Goal: Task Accomplishment & Management: Use online tool/utility

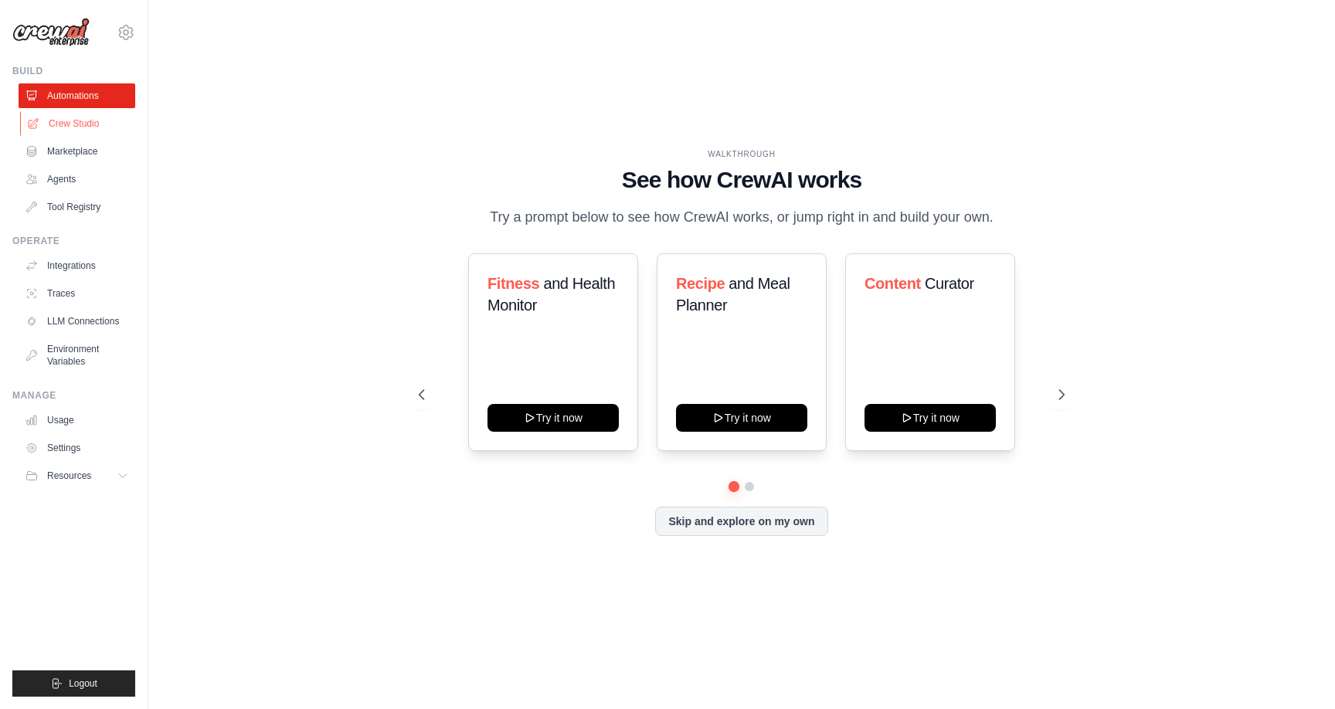
click at [64, 131] on link "Crew Studio" at bounding box center [78, 123] width 117 height 25
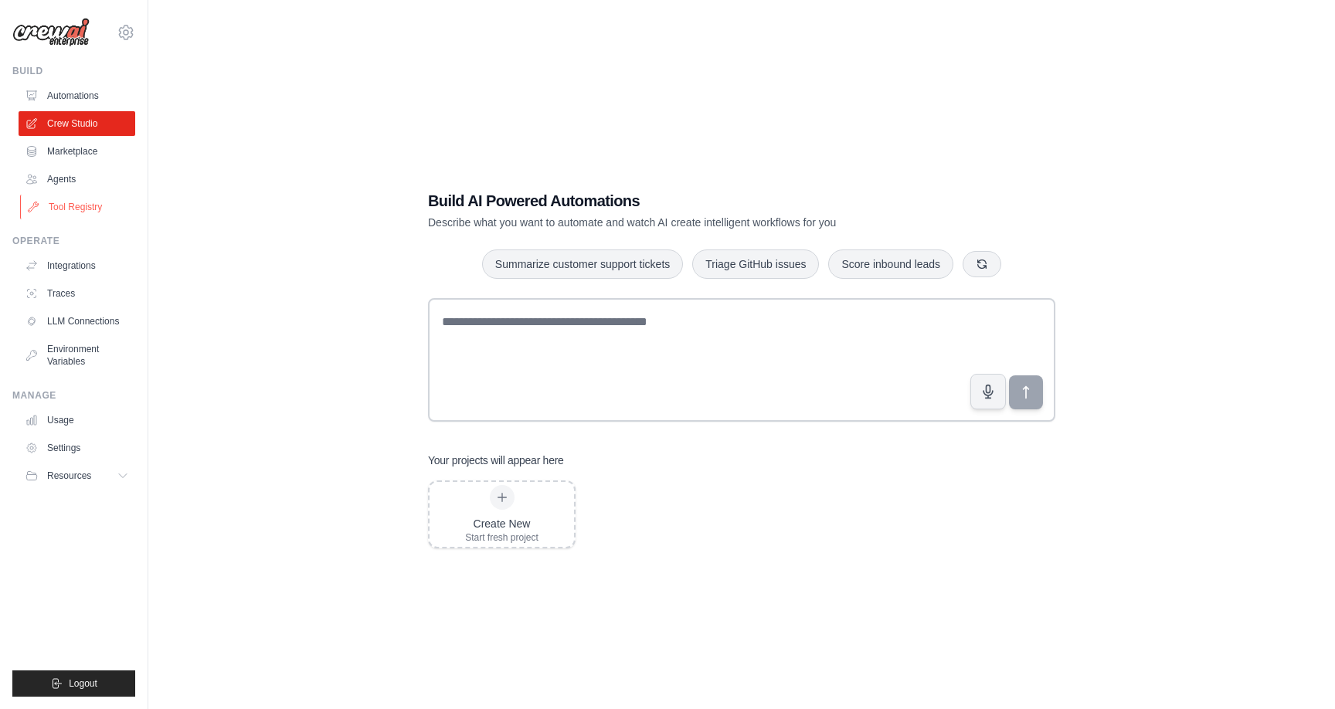
scroll to position [2, 0]
click at [56, 180] on link "Agents" at bounding box center [78, 179] width 117 height 25
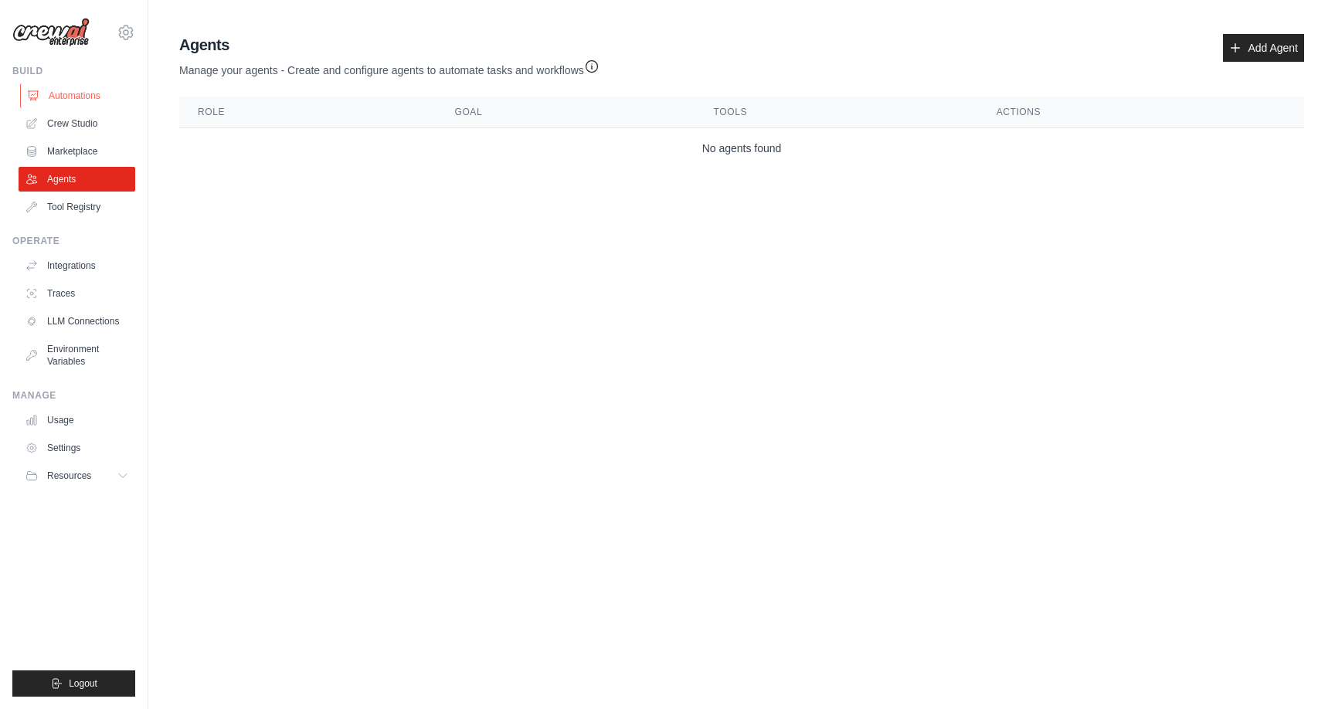
click at [60, 91] on link "Automations" at bounding box center [78, 95] width 117 height 25
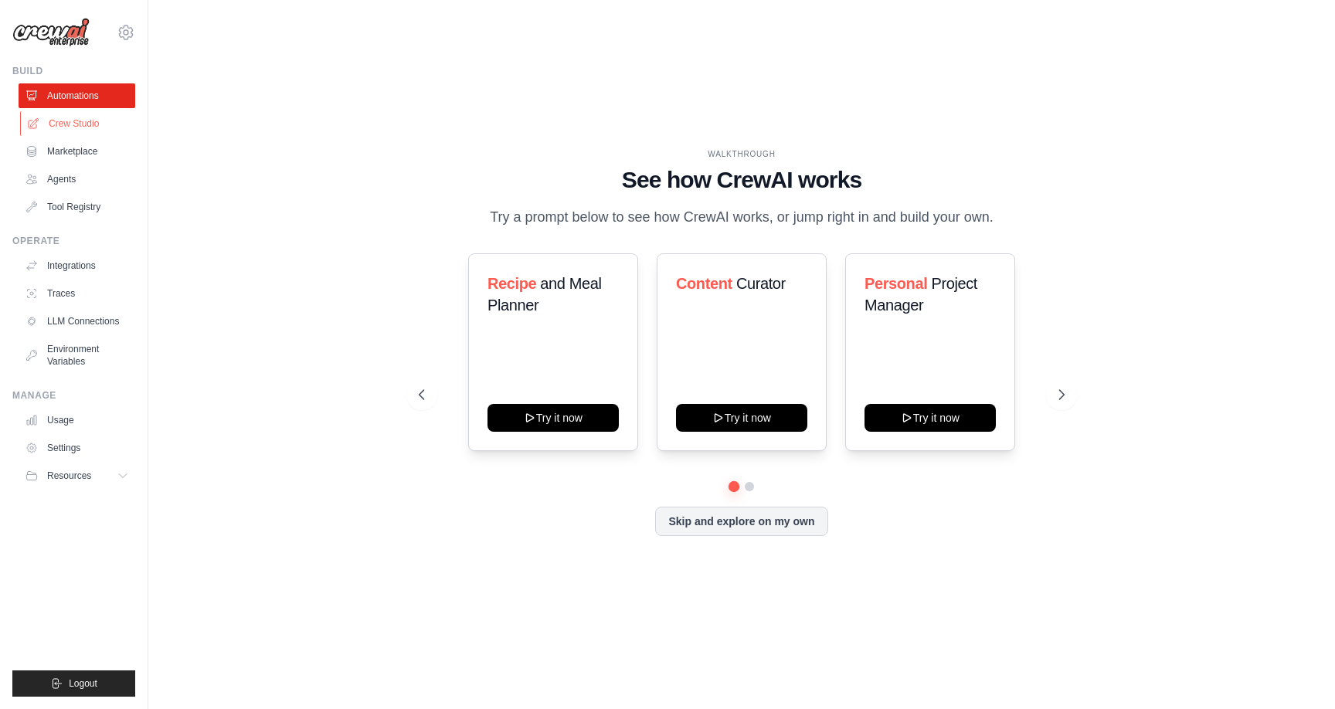
click at [87, 118] on link "Crew Studio" at bounding box center [78, 123] width 117 height 25
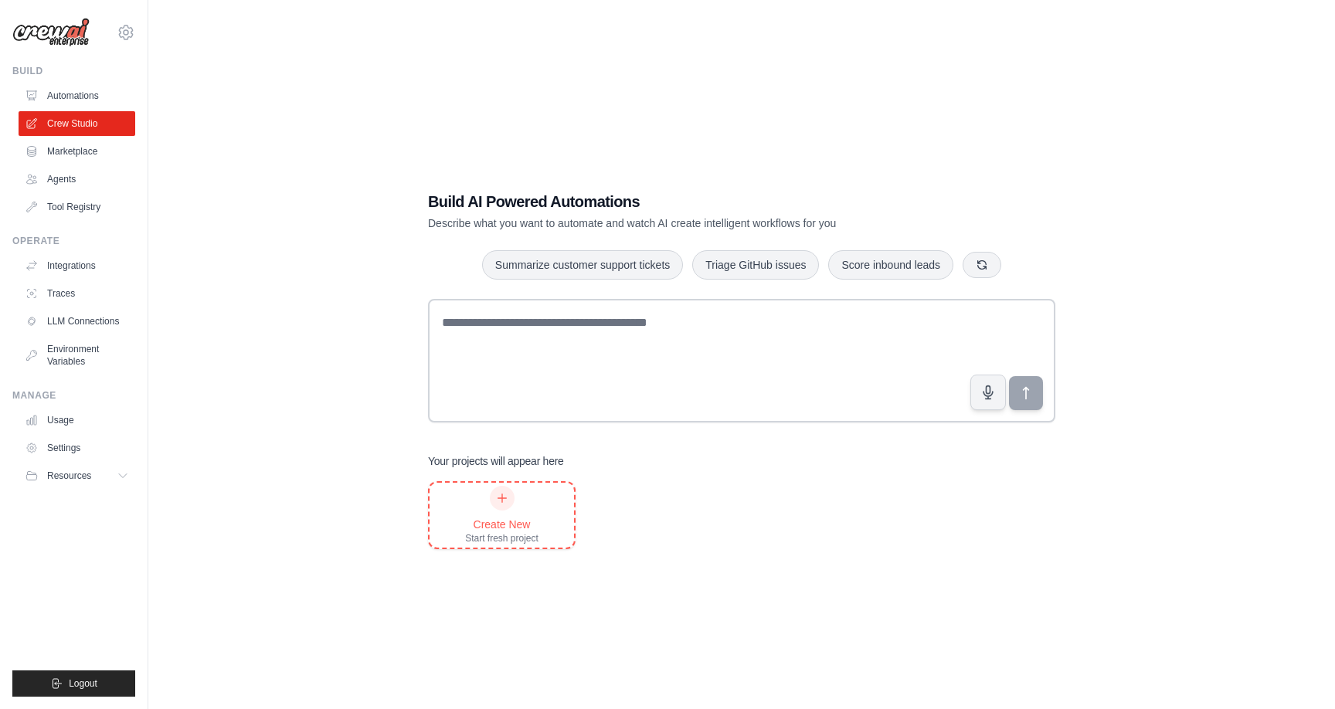
click at [502, 501] on icon at bounding box center [502, 498] width 12 height 12
click at [71, 451] on link "Settings" at bounding box center [78, 448] width 117 height 25
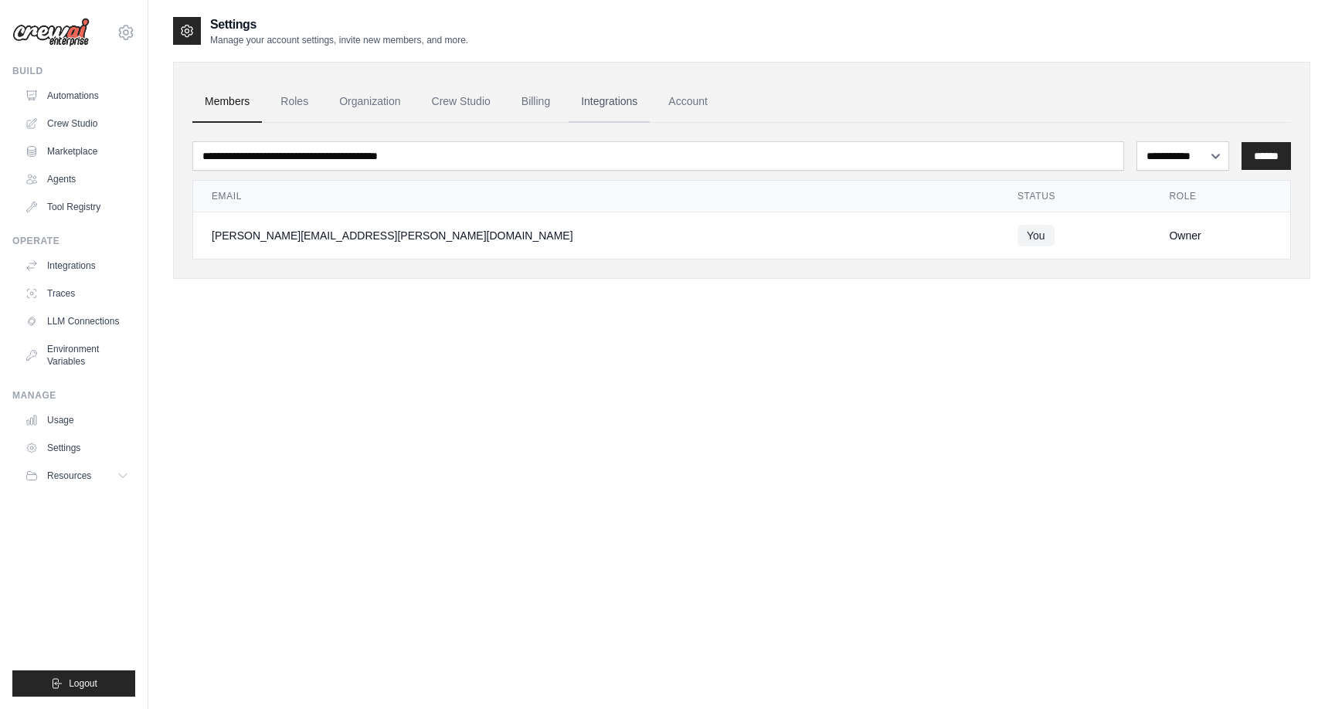
click at [593, 100] on link "Integrations" at bounding box center [609, 102] width 81 height 42
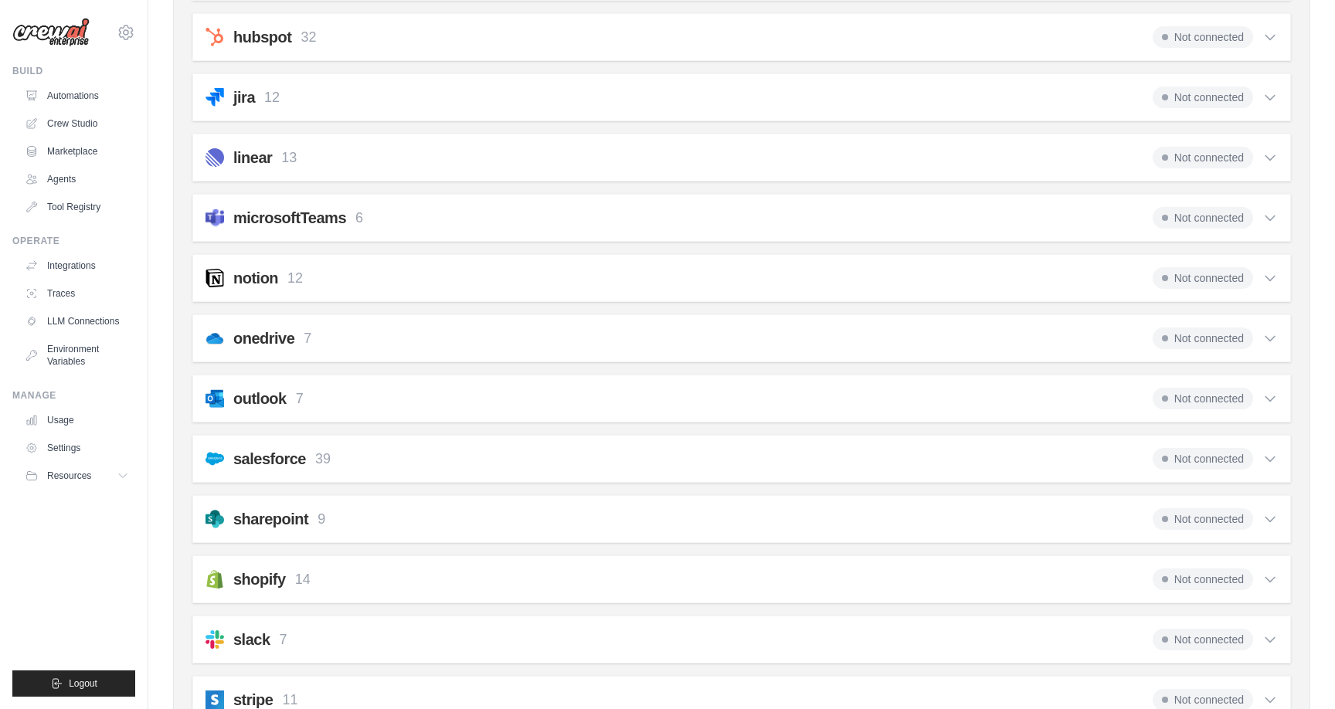
scroll to position [723, 0]
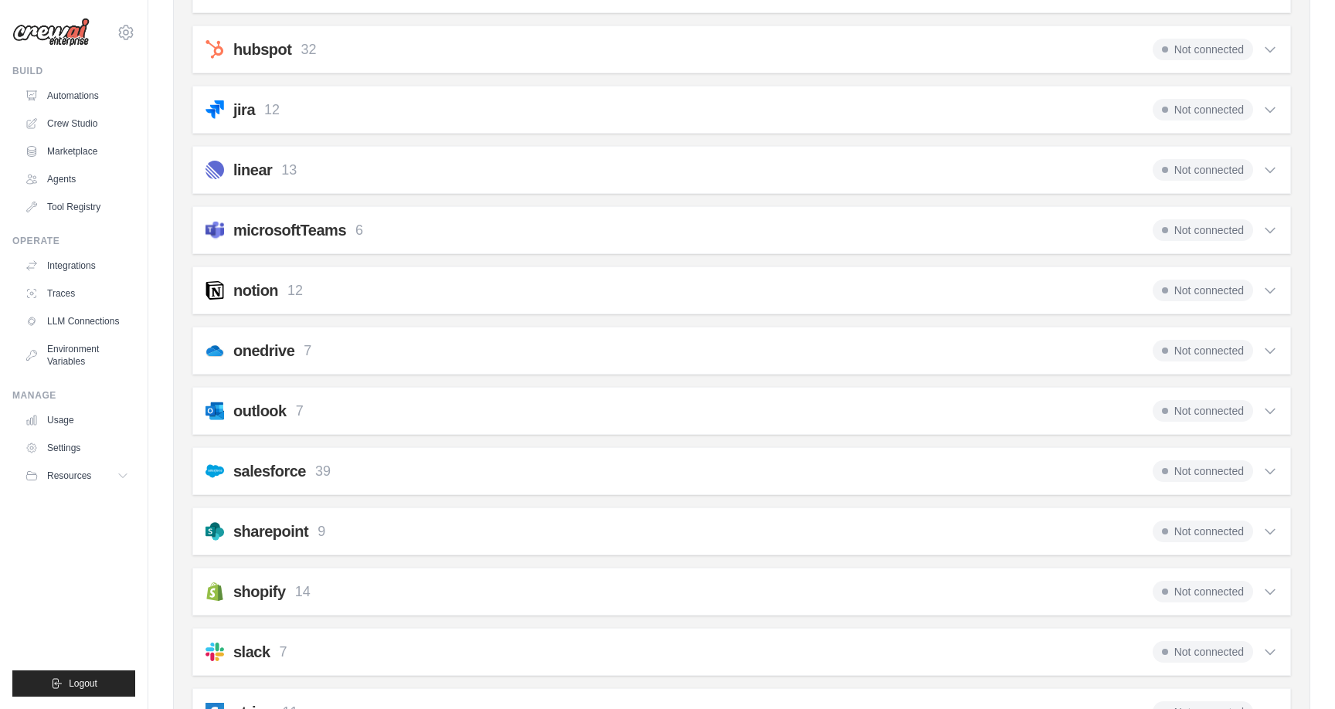
click at [1264, 289] on icon at bounding box center [1270, 290] width 15 height 15
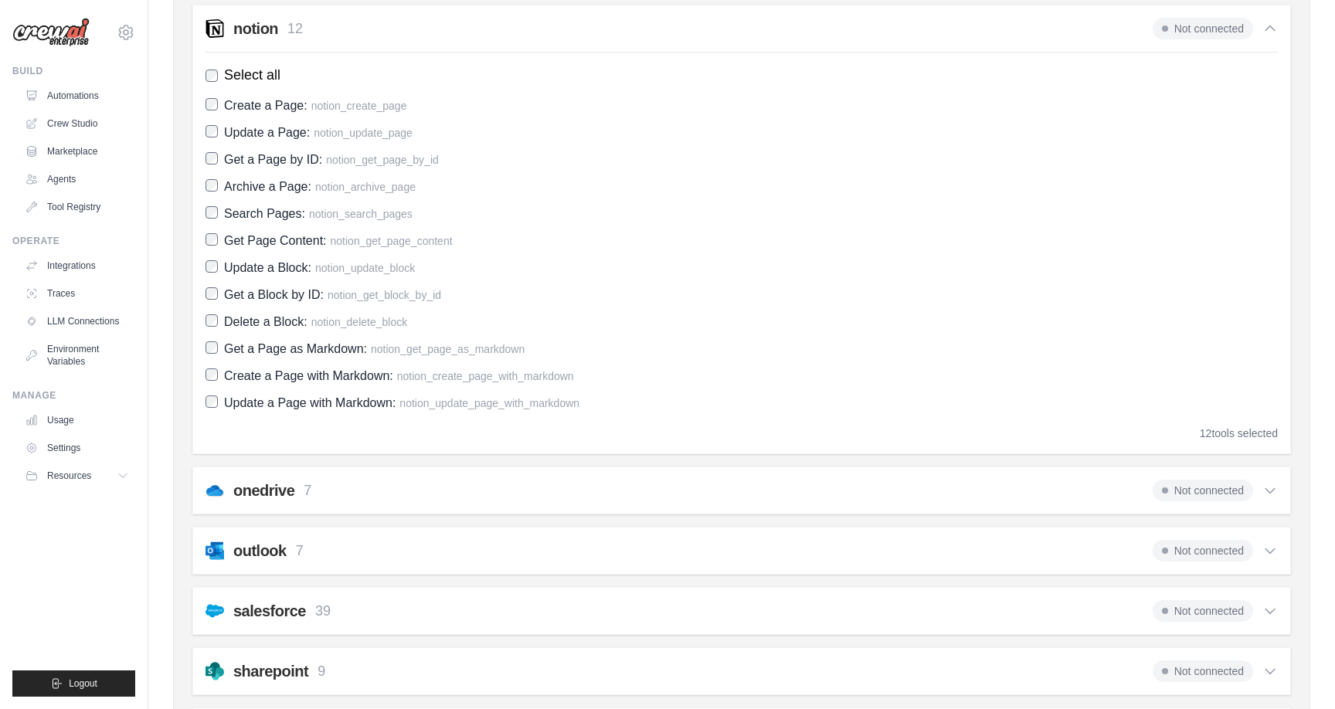
scroll to position [985, 0]
click at [1191, 31] on span "Not connected" at bounding box center [1203, 30] width 100 height 22
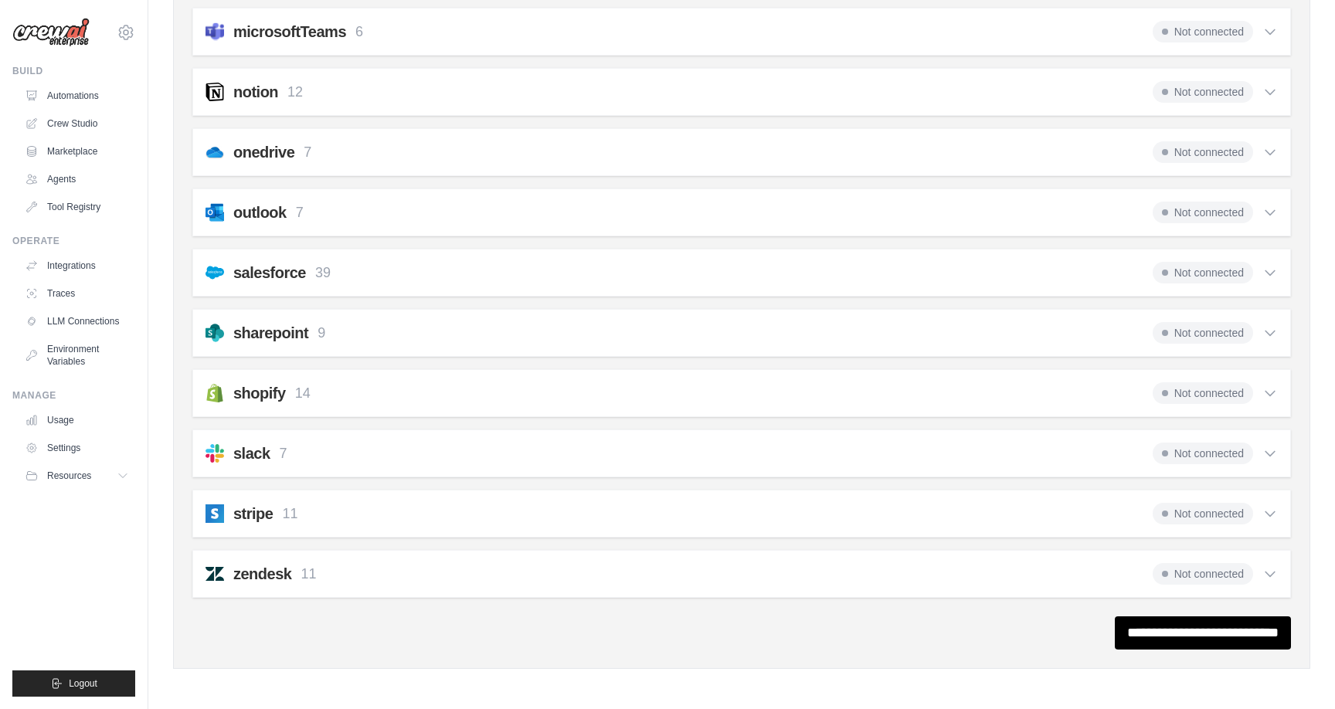
scroll to position [922, 0]
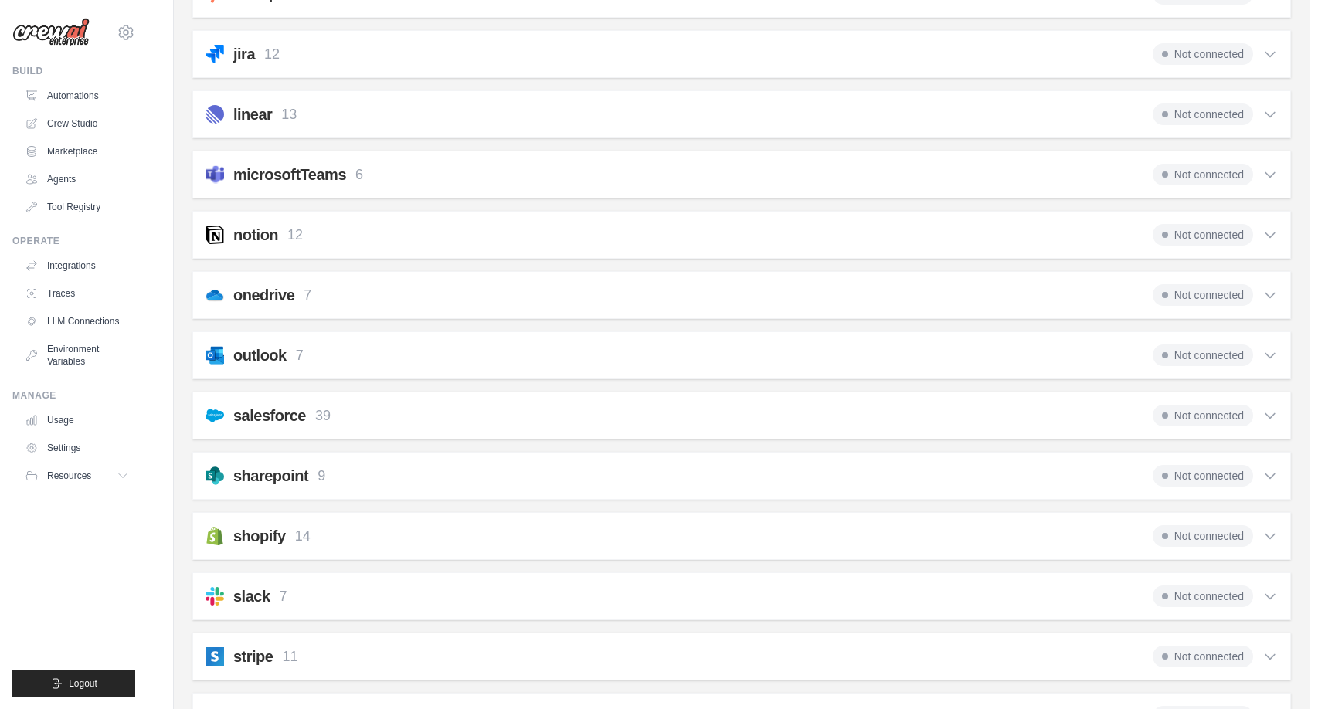
click at [237, 234] on h2 "notion" at bounding box center [255, 235] width 45 height 22
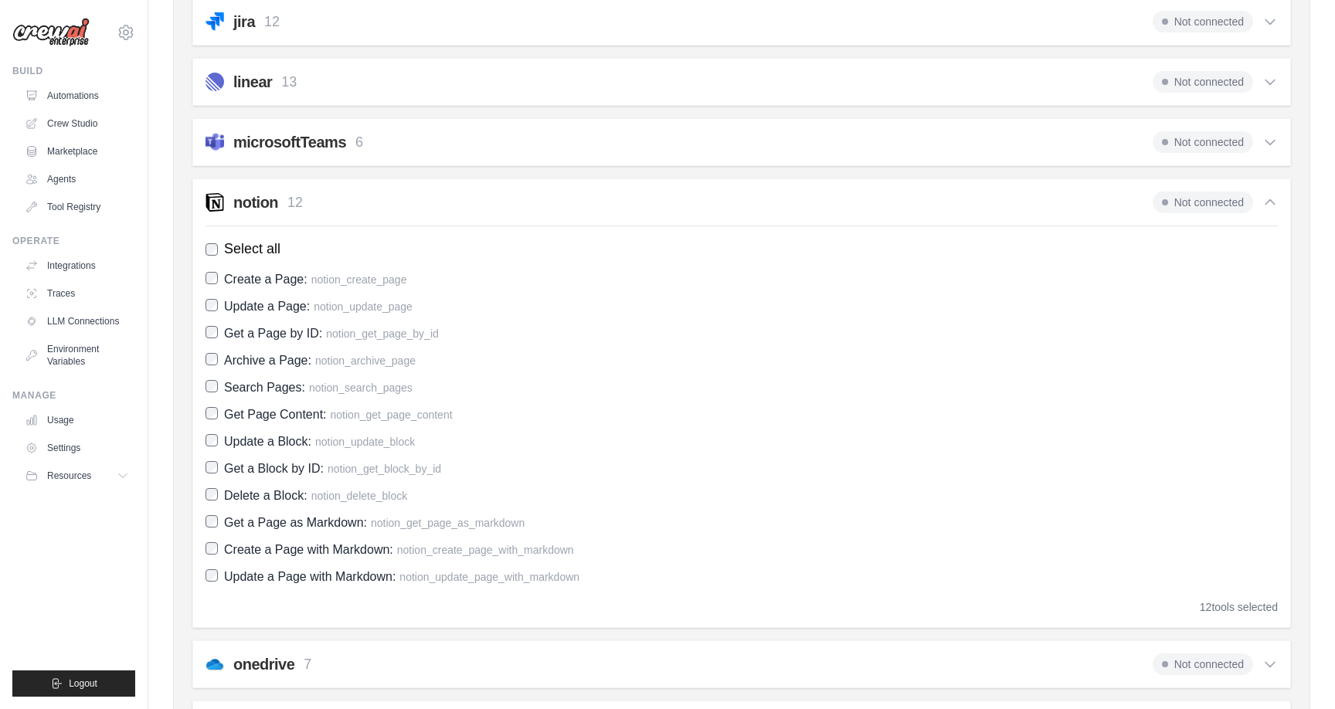
scroll to position [815, 0]
click at [1208, 200] on span "Not connected" at bounding box center [1203, 200] width 100 height 22
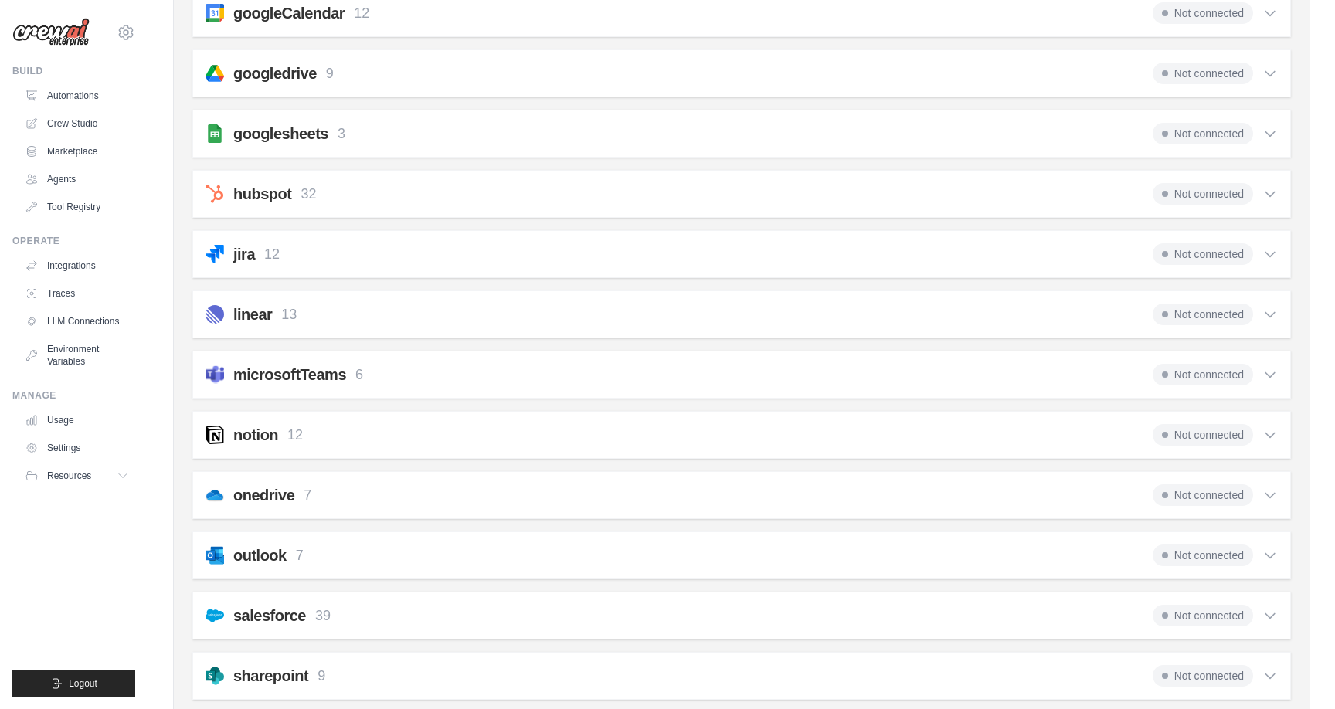
scroll to position [590, 0]
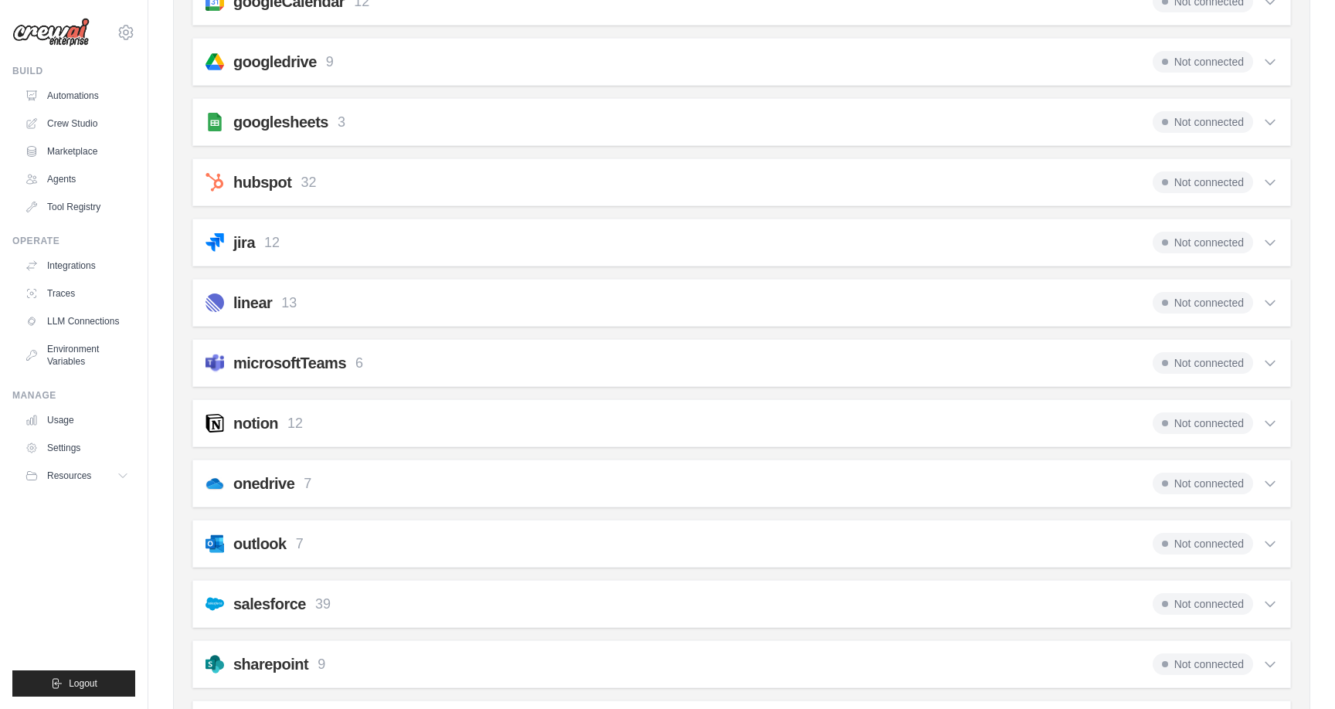
click at [1278, 419] on div "notion 12 Not connected Select all Create a Page: notion_create_page Update a P…" at bounding box center [741, 424] width 1099 height 48
click at [1272, 423] on icon at bounding box center [1270, 424] width 9 height 5
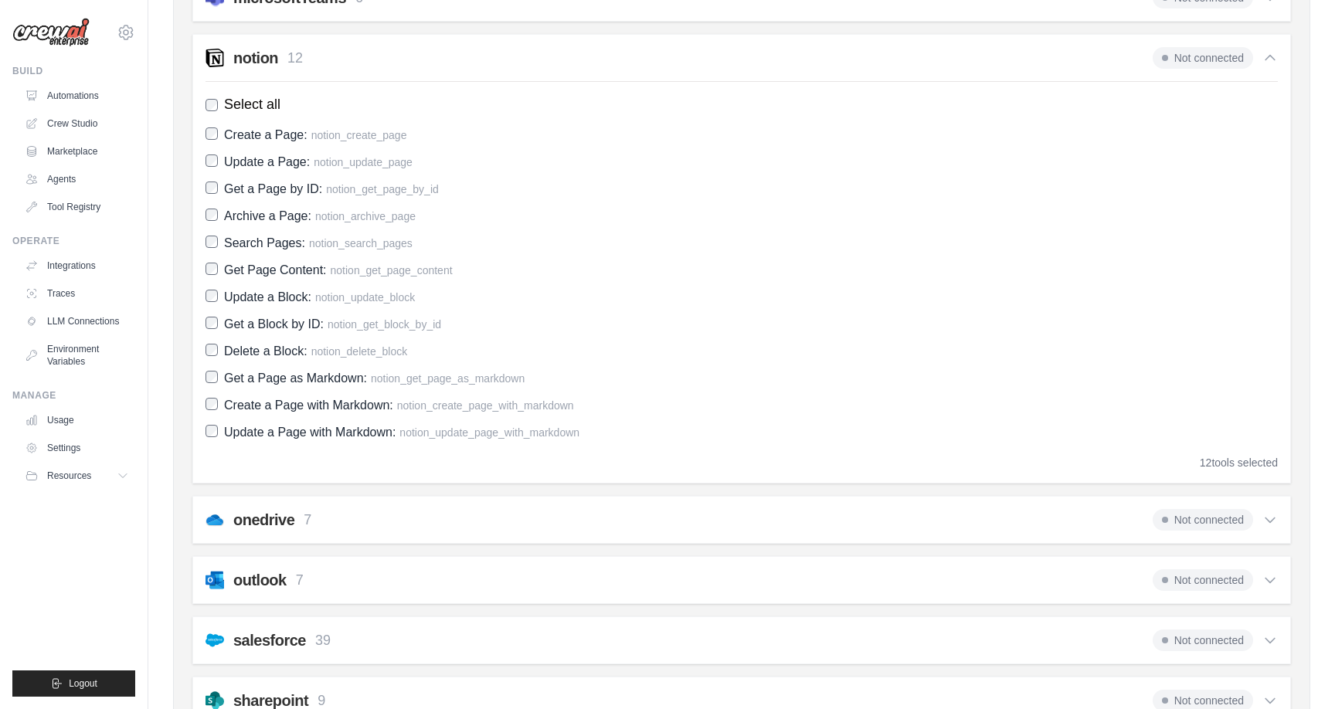
scroll to position [964, 0]
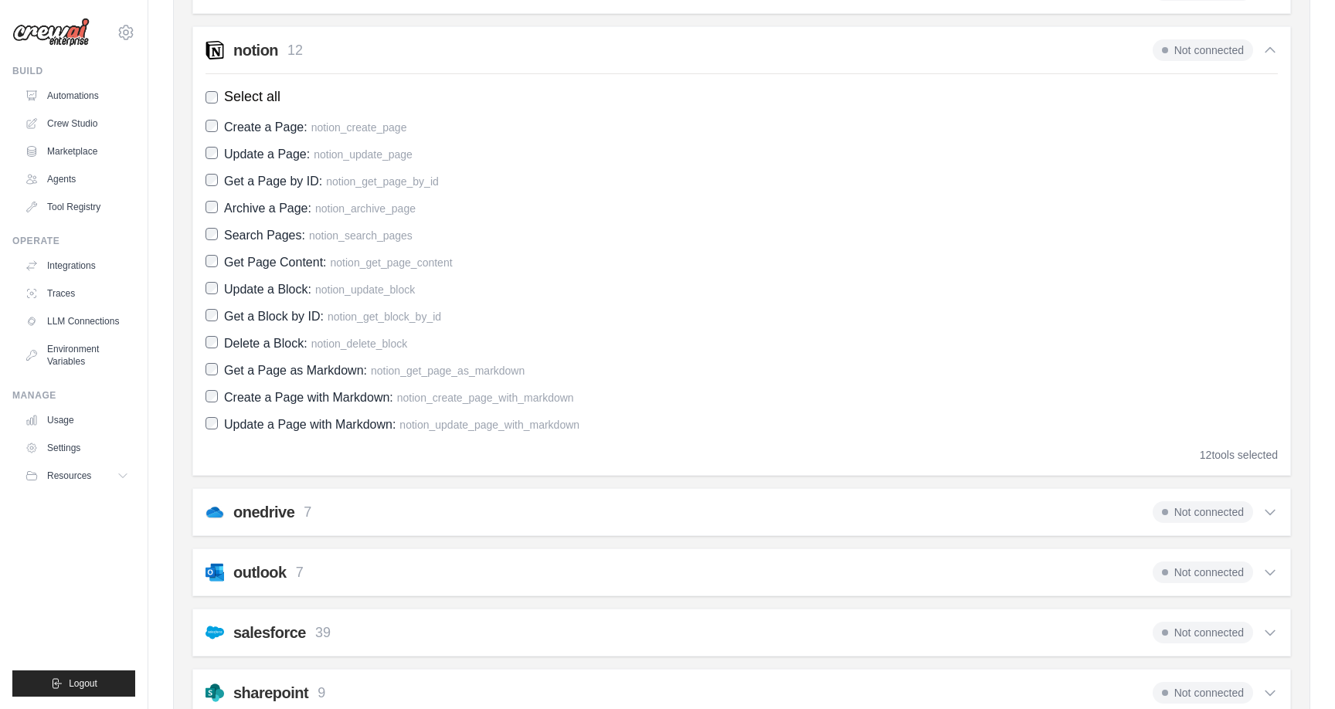
click at [1208, 456] on span "12" at bounding box center [1206, 455] width 12 height 12
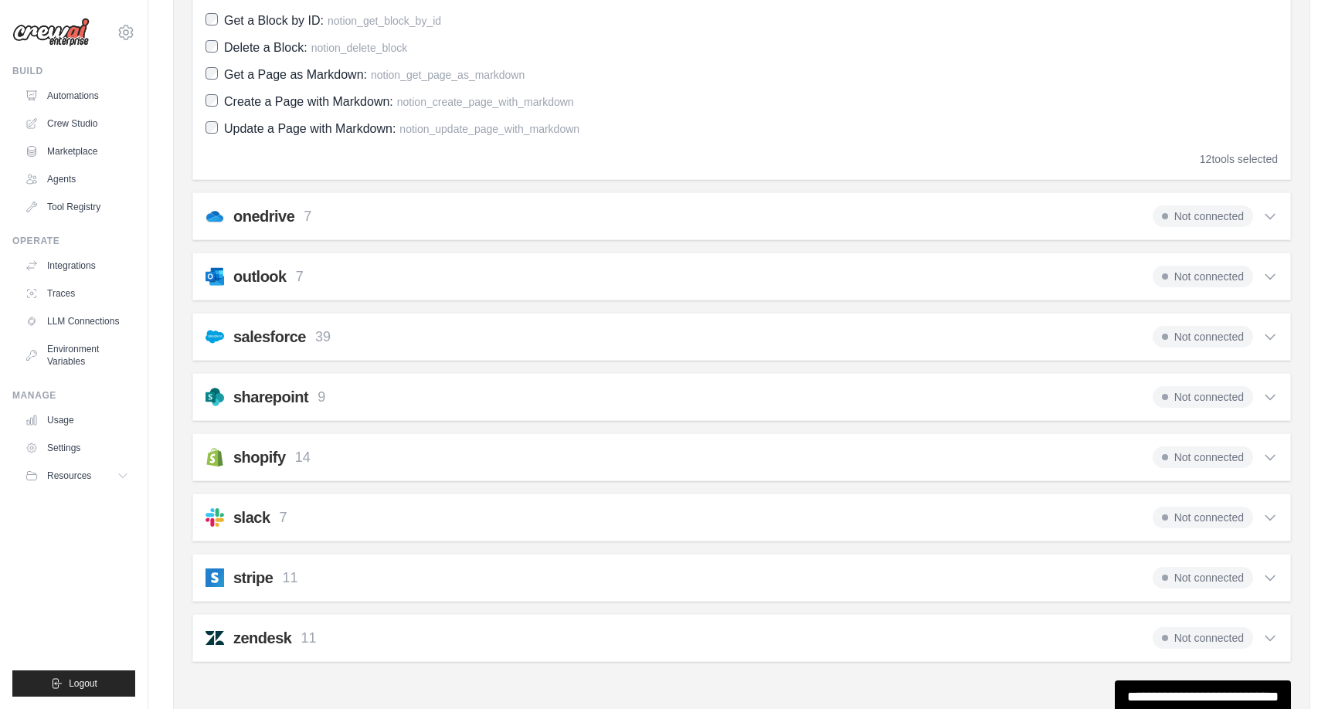
scroll to position [1324, 0]
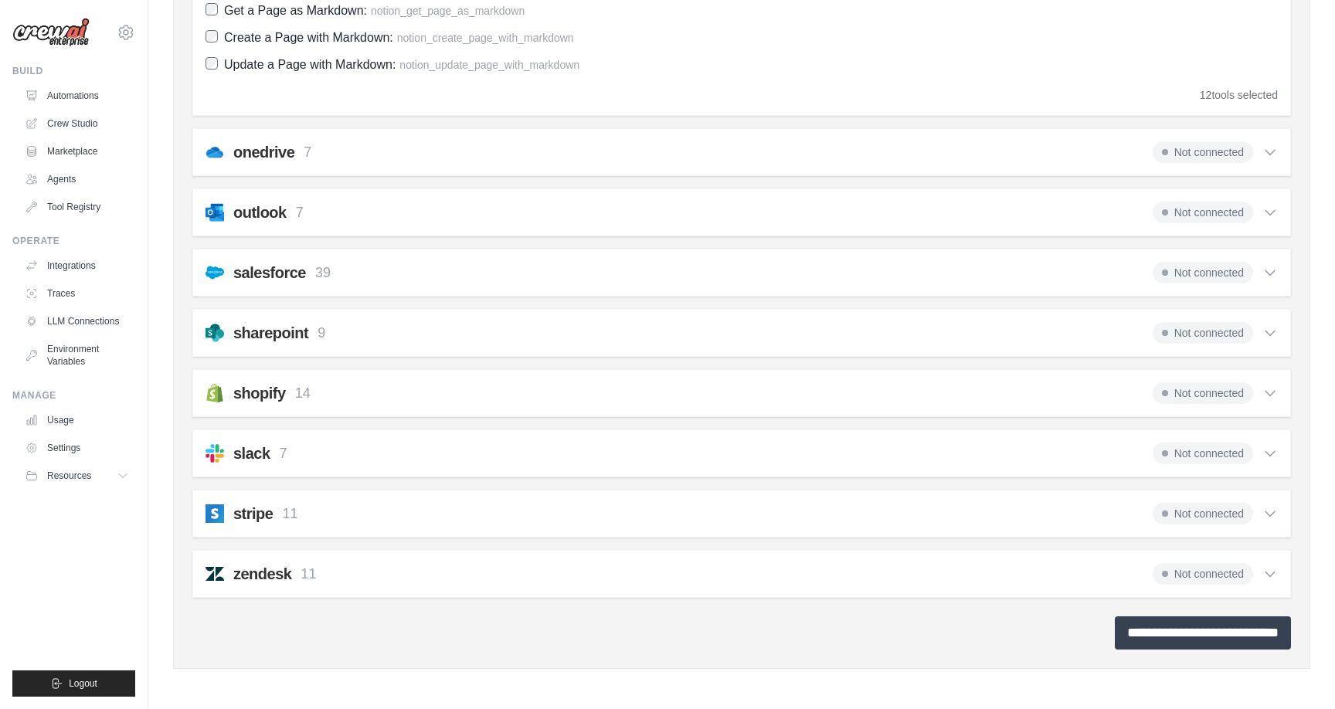
click at [1183, 628] on input "**********" at bounding box center [1203, 633] width 176 height 33
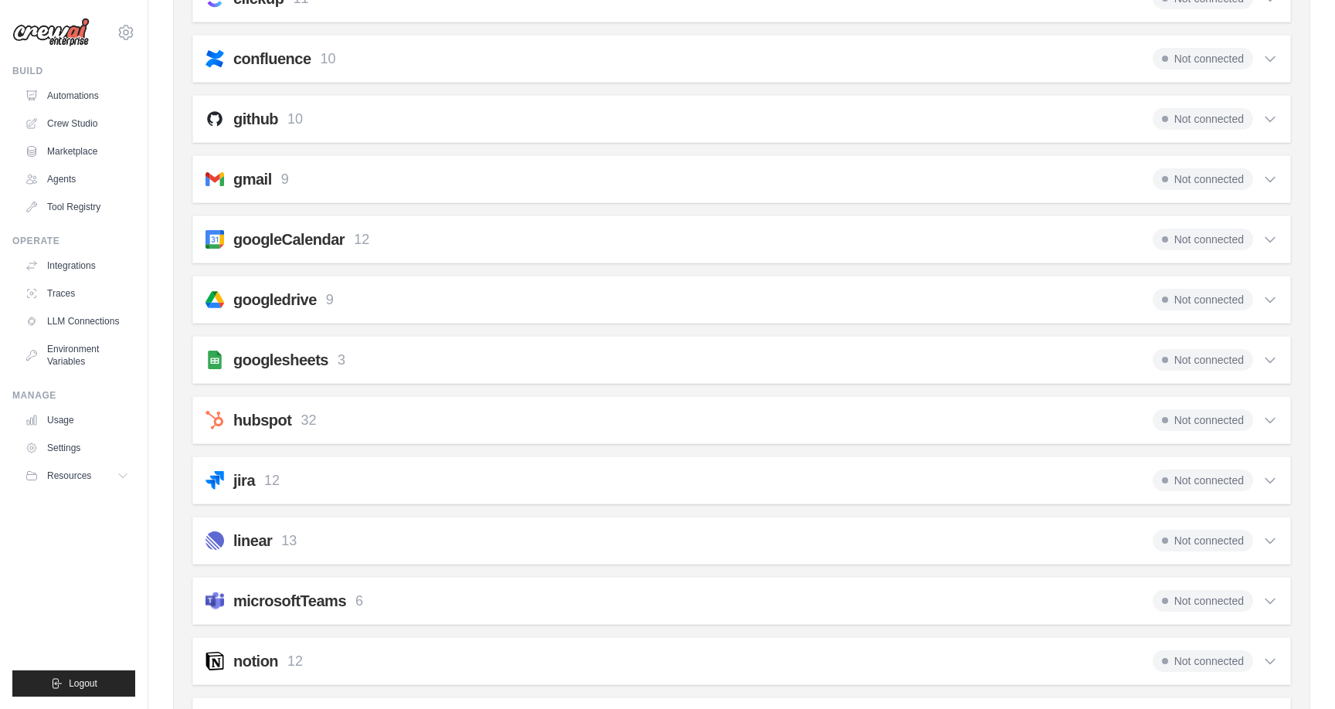
scroll to position [0, 0]
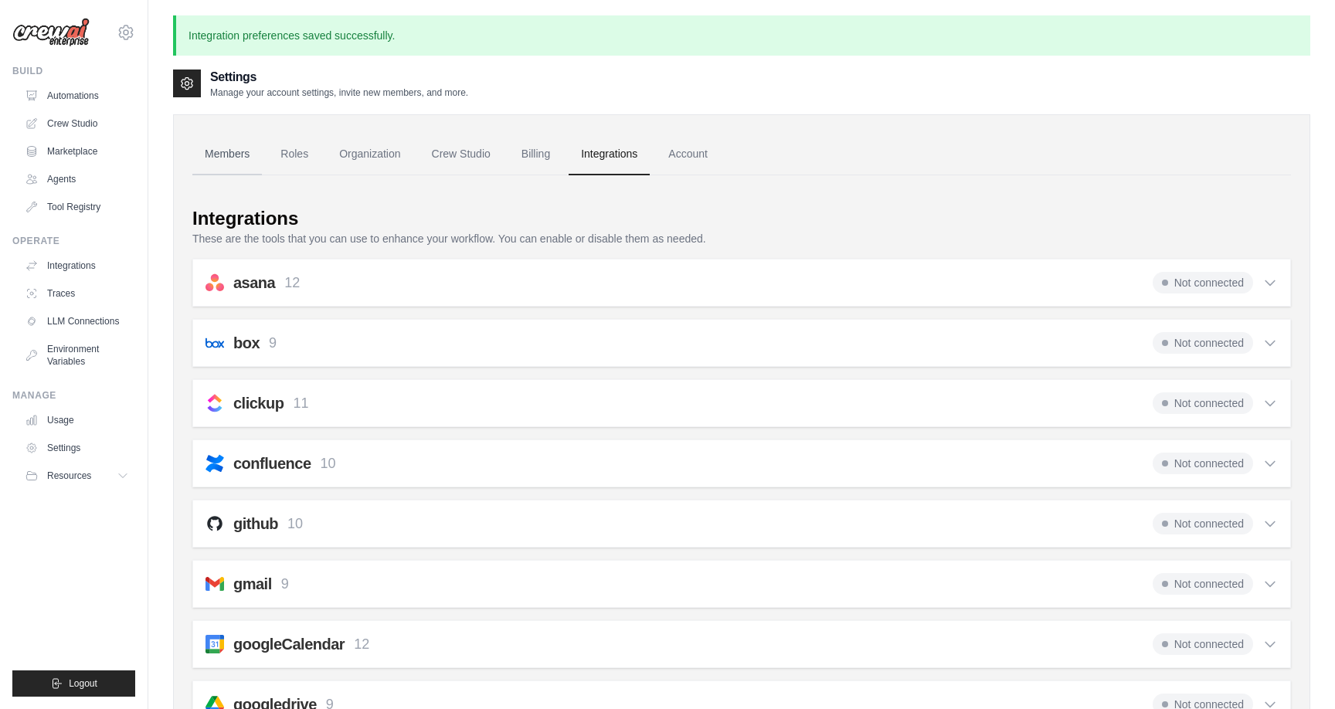
click at [238, 158] on link "Members" at bounding box center [227, 155] width 70 height 42
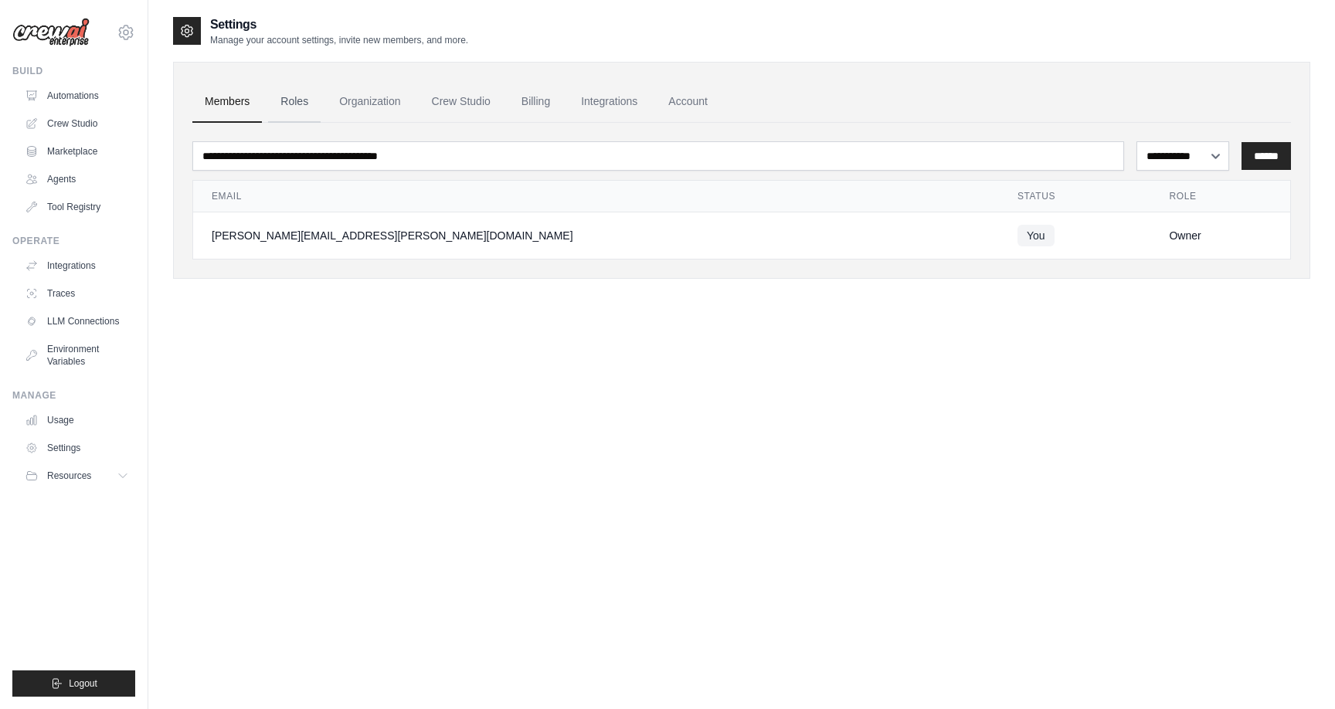
click at [298, 108] on link "Roles" at bounding box center [294, 102] width 53 height 42
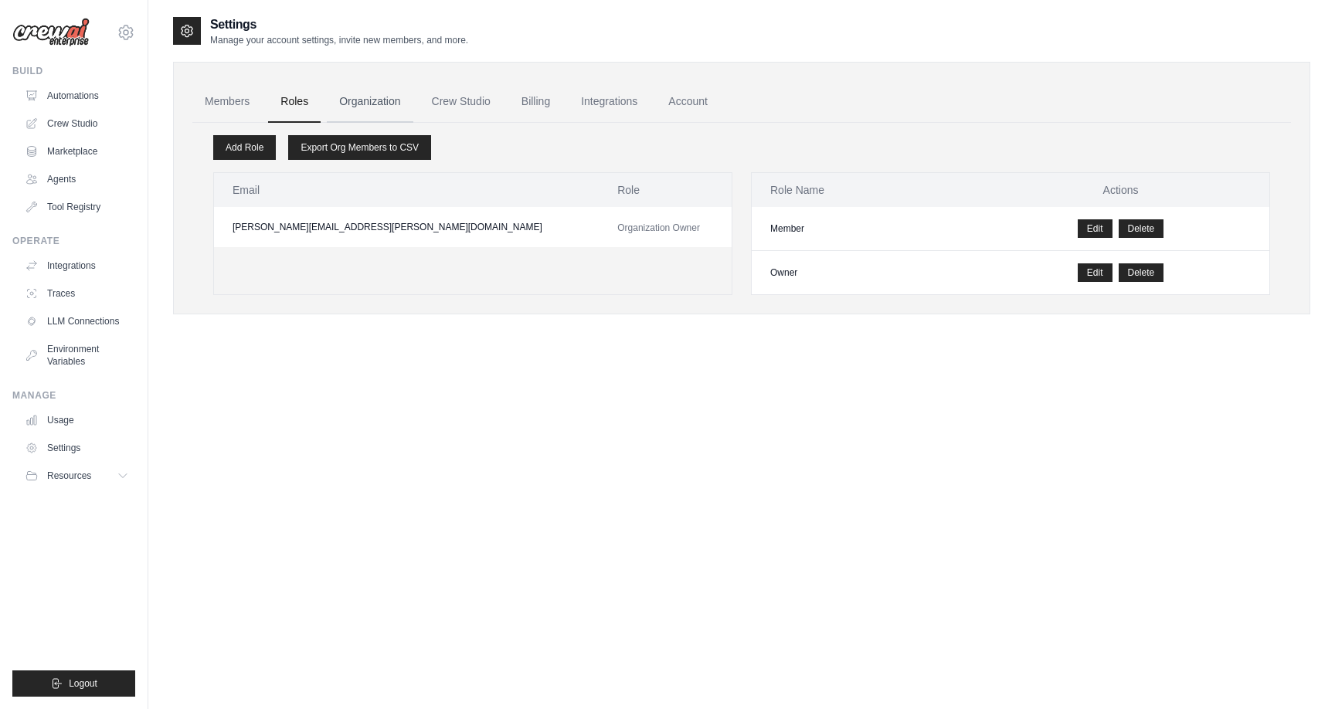
click at [342, 102] on link "Organization" at bounding box center [370, 102] width 86 height 42
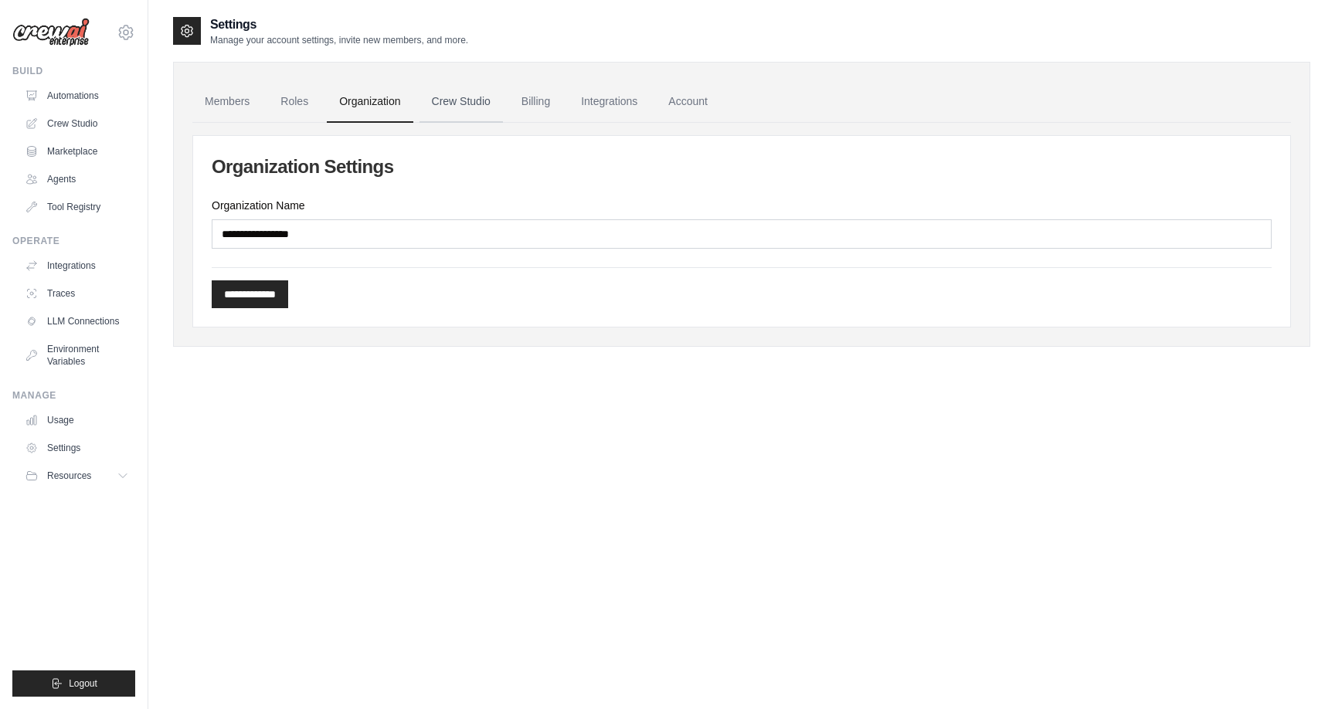
click at [454, 97] on link "Crew Studio" at bounding box center [461, 102] width 83 height 42
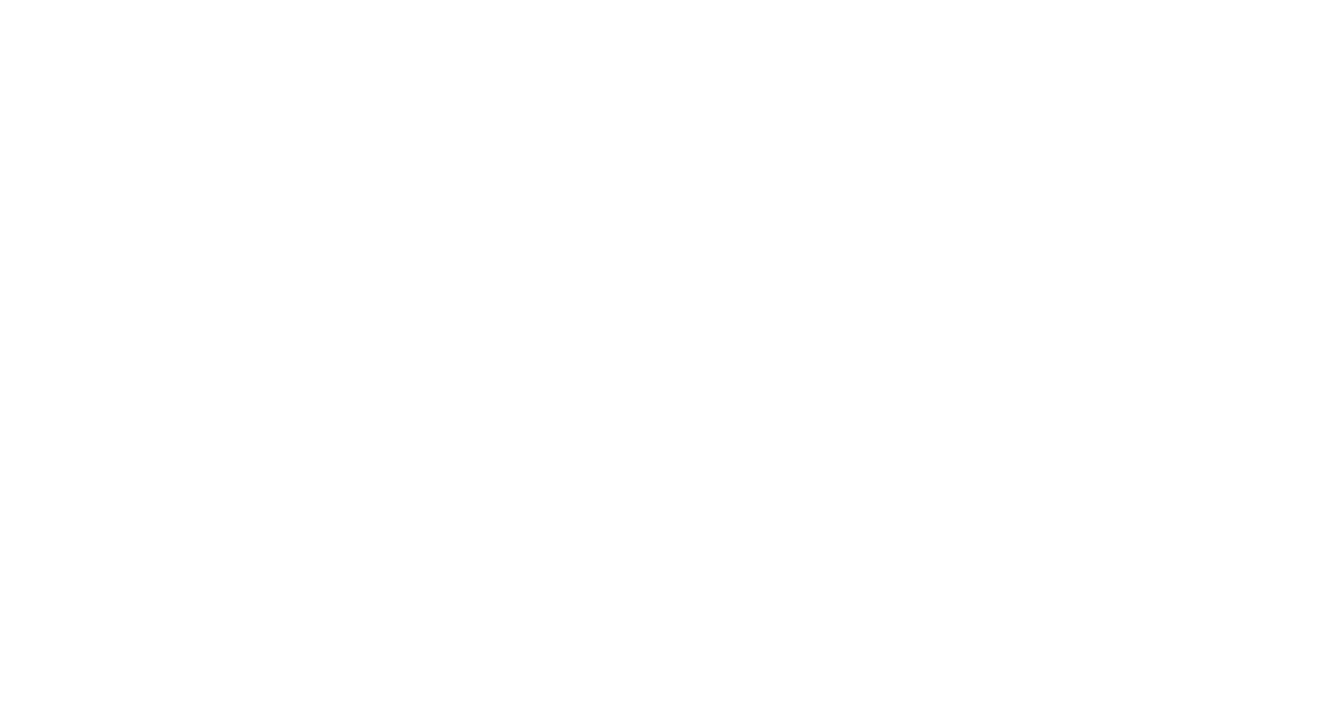
click at [500, 0] on html at bounding box center [667, 0] width 1335 height 0
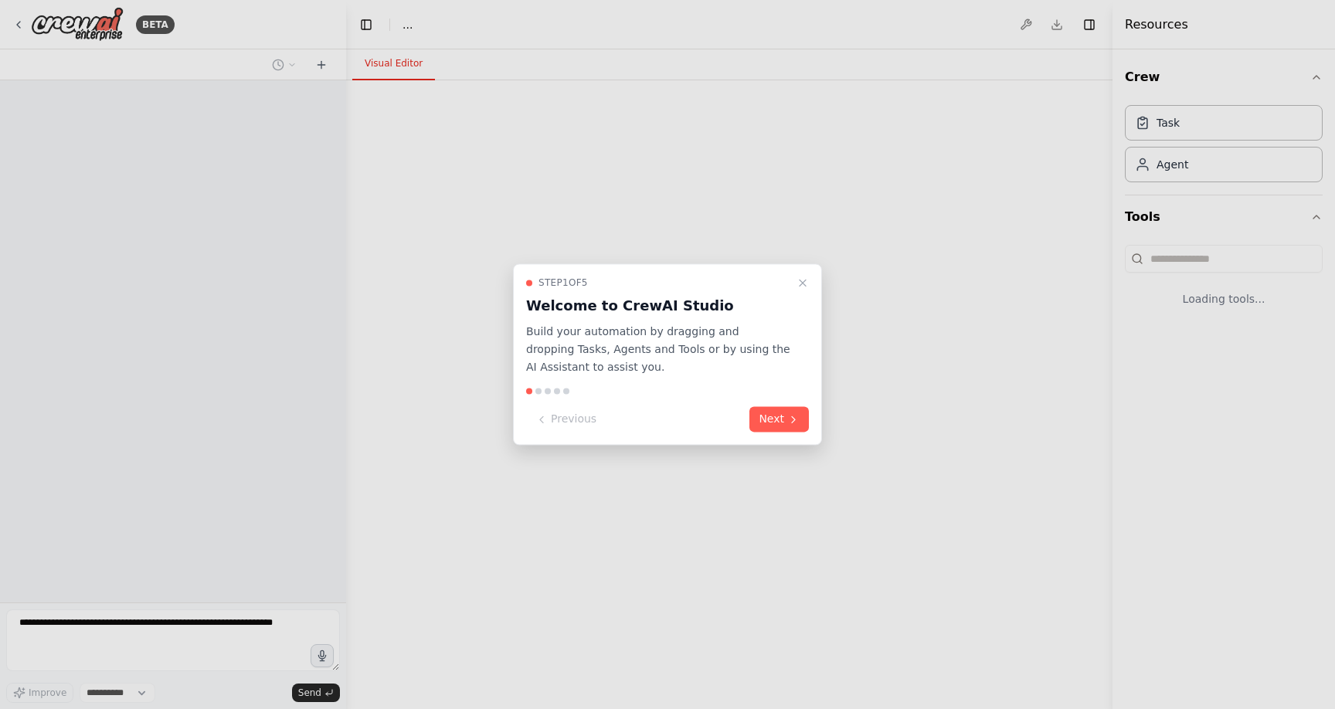
select select "****"
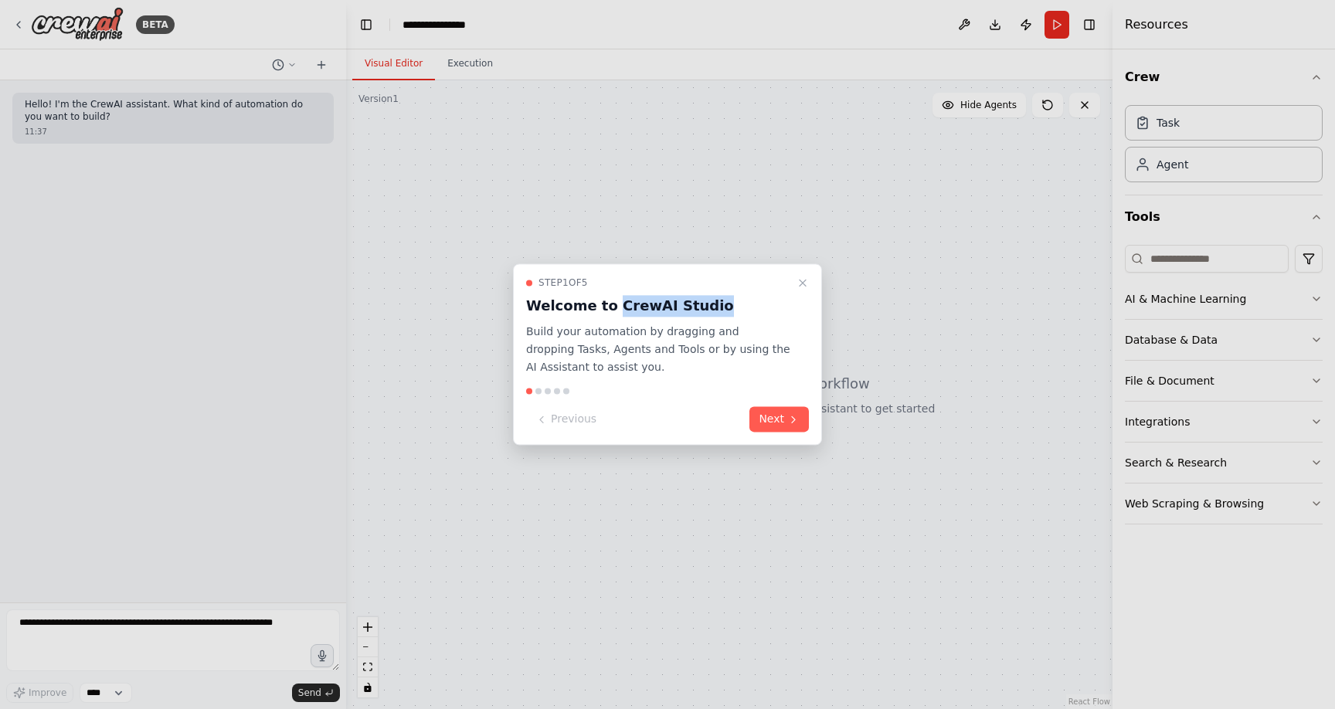
drag, startPoint x: 692, startPoint y: 305, endPoint x: 607, endPoint y: 305, distance: 85.8
click at [607, 305] on h3 "Welcome to CrewAI Studio" at bounding box center [658, 306] width 264 height 22
copy h3 "CrewAI Studio"
click at [799, 282] on icon "Close walkthrough" at bounding box center [803, 283] width 12 height 12
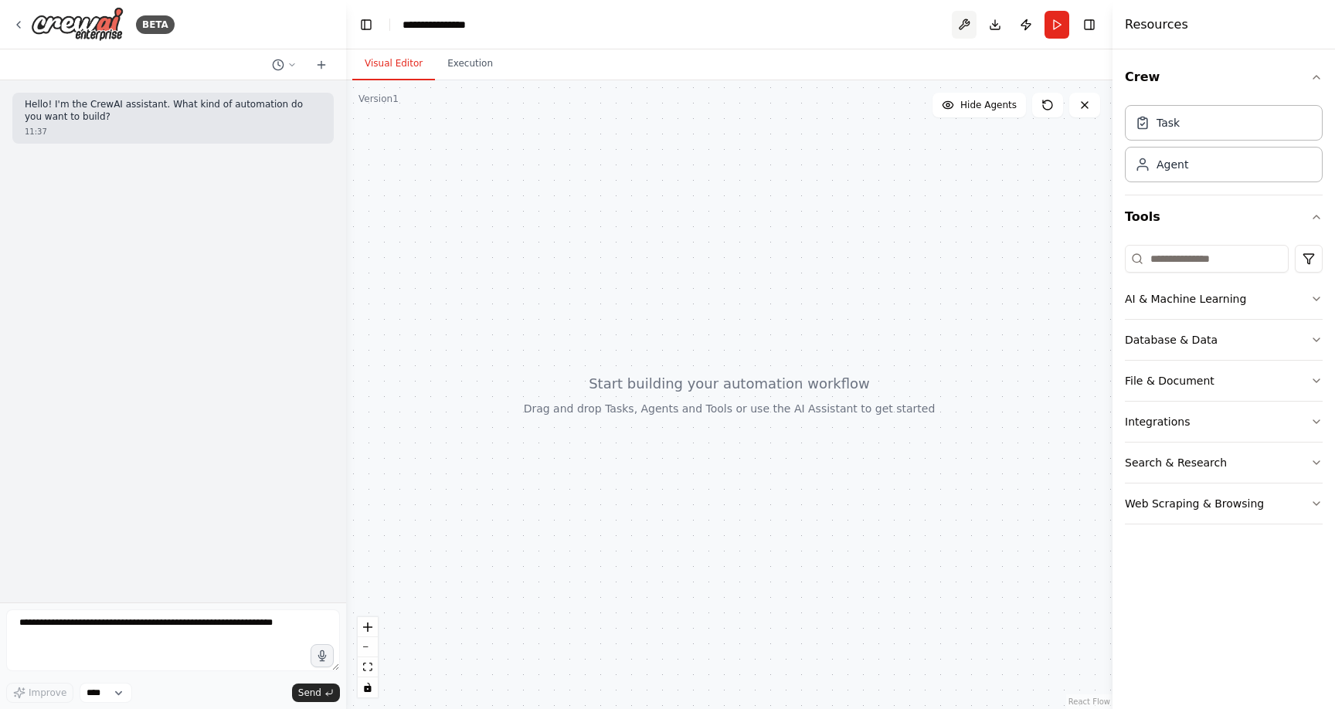
click at [964, 19] on button at bounding box center [964, 25] width 25 height 28
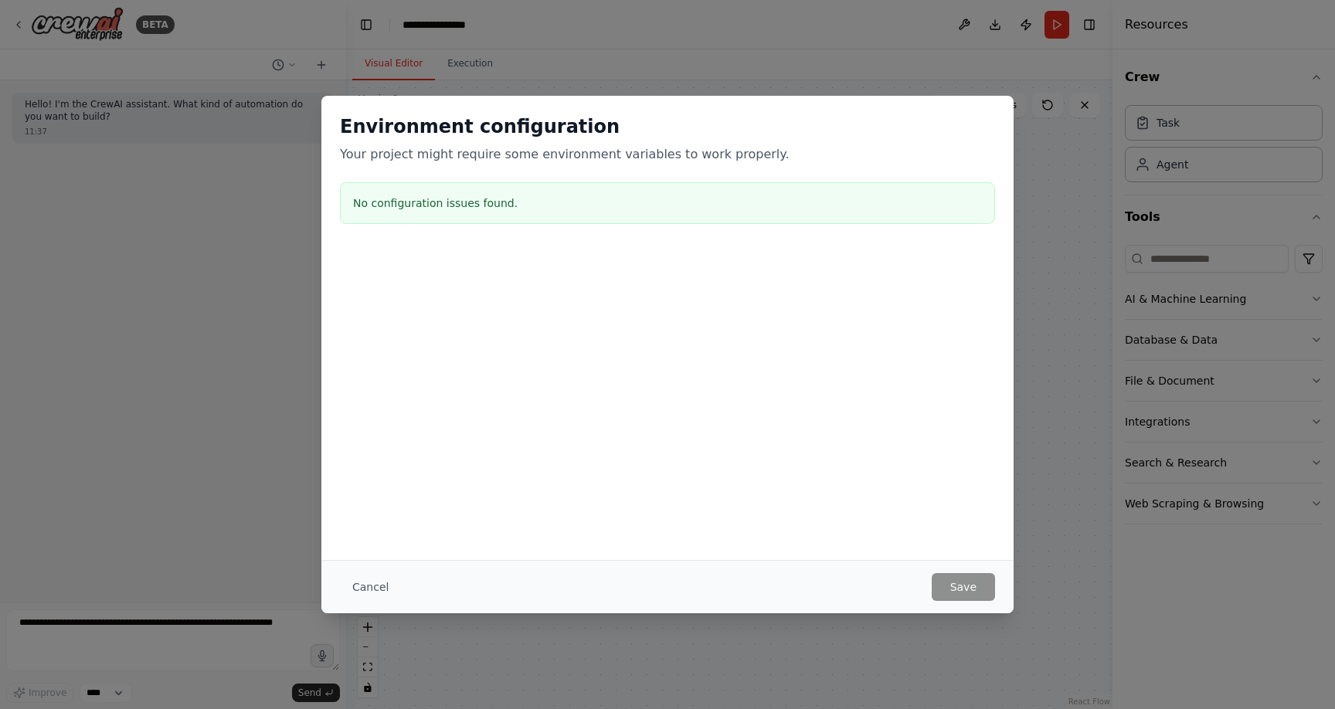
drag, startPoint x: 359, startPoint y: 592, endPoint x: 457, endPoint y: 525, distance: 119.6
click at [365, 590] on button "Cancel" at bounding box center [370, 587] width 61 height 28
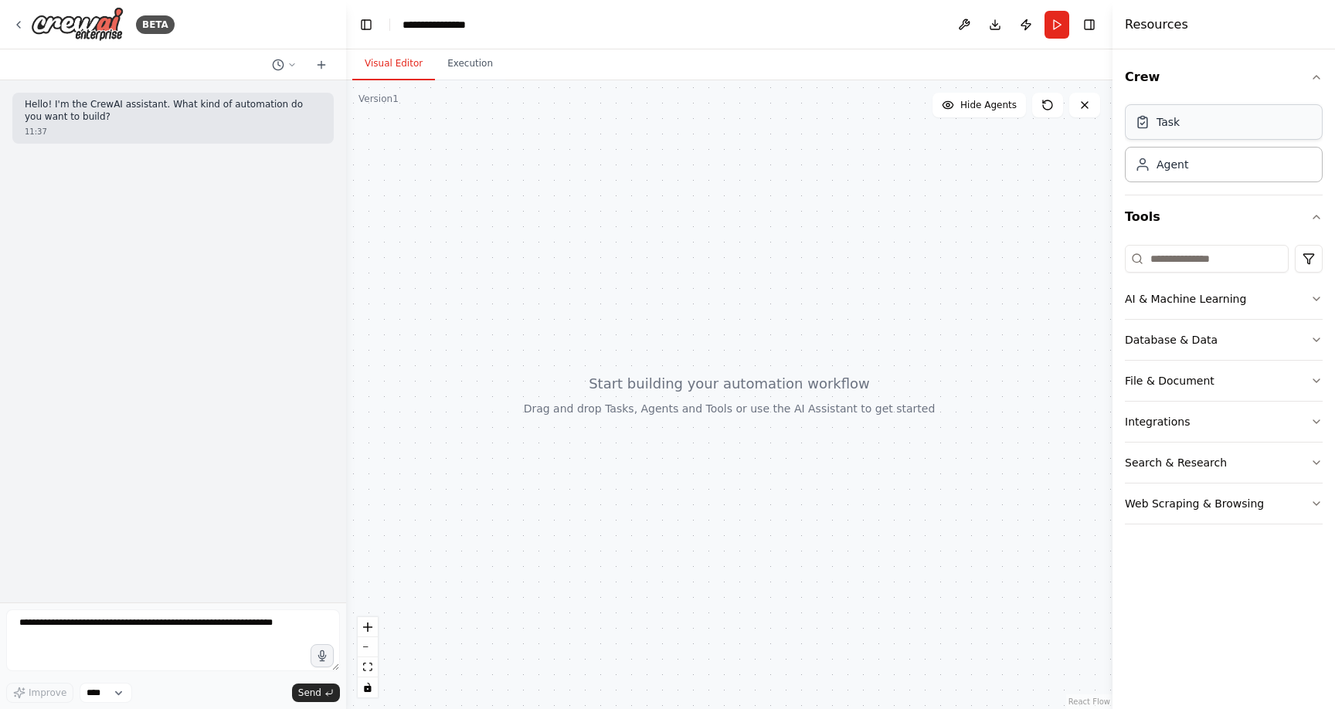
click at [1194, 126] on div "Task" at bounding box center [1224, 122] width 198 height 36
click at [486, 25] on header "**********" at bounding box center [729, 24] width 767 height 49
click at [456, 26] on div "**********" at bounding box center [443, 24] width 80 height 15
drag, startPoint x: 491, startPoint y: 22, endPoint x: 400, endPoint y: 24, distance: 92.0
click at [400, 24] on header "**********" at bounding box center [729, 24] width 767 height 49
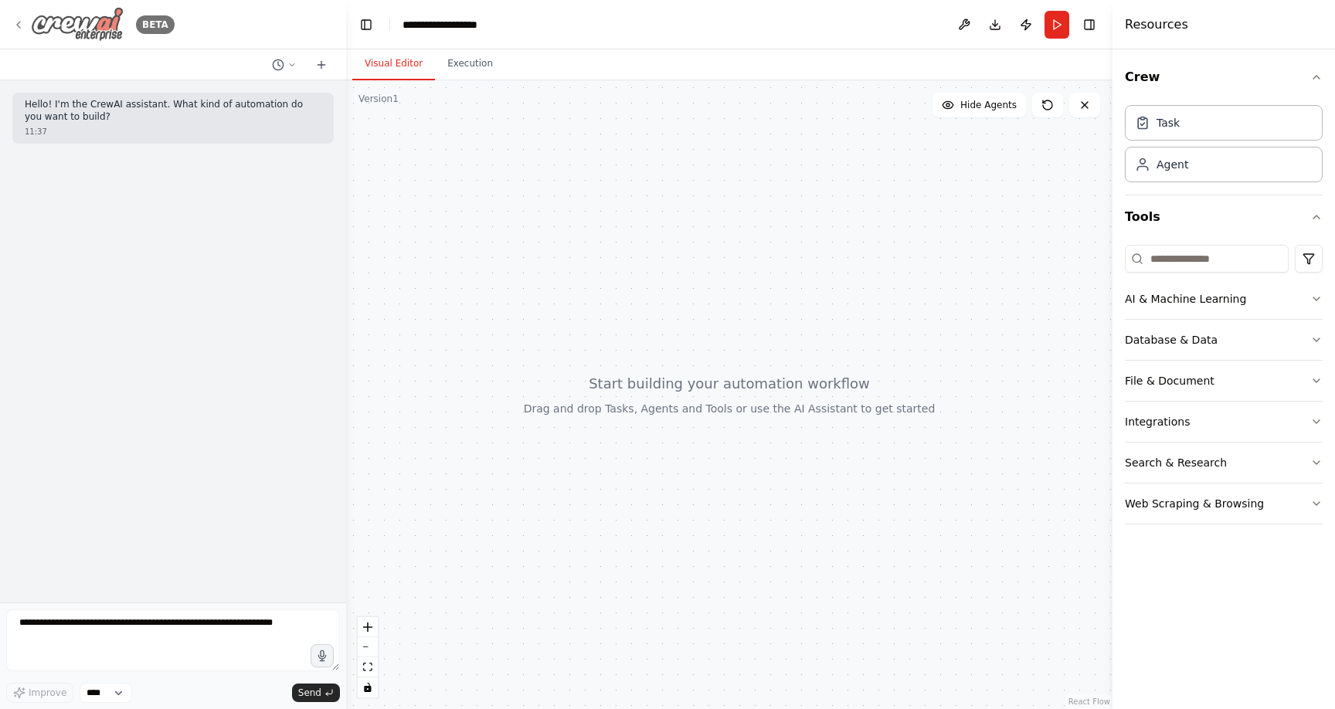
click at [22, 26] on icon at bounding box center [18, 25] width 12 height 12
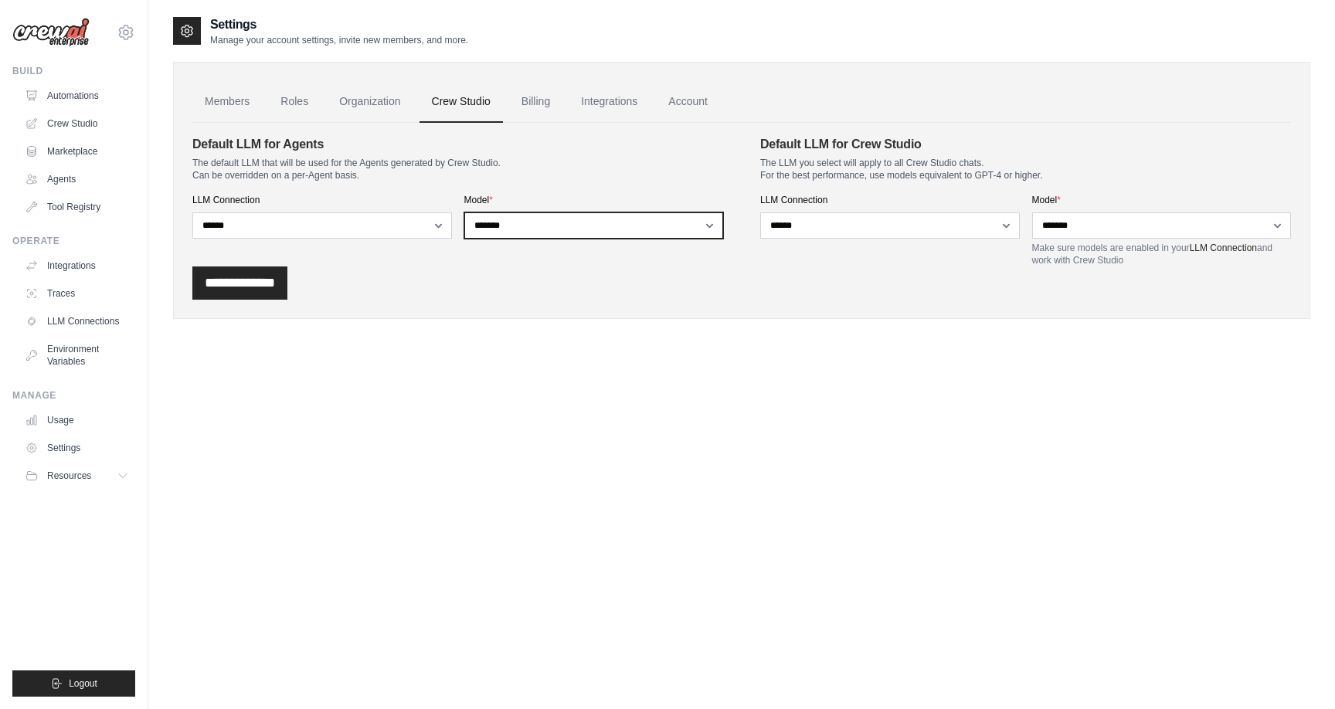
click at [710, 230] on select "**********" at bounding box center [594, 226] width 260 height 26
select select
click at [464, 213] on select "**********" at bounding box center [594, 226] width 260 height 26
click at [686, 223] on select "**********" at bounding box center [594, 226] width 260 height 26
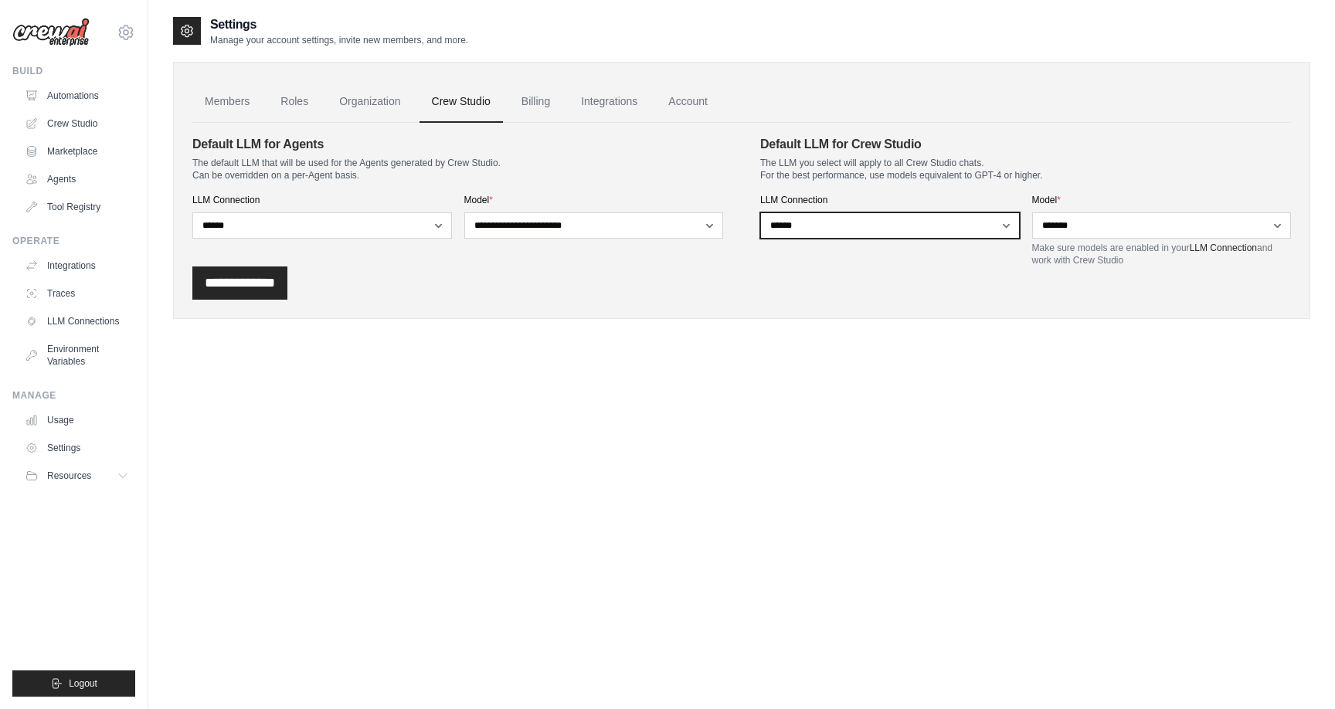
click at [929, 223] on select "**********" at bounding box center [890, 226] width 260 height 26
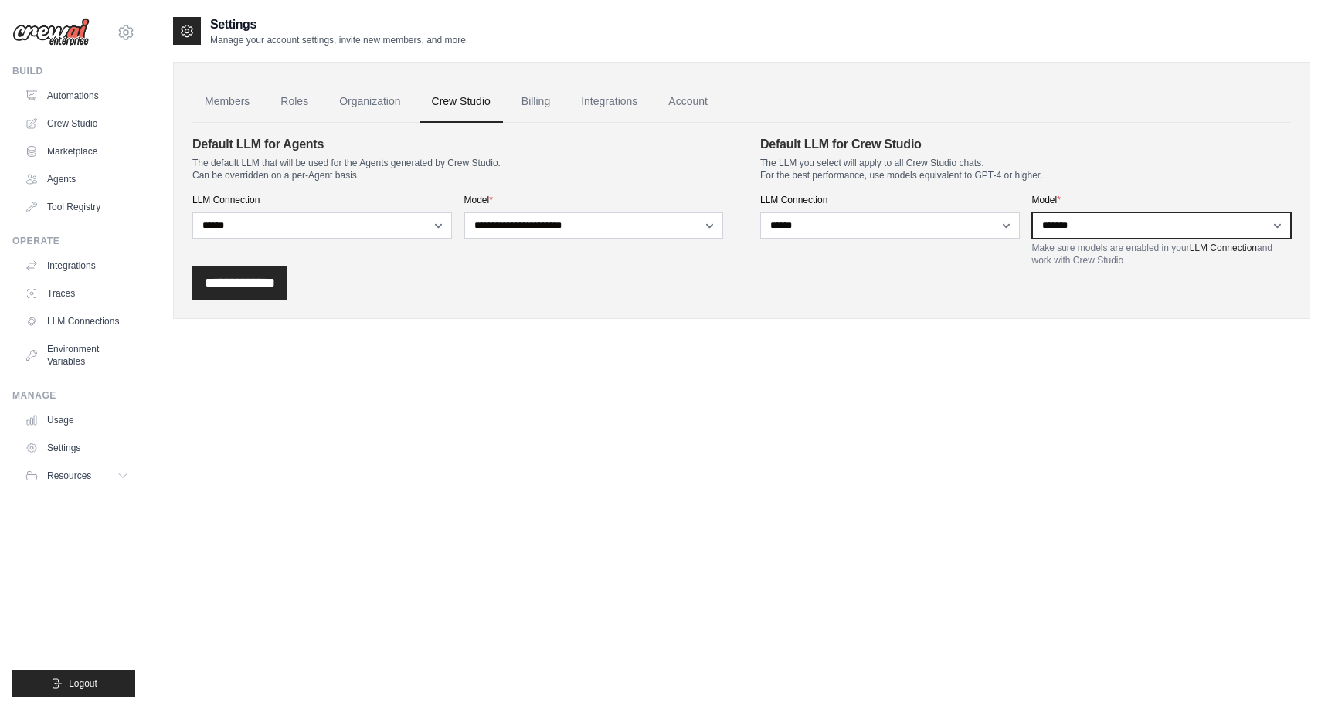
click at [1111, 230] on select "**********" at bounding box center [1162, 226] width 260 height 26
select select
click at [1032, 213] on select "**********" at bounding box center [1162, 226] width 260 height 26
click at [1129, 165] on p "The LLM you select will apply to all Crew Studio chats. For the best performanc…" at bounding box center [1025, 169] width 531 height 25
click at [465, 114] on link "Crew Studio" at bounding box center [461, 102] width 83 height 42
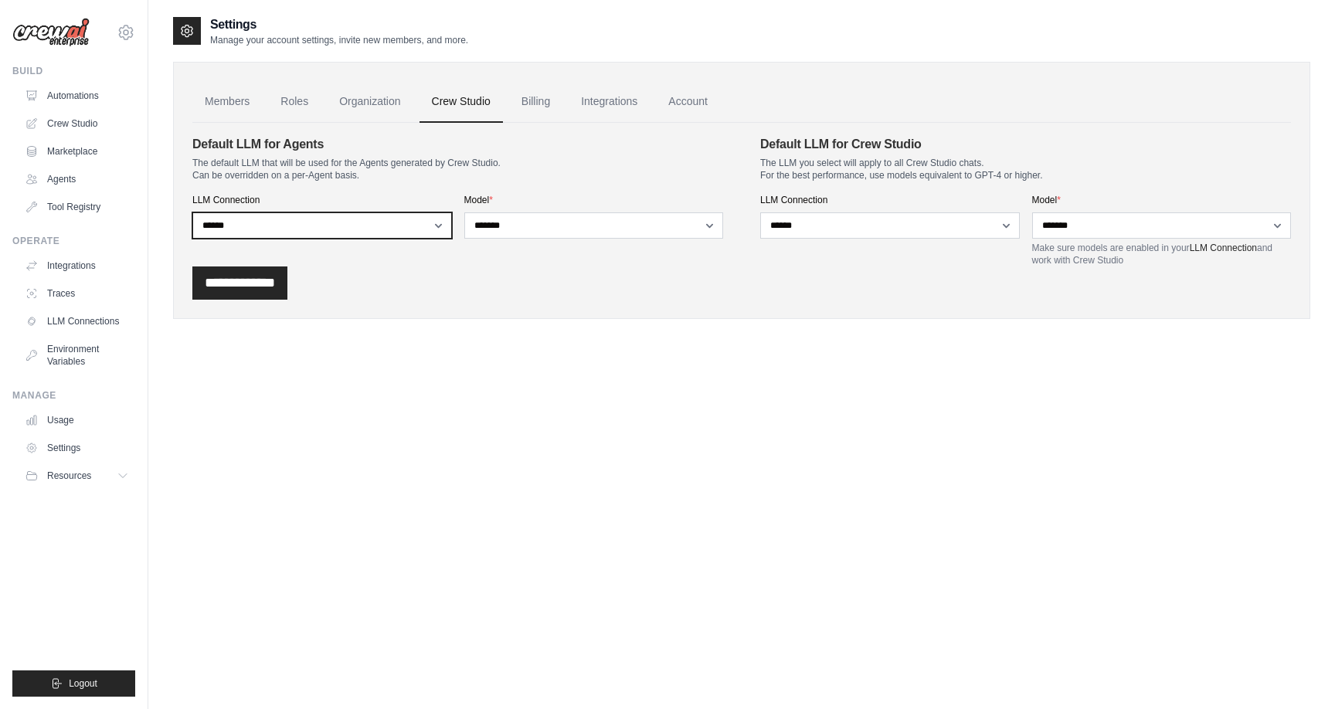
click at [413, 230] on select "**********" at bounding box center [322, 226] width 260 height 26
click at [547, 102] on link "Billing" at bounding box center [535, 102] width 53 height 42
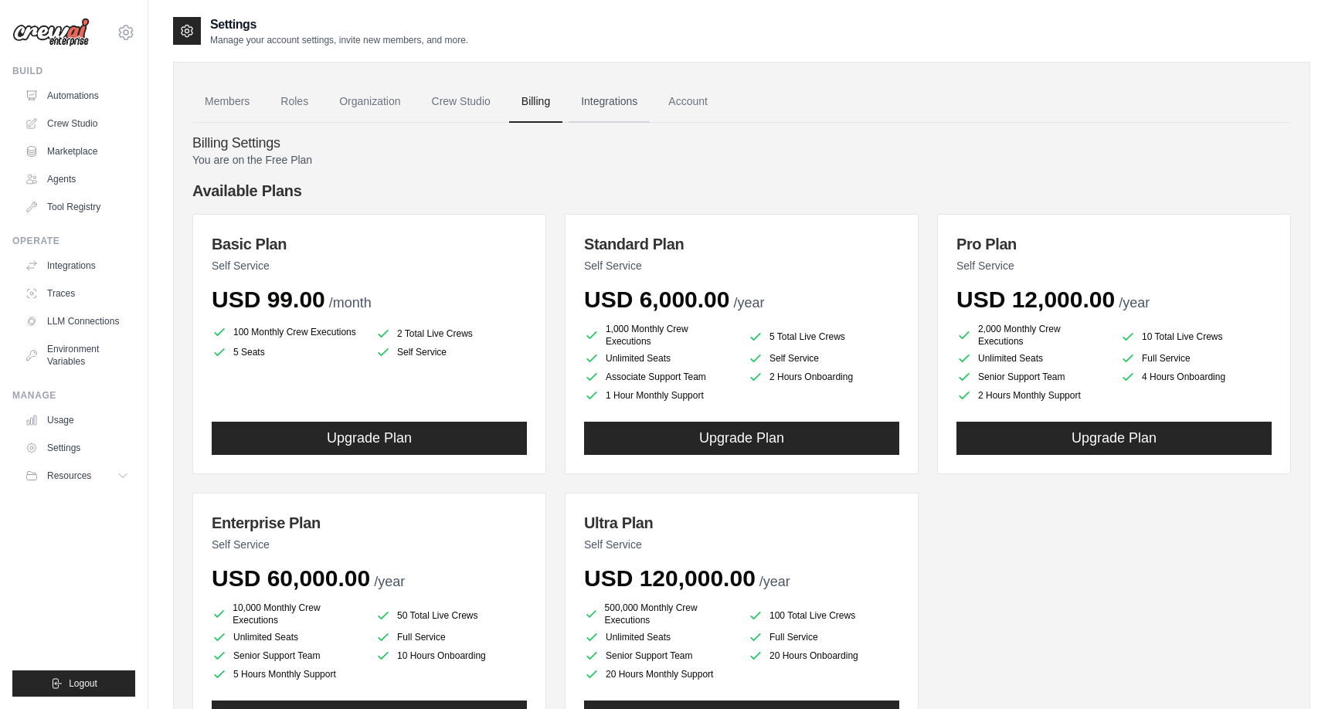
click at [616, 100] on link "Integrations" at bounding box center [609, 102] width 81 height 42
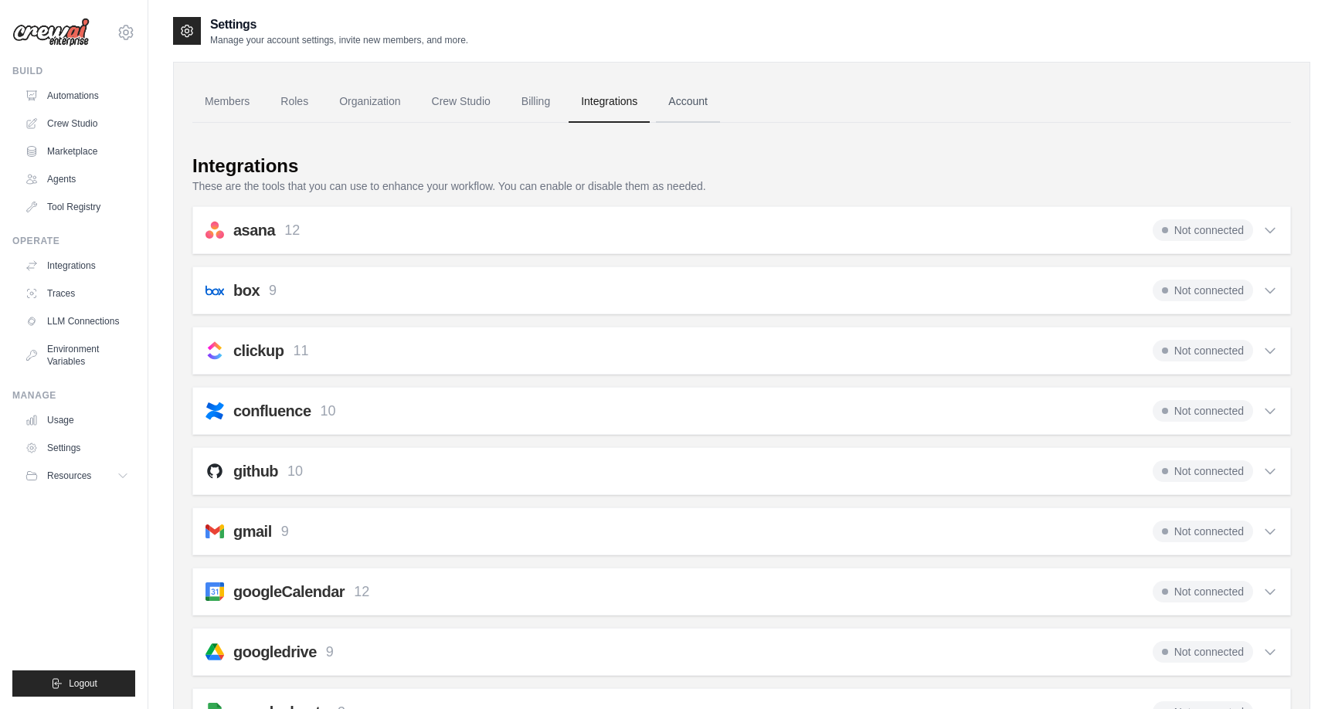
click at [684, 100] on link "Account" at bounding box center [688, 102] width 64 height 42
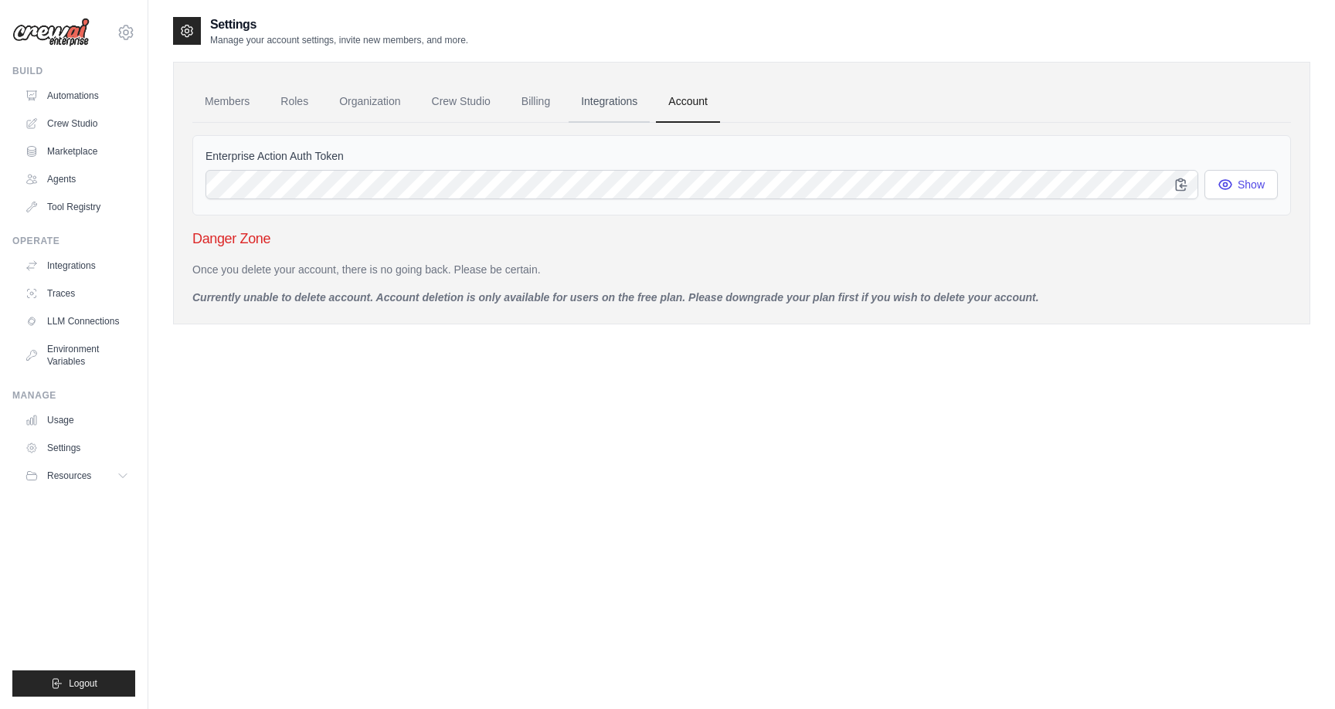
click at [606, 100] on link "Integrations" at bounding box center [609, 102] width 81 height 42
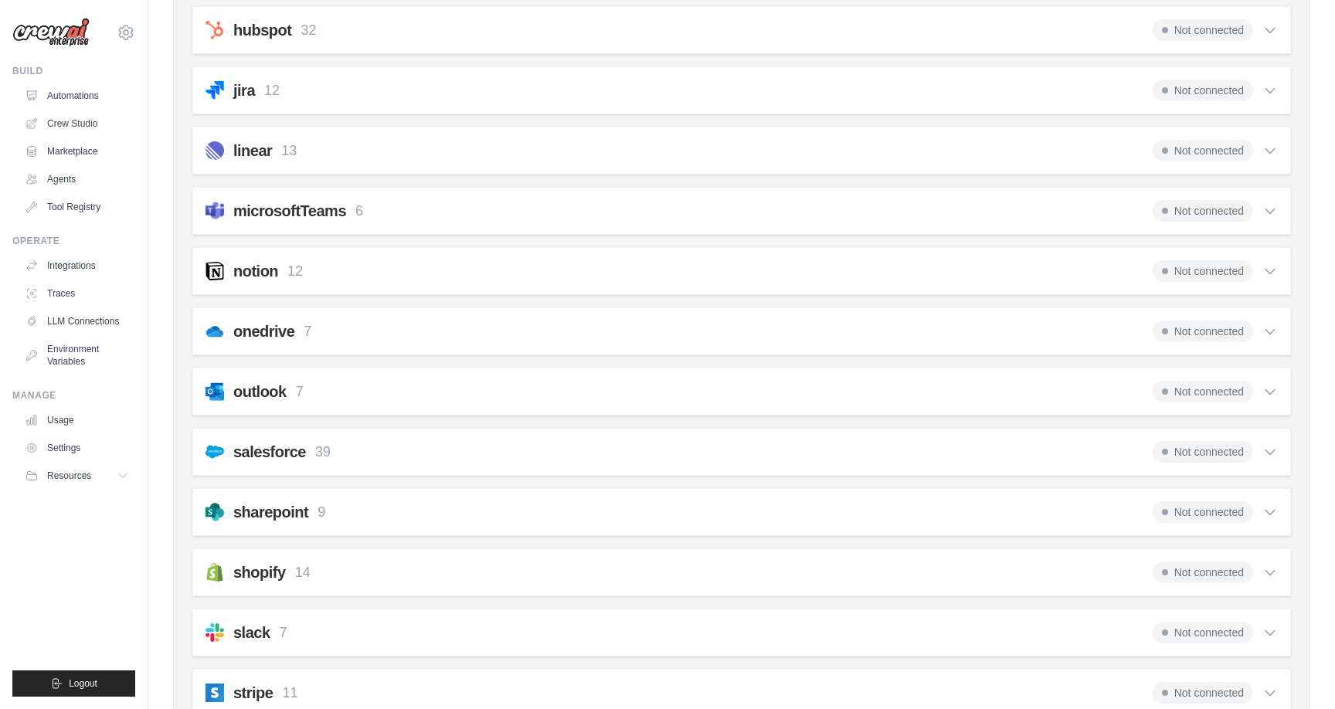
scroll to position [771, 0]
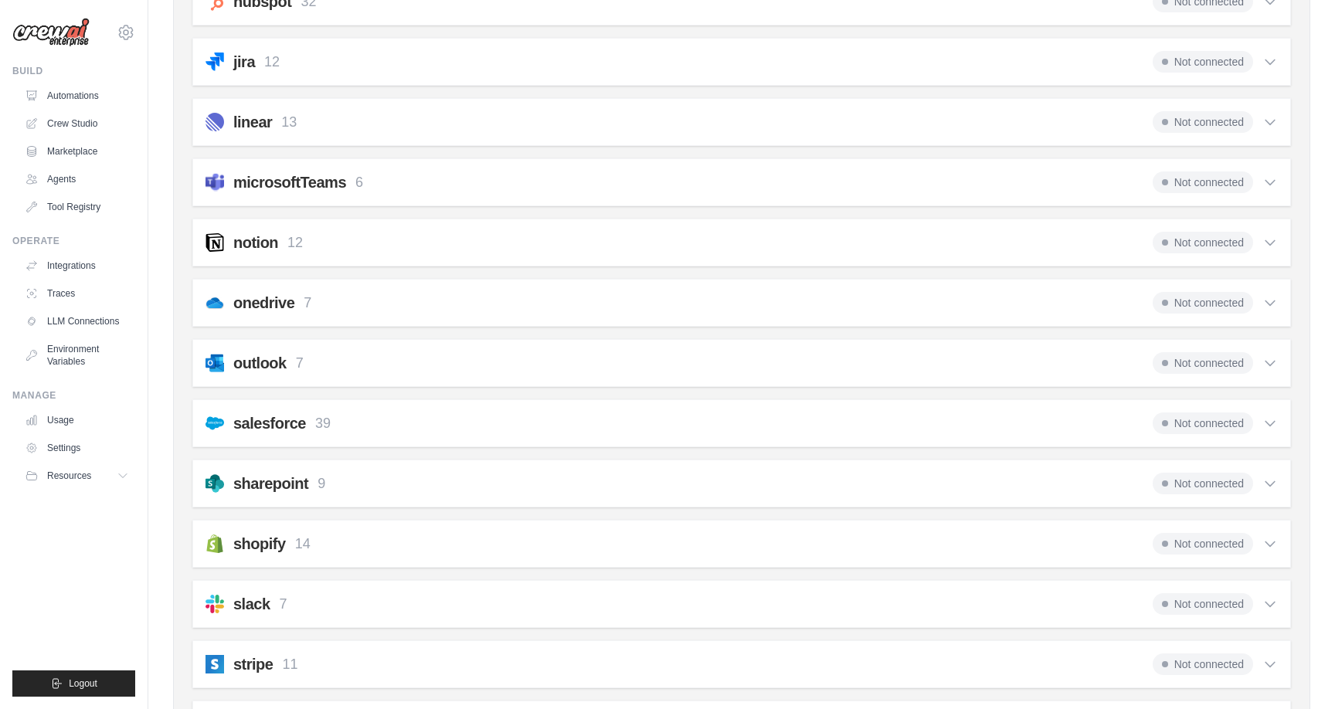
click at [239, 247] on h2 "notion" at bounding box center [255, 243] width 45 height 22
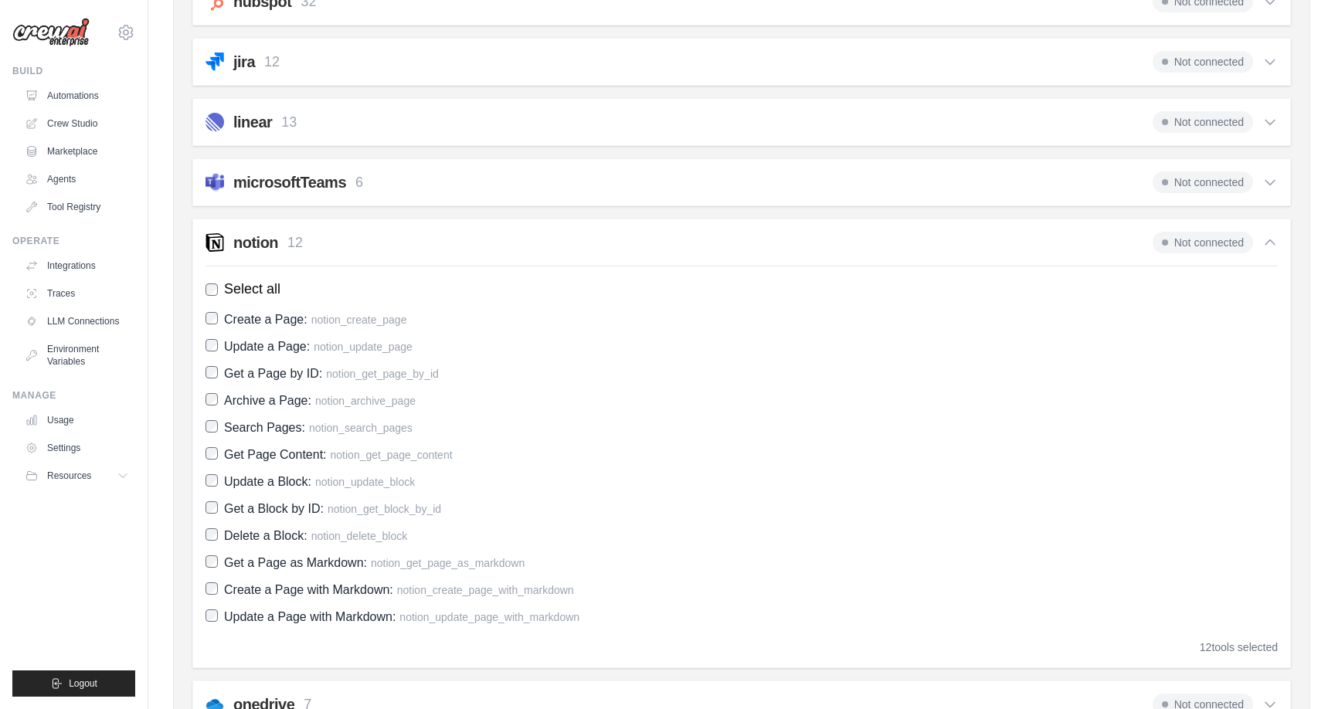
click at [1194, 240] on span "Not connected" at bounding box center [1203, 243] width 100 height 22
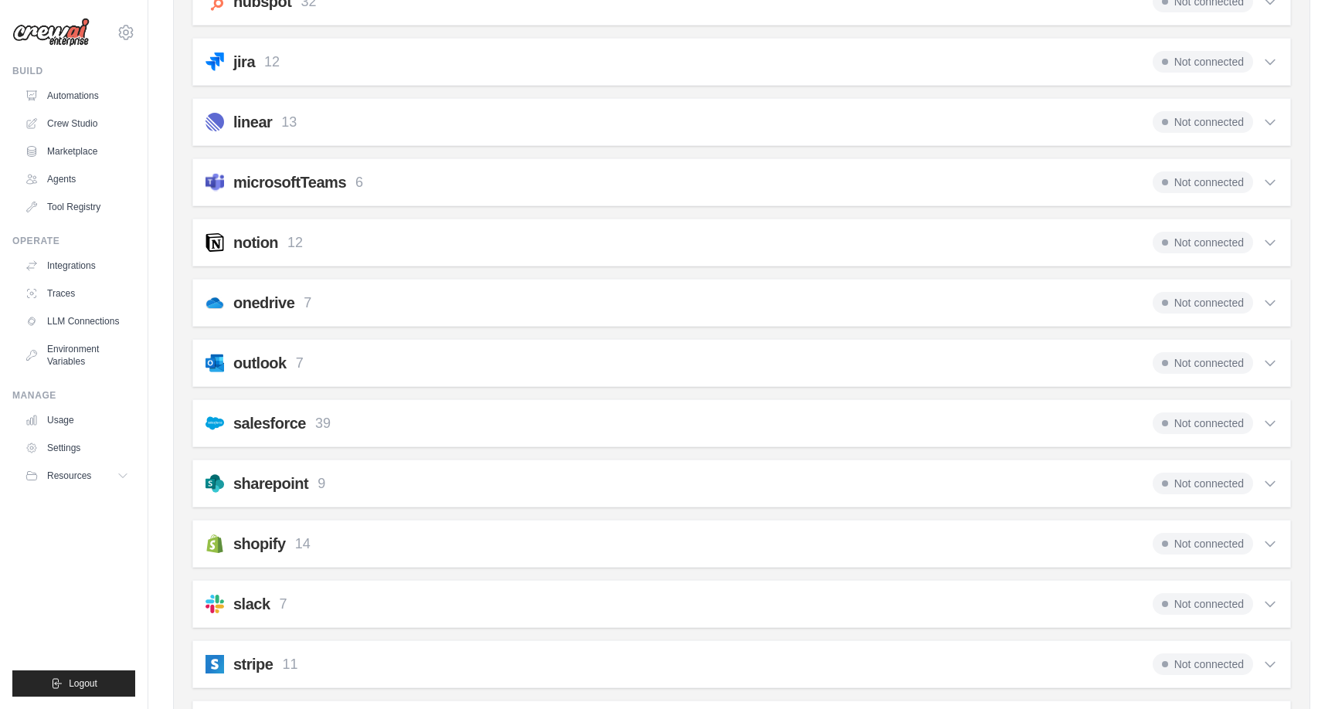
click at [1194, 240] on span "Not connected" at bounding box center [1203, 243] width 100 height 22
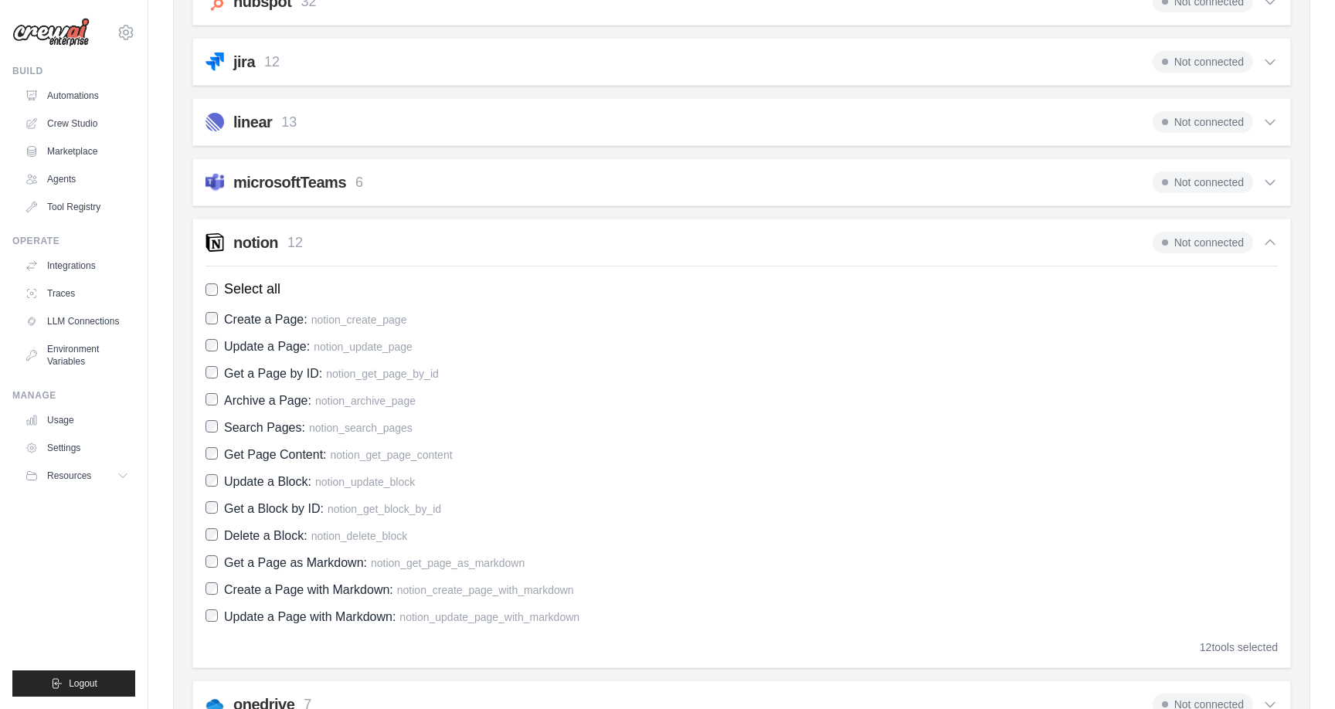
drag, startPoint x: 1228, startPoint y: 651, endPoint x: 686, endPoint y: 599, distance: 544.3
click at [1226, 651] on div "12 tools selected" at bounding box center [1239, 647] width 78 height 15
click at [68, 419] on link "Usage" at bounding box center [78, 420] width 117 height 25
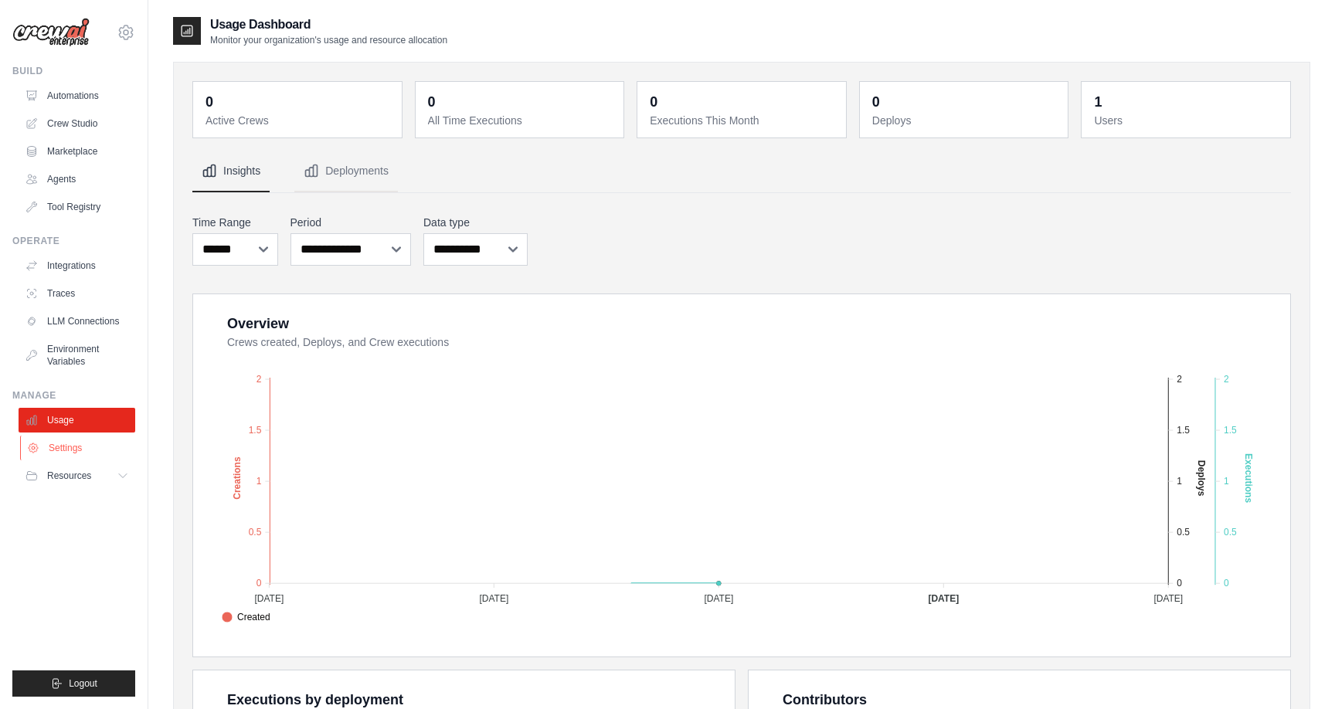
click at [67, 447] on link "Settings" at bounding box center [78, 448] width 117 height 25
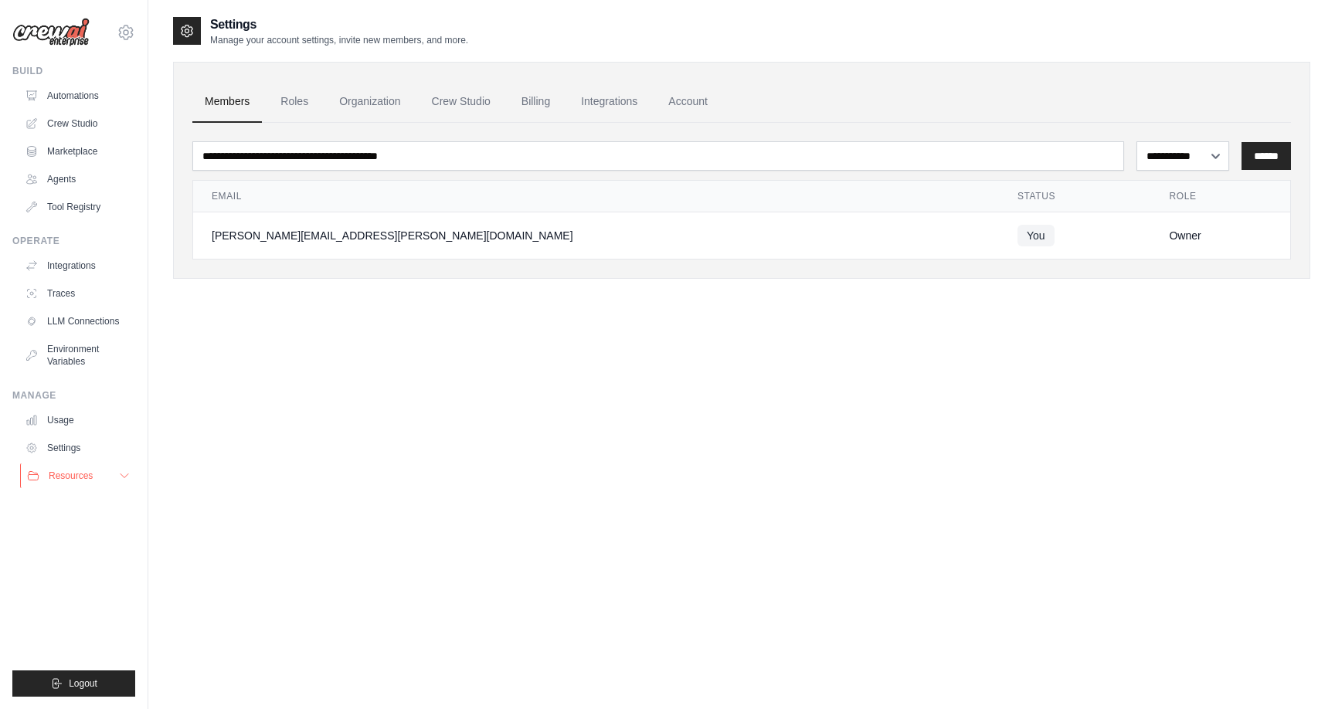
click at [66, 477] on span "Resources" at bounding box center [71, 476] width 44 height 12
click at [78, 205] on link "Tool Registry" at bounding box center [78, 207] width 117 height 25
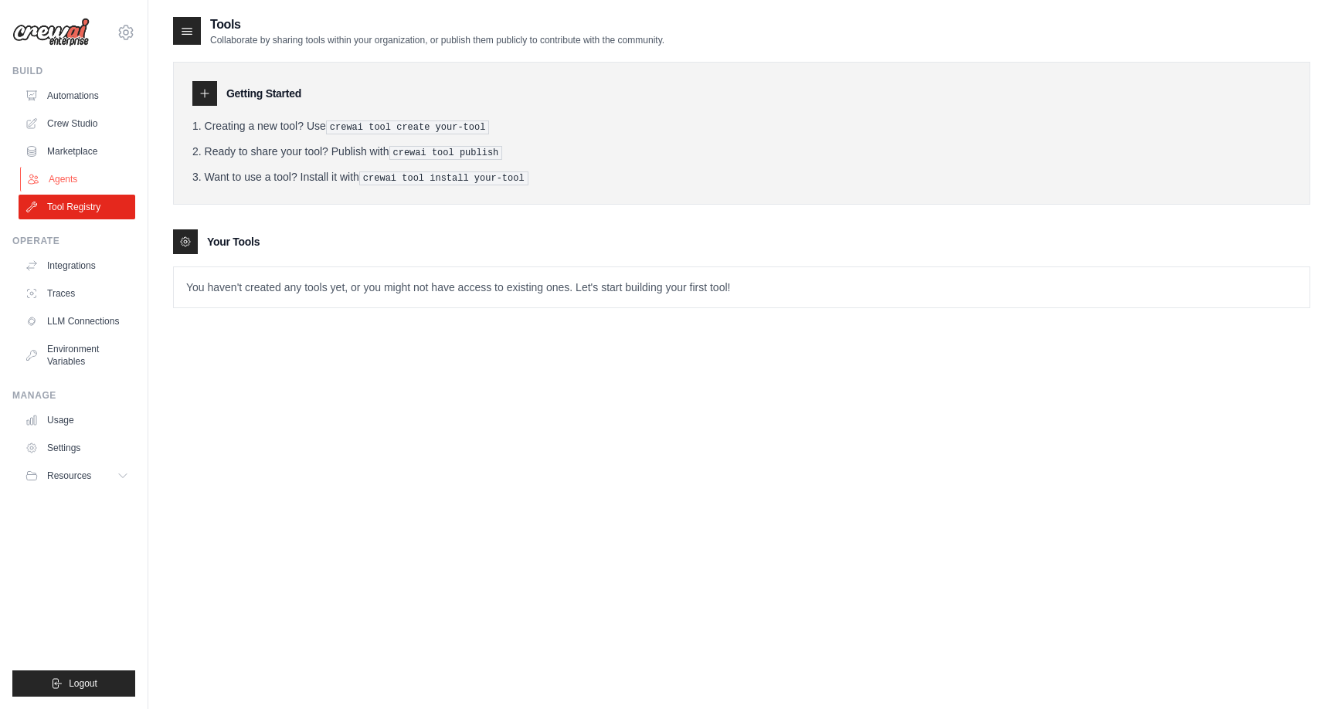
click at [78, 181] on link "Agents" at bounding box center [78, 179] width 117 height 25
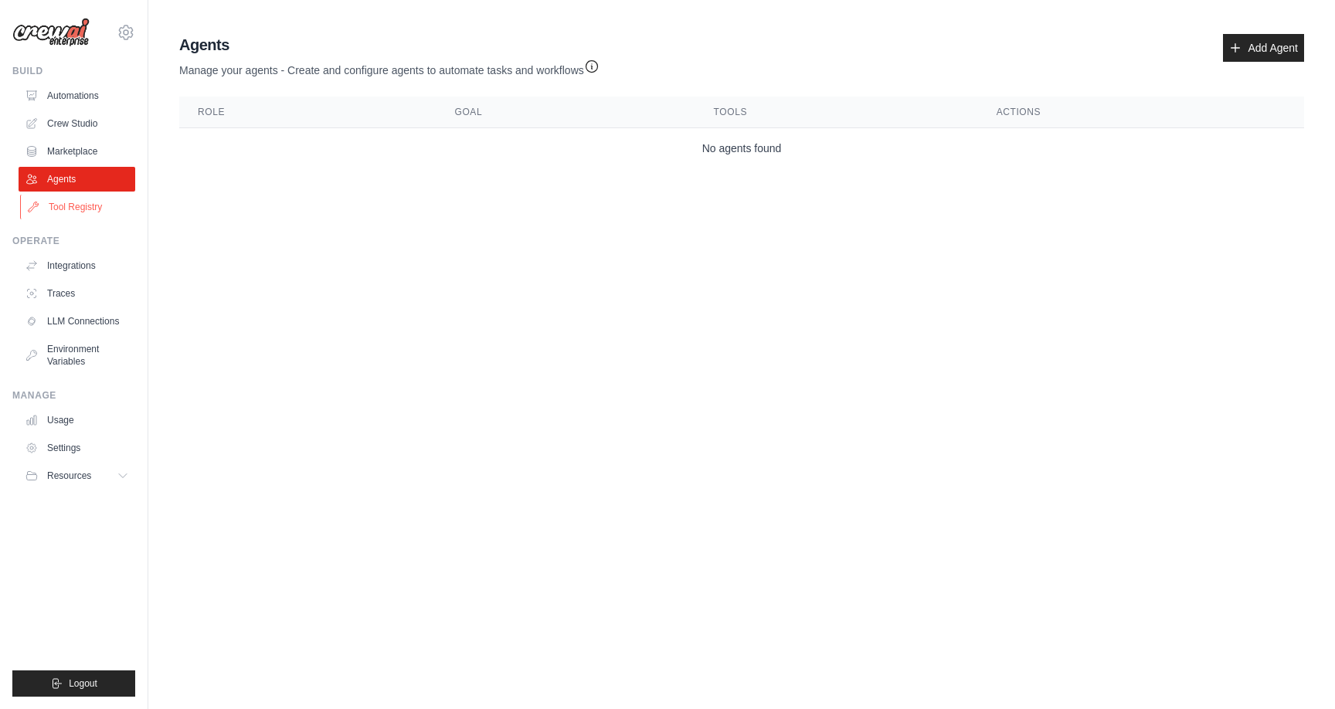
click at [74, 199] on link "Tool Registry" at bounding box center [78, 207] width 117 height 25
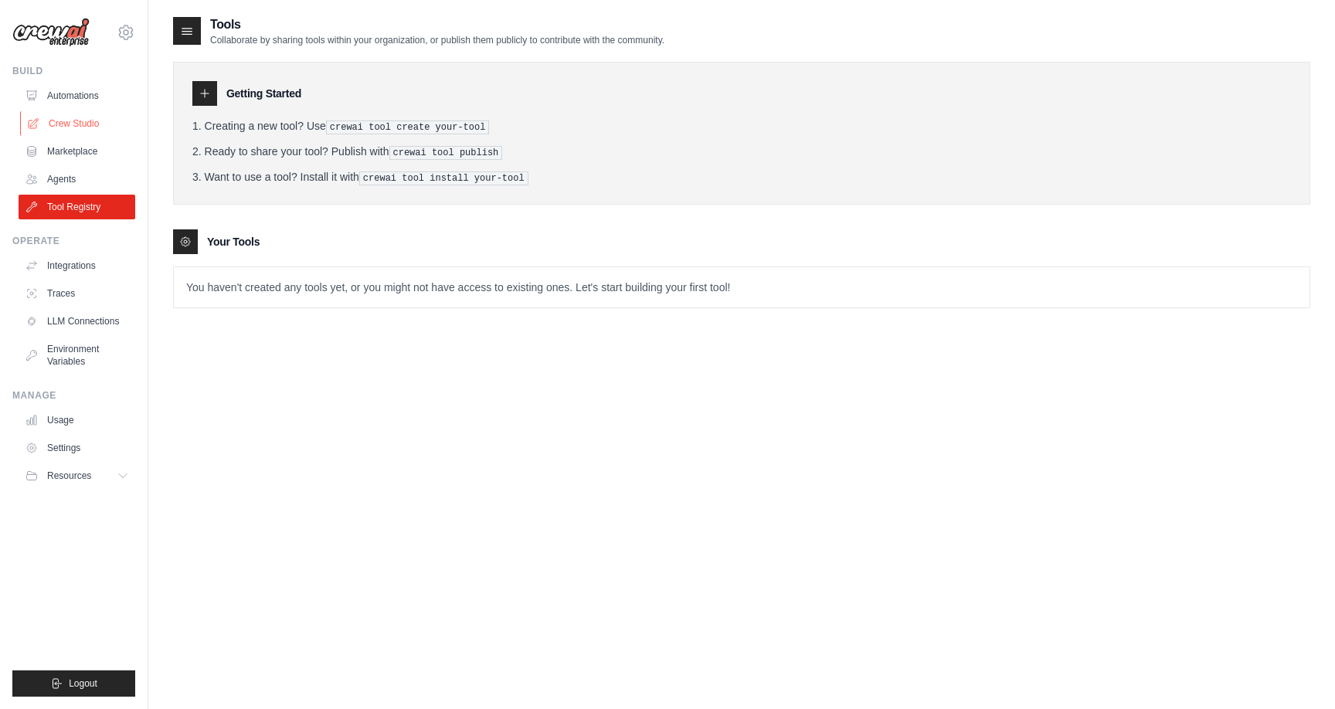
click at [72, 125] on link "Crew Studio" at bounding box center [78, 123] width 117 height 25
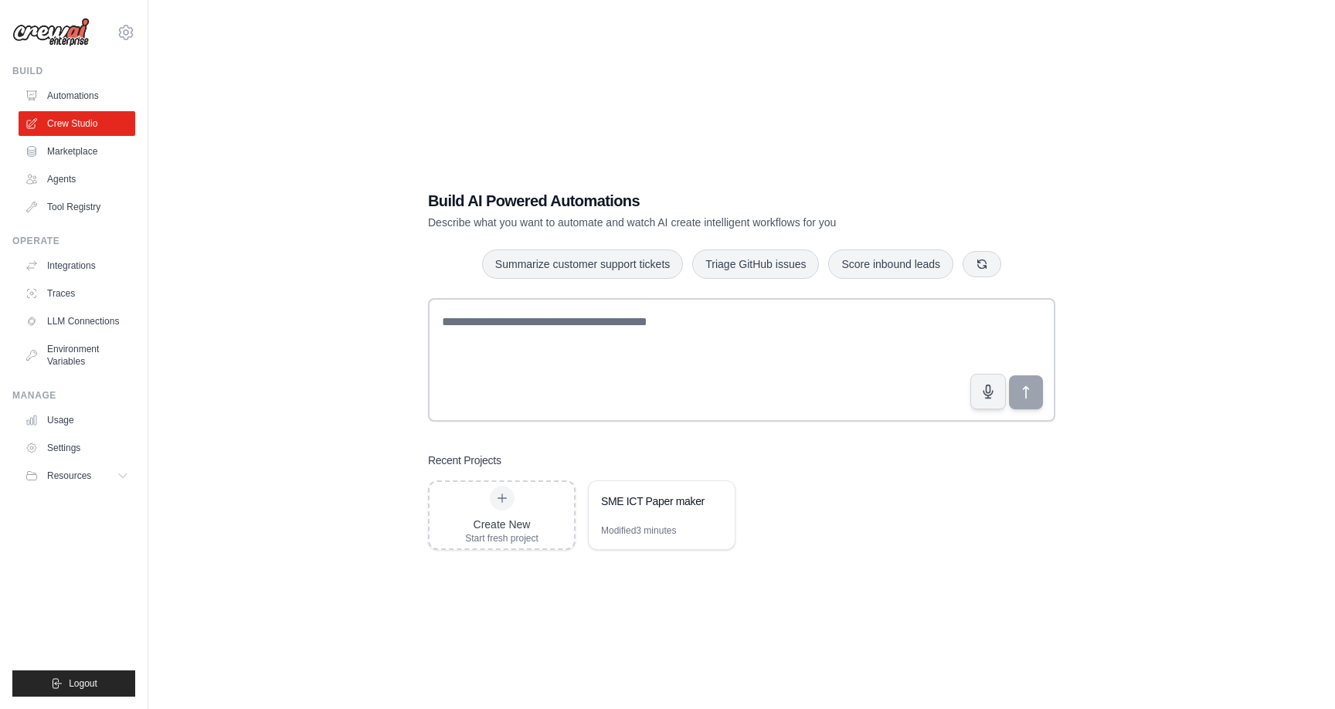
click at [71, 164] on ul "Automations Crew Studio Marketplace Agents Tool Registry" at bounding box center [77, 151] width 117 height 136
click at [80, 157] on link "Marketplace" at bounding box center [78, 151] width 117 height 25
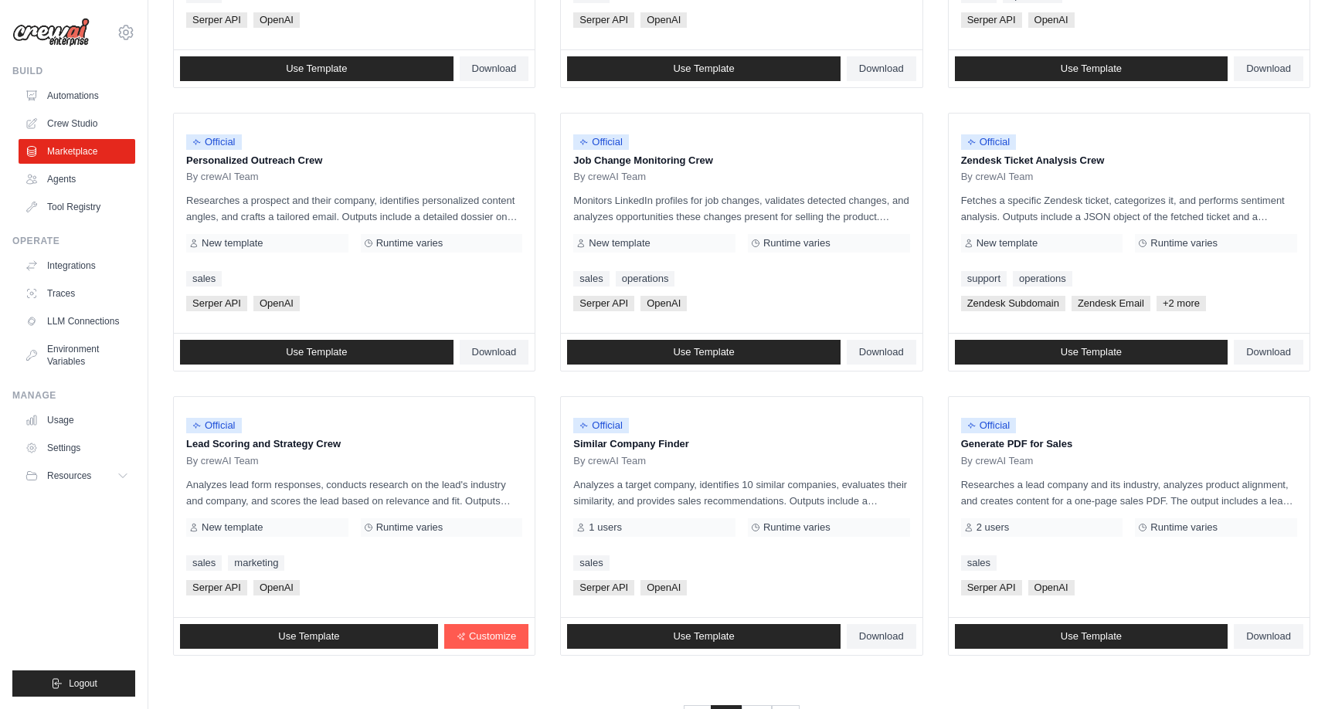
scroll to position [723, 0]
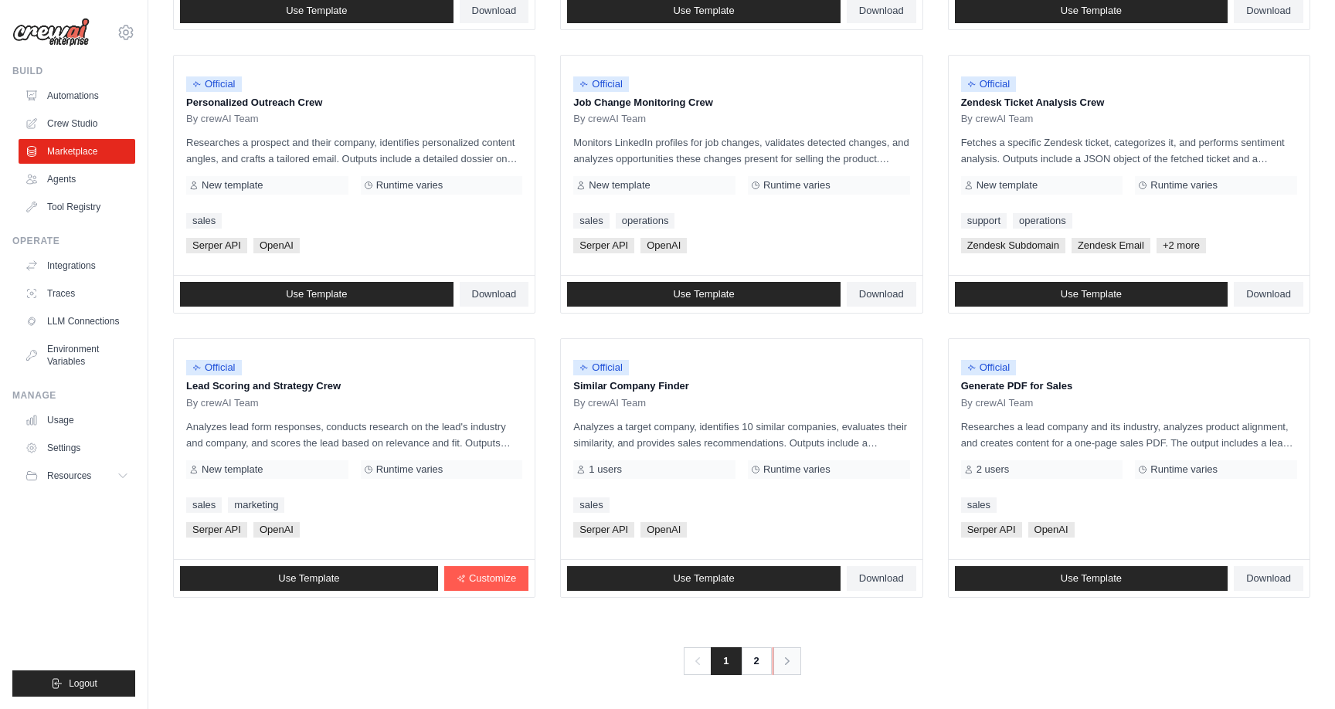
click at [791, 665] on icon "Pagination" at bounding box center [787, 661] width 15 height 15
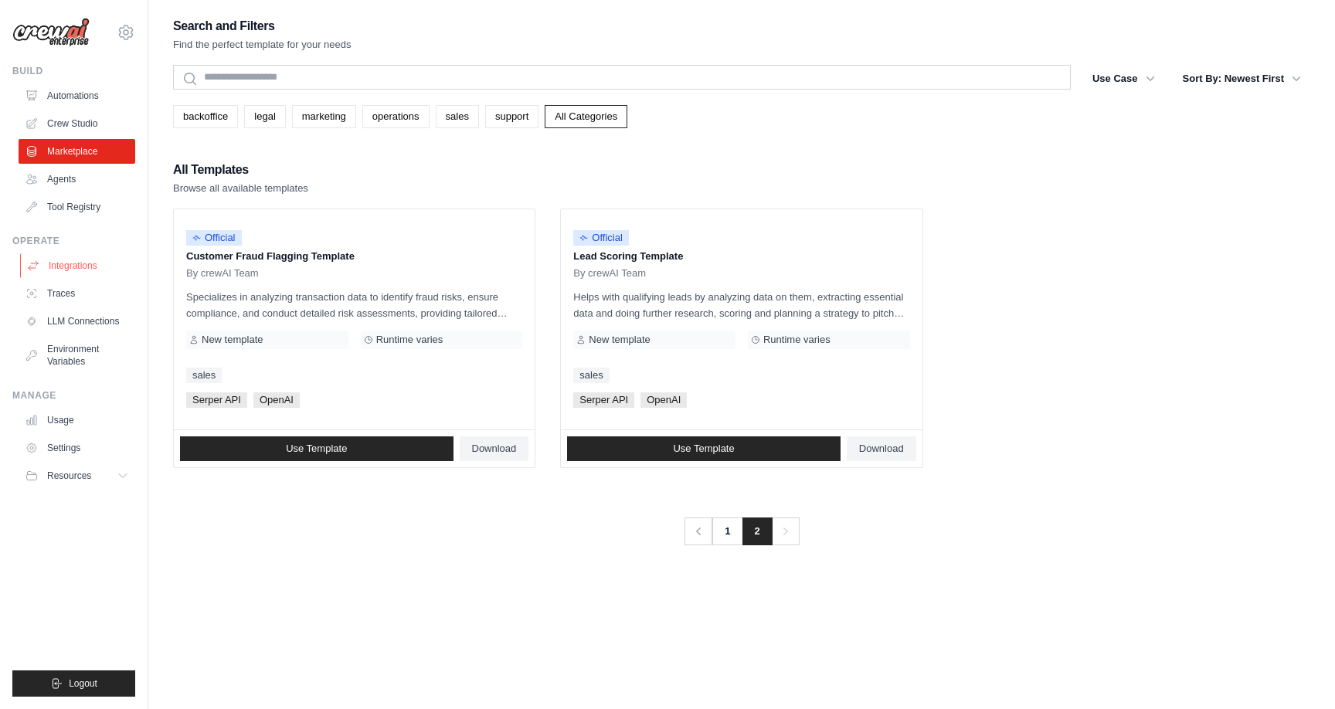
click at [79, 268] on link "Integrations" at bounding box center [78, 265] width 117 height 25
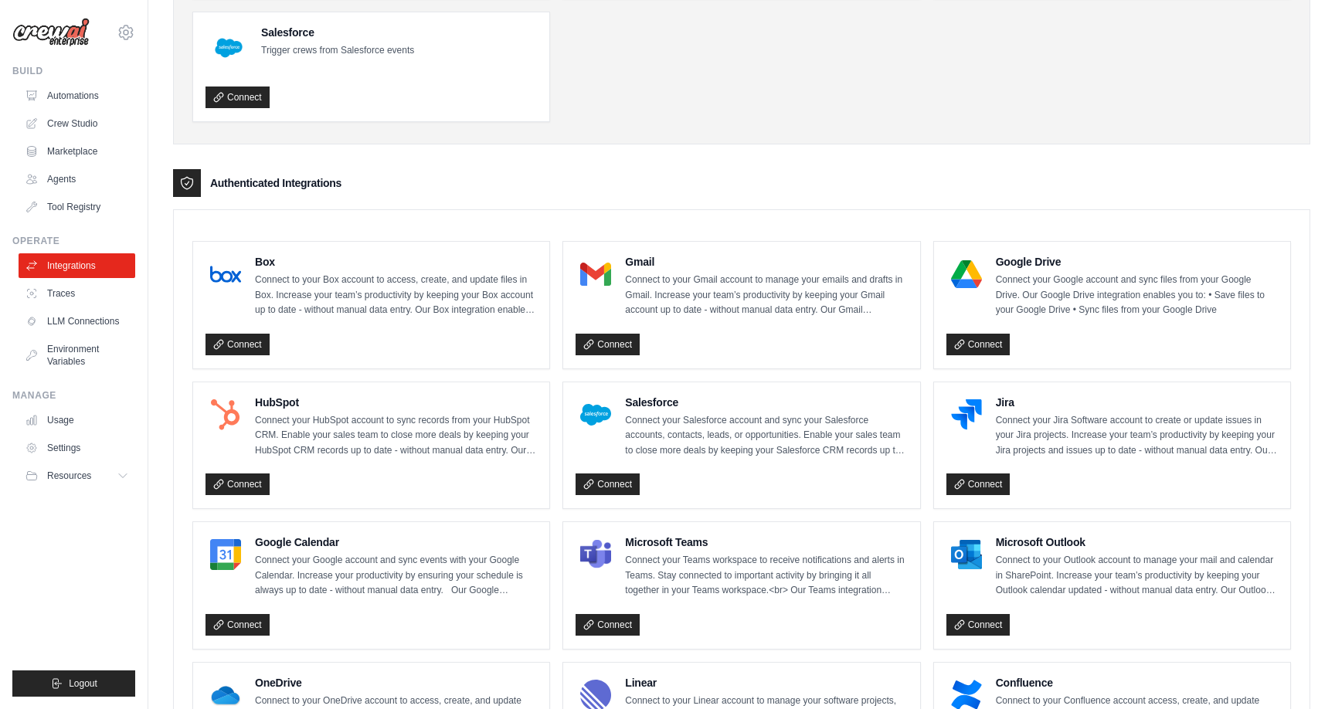
scroll to position [917, 0]
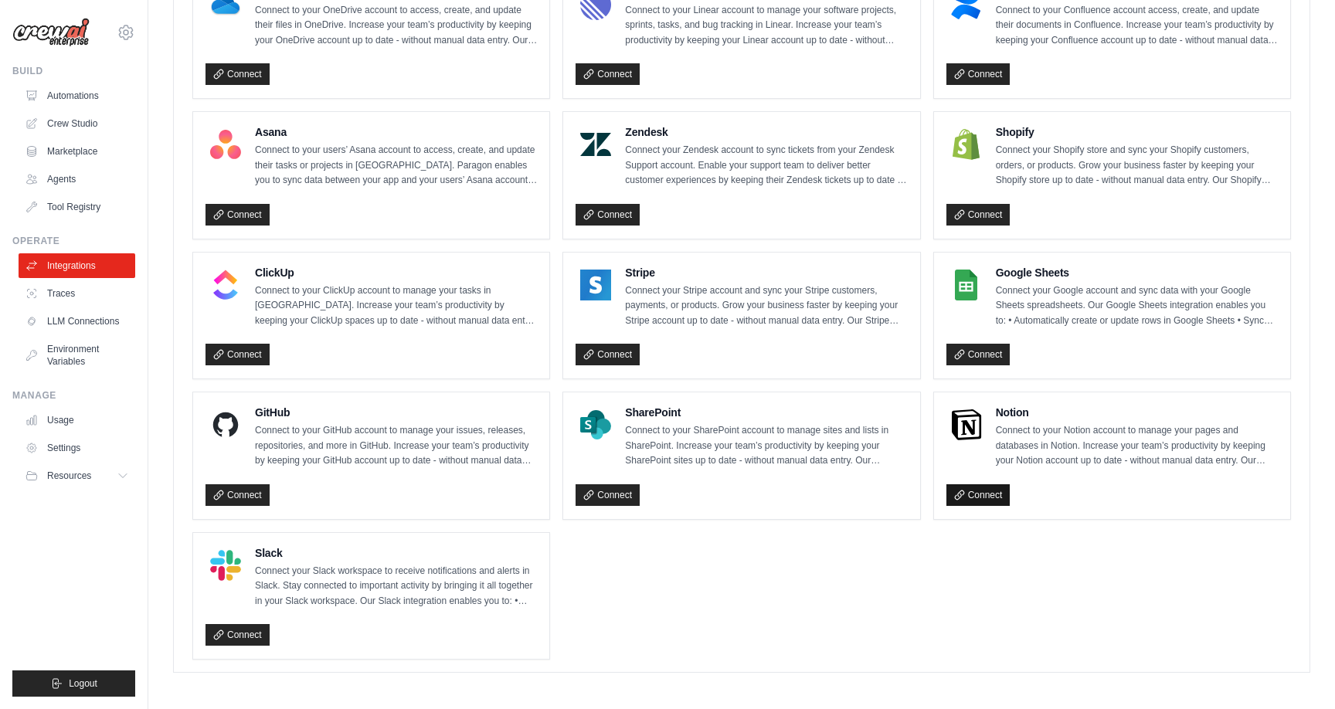
click at [974, 493] on link "Connect" at bounding box center [979, 496] width 64 height 22
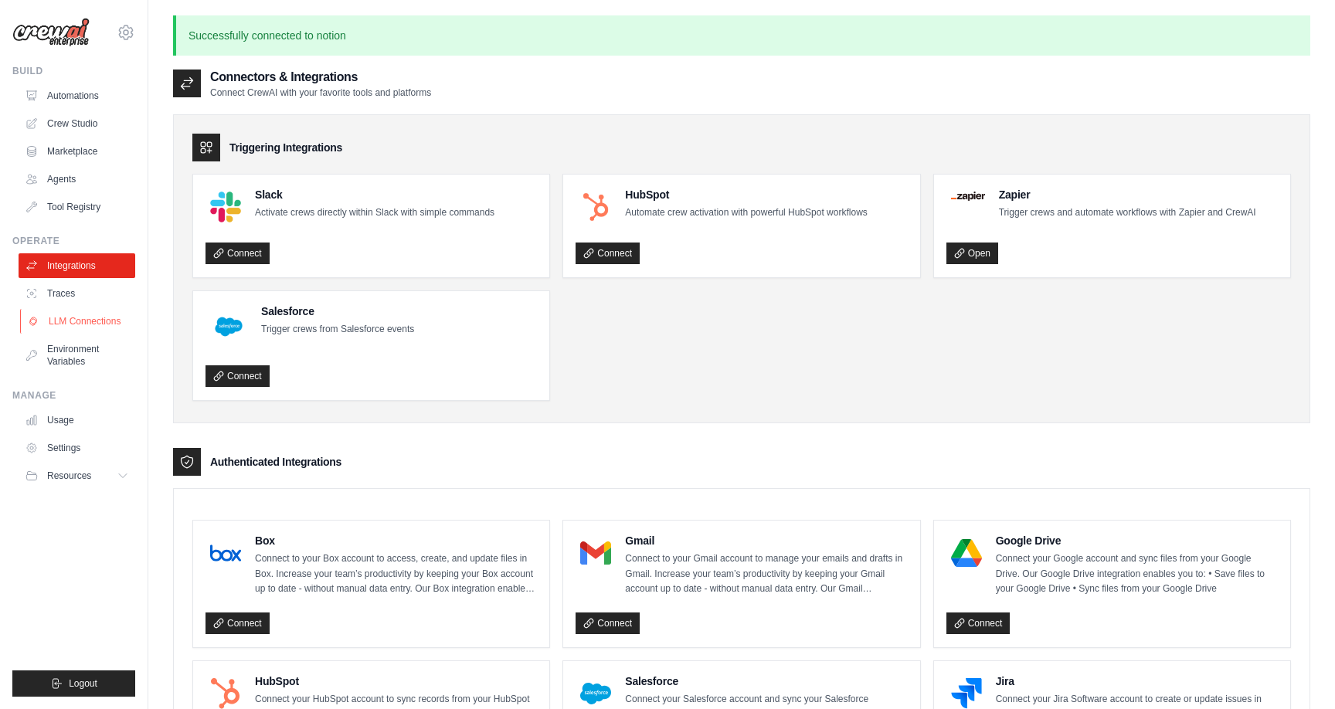
click at [69, 312] on link "LLM Connections" at bounding box center [78, 321] width 117 height 25
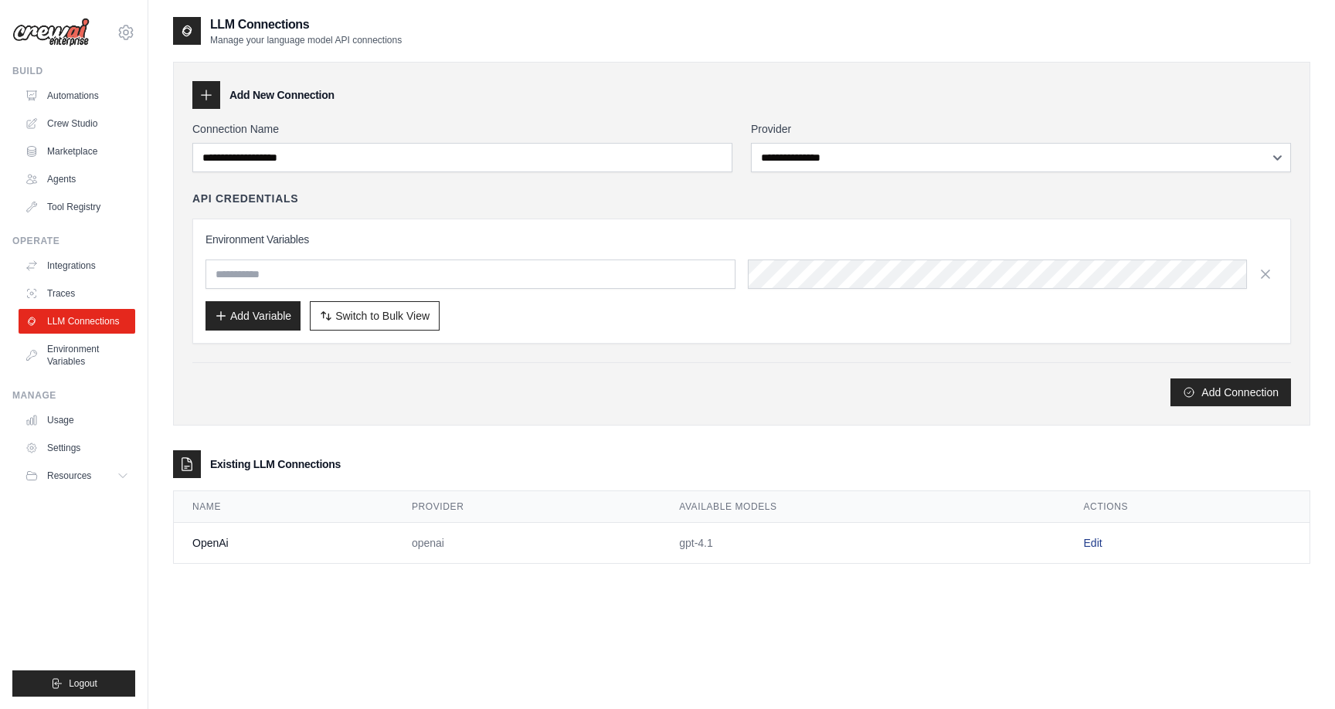
click at [1090, 544] on link "Edit" at bounding box center [1093, 543] width 19 height 12
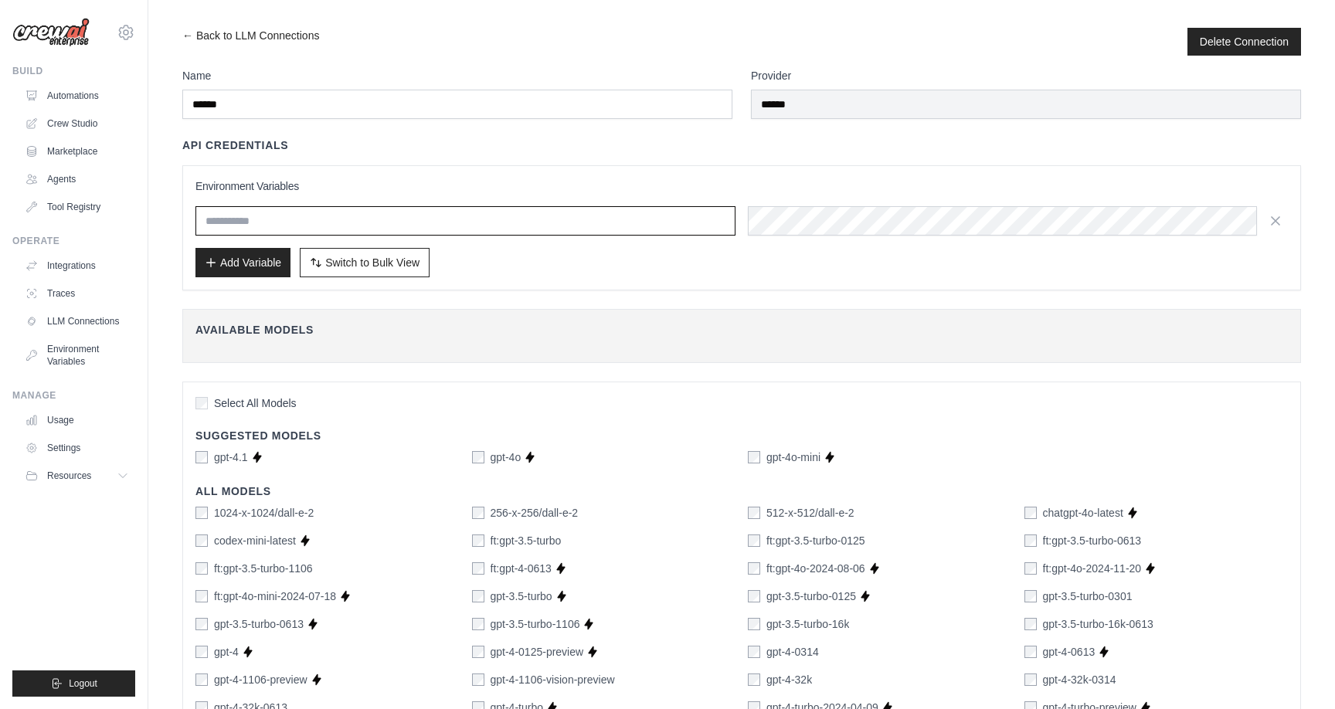
click at [392, 222] on input "text" at bounding box center [466, 220] width 540 height 29
click at [714, 326] on h4 "Available Models" at bounding box center [742, 329] width 1093 height 15
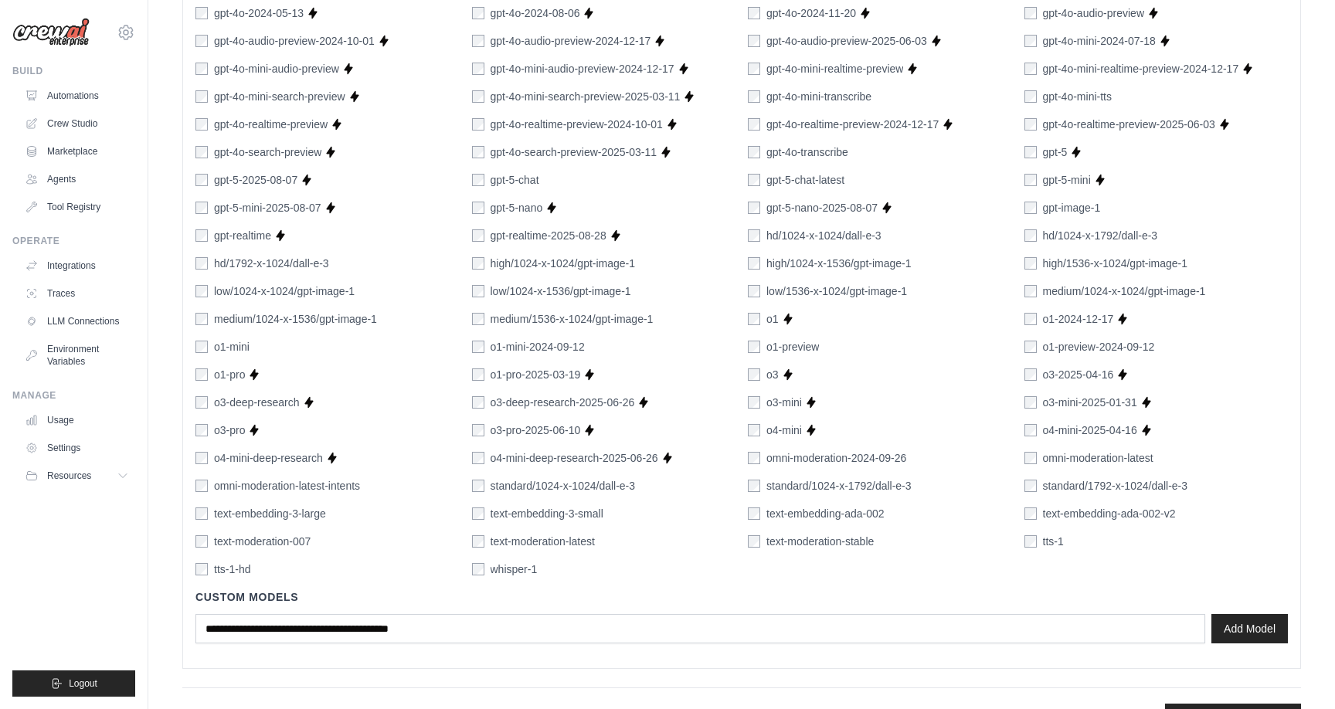
scroll to position [816, 0]
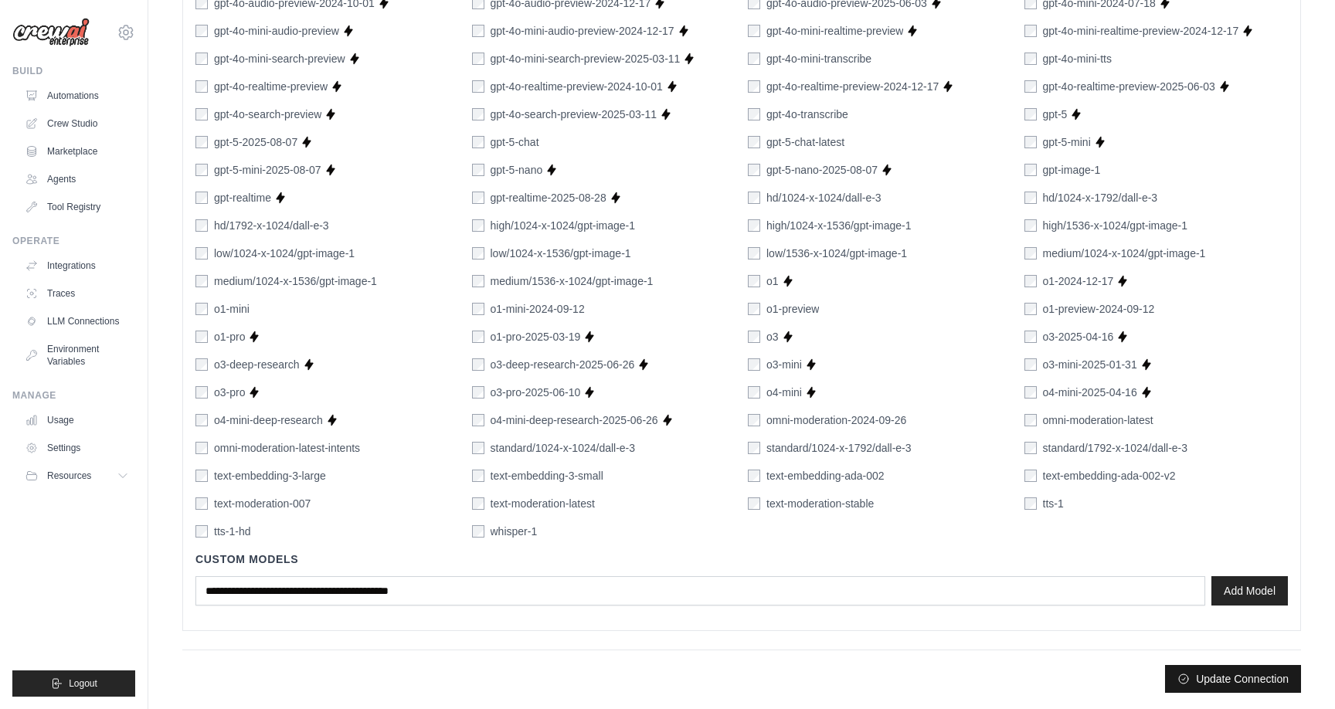
click at [1224, 679] on button "Update Connection" at bounding box center [1233, 679] width 136 height 28
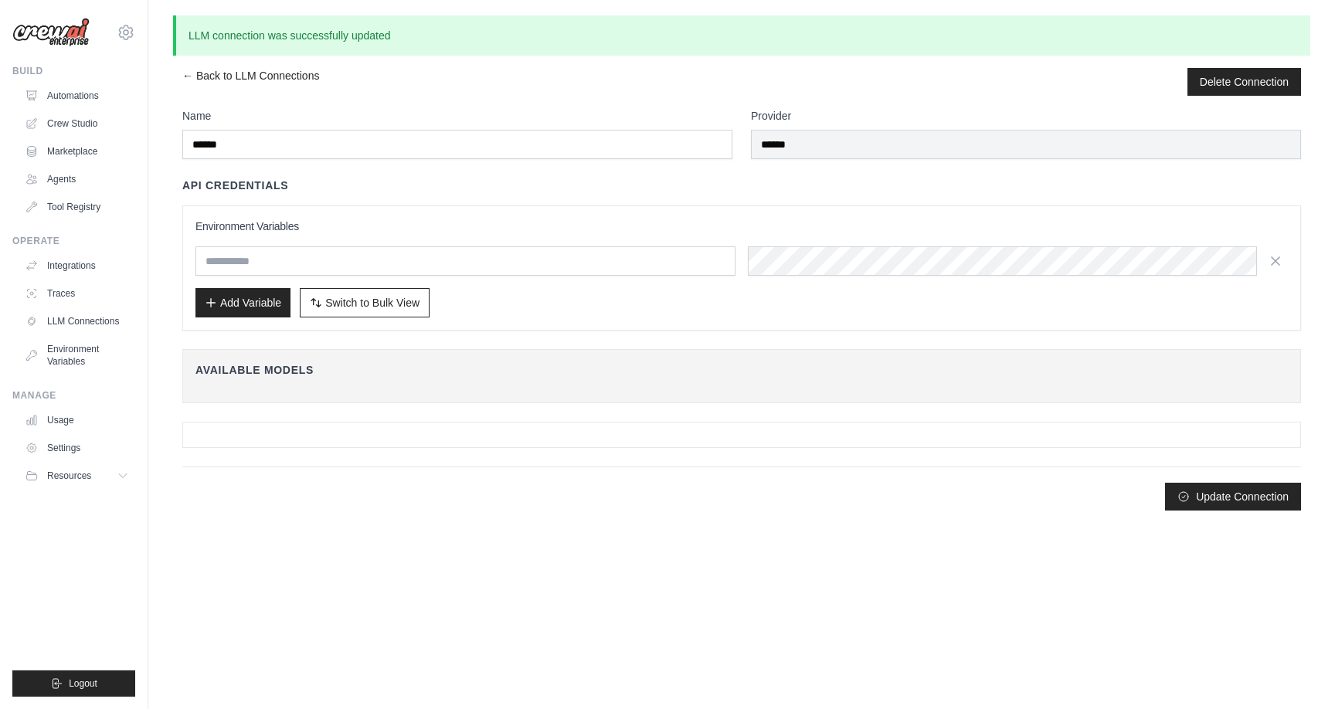
scroll to position [0, 0]
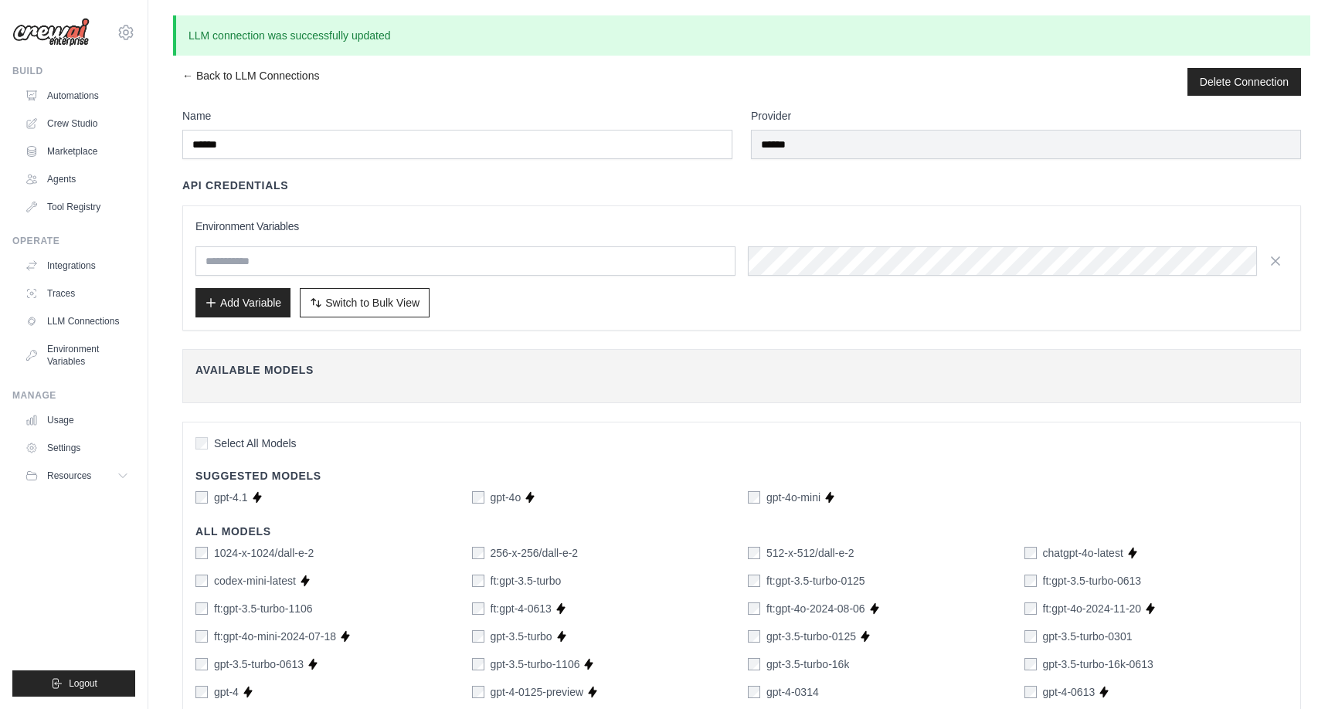
click at [240, 178] on h4 "API Credentials" at bounding box center [235, 185] width 106 height 15
click at [232, 192] on h4 "API Credentials" at bounding box center [235, 185] width 106 height 15
click at [260, 255] on input "text" at bounding box center [466, 261] width 540 height 29
click at [386, 308] on span "Switch to Bulk View" at bounding box center [372, 301] width 94 height 15
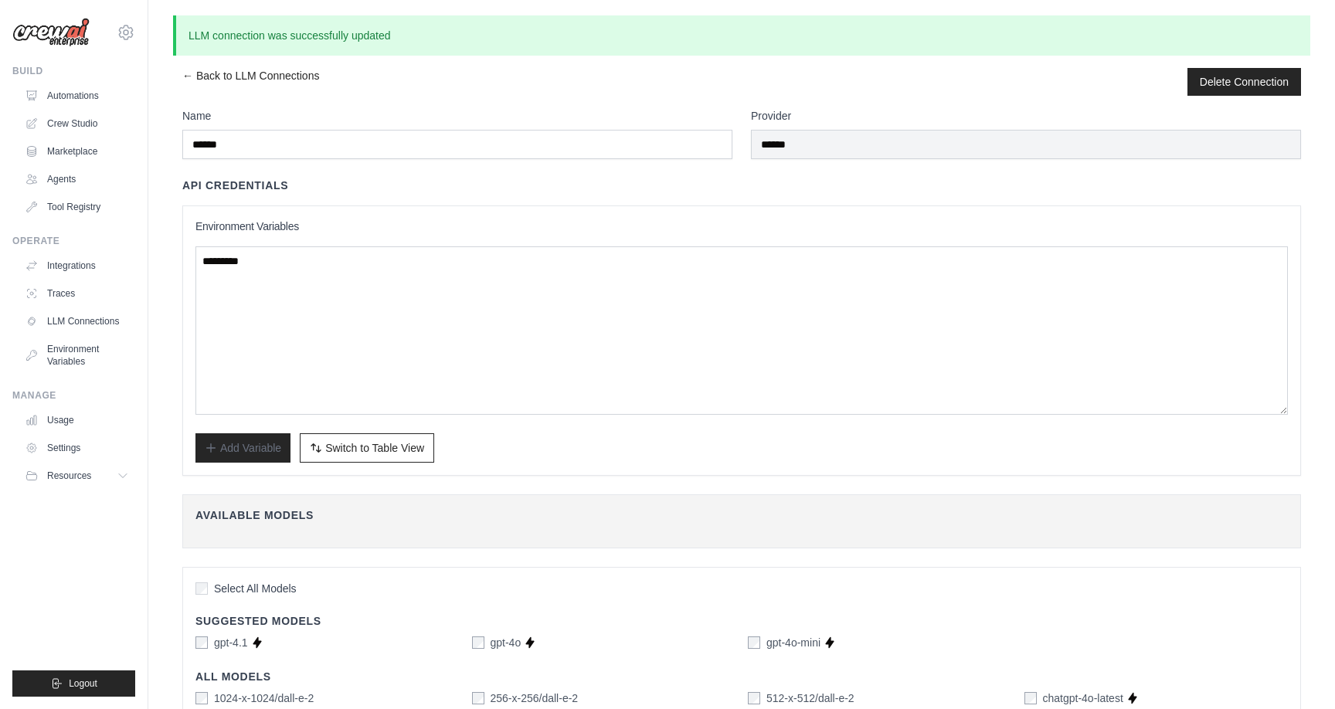
click at [369, 452] on span "Switch to Table View" at bounding box center [374, 447] width 99 height 15
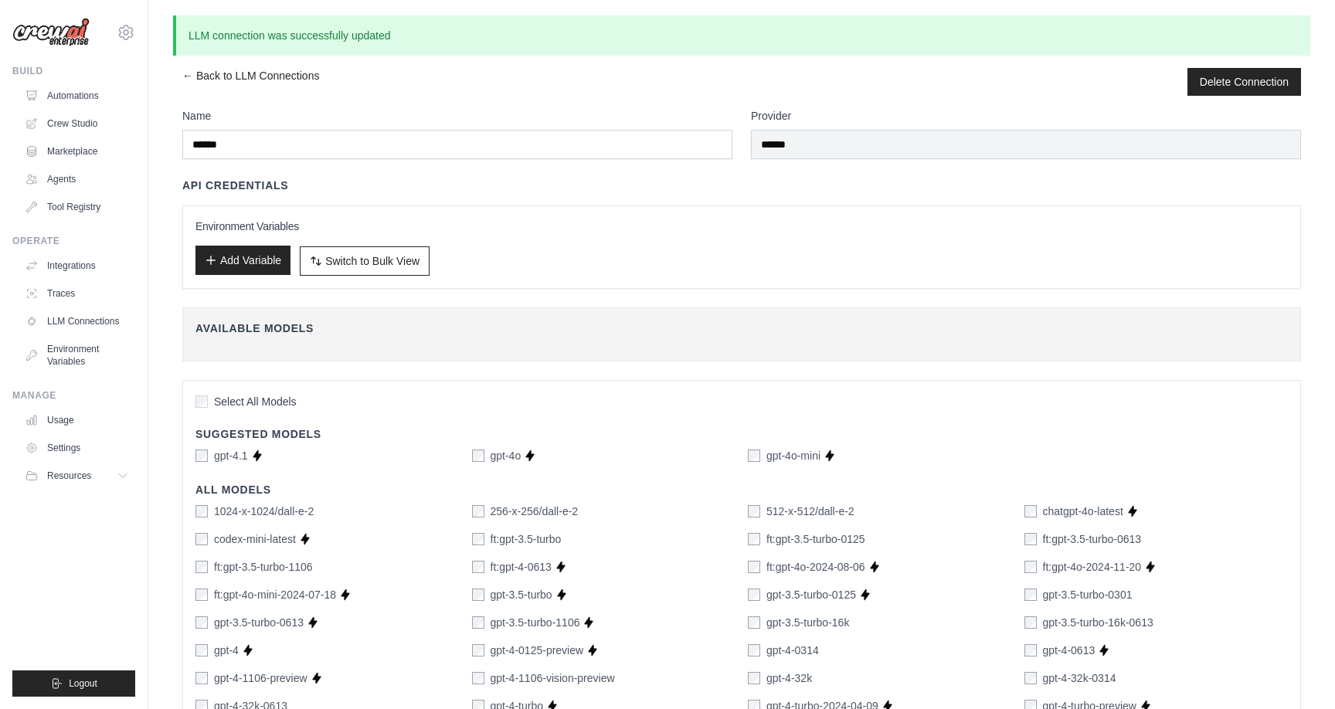
click at [255, 267] on button "Add Variable" at bounding box center [243, 260] width 95 height 29
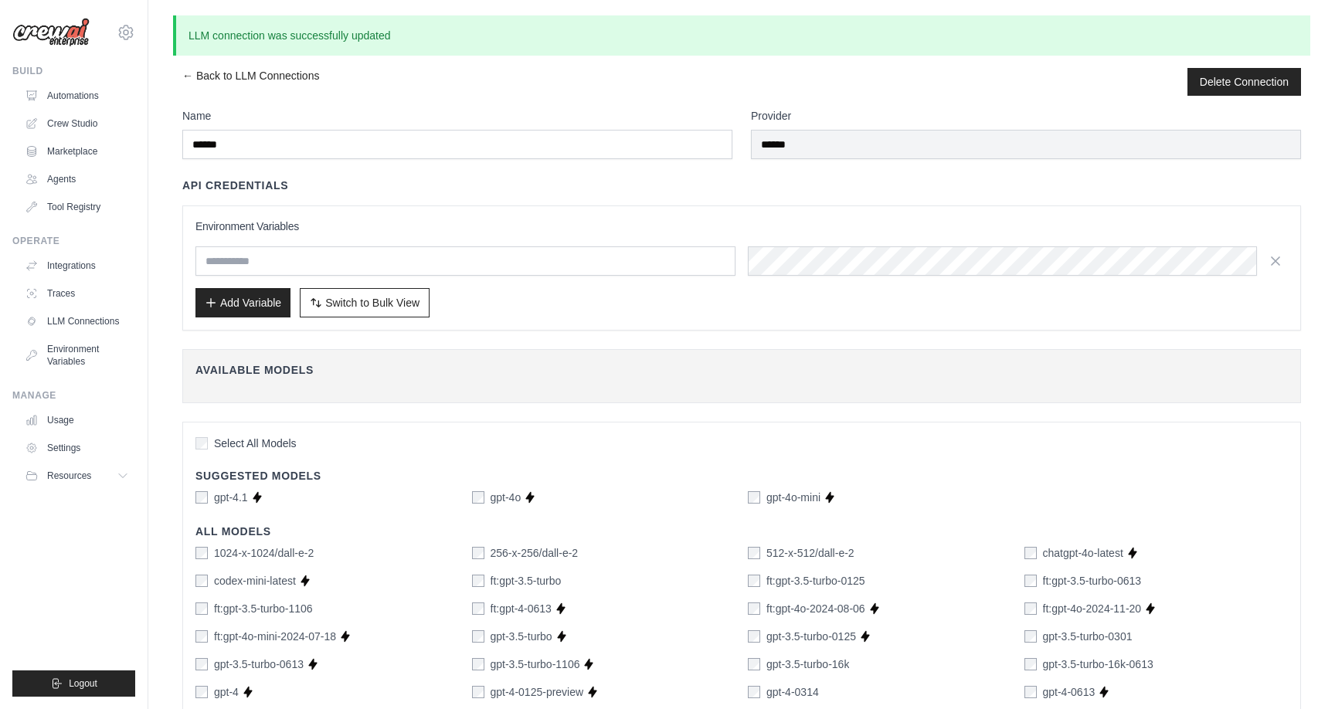
click at [298, 257] on input "text" at bounding box center [466, 261] width 540 height 29
type input "**********"
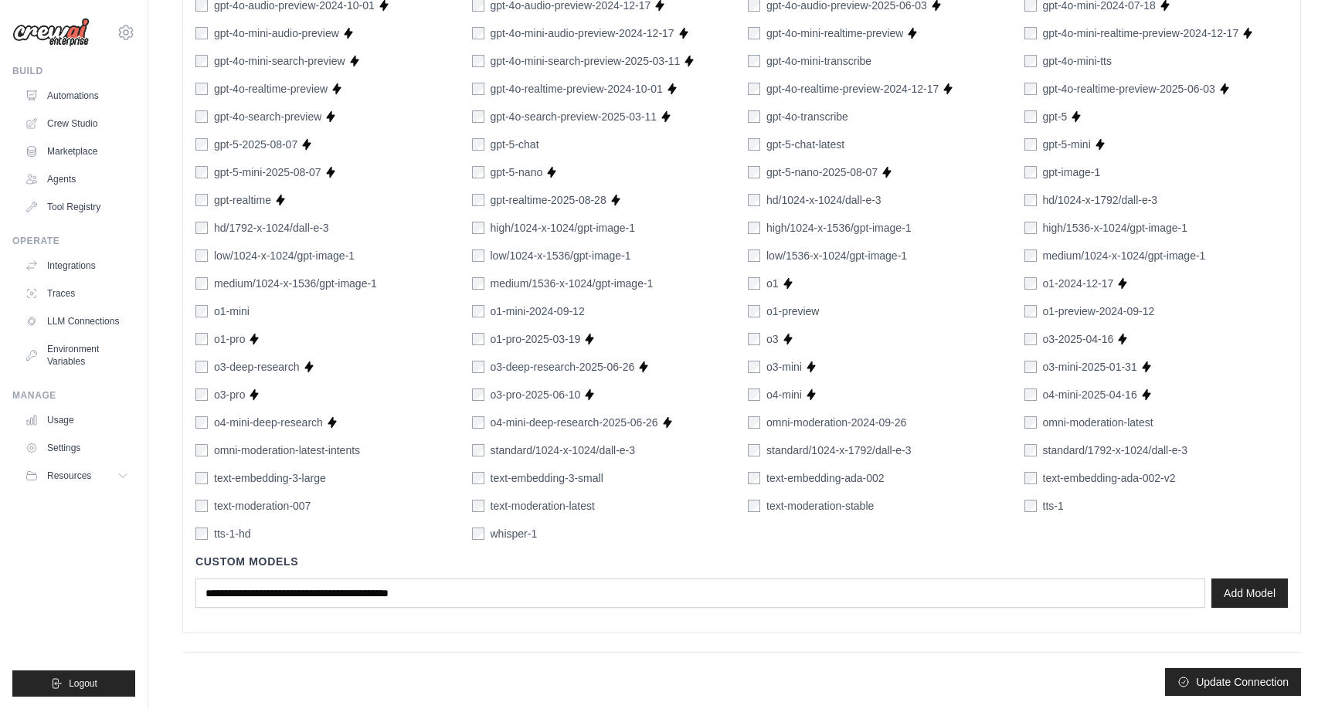
scroll to position [856, 0]
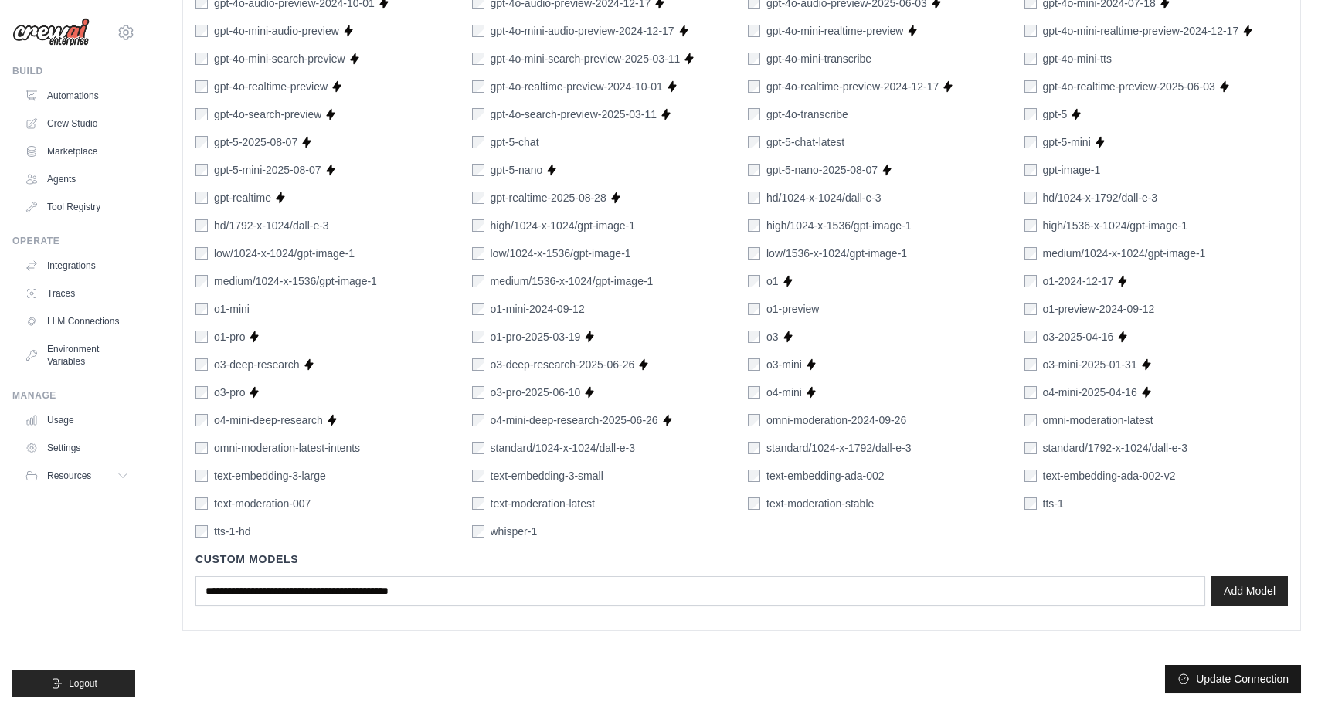
click at [1244, 673] on button "Update Connection" at bounding box center [1233, 679] width 136 height 28
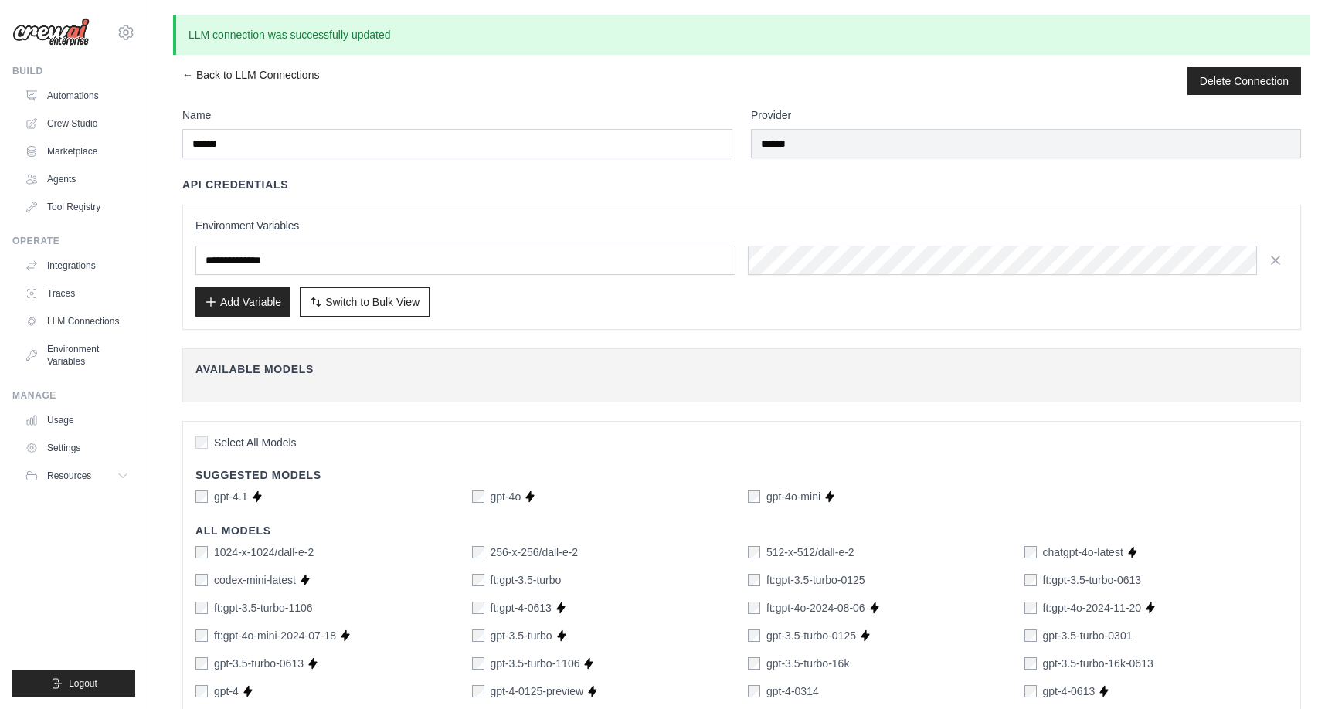
scroll to position [6, 0]
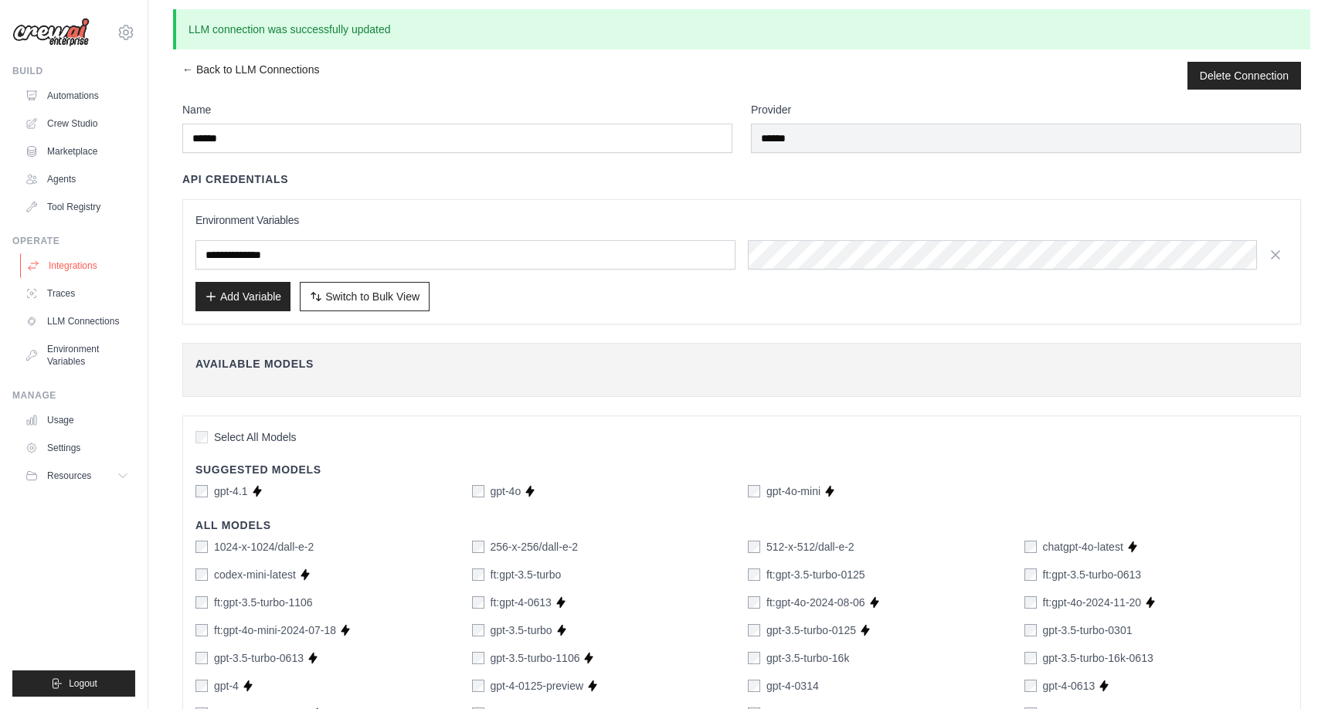
click at [56, 265] on link "Integrations" at bounding box center [78, 265] width 117 height 25
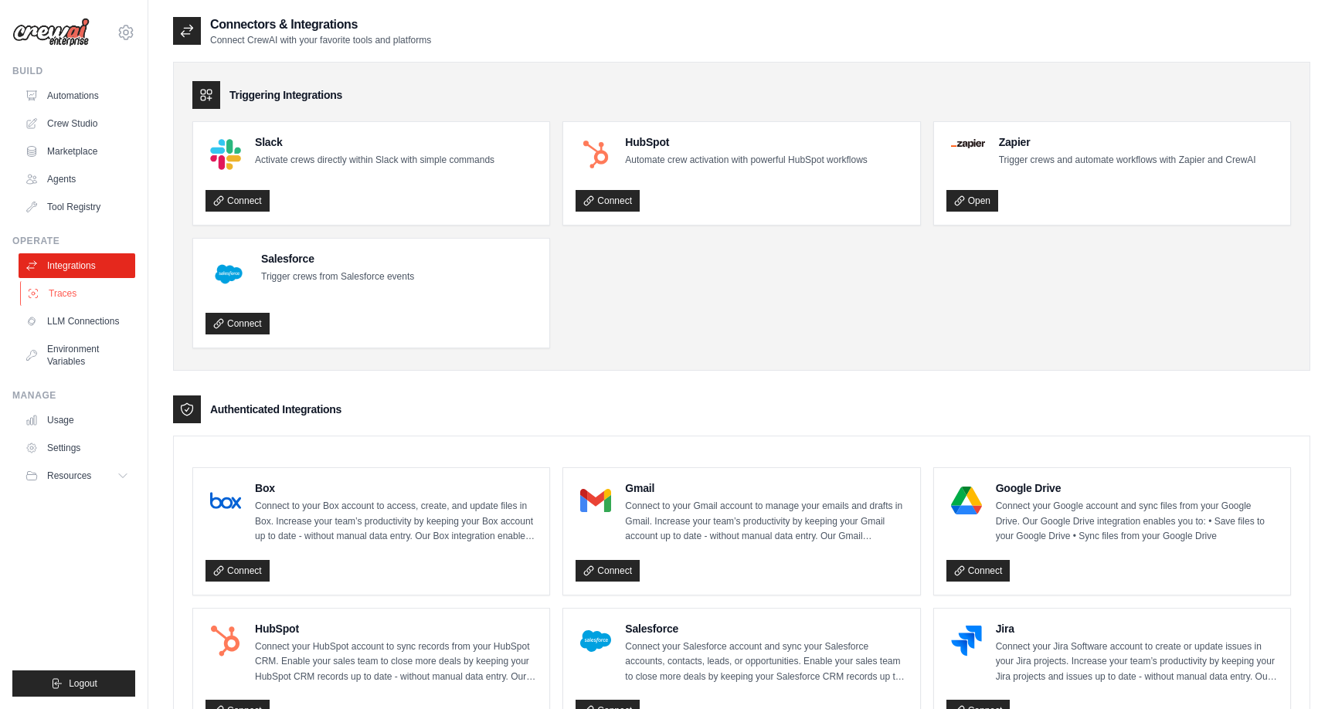
click at [70, 295] on link "Traces" at bounding box center [78, 293] width 117 height 25
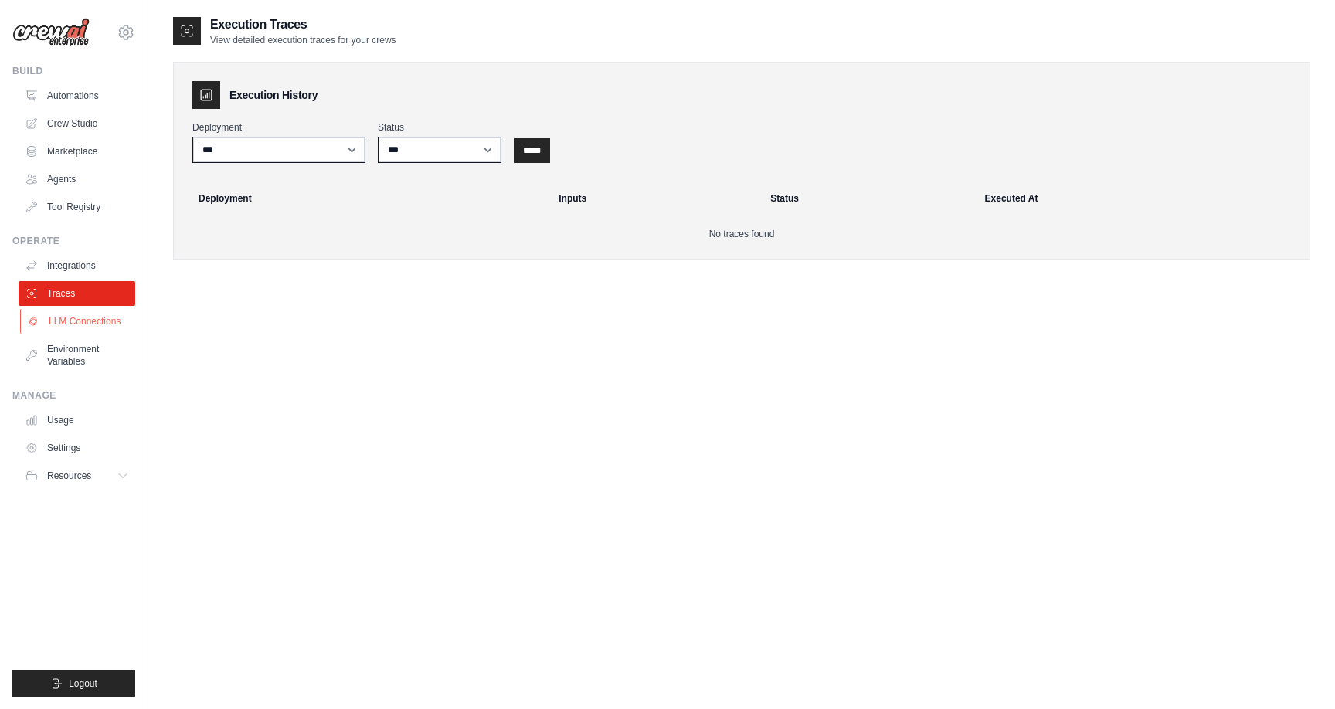
click at [80, 321] on link "LLM Connections" at bounding box center [78, 321] width 117 height 25
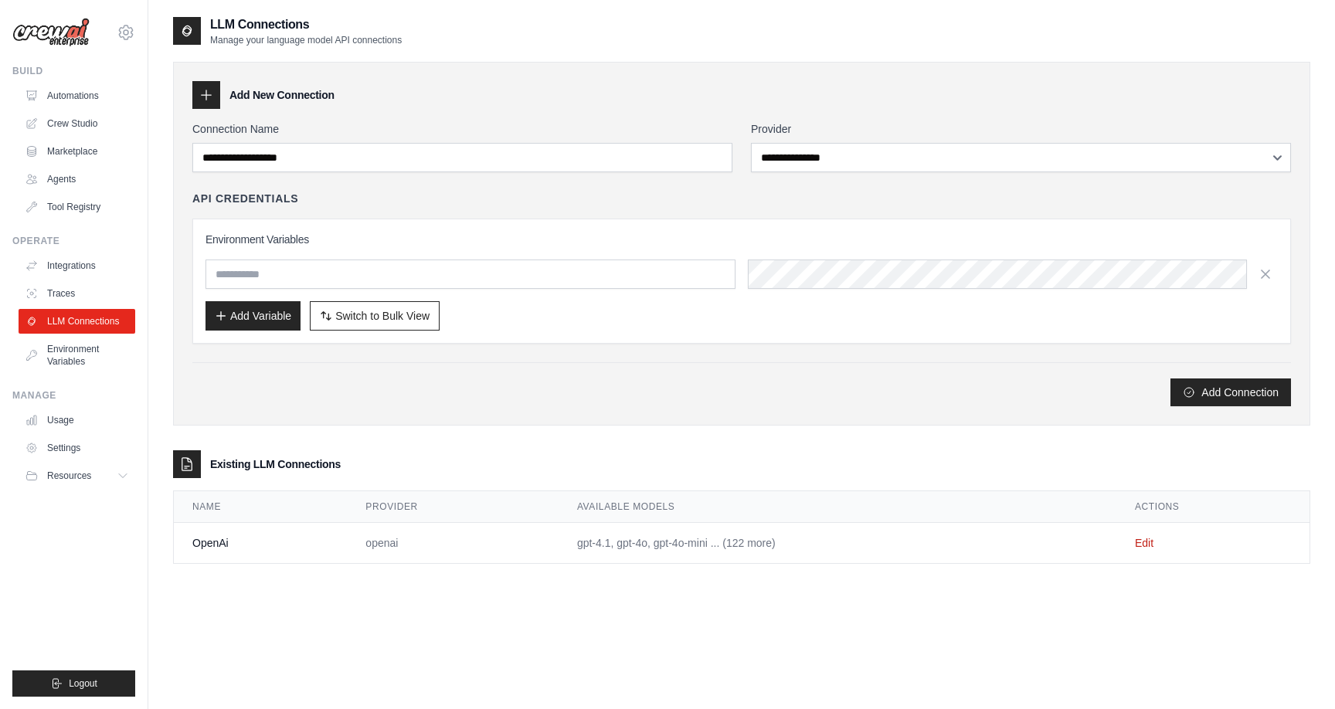
scroll to position [1, 0]
click at [57, 448] on link "Settings" at bounding box center [78, 448] width 117 height 25
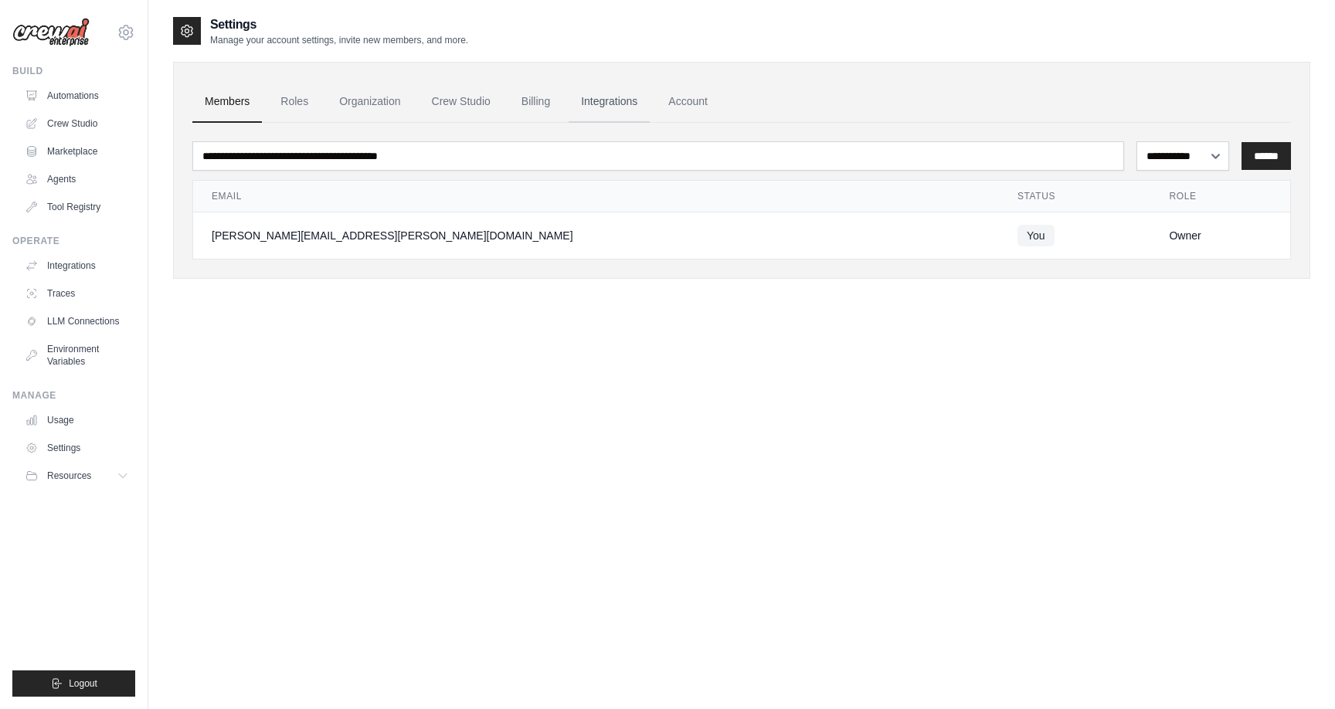
click at [575, 104] on link "Integrations" at bounding box center [609, 102] width 81 height 42
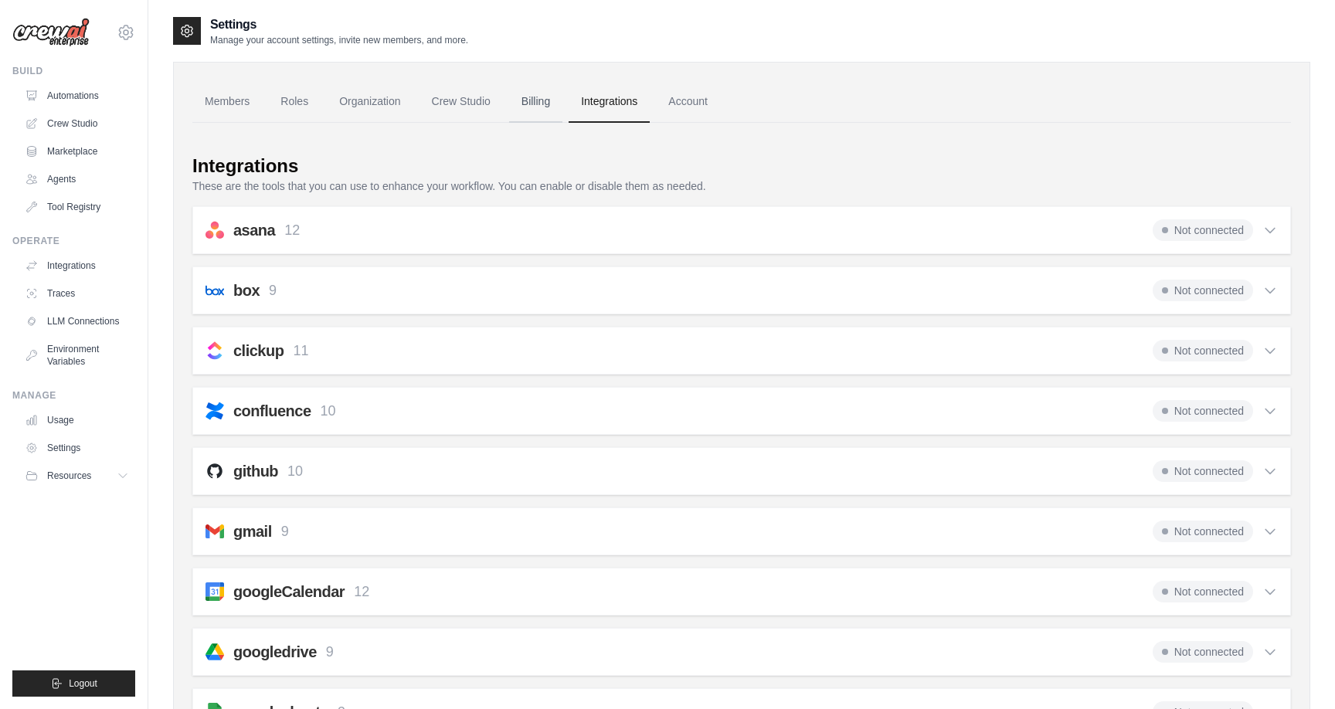
click at [539, 101] on link "Billing" at bounding box center [535, 102] width 53 height 42
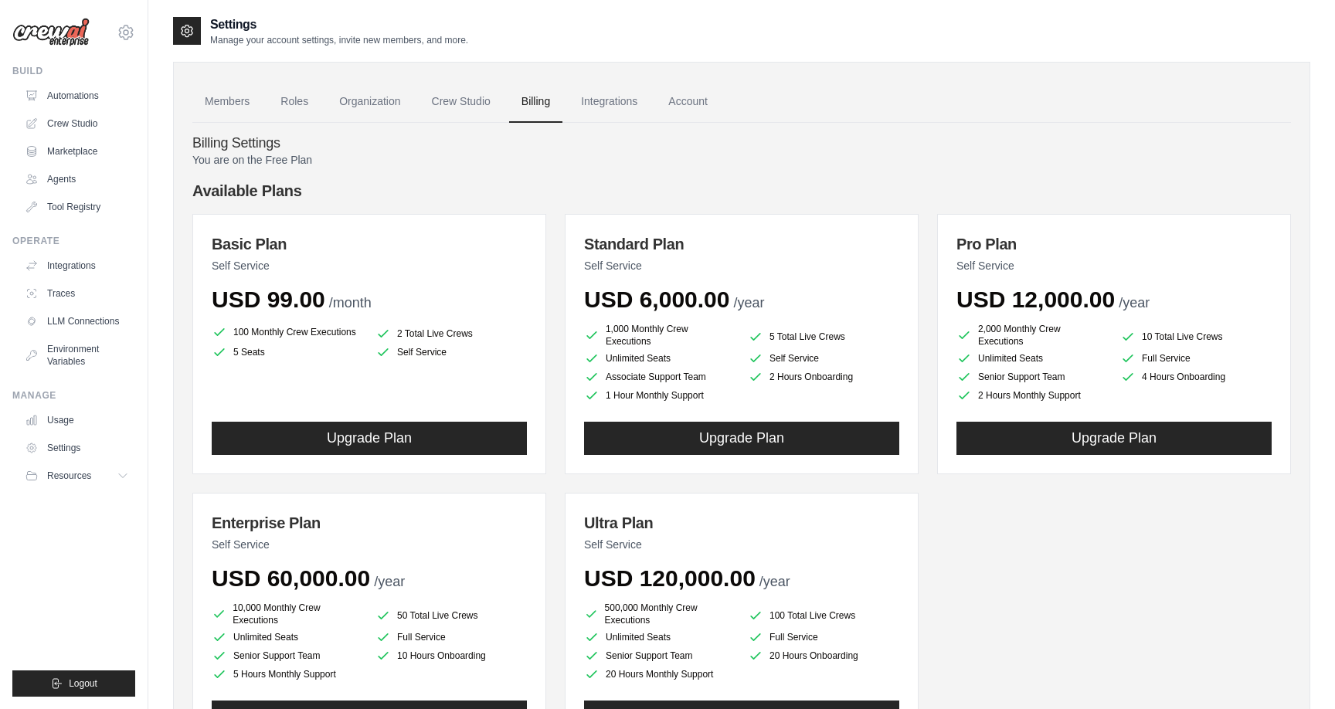
click at [448, 104] on link "Crew Studio" at bounding box center [461, 102] width 83 height 42
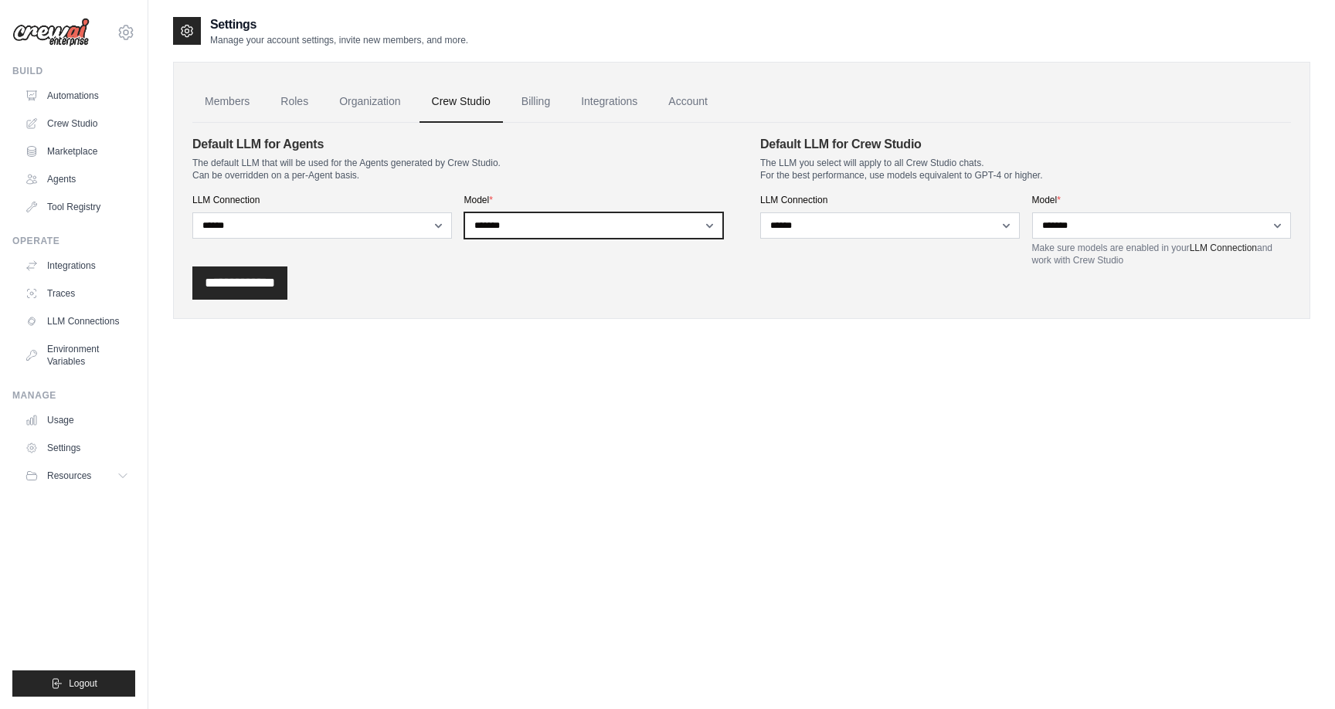
click at [675, 226] on select "**********" at bounding box center [594, 226] width 260 height 26
select select "*****"
click at [464, 213] on select "**********" at bounding box center [594, 226] width 260 height 26
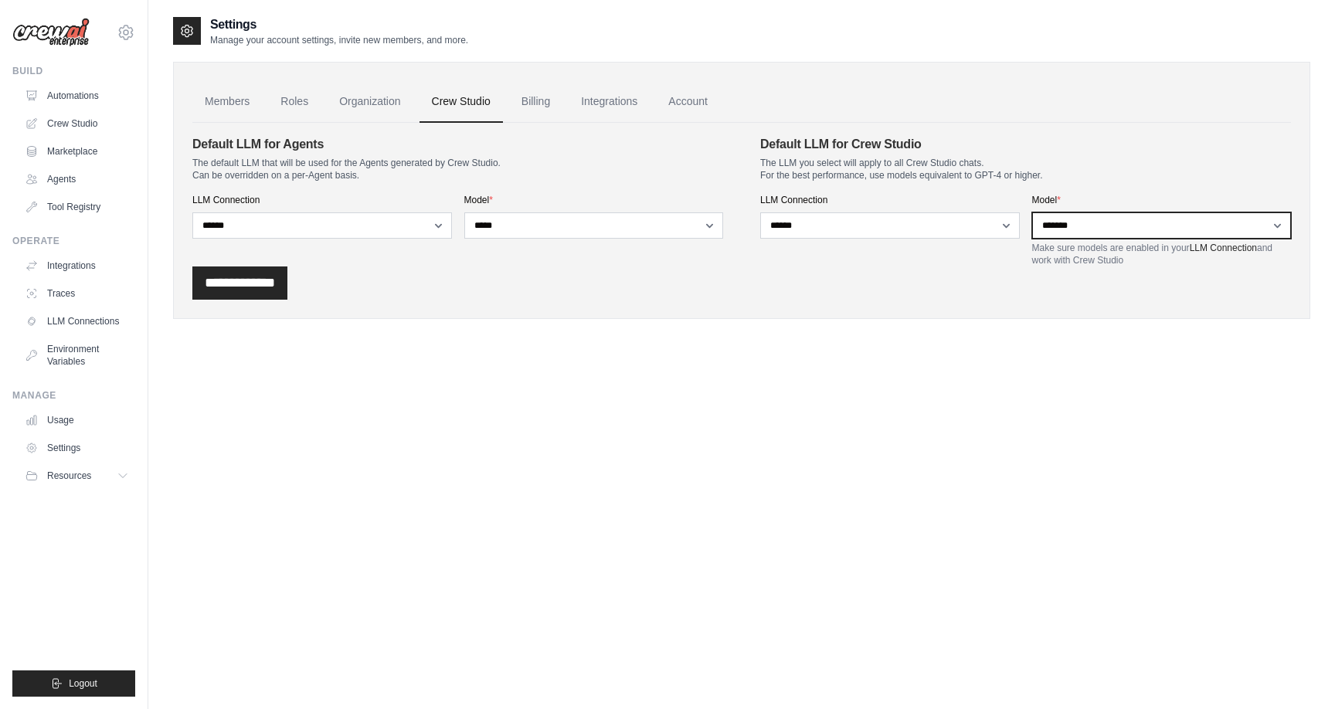
click at [1186, 222] on select "**********" at bounding box center [1162, 226] width 260 height 26
select select "*****"
click at [1032, 213] on select "**********" at bounding box center [1162, 226] width 260 height 26
click at [233, 278] on input "**********" at bounding box center [239, 283] width 95 height 33
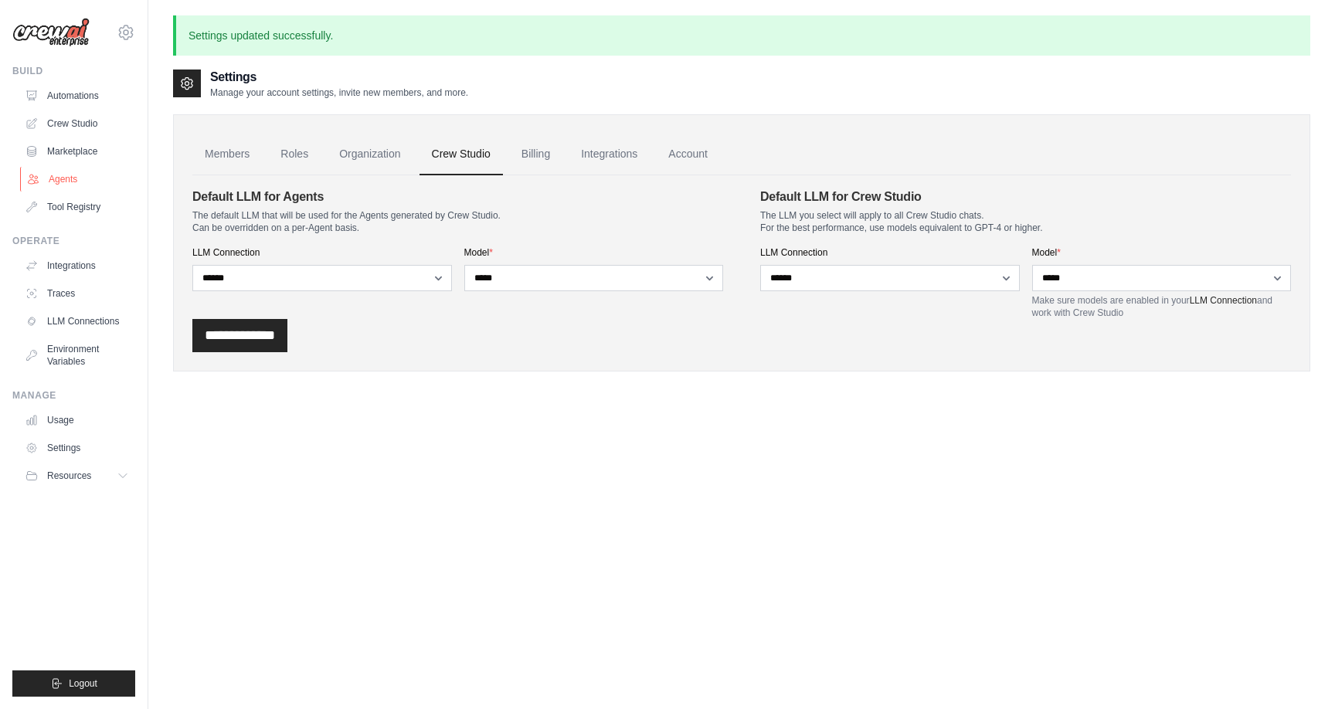
click at [56, 188] on link "Agents" at bounding box center [78, 179] width 117 height 25
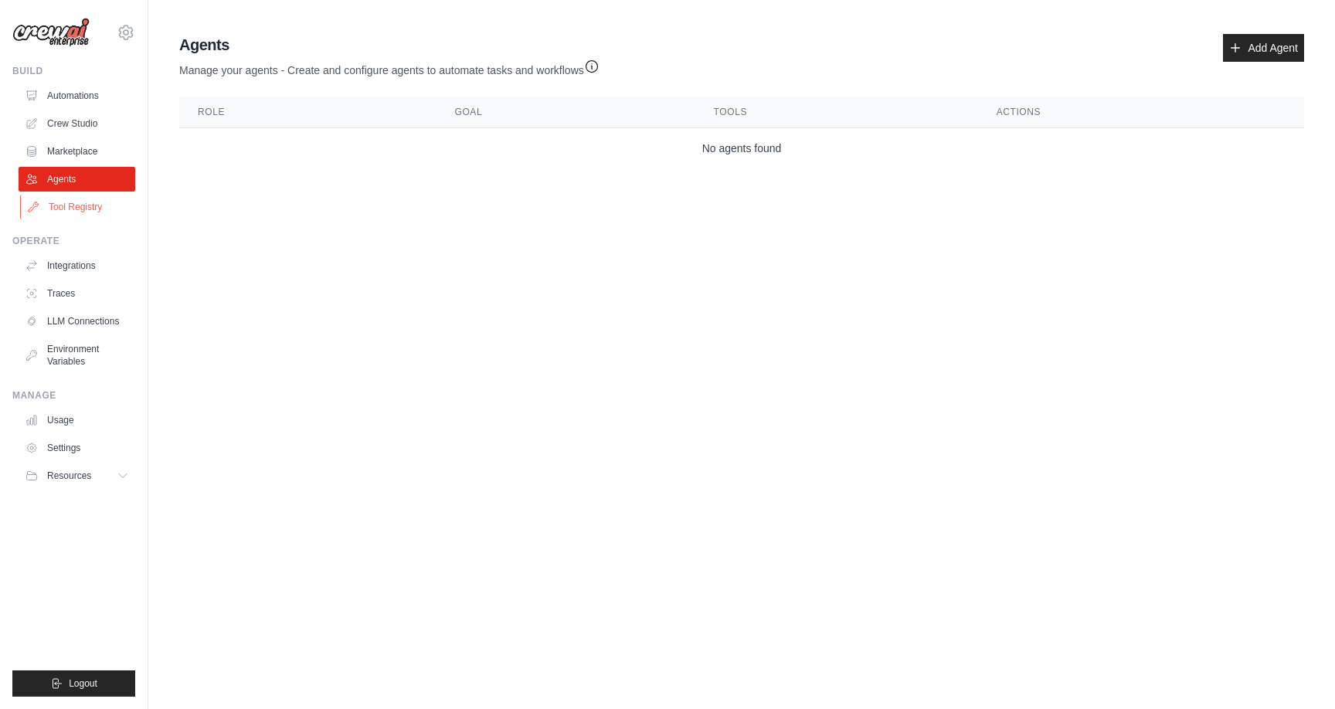
click at [70, 211] on link "Tool Registry" at bounding box center [78, 207] width 117 height 25
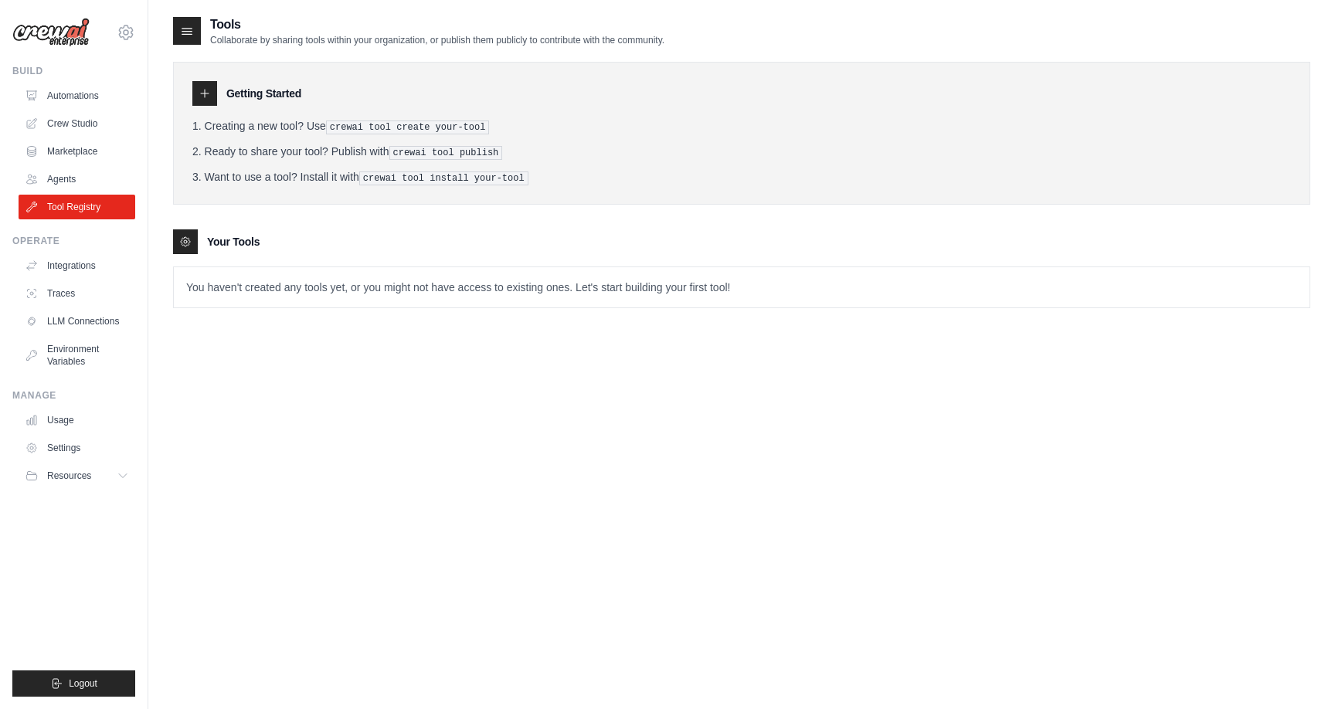
click at [190, 240] on icon at bounding box center [185, 242] width 12 height 12
click at [72, 181] on link "Agents" at bounding box center [78, 179] width 117 height 25
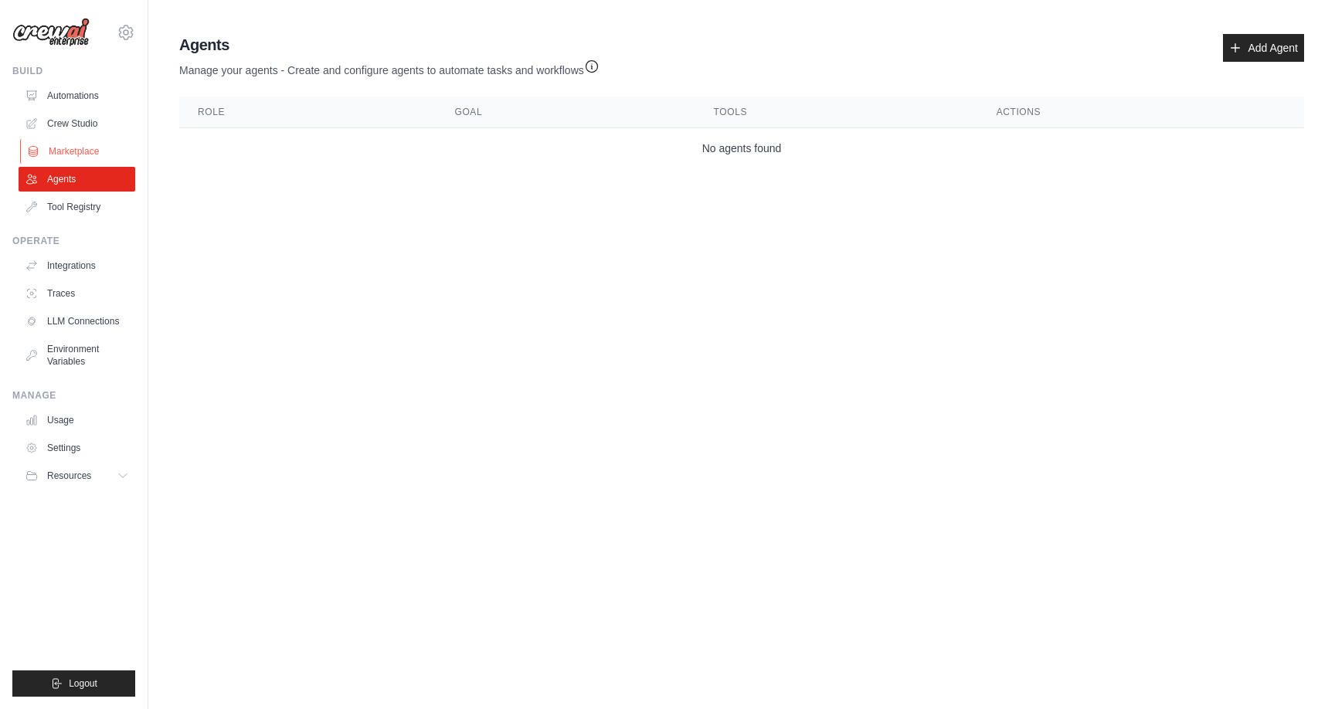
click at [72, 155] on link "Marketplace" at bounding box center [78, 151] width 117 height 25
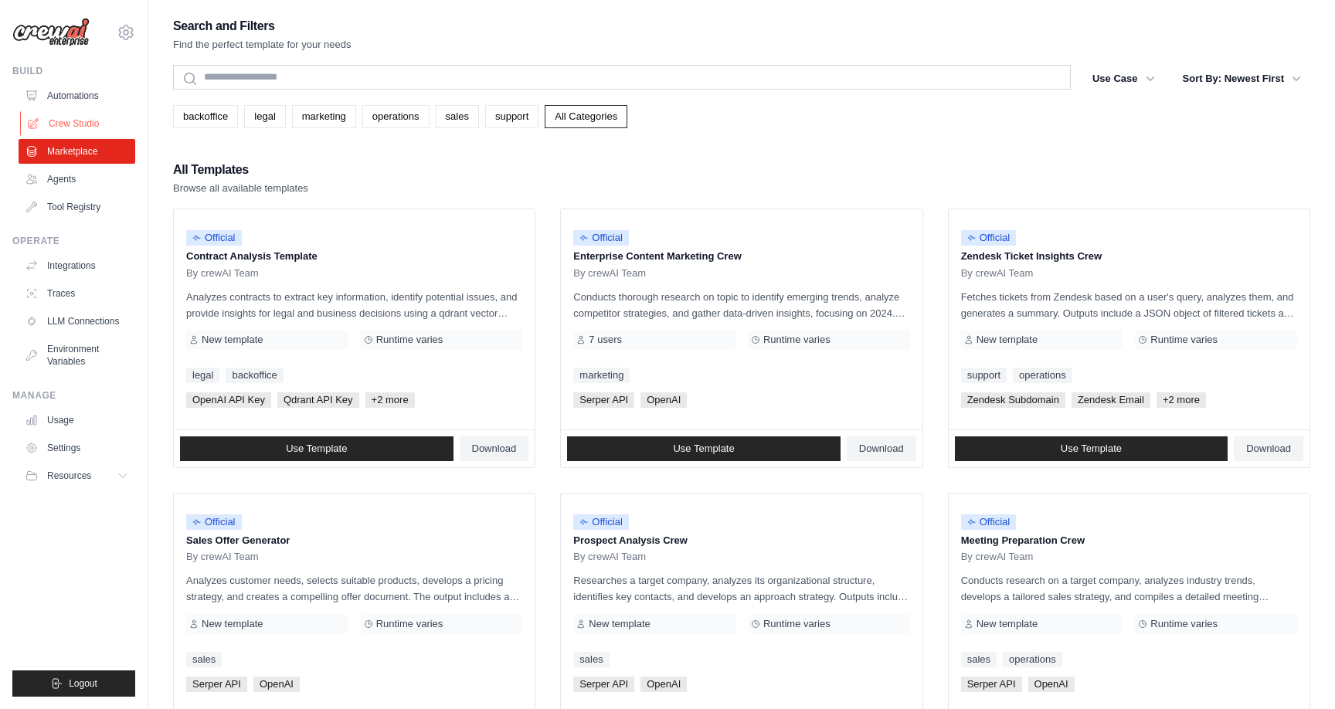
click at [80, 123] on link "Crew Studio" at bounding box center [78, 123] width 117 height 25
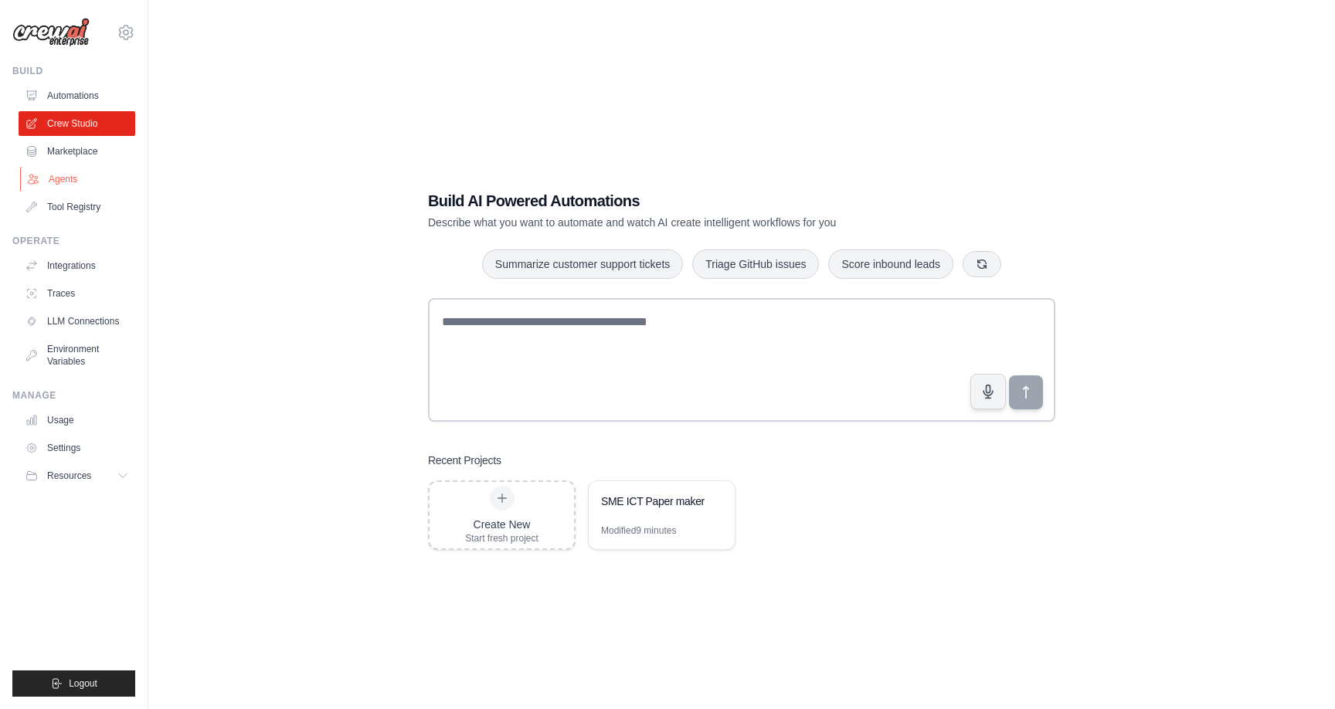
click at [62, 184] on link "Agents" at bounding box center [78, 179] width 117 height 25
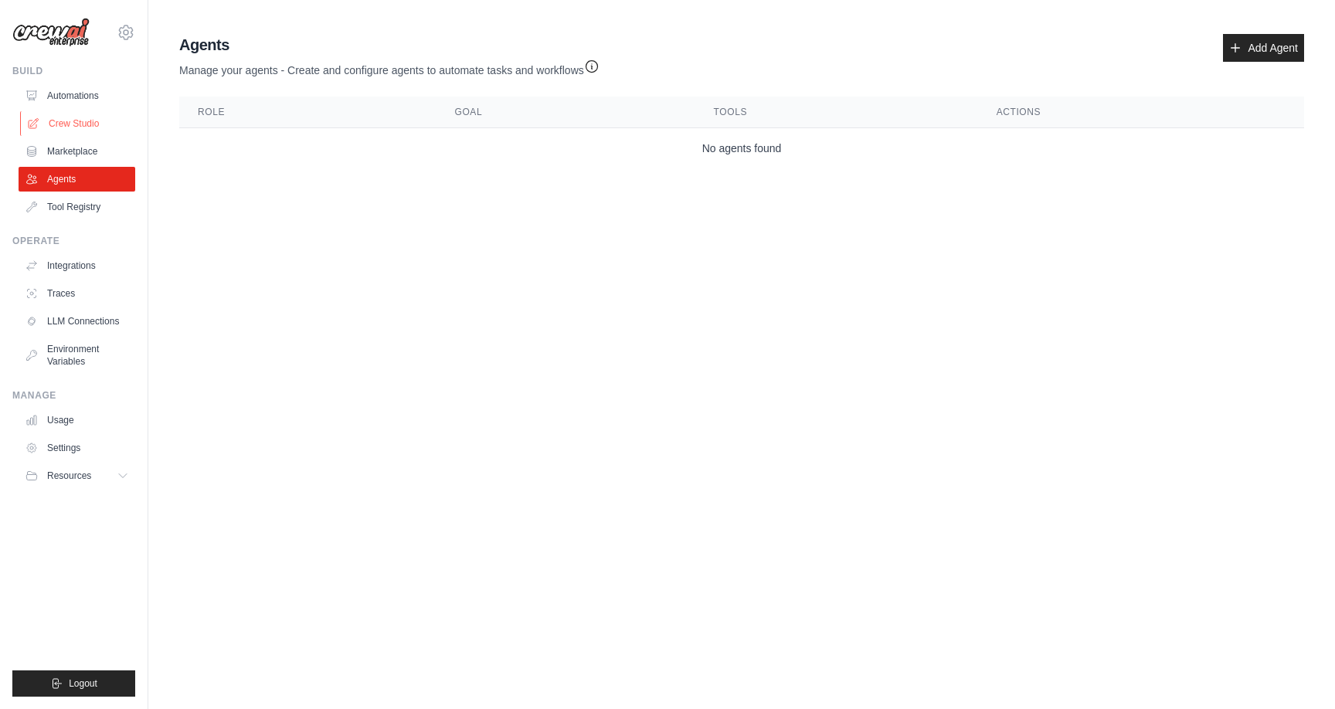
click at [75, 123] on link "Crew Studio" at bounding box center [78, 123] width 117 height 25
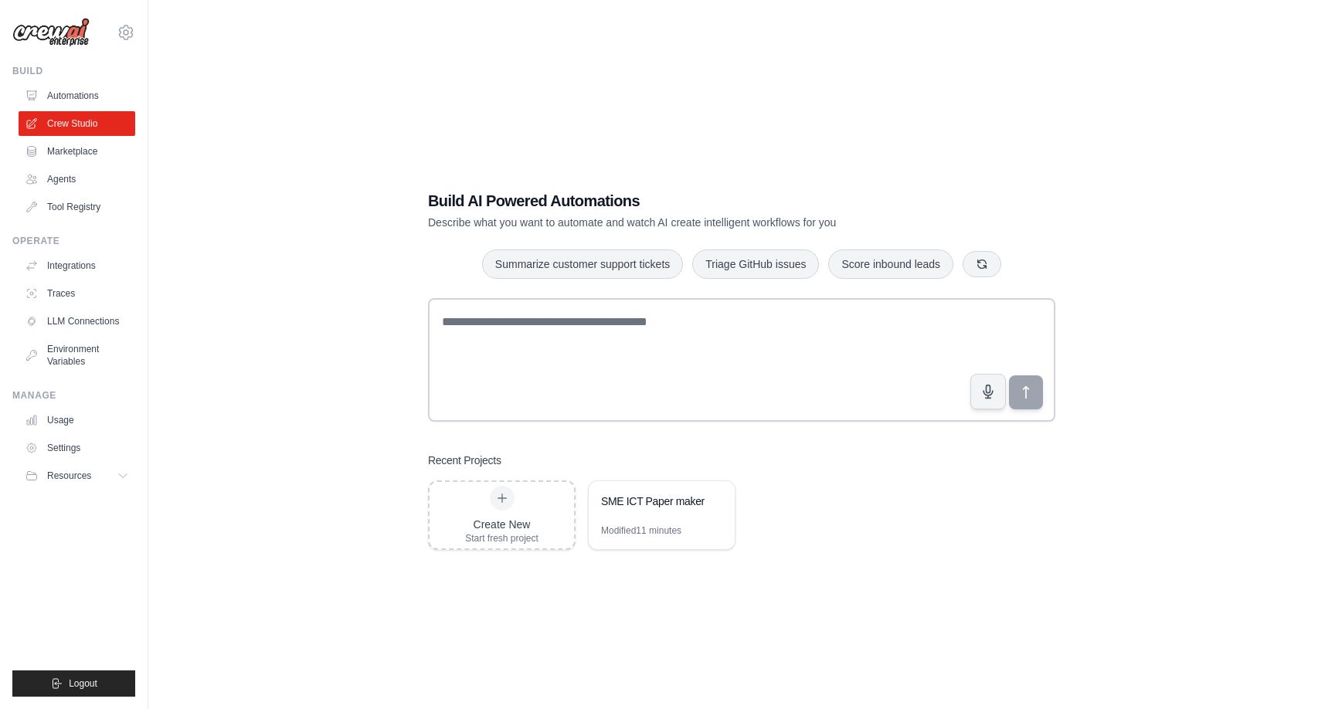
scroll to position [1, 0]
click at [671, 502] on div "SME ICT Paper maker" at bounding box center [654, 500] width 106 height 15
click at [87, 262] on link "Integrations" at bounding box center [78, 265] width 117 height 25
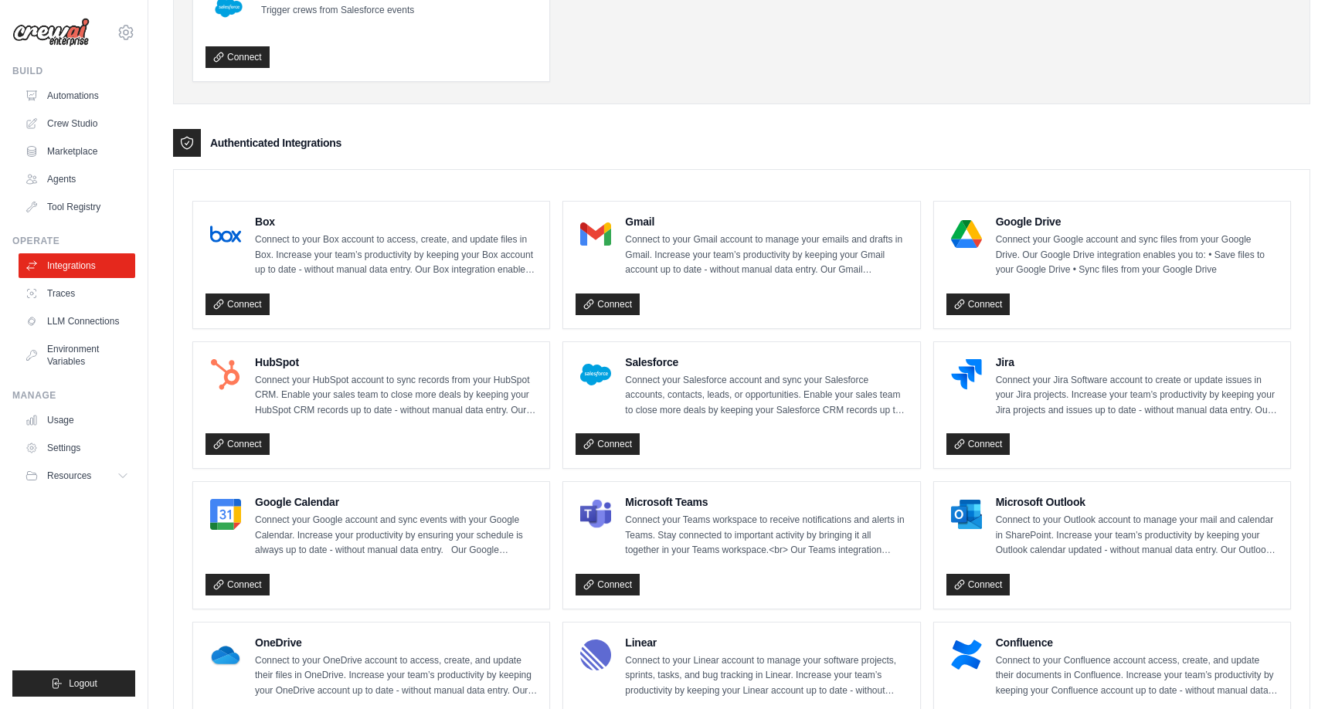
scroll to position [266, 0]
click at [77, 205] on link "Tool Registry" at bounding box center [78, 207] width 117 height 25
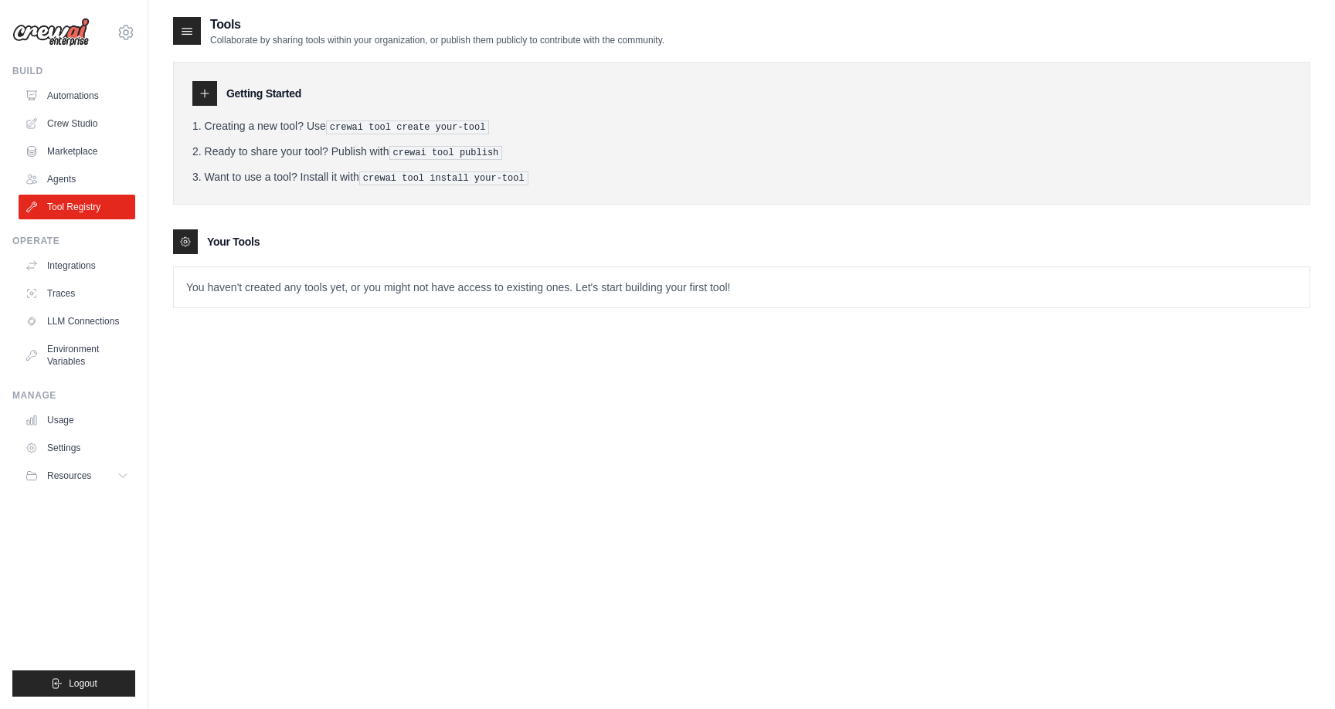
click at [185, 243] on icon at bounding box center [185, 241] width 9 height 9
click at [207, 100] on div at bounding box center [204, 93] width 25 height 25
click at [81, 120] on link "Crew Studio" at bounding box center [78, 123] width 117 height 25
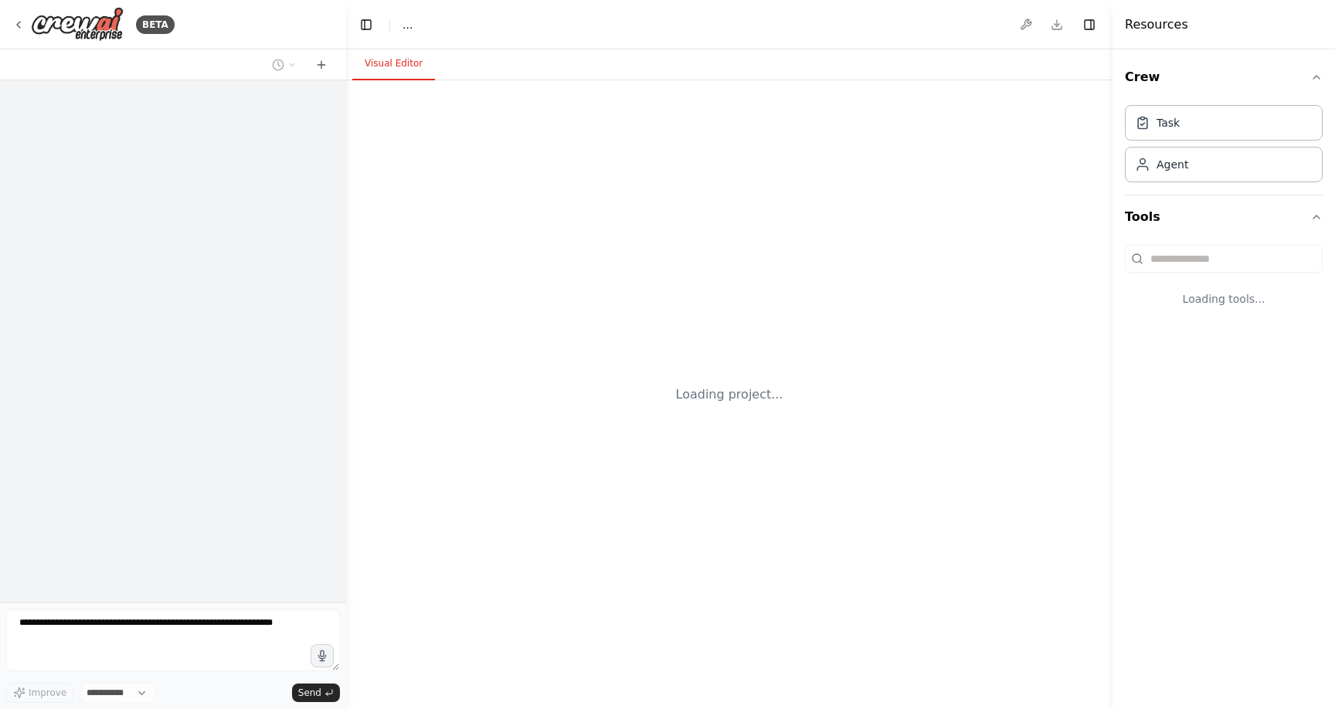
select select "****"
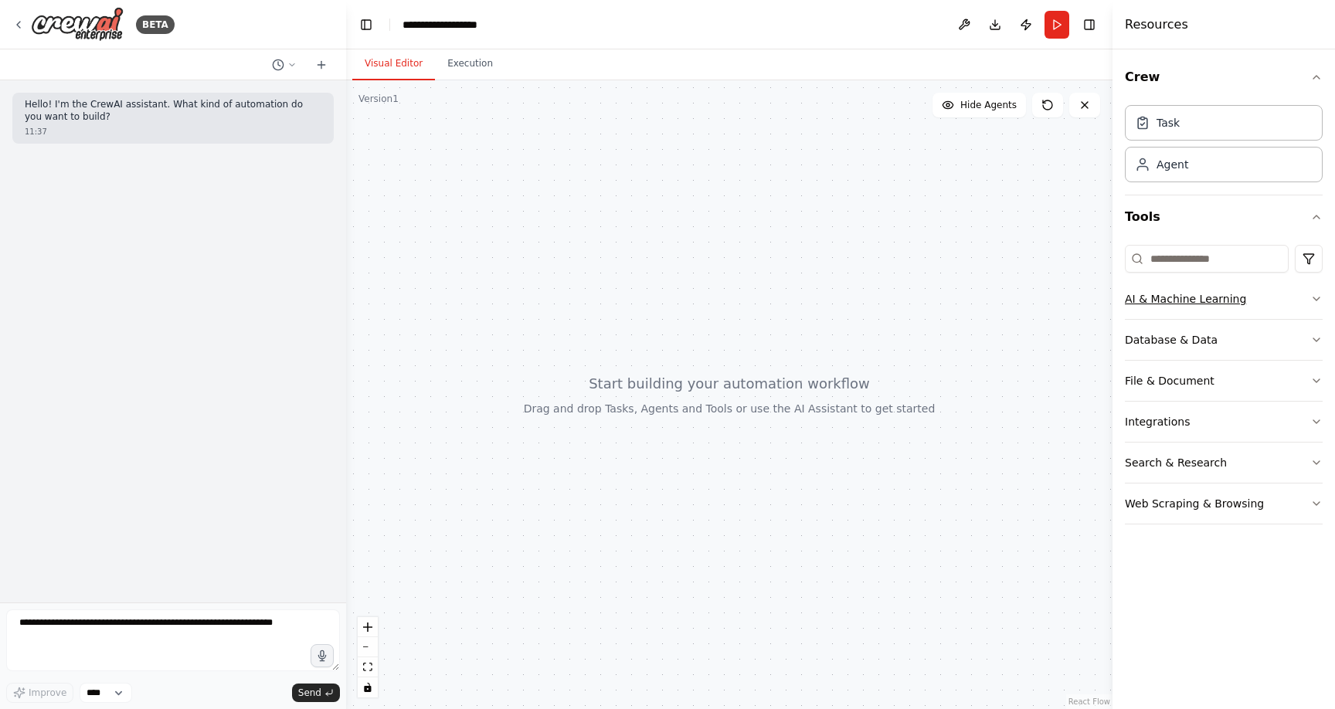
click at [1317, 304] on icon "button" at bounding box center [1317, 299] width 12 height 12
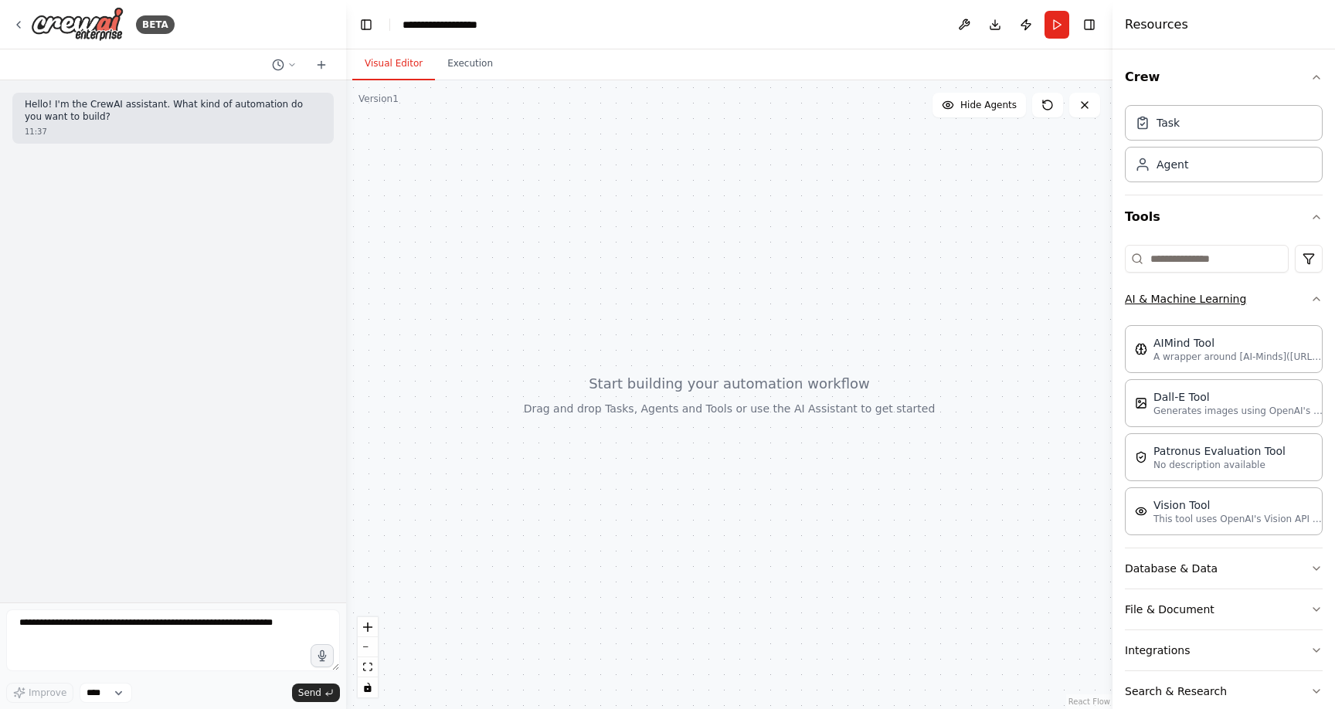
click at [1317, 304] on icon "button" at bounding box center [1317, 299] width 12 height 12
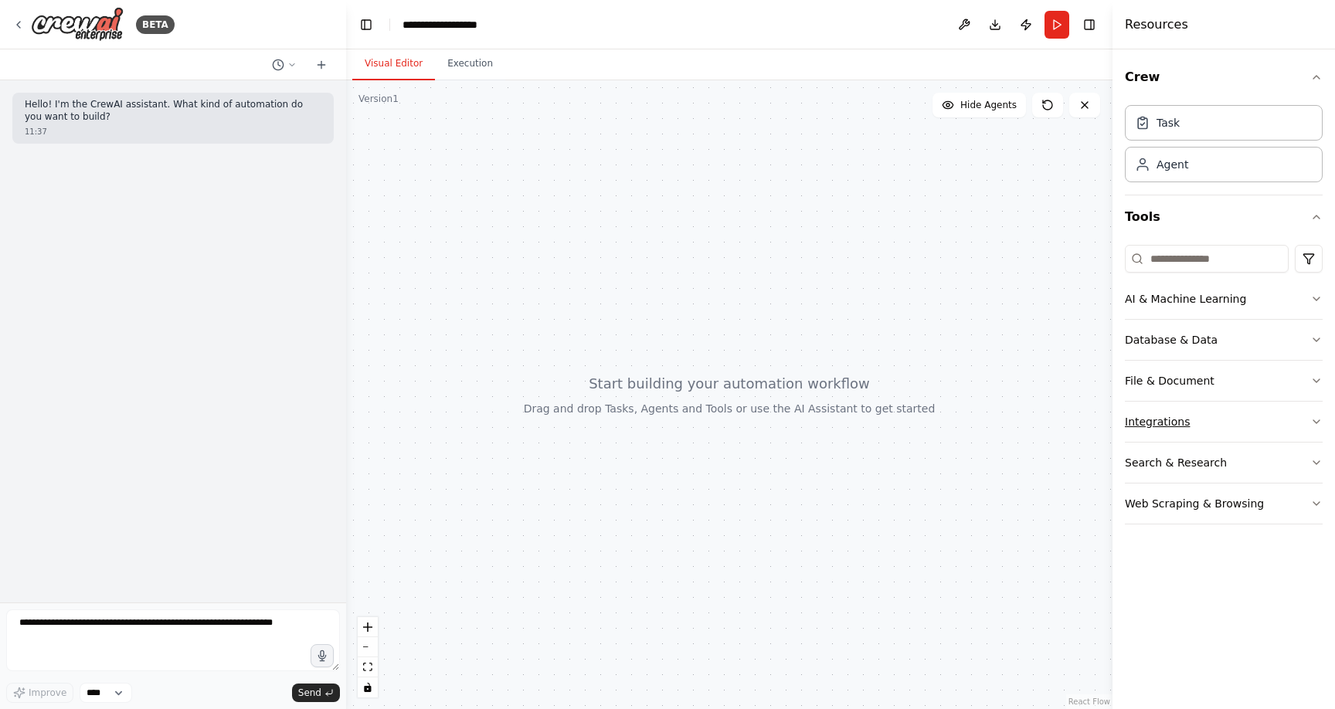
click at [1267, 419] on button "Integrations" at bounding box center [1224, 422] width 198 height 40
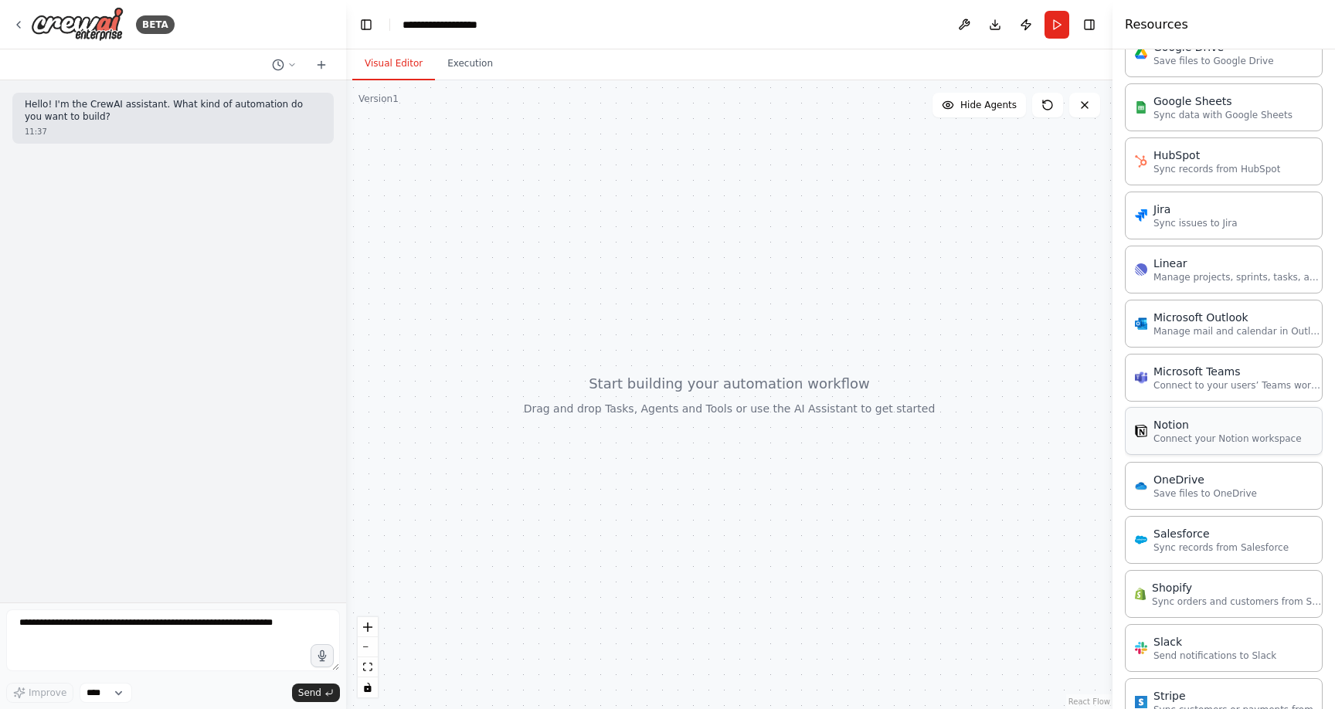
scroll to position [805, 0]
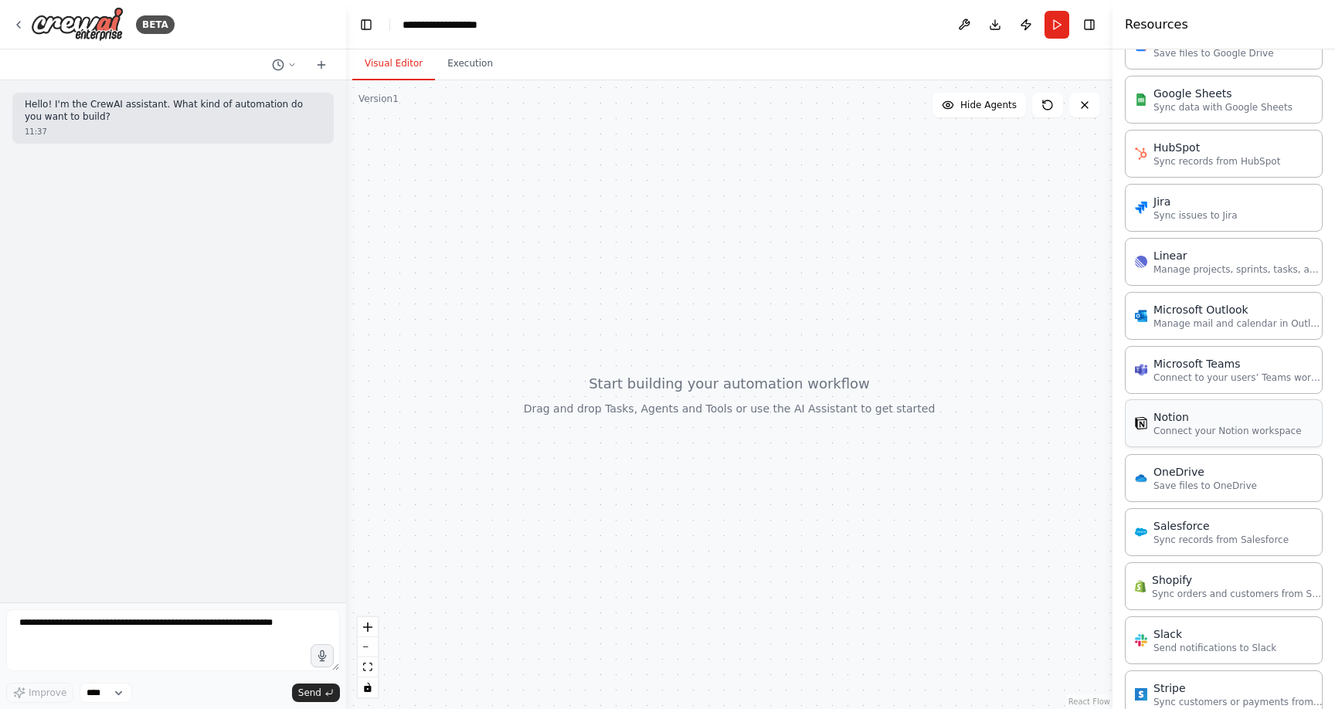
click at [1182, 427] on p "Connect your Notion workspace" at bounding box center [1228, 431] width 148 height 12
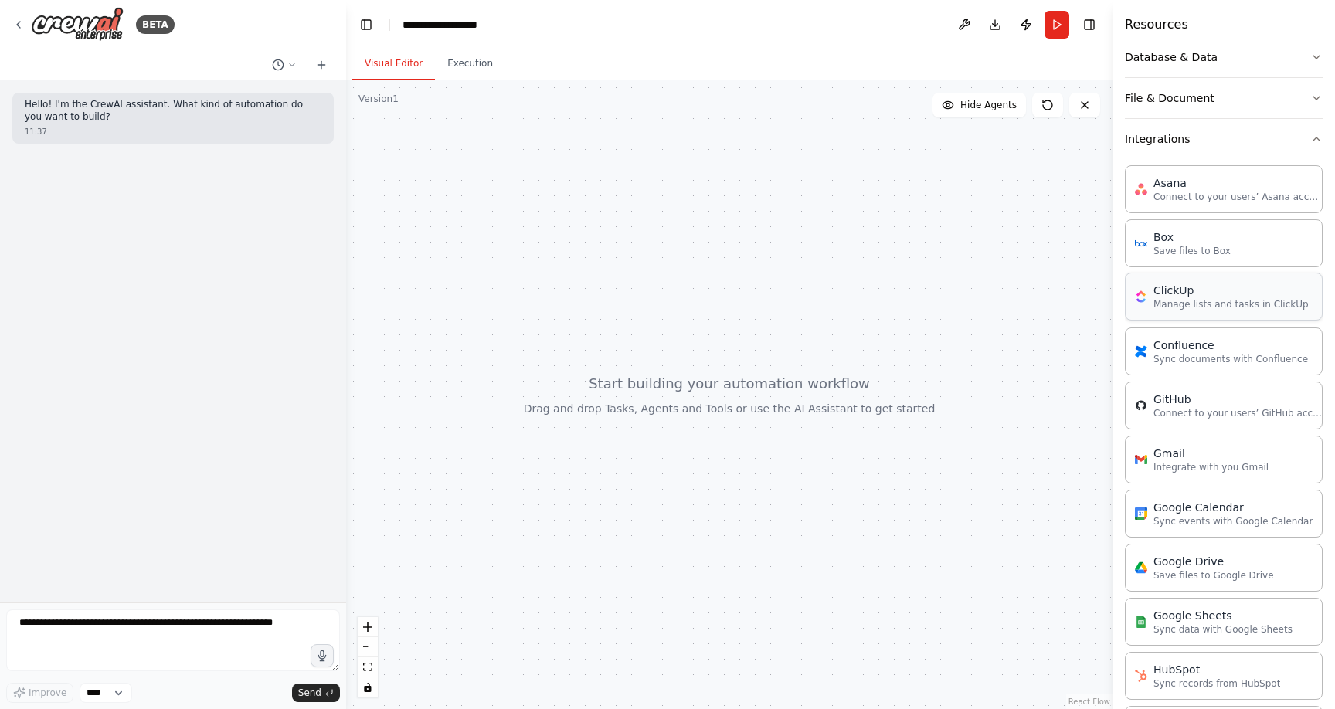
scroll to position [0, 0]
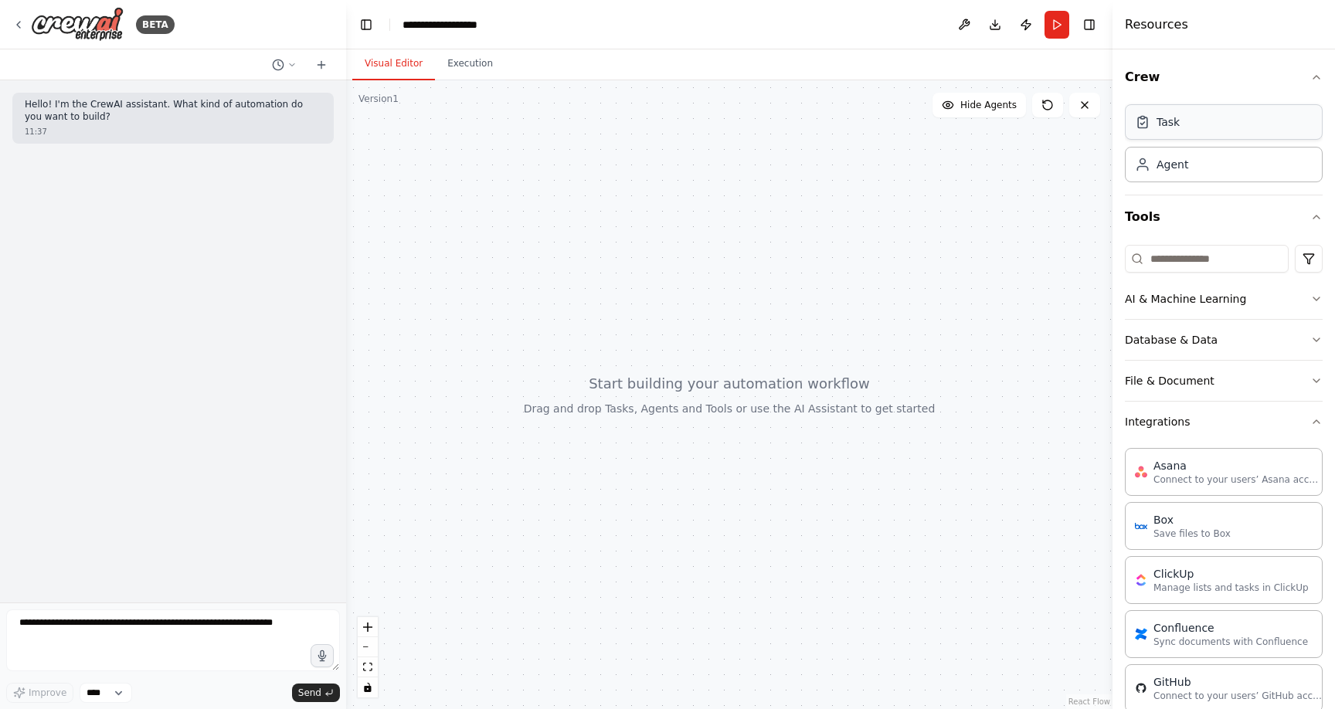
click at [1164, 124] on div "Task" at bounding box center [1168, 121] width 23 height 15
click at [1171, 165] on div "Agent" at bounding box center [1173, 163] width 32 height 15
click at [982, 109] on span "Hide Agents" at bounding box center [989, 105] width 56 height 12
click at [982, 109] on span "Show Agents" at bounding box center [987, 105] width 60 height 12
click at [1160, 334] on button "Database & Data" at bounding box center [1224, 340] width 198 height 40
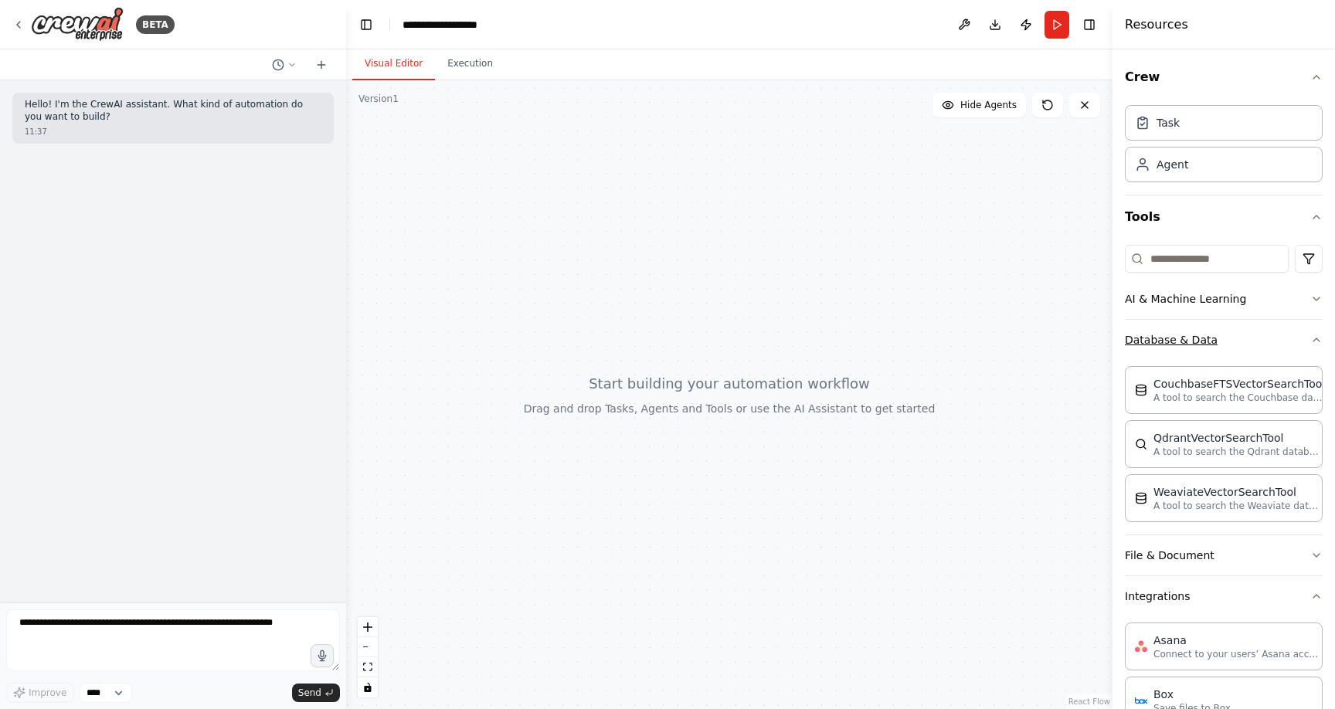
click at [1160, 334] on button "Database & Data" at bounding box center [1224, 340] width 198 height 40
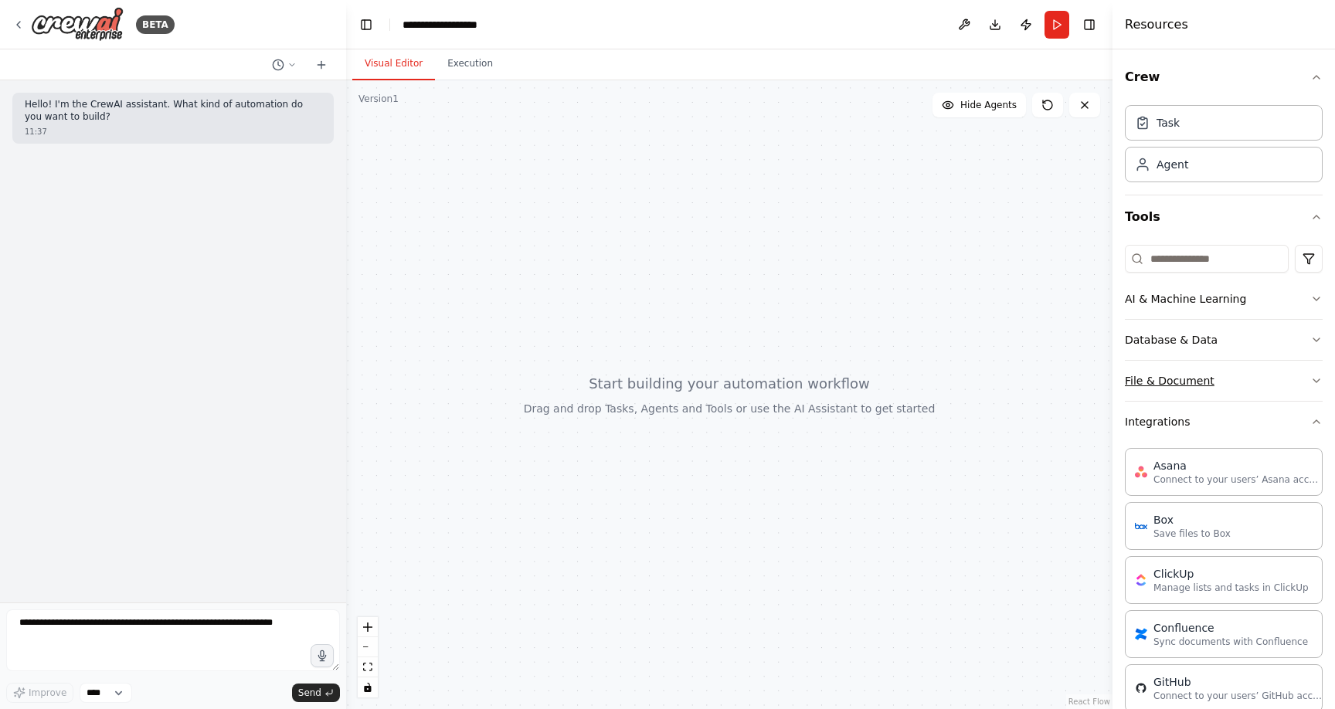
click at [1162, 379] on button "File & Document" at bounding box center [1224, 381] width 198 height 40
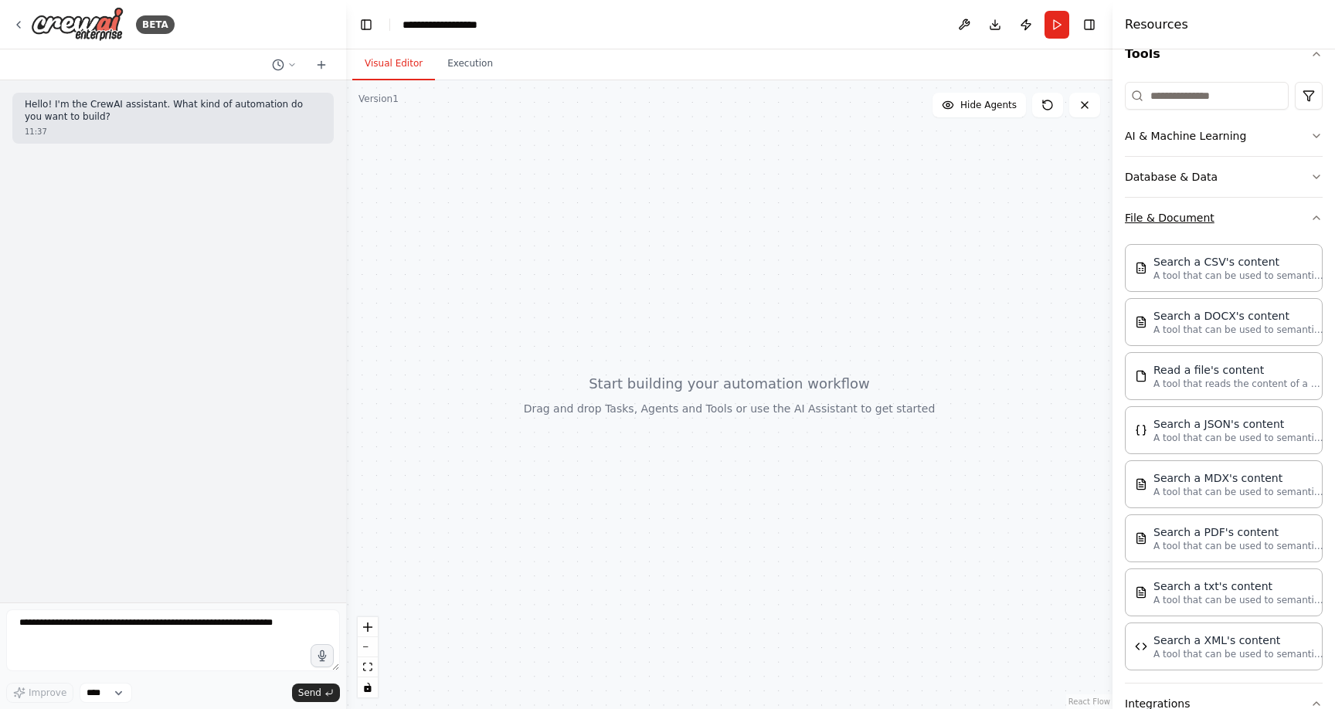
scroll to position [152, 0]
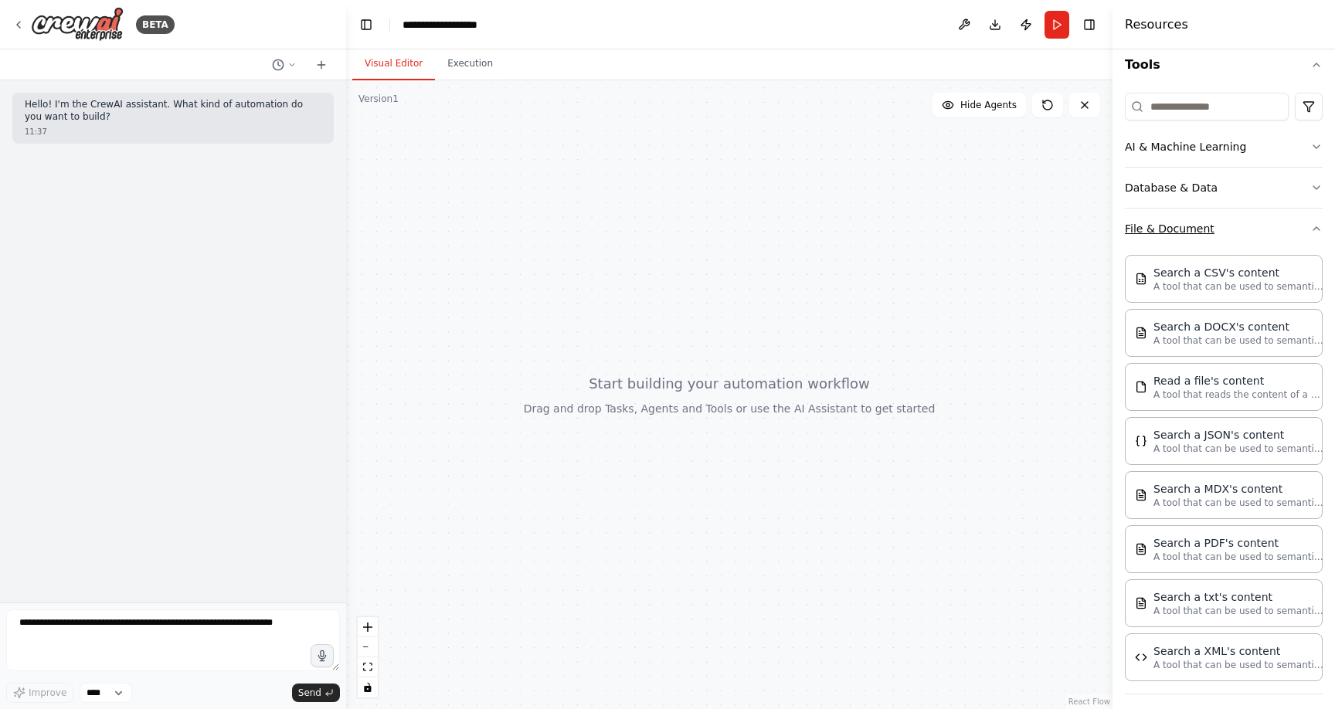
click at [1167, 223] on button "File & Document" at bounding box center [1224, 229] width 198 height 40
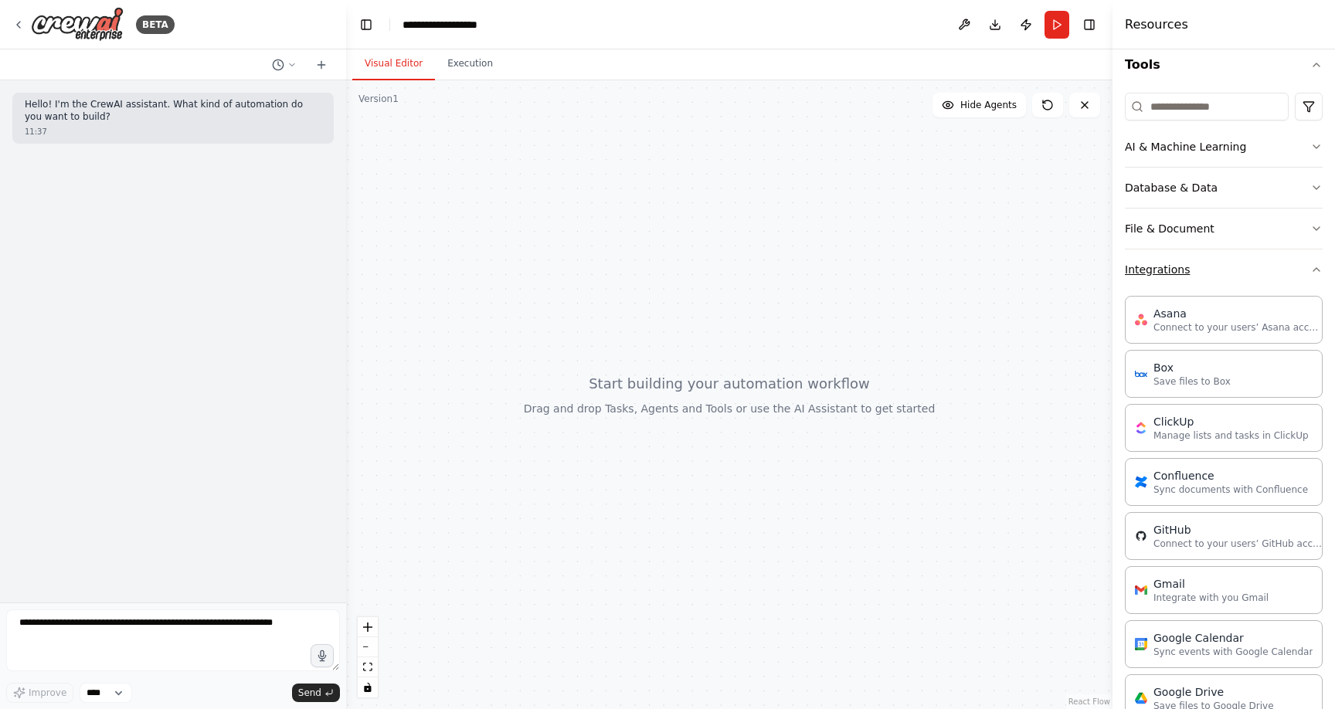
click at [1152, 270] on button "Integrations" at bounding box center [1224, 270] width 198 height 40
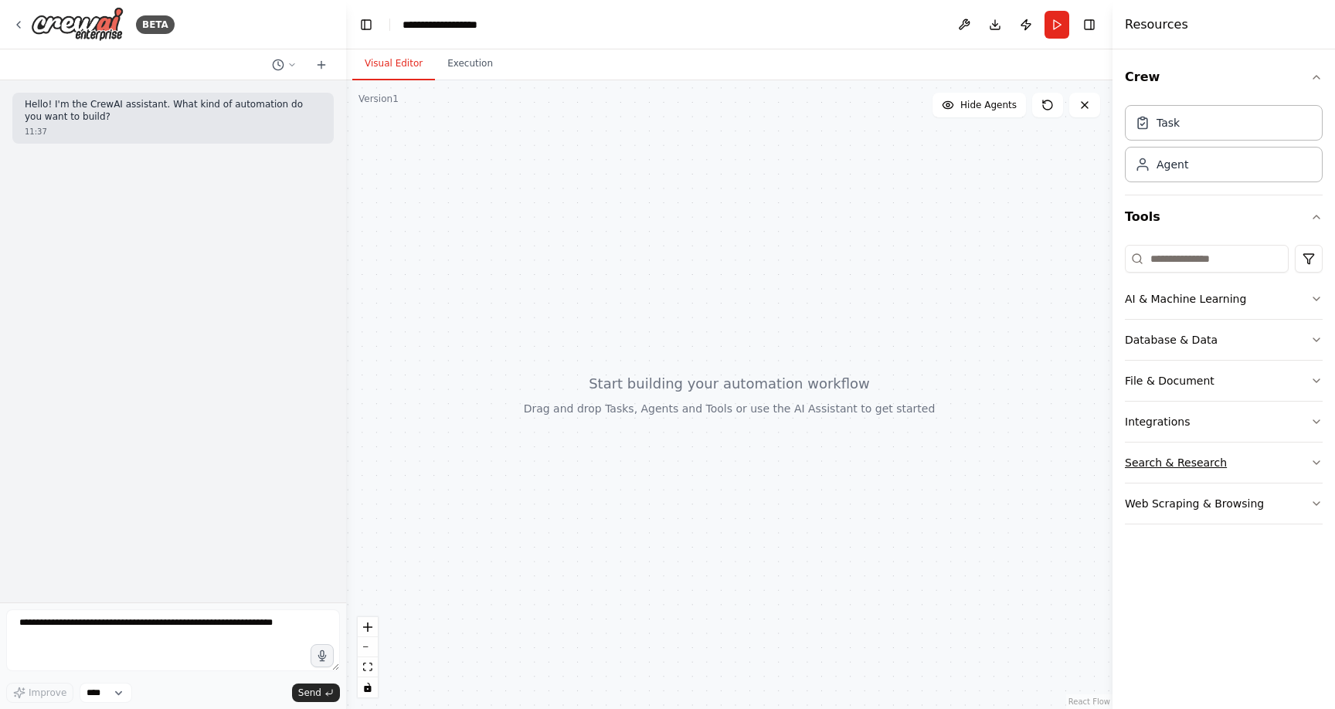
click at [1161, 461] on button "Search & Research" at bounding box center [1224, 463] width 198 height 40
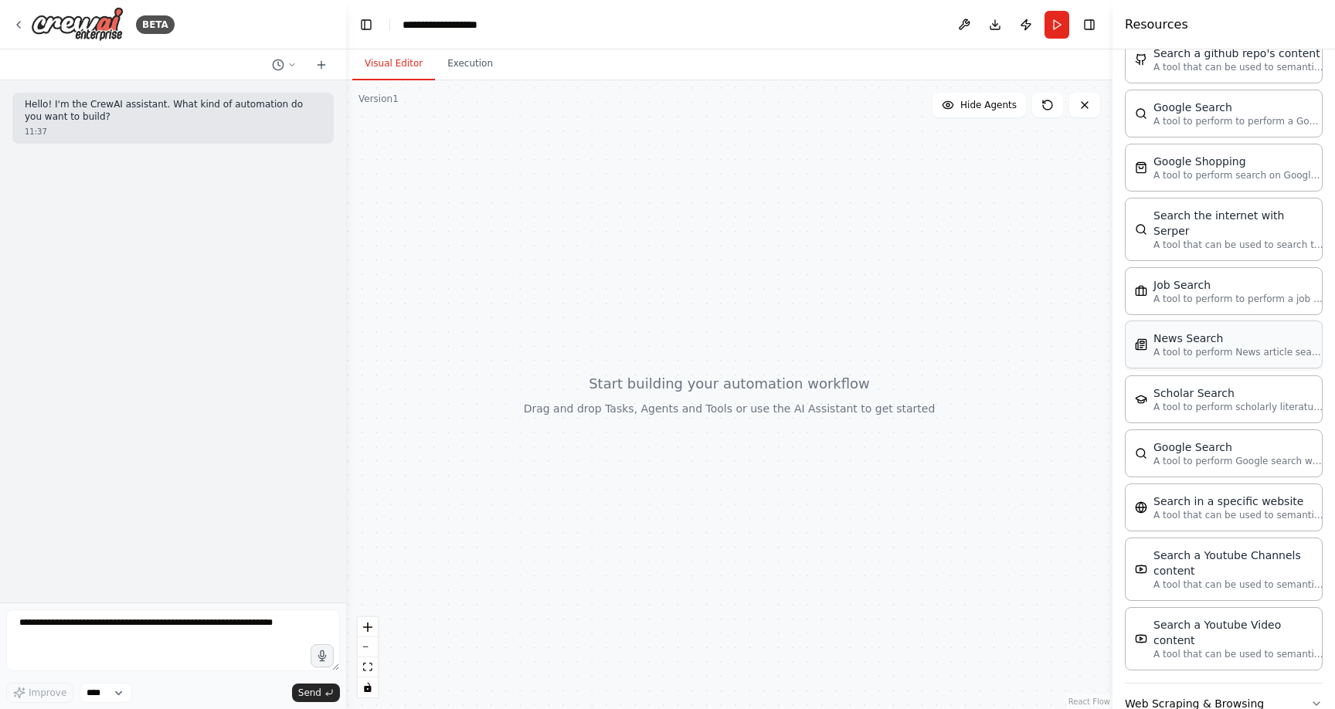
scroll to position [625, 0]
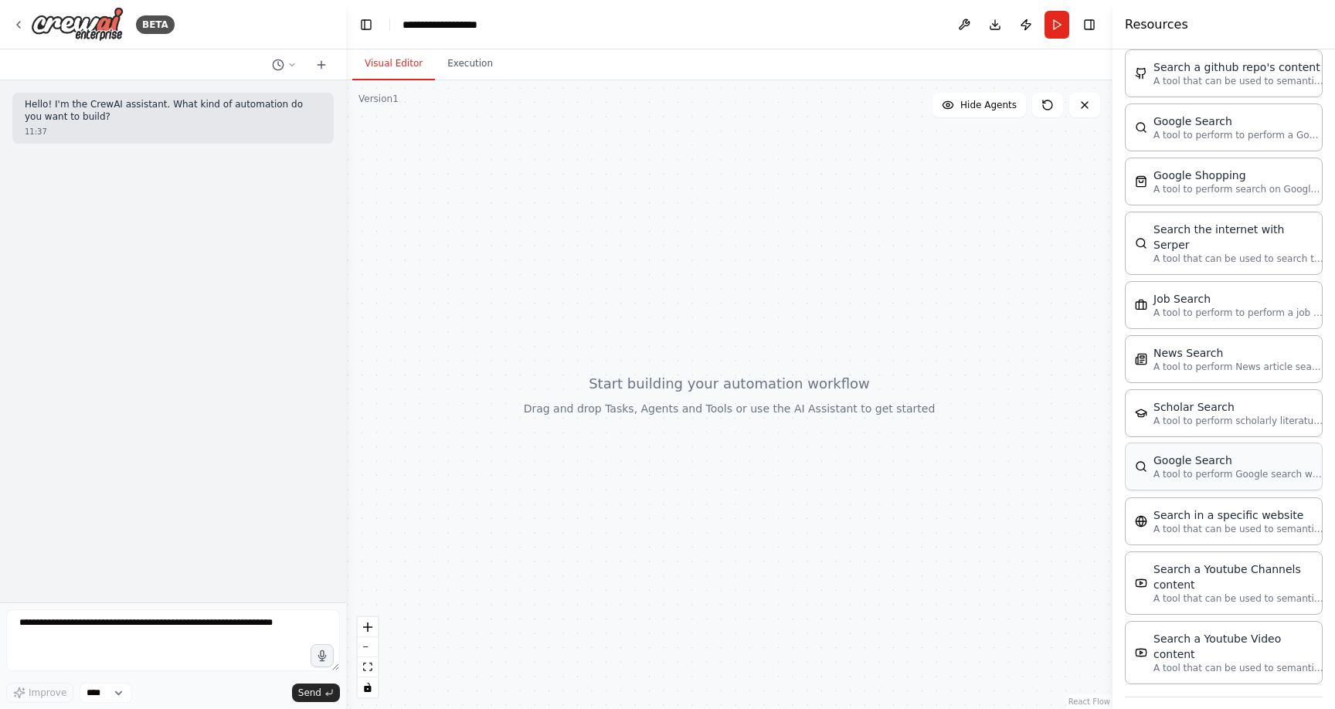
click at [1192, 453] on div "Google Search" at bounding box center [1239, 460] width 170 height 15
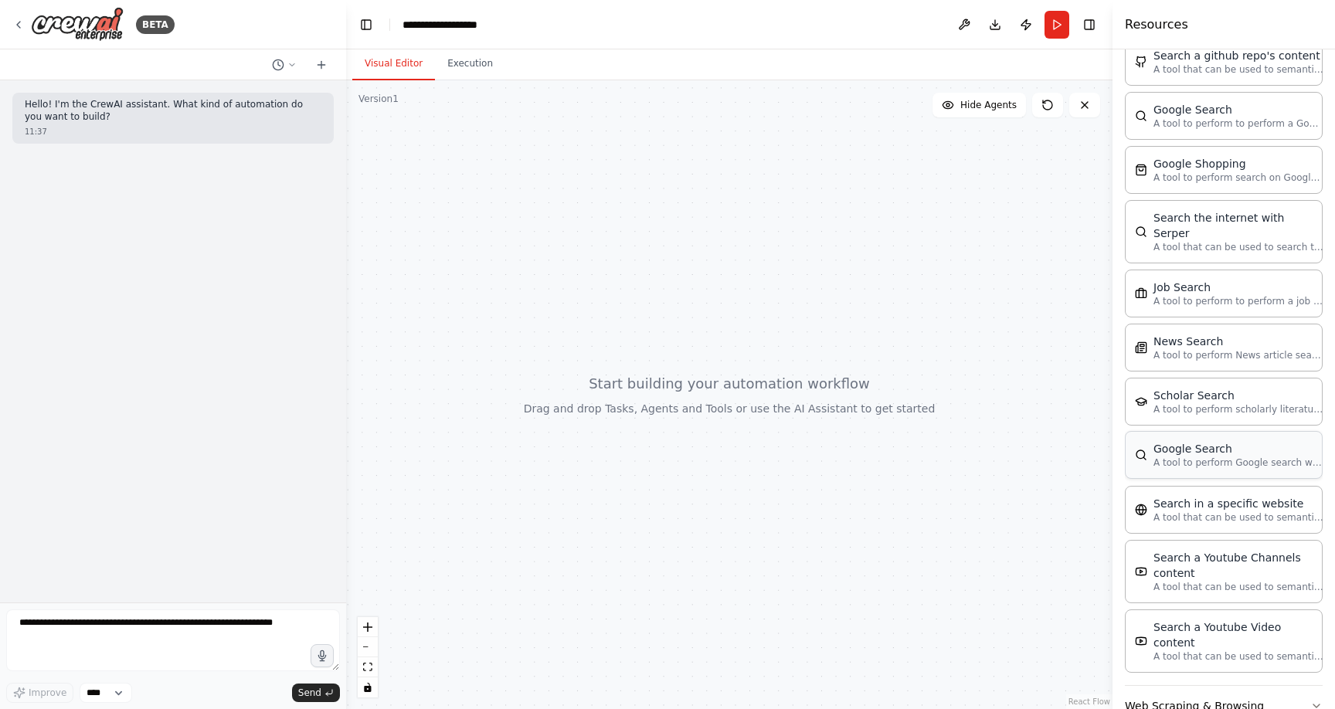
click at [1215, 457] on p "A tool to perform Google search with a search_query." at bounding box center [1239, 463] width 170 height 12
click at [19, 22] on icon at bounding box center [18, 25] width 3 height 6
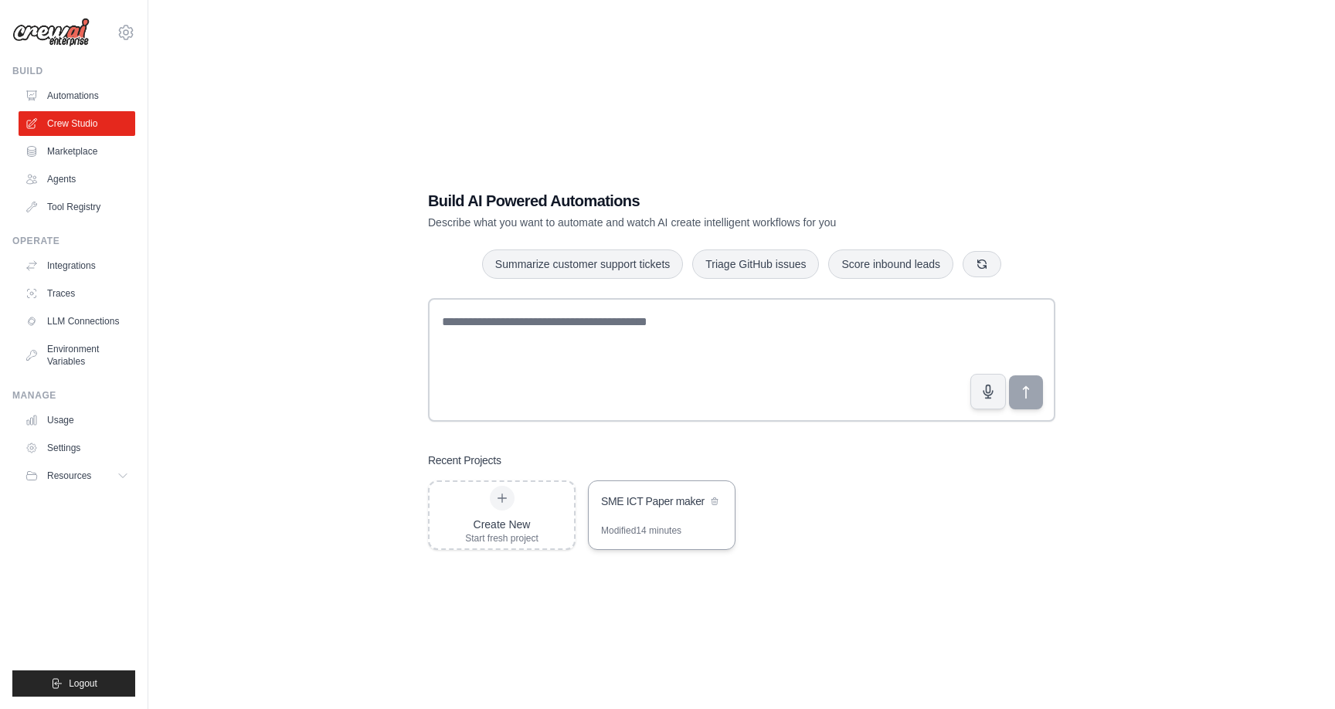
click at [680, 516] on div "SME ICT Paper maker" at bounding box center [662, 502] width 146 height 43
click at [118, 28] on icon at bounding box center [126, 32] width 19 height 19
click at [104, 108] on link "Settings" at bounding box center [126, 104] width 136 height 28
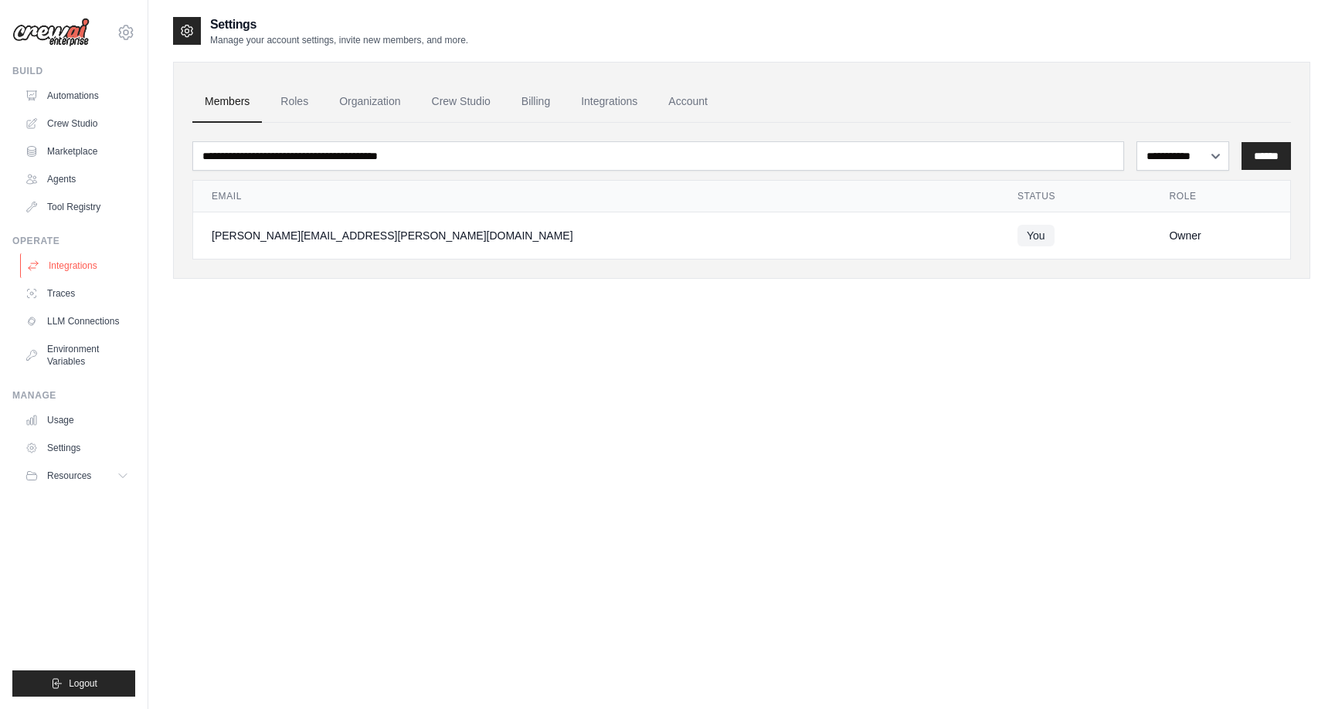
click at [73, 267] on link "Integrations" at bounding box center [78, 265] width 117 height 25
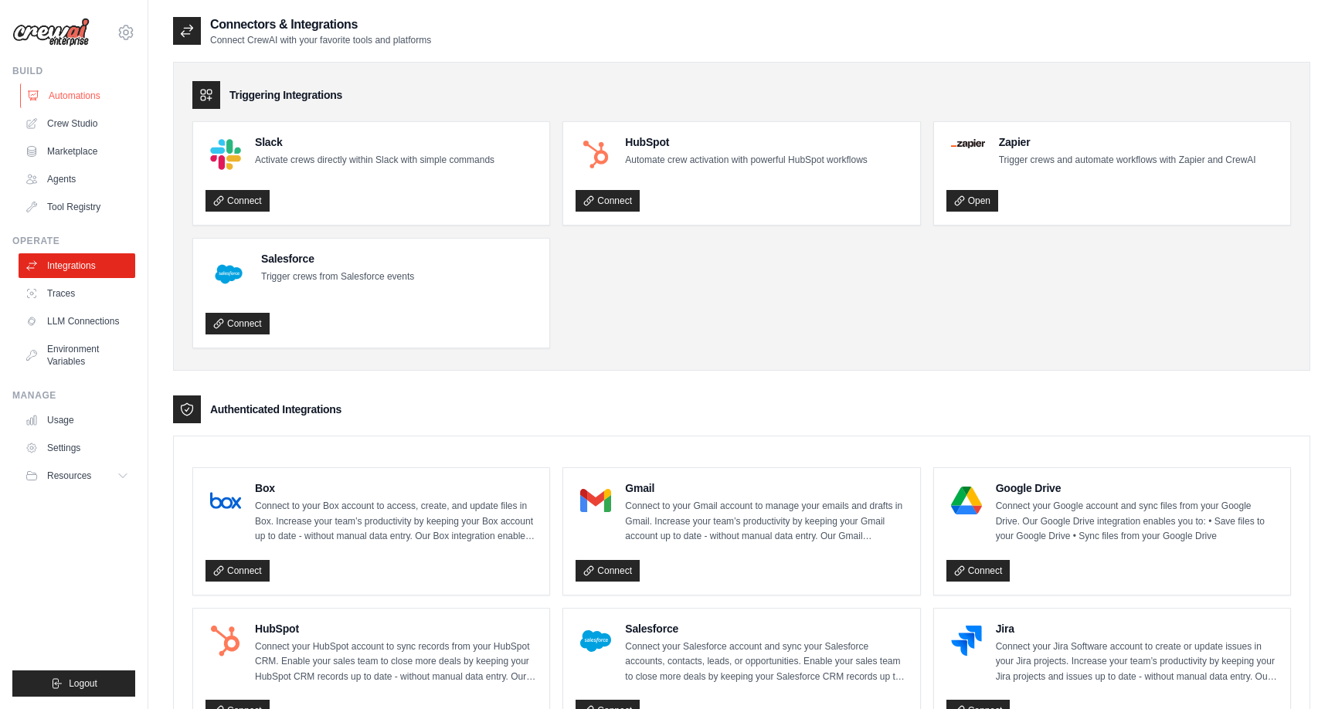
click at [66, 97] on link "Automations" at bounding box center [78, 95] width 117 height 25
click at [61, 118] on link "Crew Studio" at bounding box center [78, 123] width 117 height 25
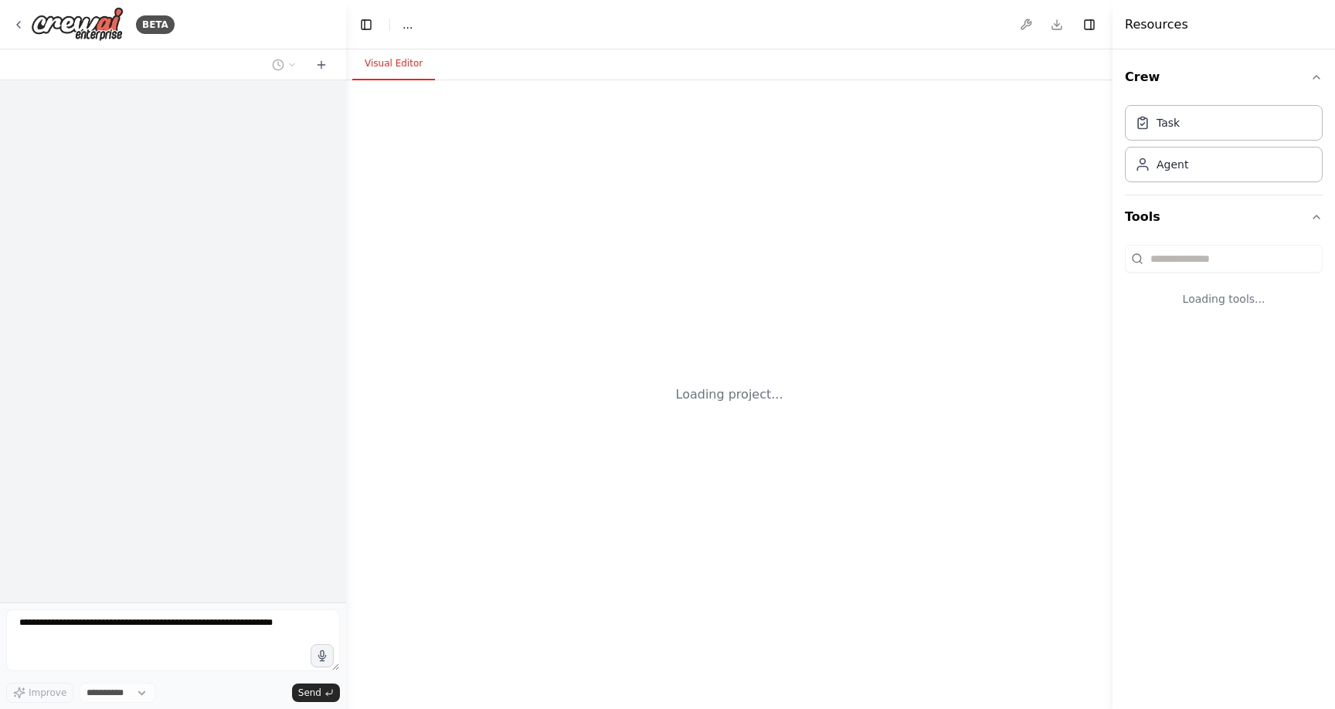
select select "****"
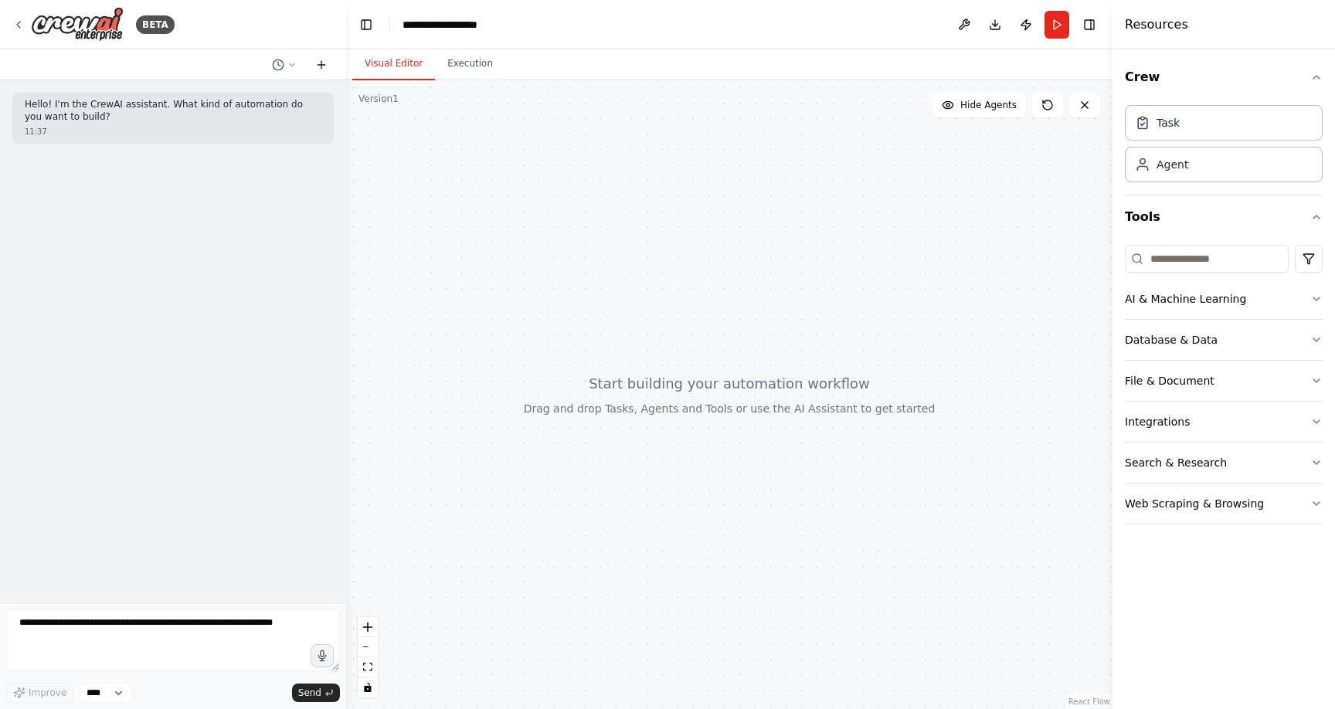
click at [323, 65] on icon at bounding box center [321, 65] width 7 height 0
click at [956, 23] on button at bounding box center [964, 25] width 25 height 28
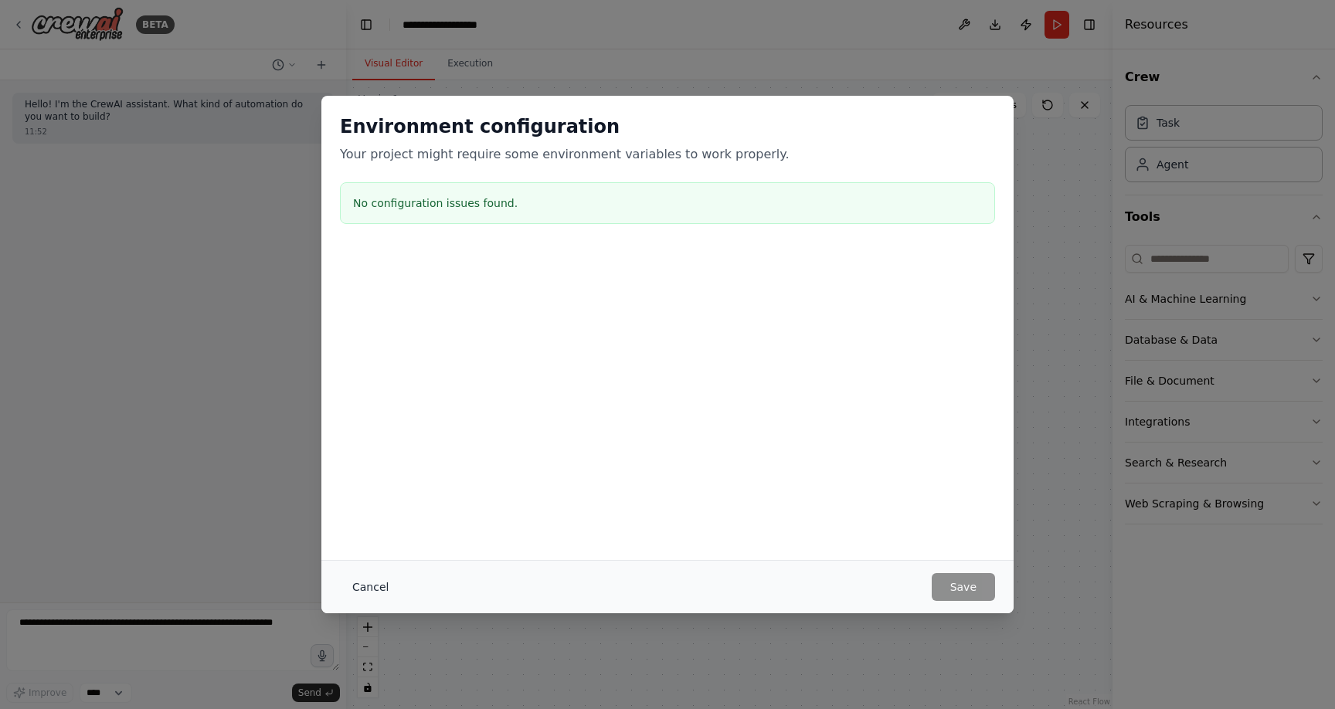
click at [359, 597] on button "Cancel" at bounding box center [370, 587] width 61 height 28
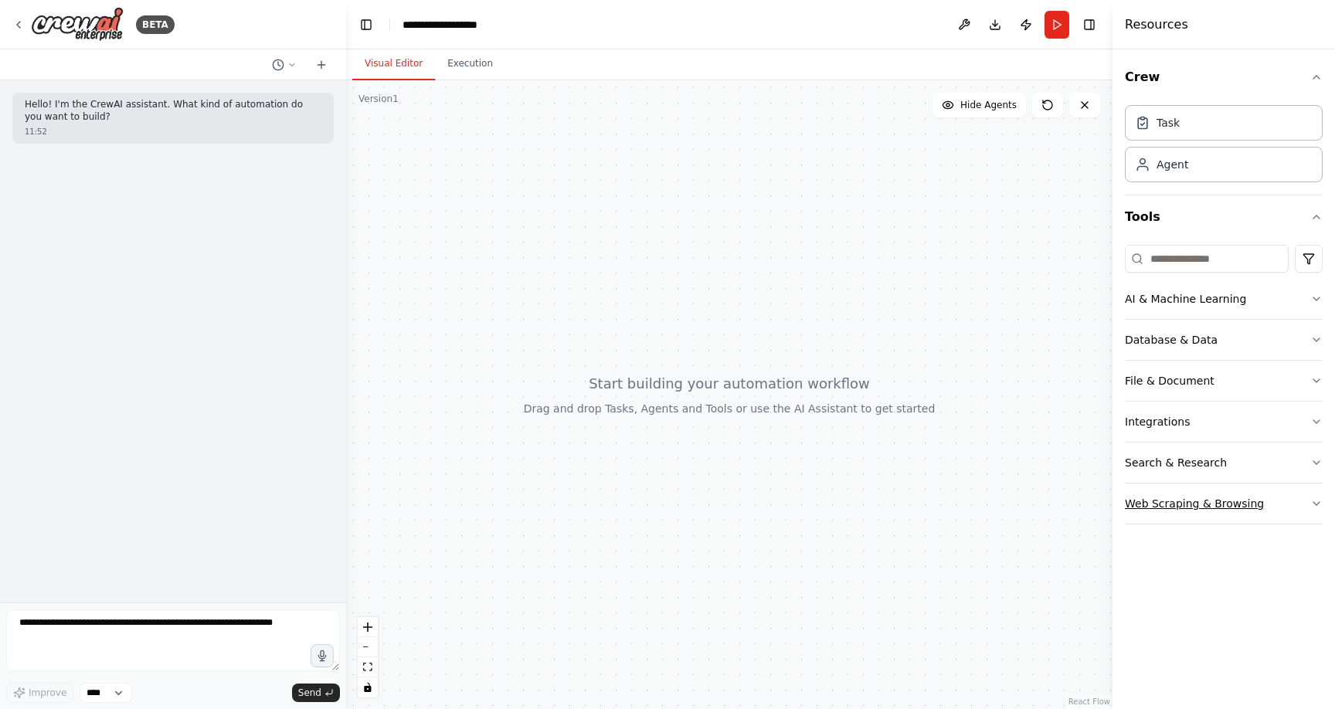
click at [1206, 498] on button "Web Scraping & Browsing" at bounding box center [1224, 504] width 198 height 40
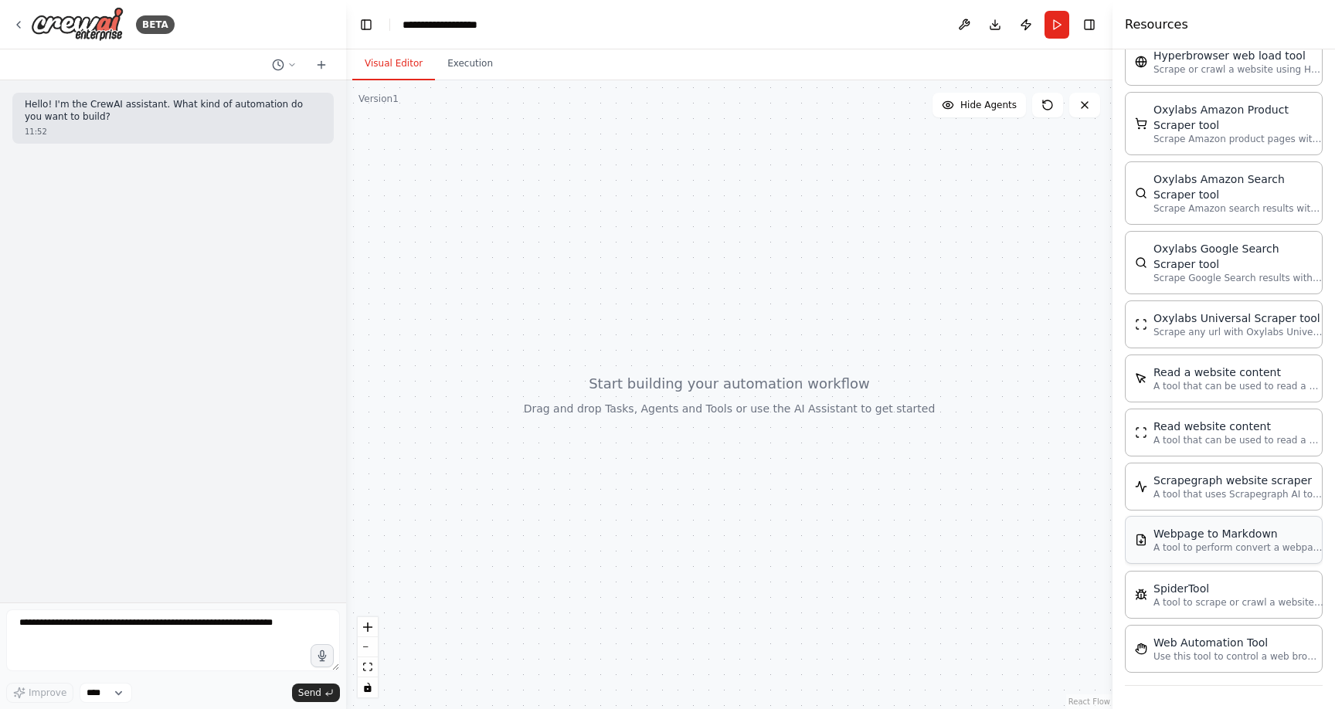
scroll to position [710, 0]
click at [1216, 651] on p "Use this tool to control a web browser and interact with websites using natural…" at bounding box center [1239, 654] width 170 height 12
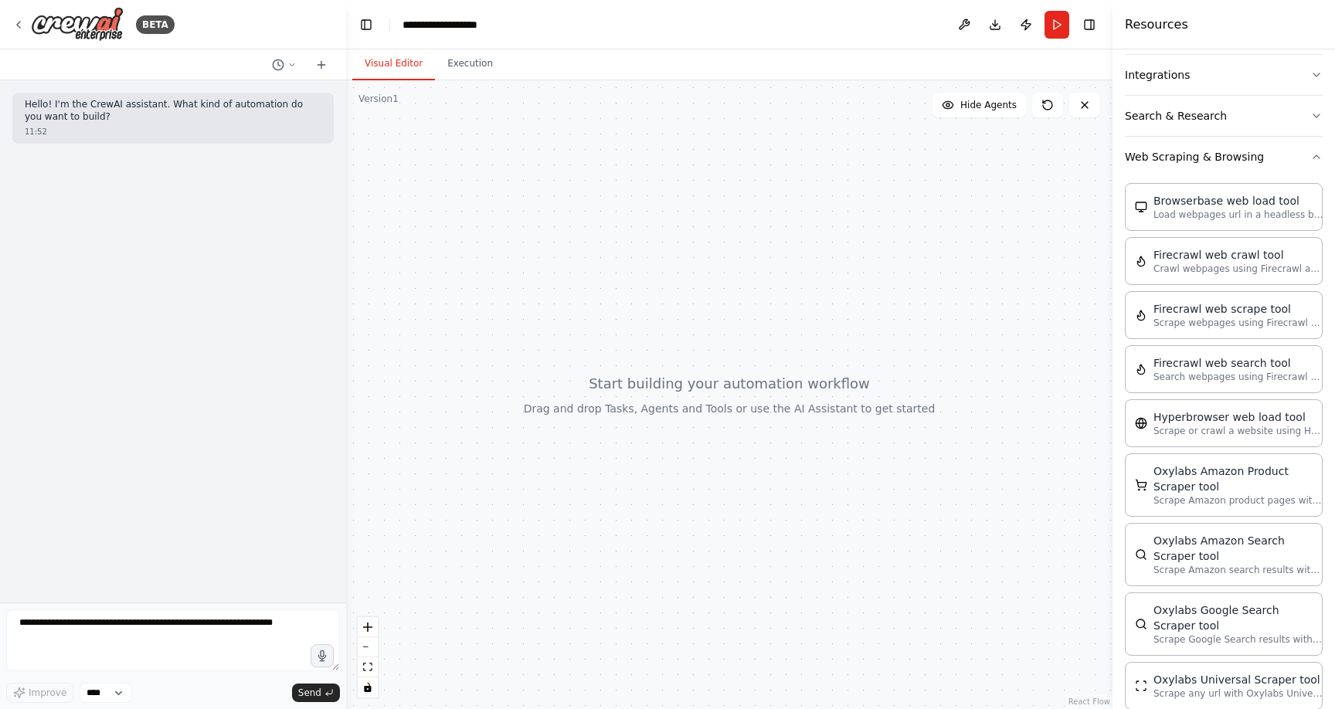
scroll to position [0, 0]
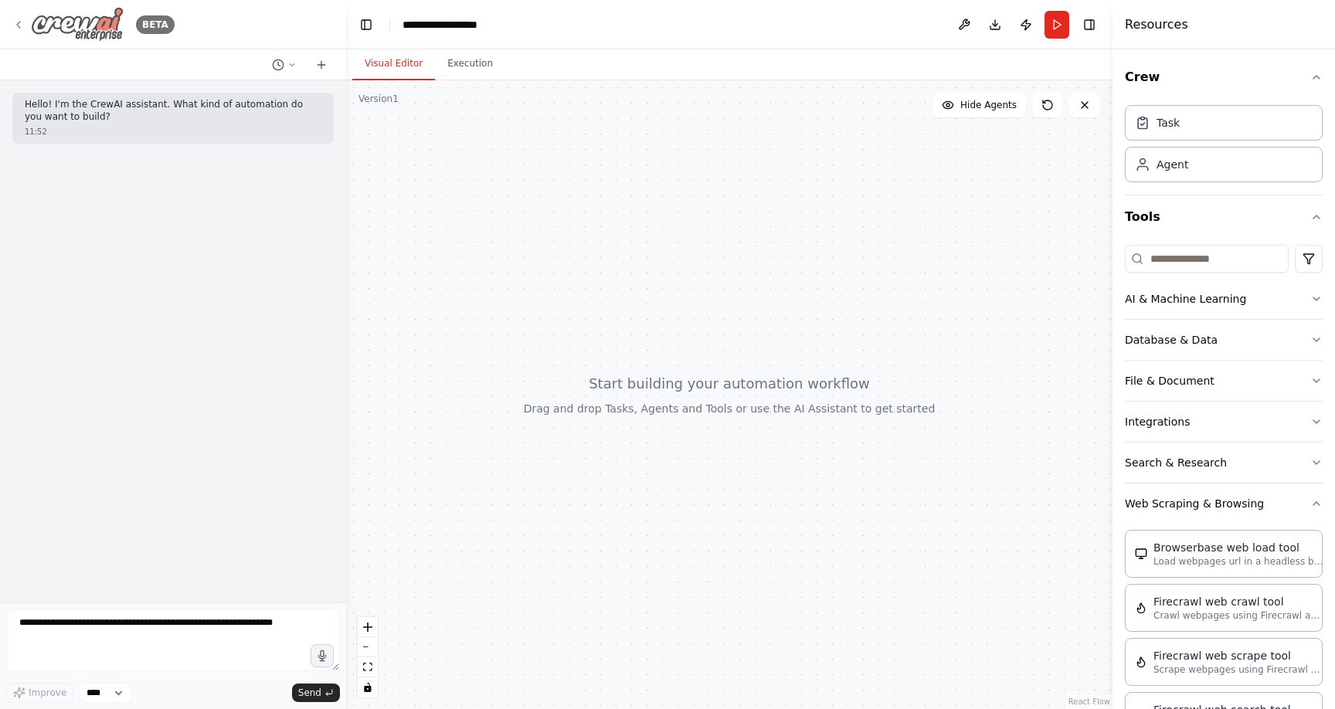
click at [21, 21] on icon at bounding box center [18, 25] width 12 height 12
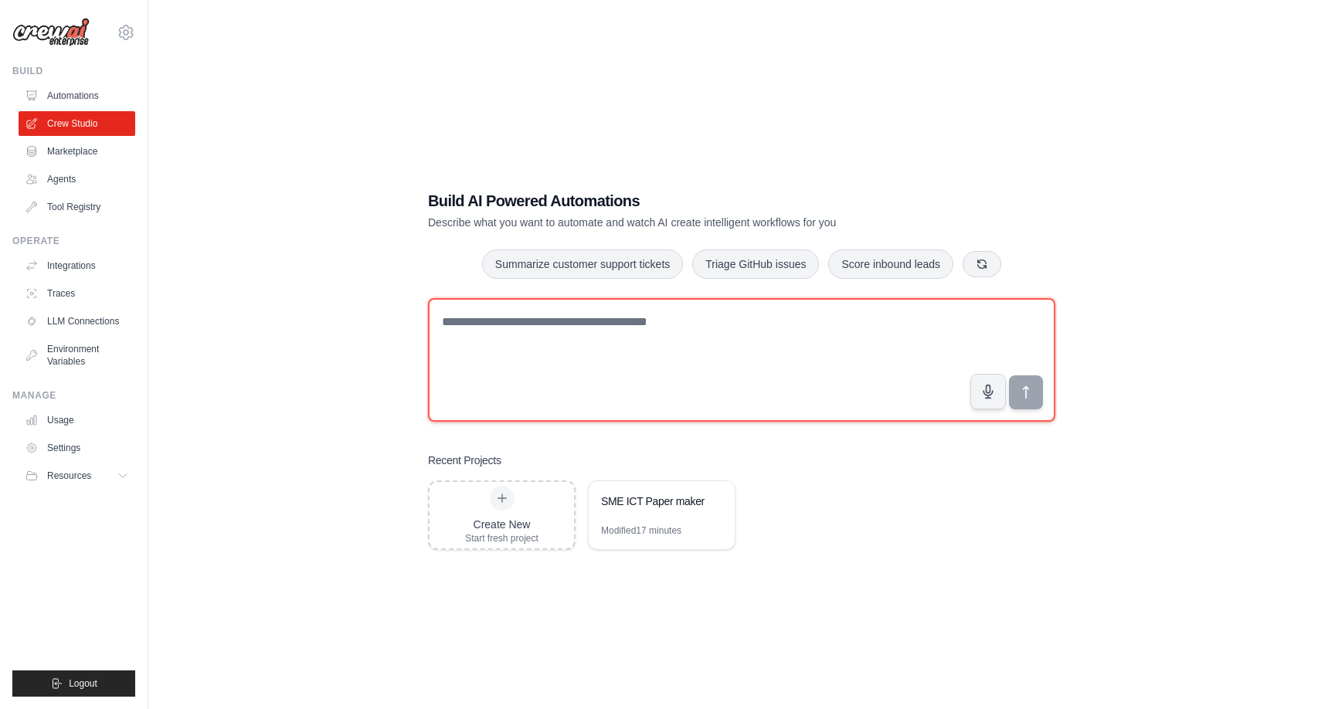
click at [655, 346] on textarea at bounding box center [742, 360] width 628 height 124
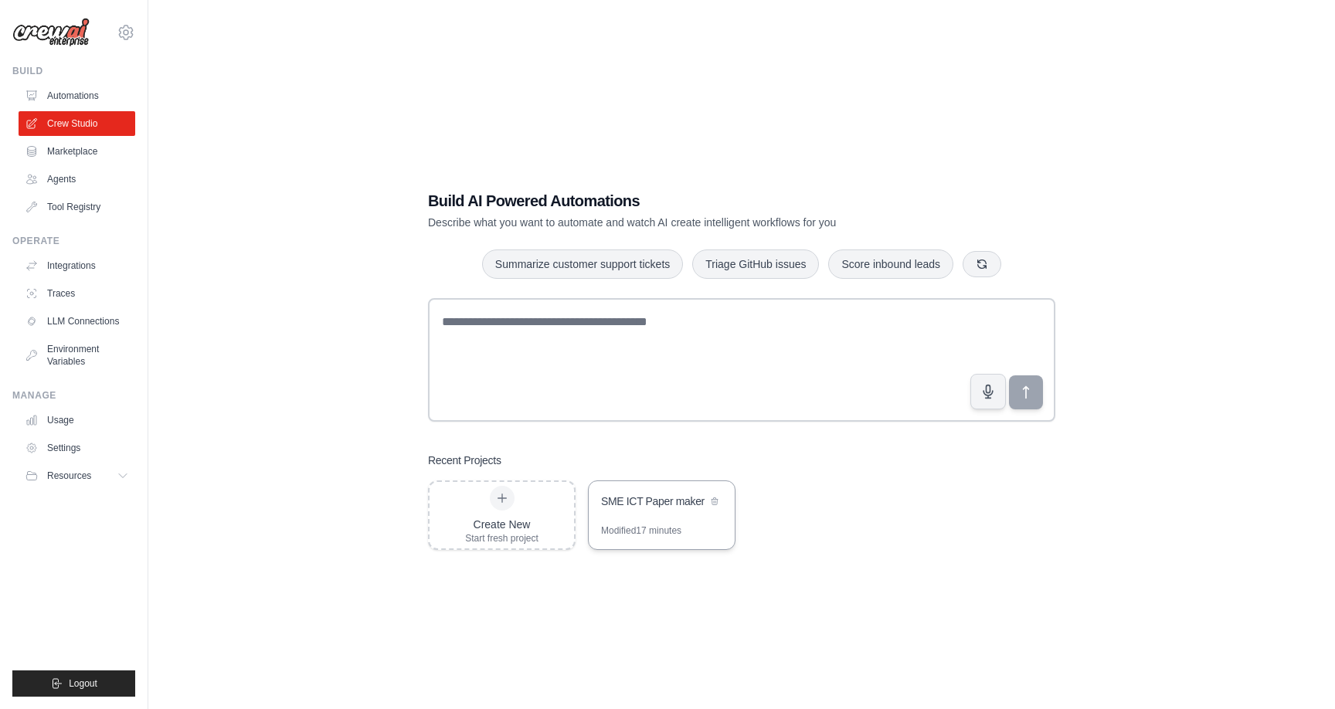
click at [636, 530] on div "Modified 17 minutes" at bounding box center [641, 531] width 80 height 12
click at [76, 96] on link "Automations" at bounding box center [78, 95] width 117 height 25
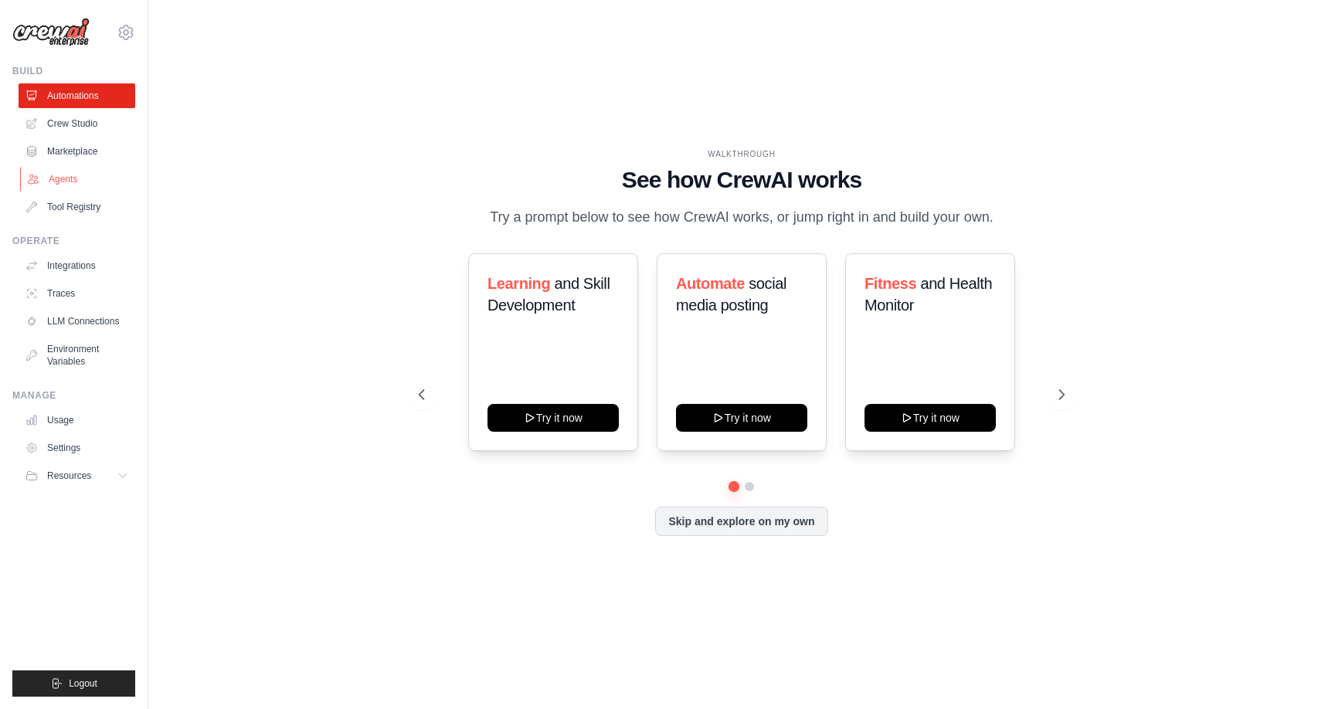
click at [70, 182] on link "Agents" at bounding box center [78, 179] width 117 height 25
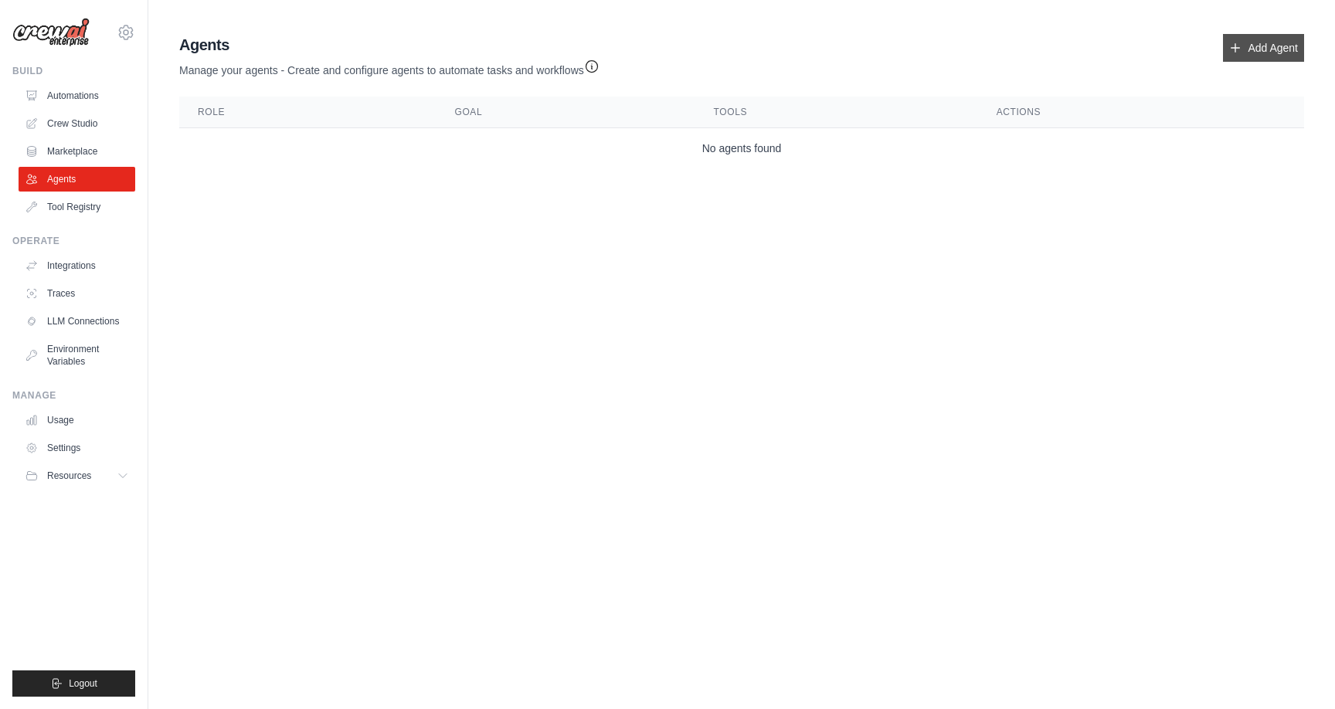
click at [1240, 59] on link "Add Agent" at bounding box center [1263, 48] width 81 height 28
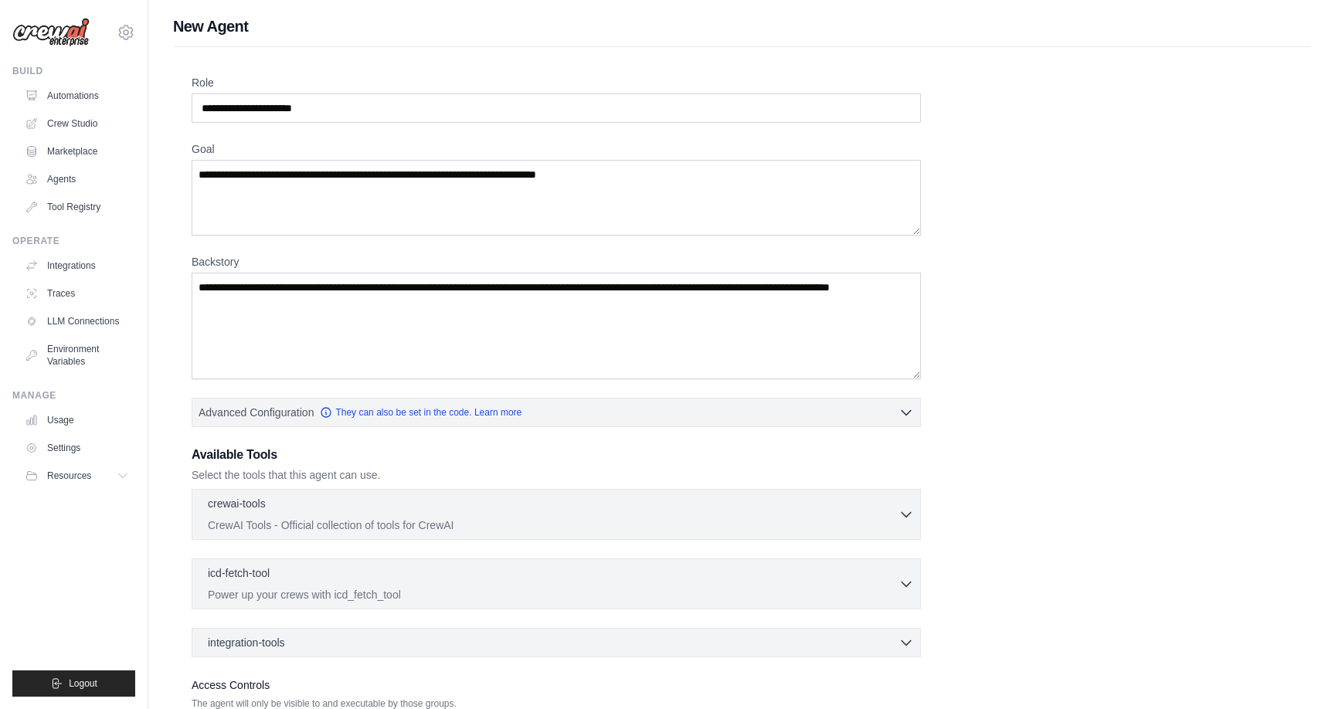
scroll to position [120, 0]
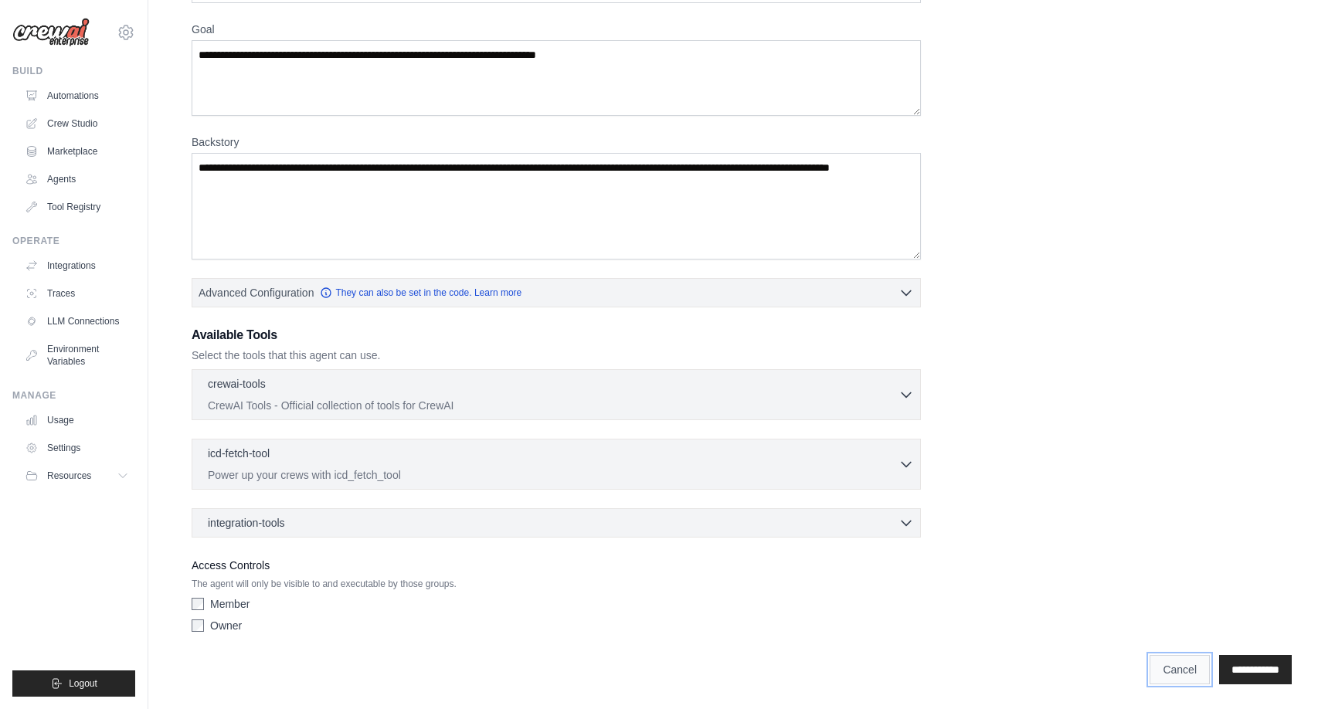
click at [1160, 671] on link "Cancel" at bounding box center [1180, 669] width 60 height 29
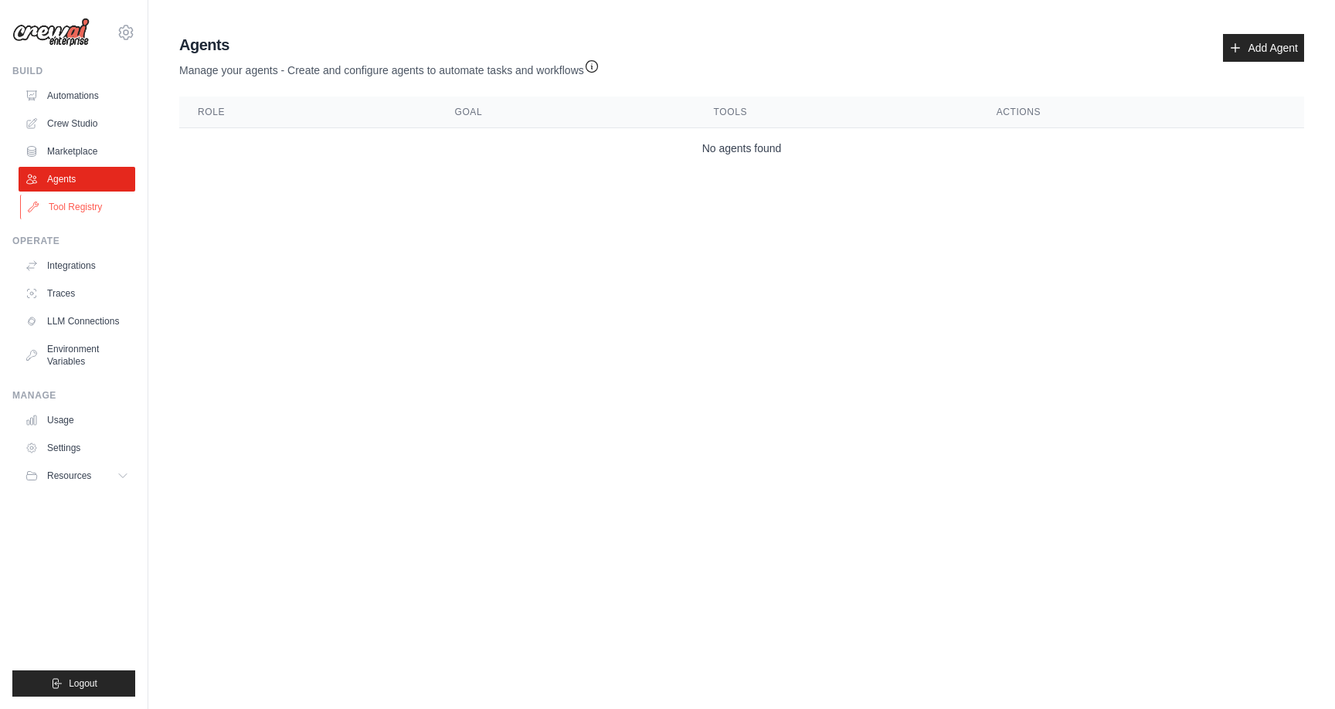
click at [86, 199] on link "Tool Registry" at bounding box center [78, 207] width 117 height 25
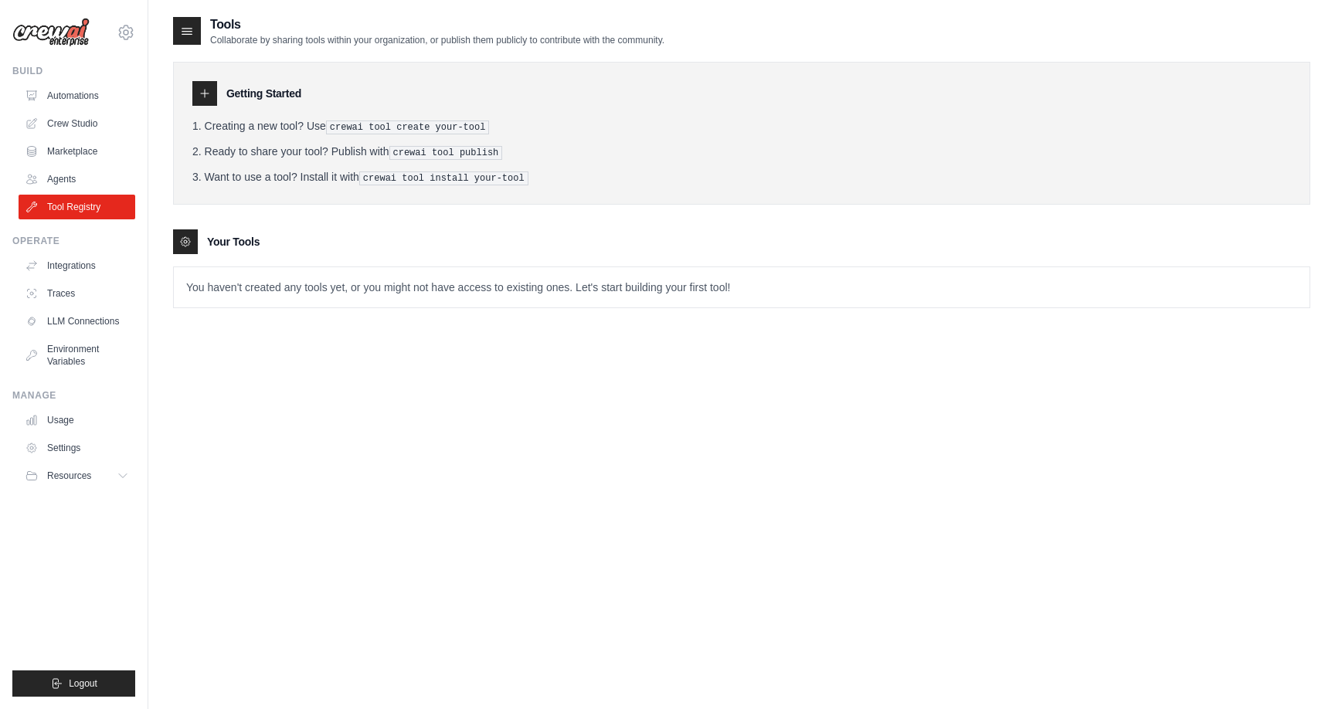
click at [210, 98] on icon at bounding box center [205, 93] width 12 height 12
click at [77, 117] on link "Crew Studio" at bounding box center [78, 123] width 117 height 25
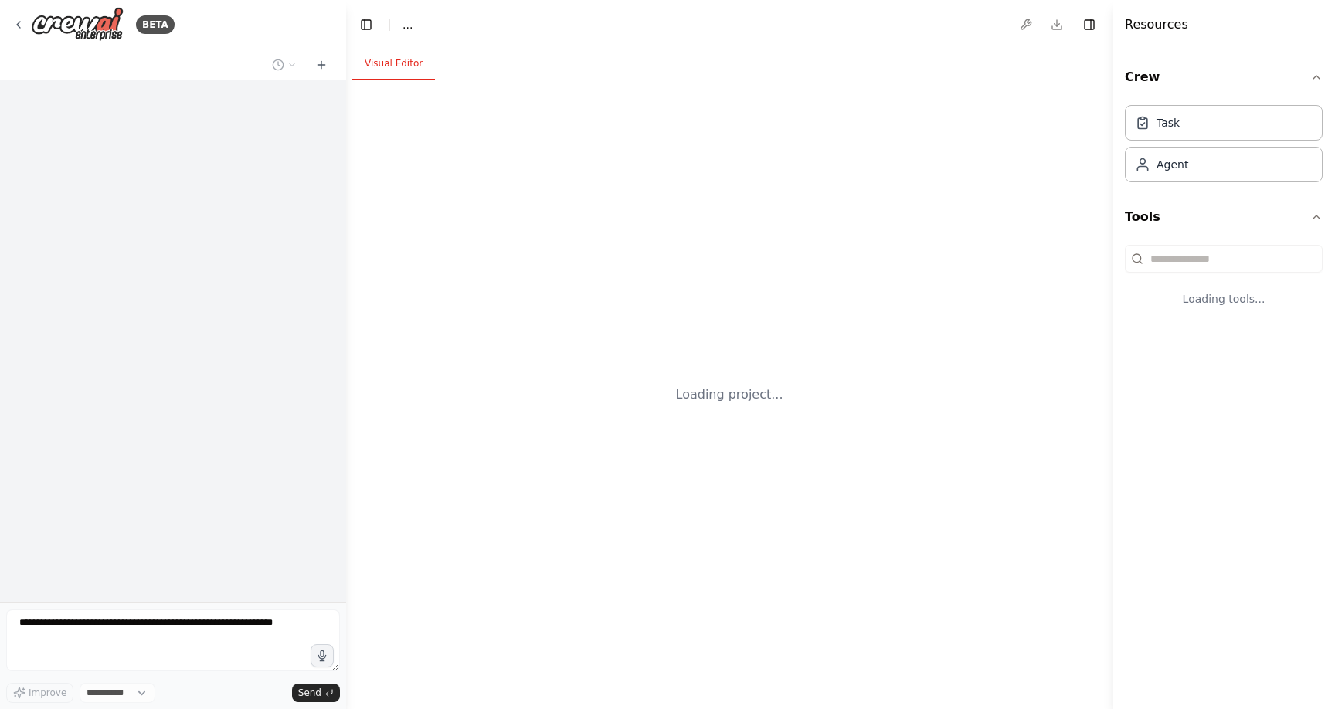
select select "****"
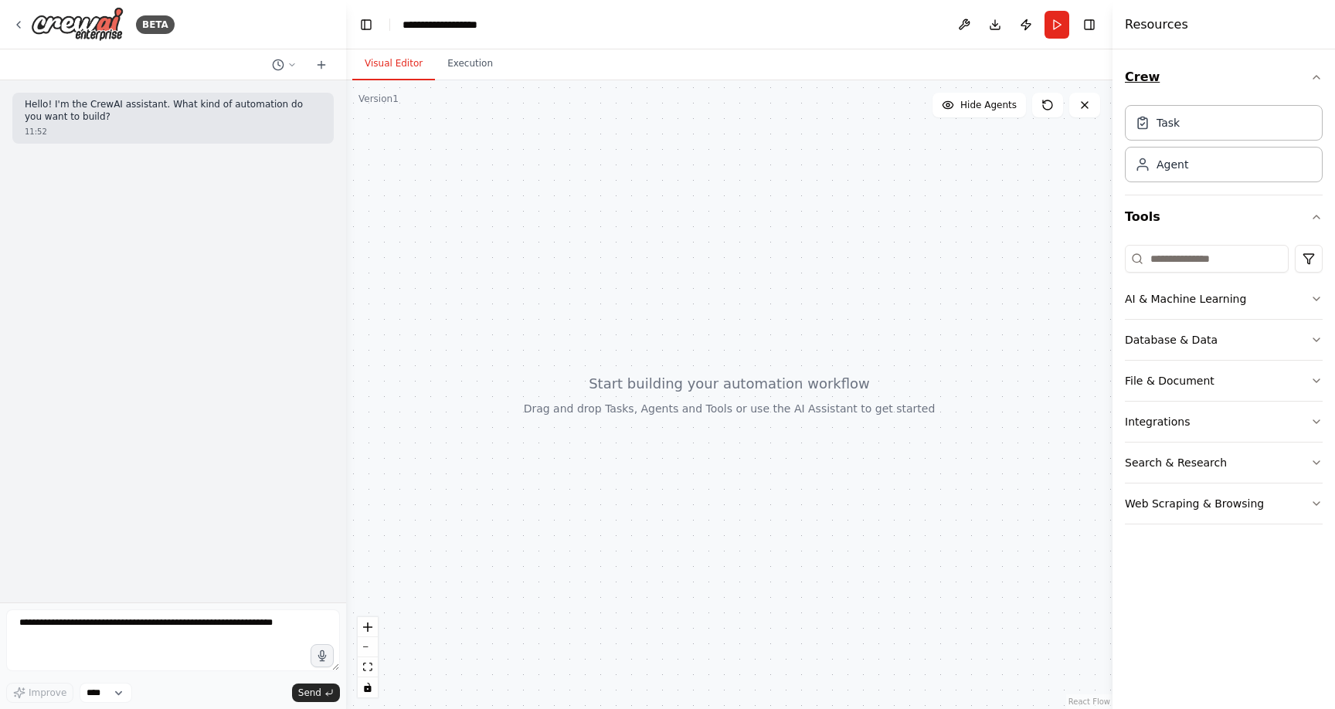
click at [1149, 82] on button "Crew" at bounding box center [1224, 77] width 198 height 43
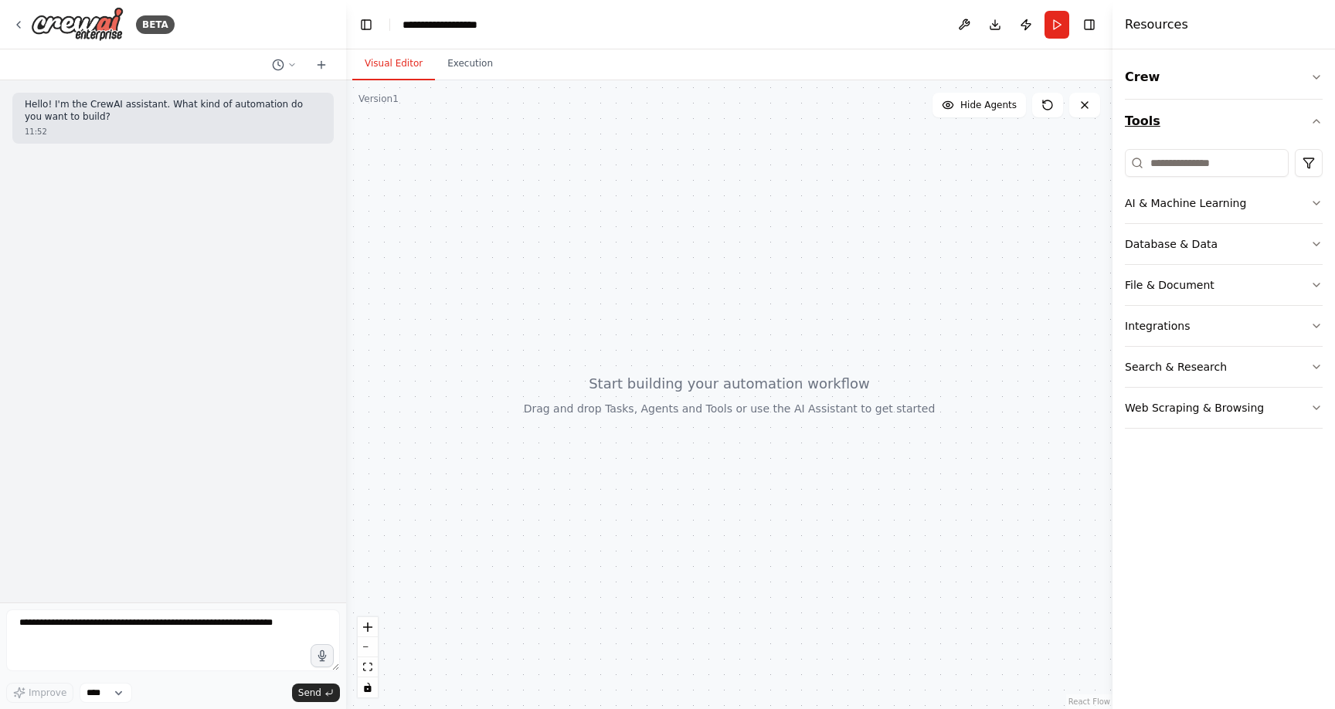
click at [1143, 125] on button "Tools" at bounding box center [1224, 121] width 198 height 43
click at [1148, 127] on button "Tools" at bounding box center [1224, 121] width 198 height 43
click at [1155, 77] on button "Crew" at bounding box center [1224, 77] width 198 height 43
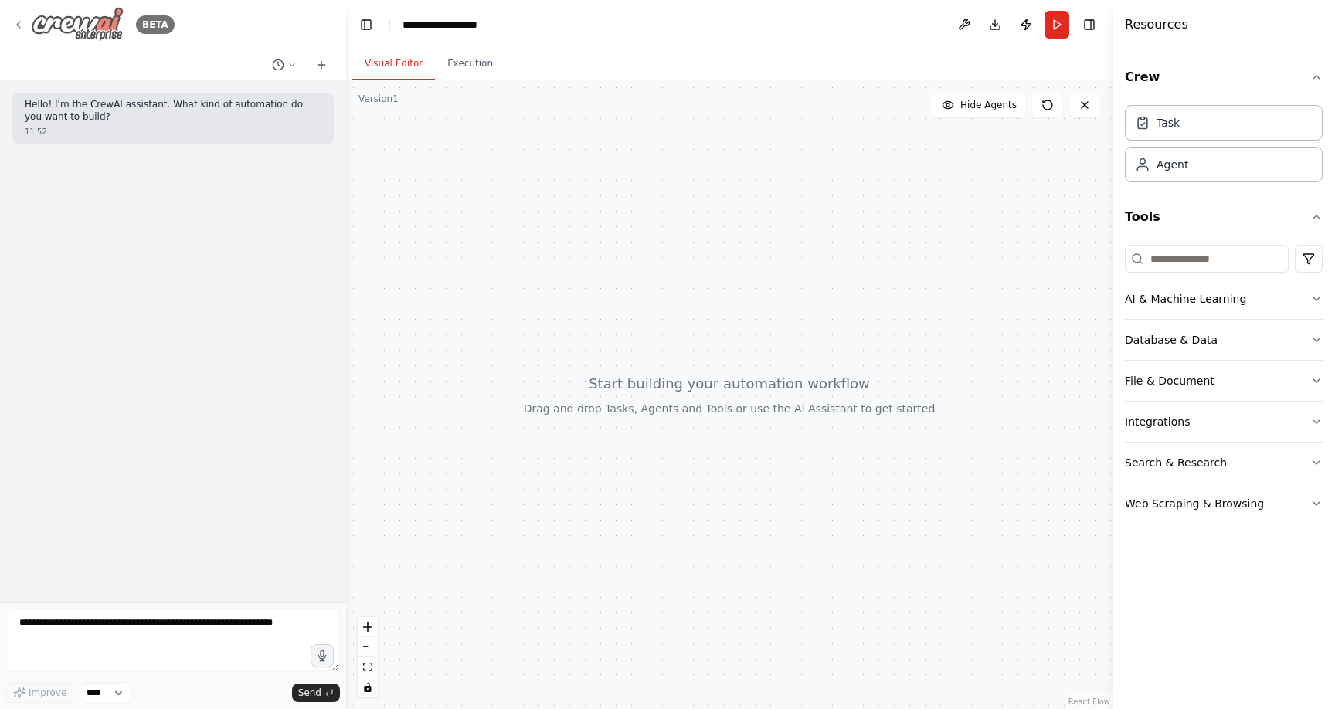
click at [12, 16] on div "BETA" at bounding box center [93, 24] width 162 height 35
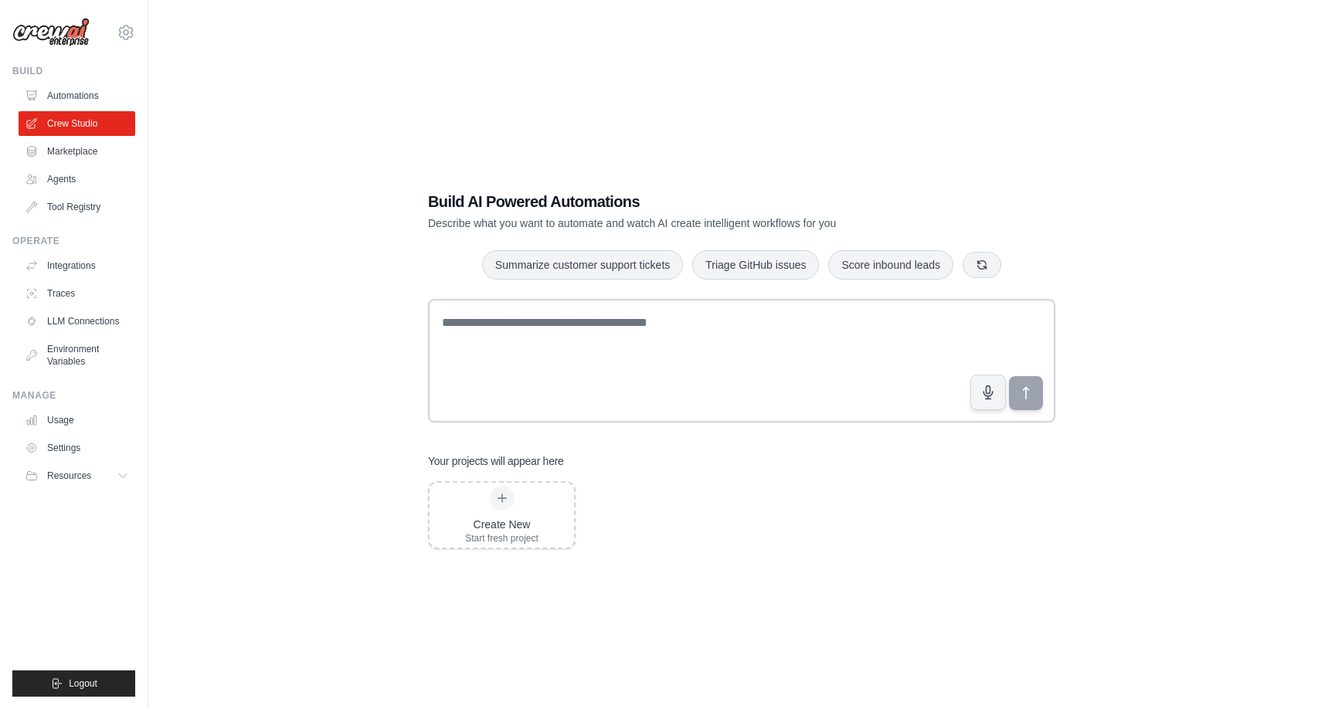
click at [66, 128] on link "Crew Studio" at bounding box center [77, 123] width 117 height 25
click at [65, 182] on link "Agents" at bounding box center [78, 179] width 117 height 25
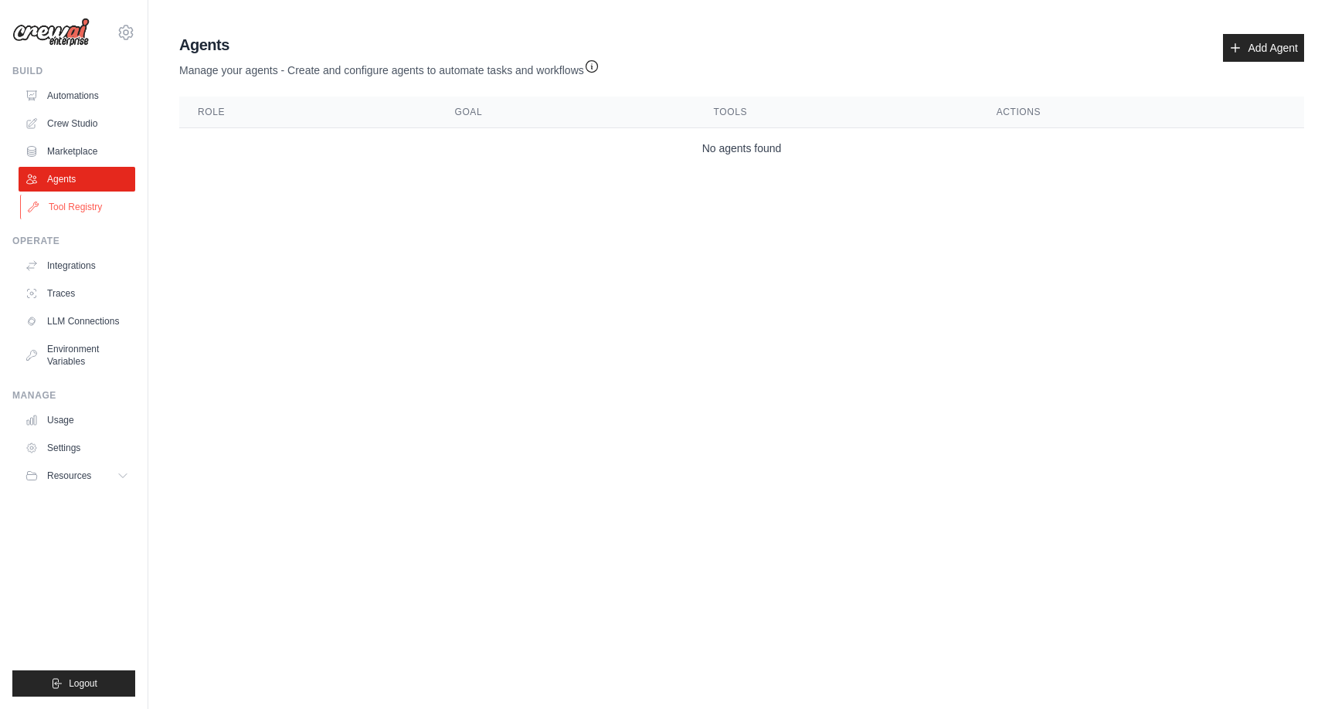
click at [90, 202] on link "Tool Registry" at bounding box center [78, 207] width 117 height 25
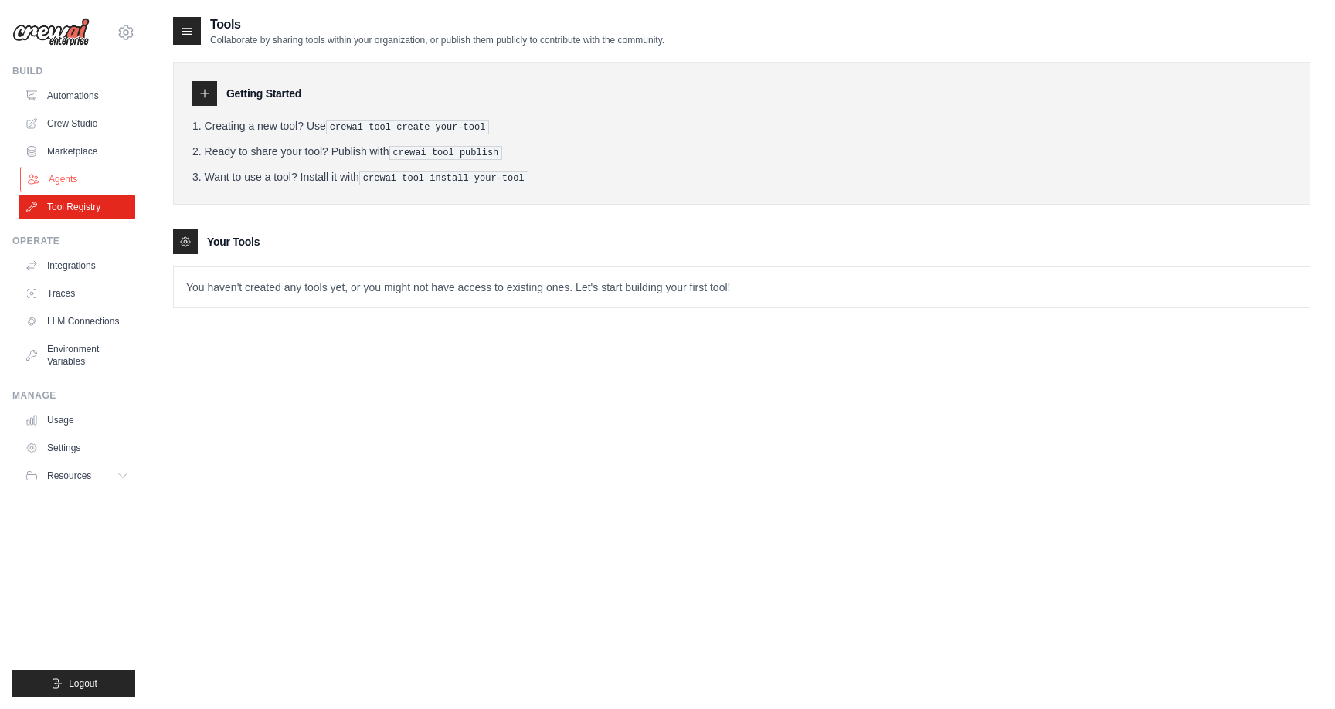
click at [79, 177] on link "Agents" at bounding box center [78, 179] width 117 height 25
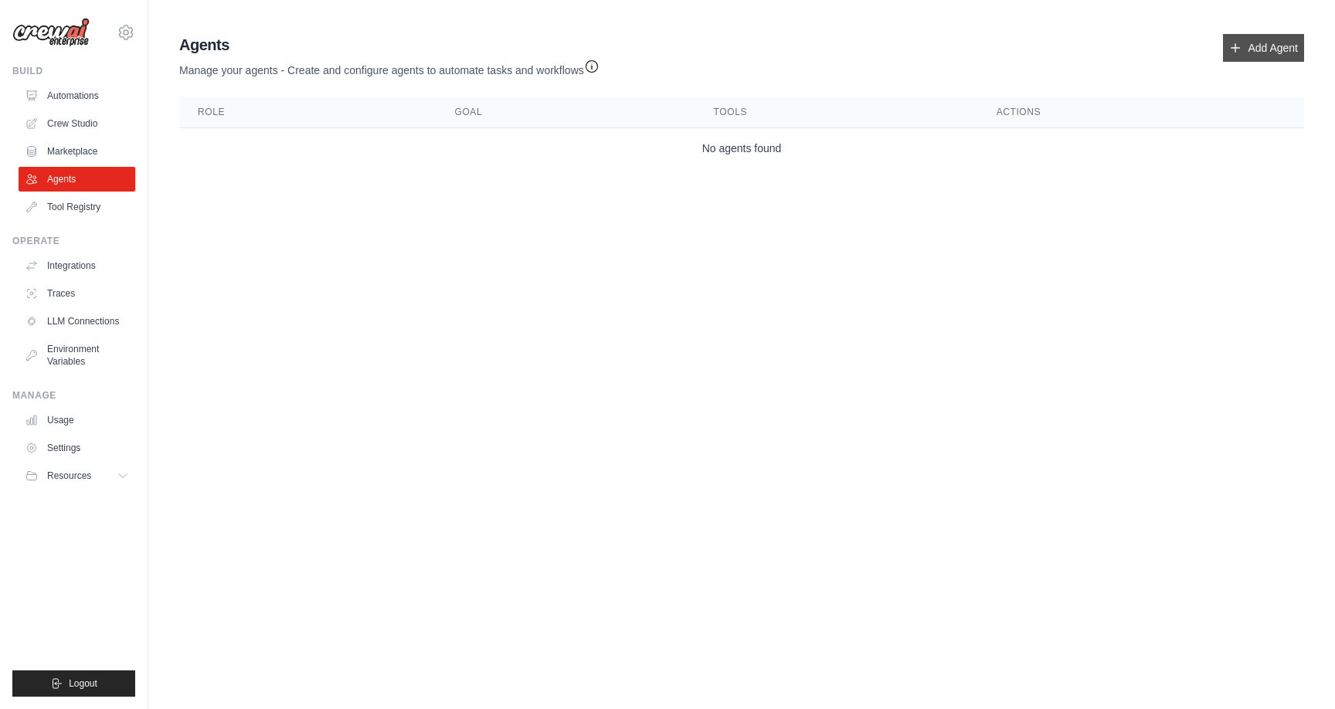
click at [1255, 45] on link "Add Agent" at bounding box center [1263, 48] width 81 height 28
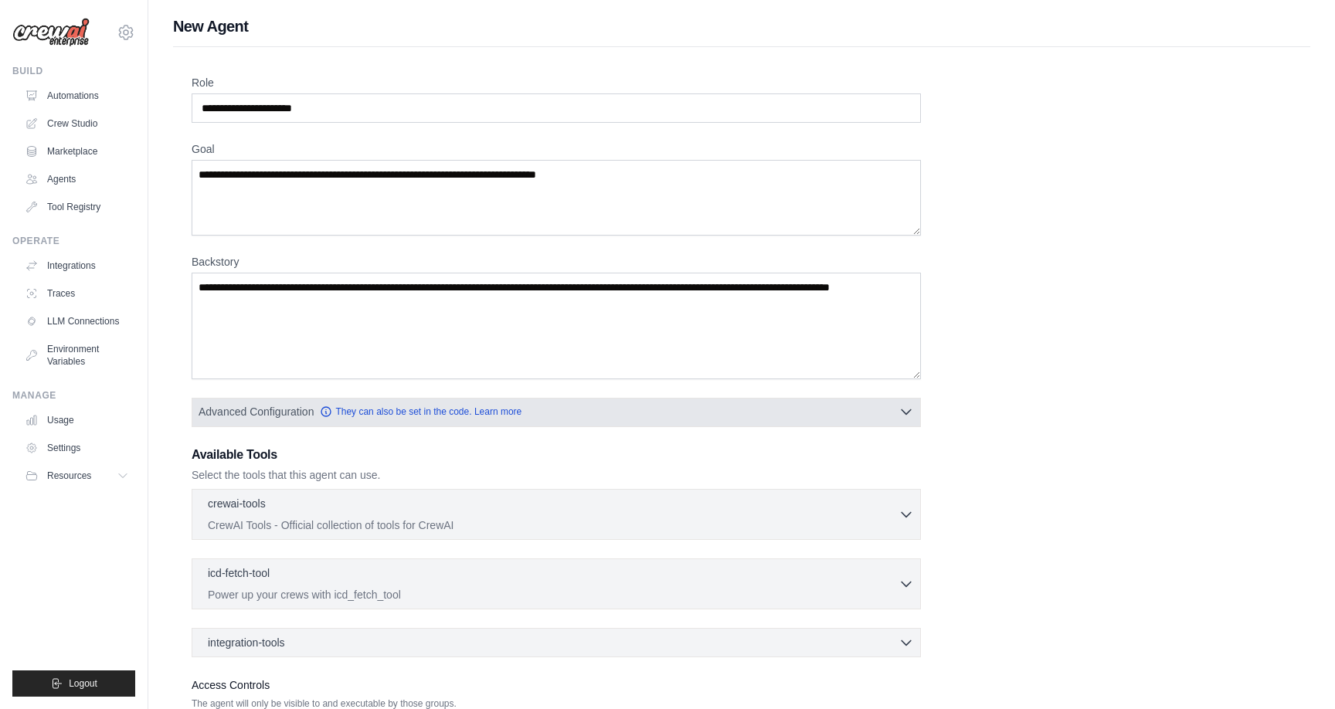
scroll to position [120, 0]
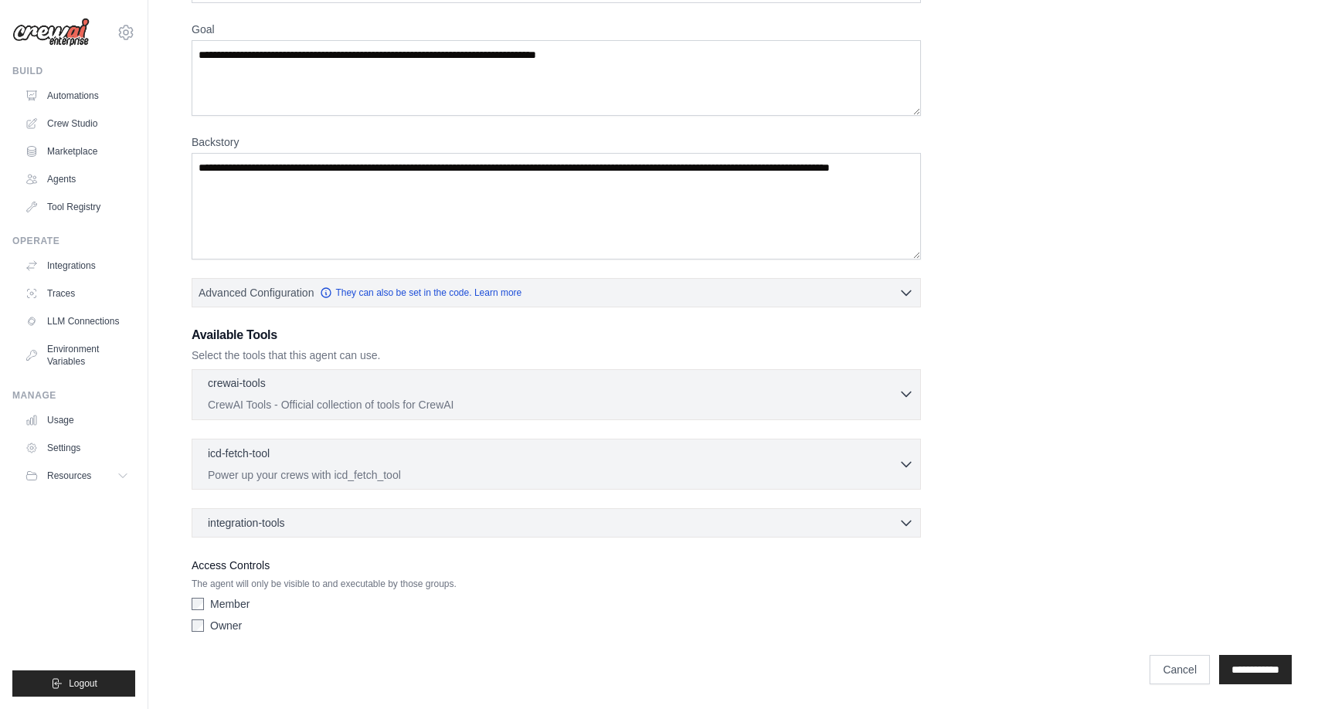
click at [478, 402] on p "CrewAI Tools - Official collection of tools for CrewAI" at bounding box center [553, 404] width 691 height 15
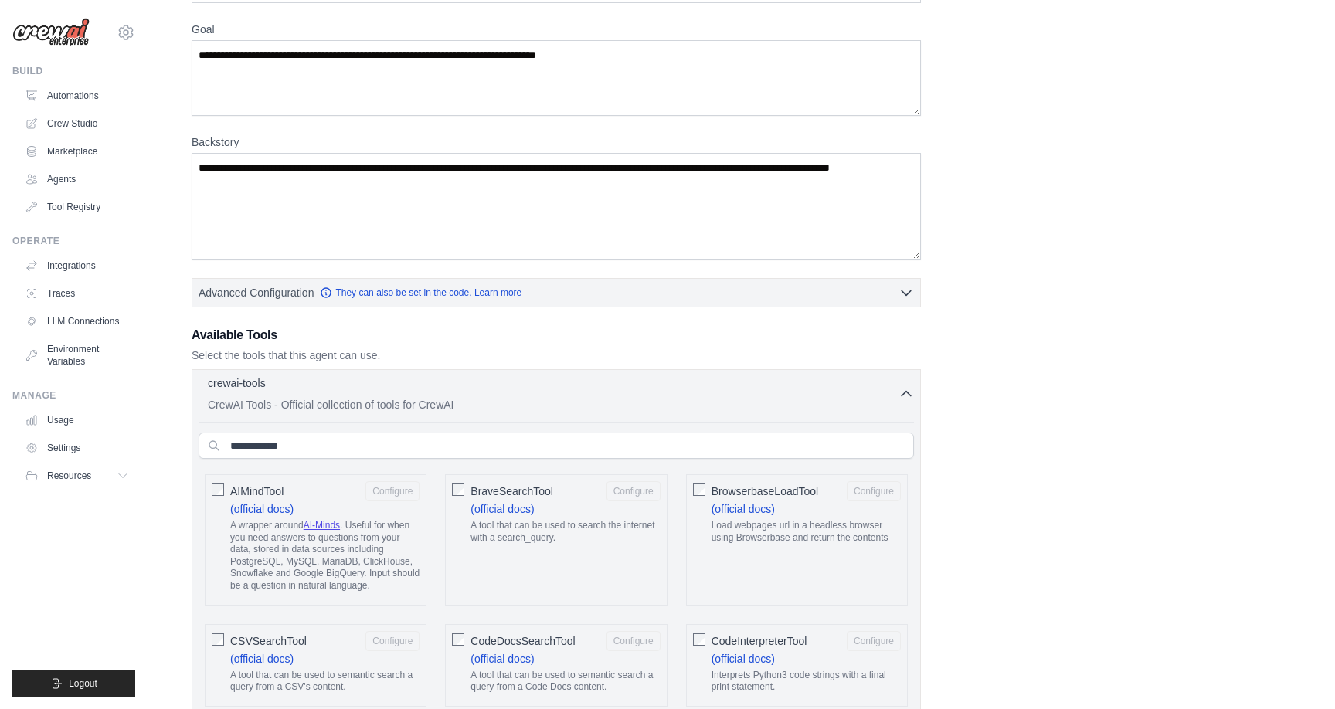
click at [478, 402] on p "CrewAI Tools - Official collection of tools for CrewAI" at bounding box center [553, 404] width 691 height 15
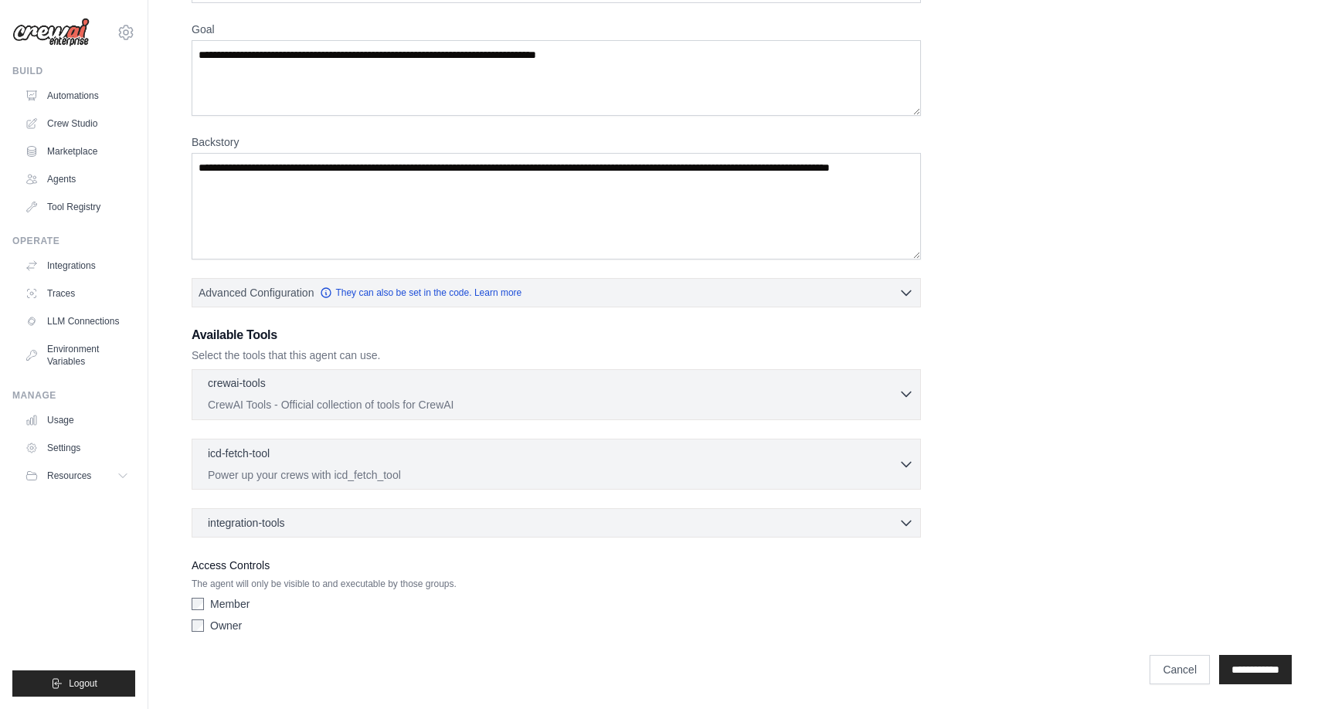
click at [478, 402] on p "CrewAI Tools - Official collection of tools for CrewAI" at bounding box center [553, 404] width 691 height 15
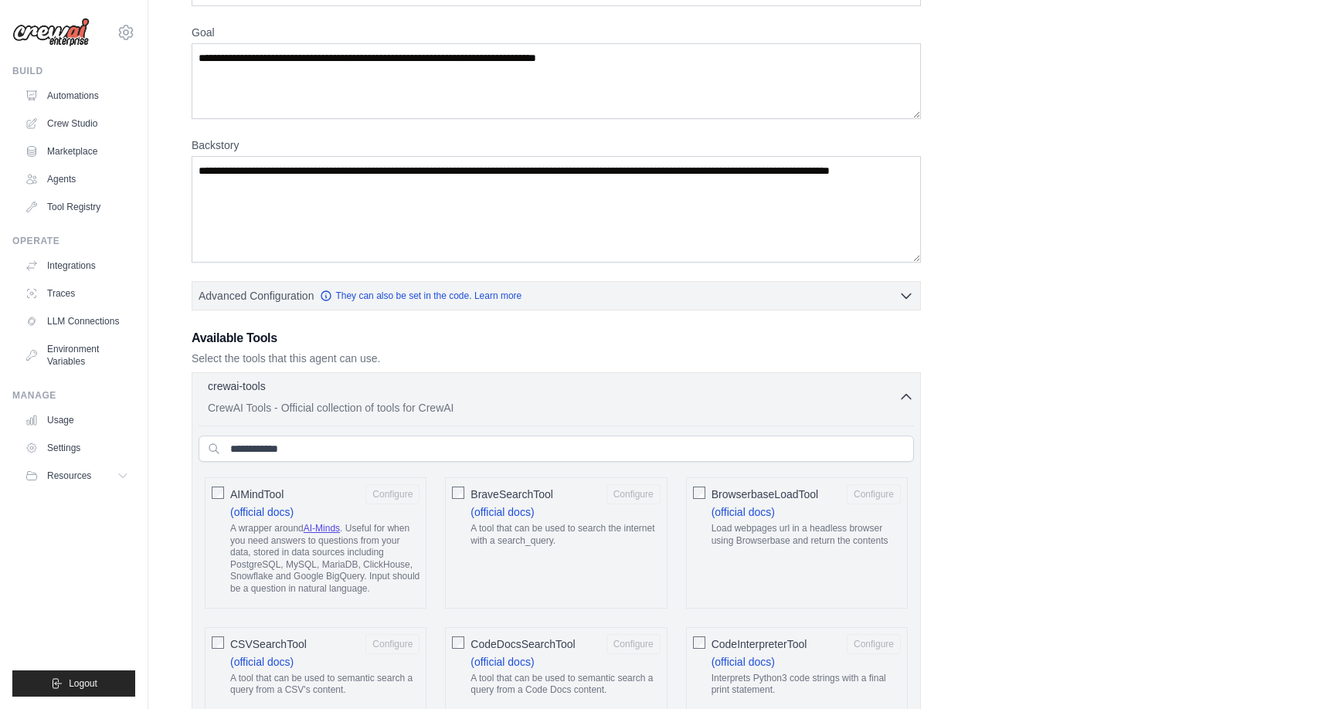
click at [478, 402] on p "CrewAI Tools - Official collection of tools for CrewAI" at bounding box center [553, 407] width 691 height 15
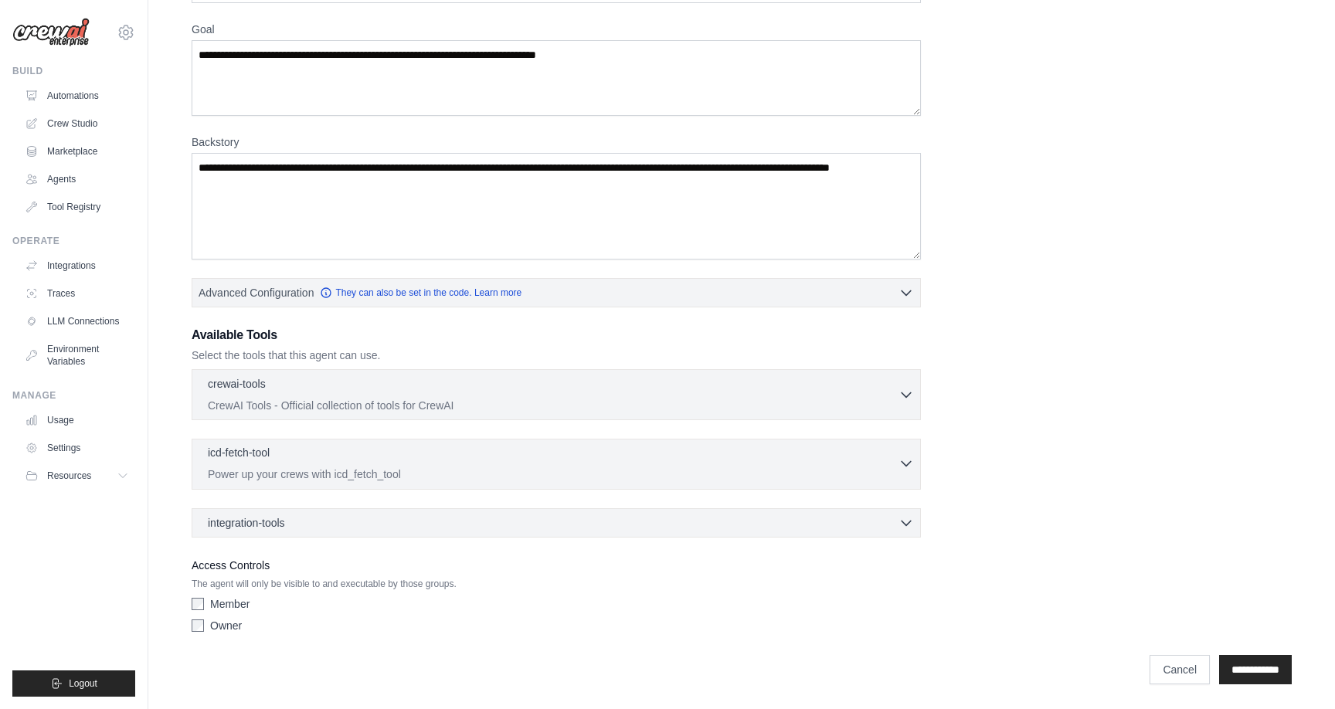
click at [386, 467] on p "Power up your crews with icd_fetch_tool" at bounding box center [553, 474] width 691 height 15
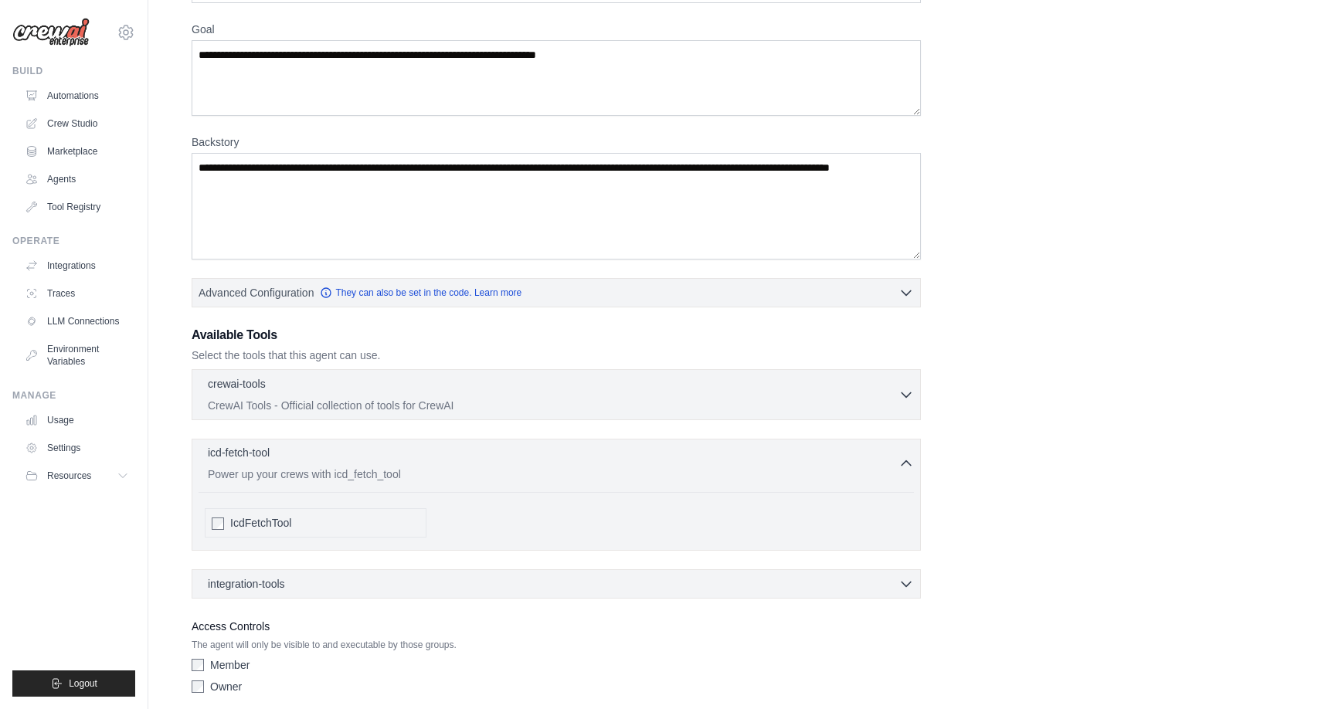
click at [426, 464] on div "icd-fetch-tool 0 selected Power up your crews with icd_fetch_tool" at bounding box center [553, 463] width 691 height 37
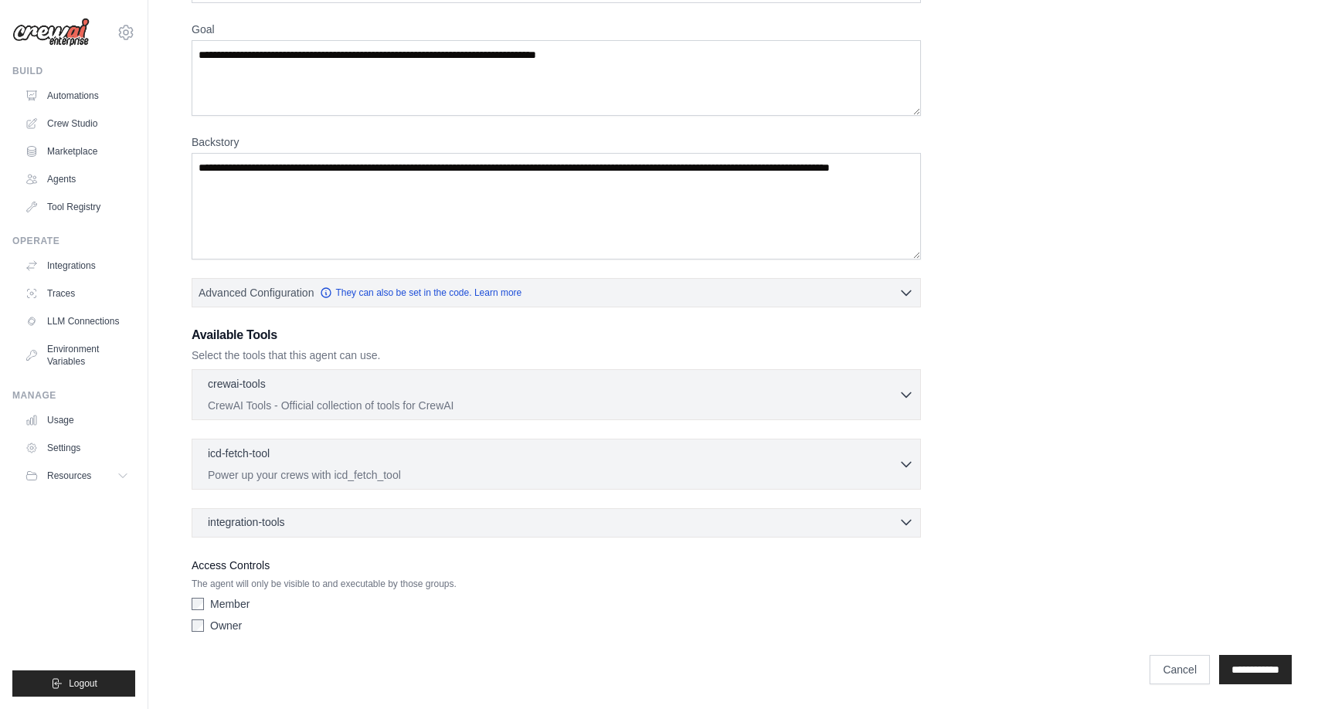
click at [433, 527] on div "integration-tools 0 selected" at bounding box center [561, 522] width 706 height 15
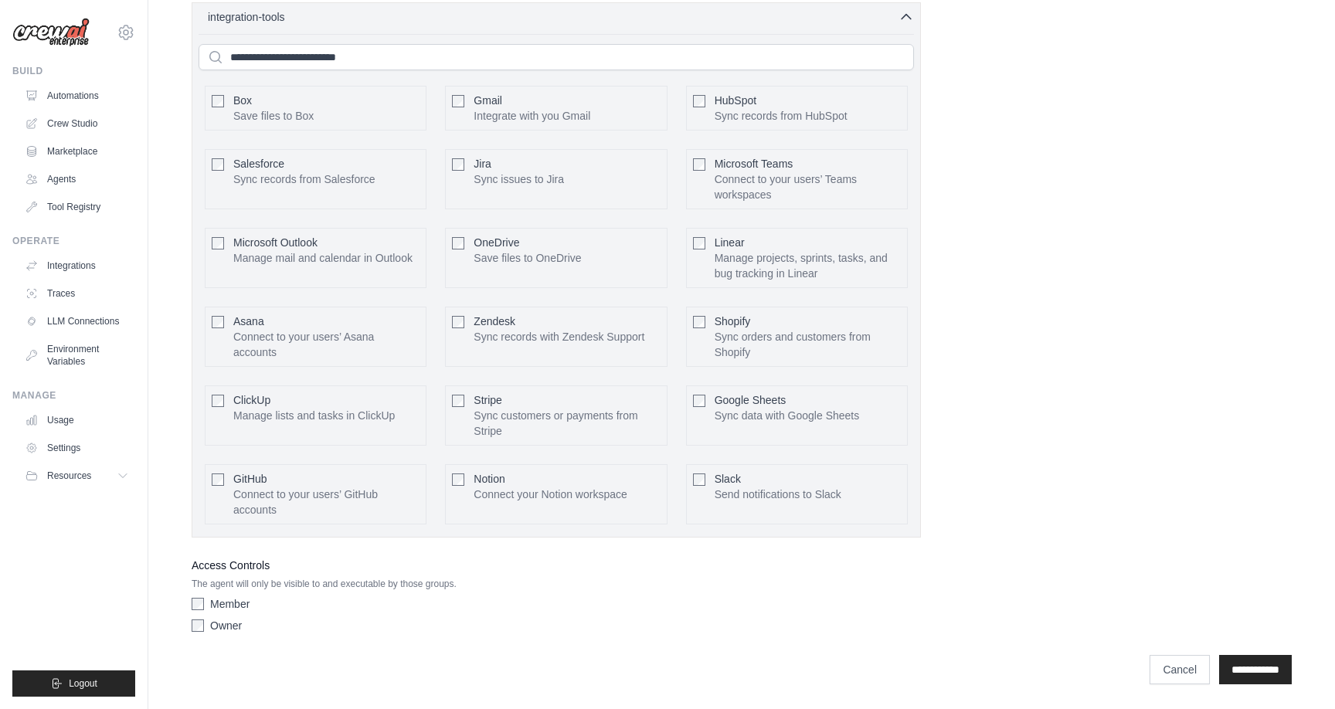
scroll to position [617, 0]
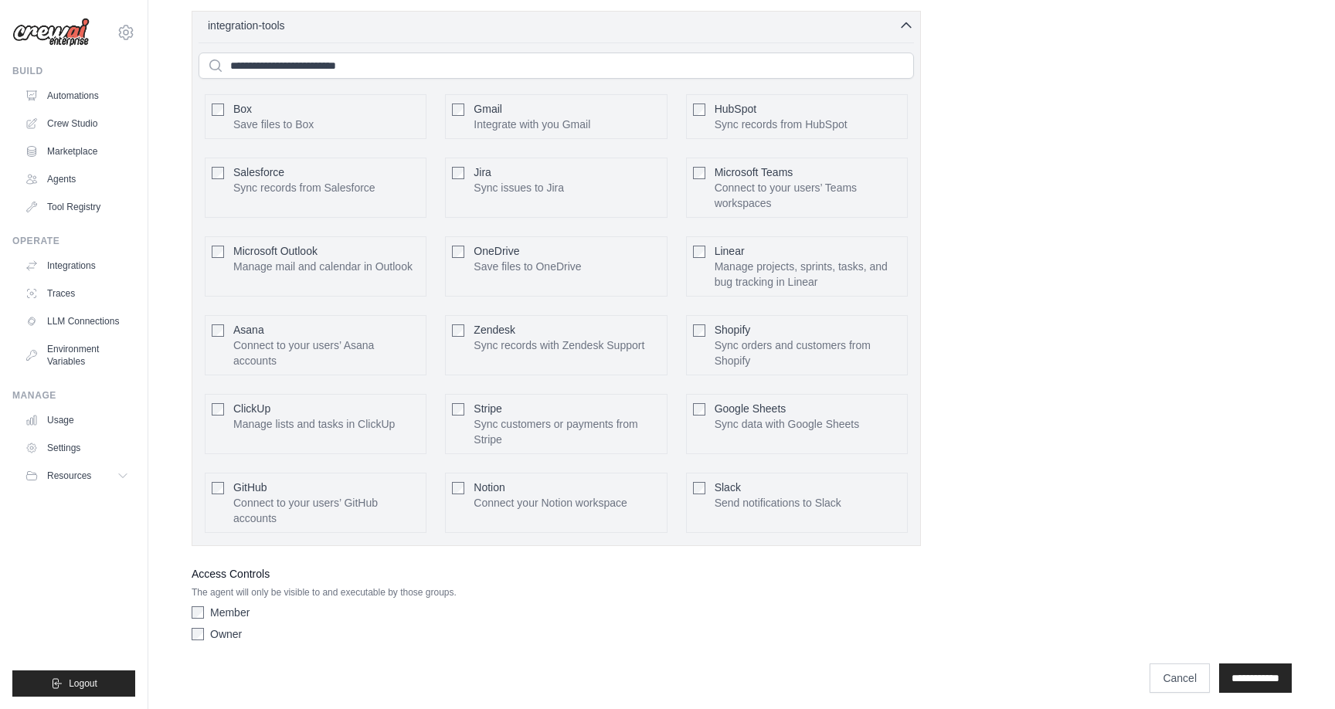
click at [1102, 426] on div "Role Goal Backstory Advanced Configuration They can also be set in the code. Le…" at bounding box center [742, 53] width 1100 height 1191
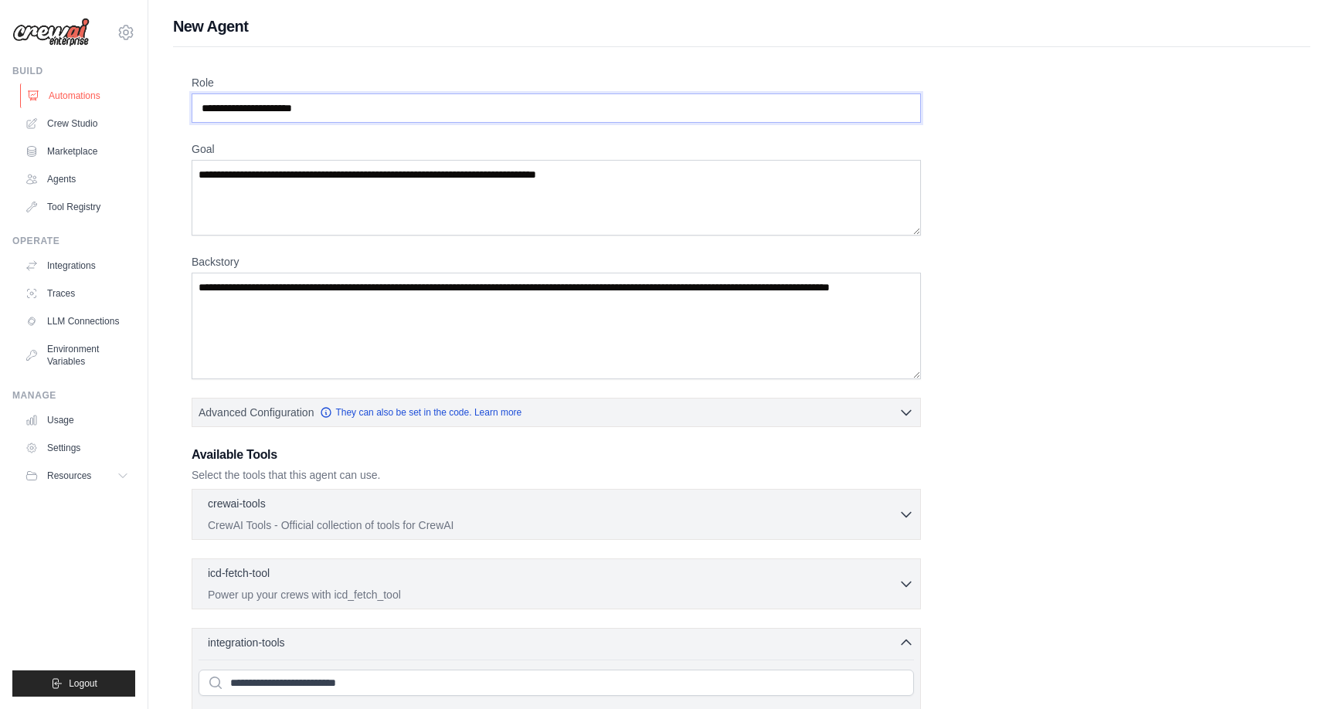
drag, startPoint x: 344, startPoint y: 109, endPoint x: 97, endPoint y: 94, distance: 247.0
click at [97, 94] on div "victor.jungbauer@gmail.com Settings Build Automations Crew Studio" at bounding box center [667, 667] width 1335 height 1335
paste input "**********"
drag, startPoint x: 296, startPoint y: 110, endPoint x: 179, endPoint y: 100, distance: 117.8
click at [174, 103] on div "**********" at bounding box center [742, 683] width 1138 height 1273
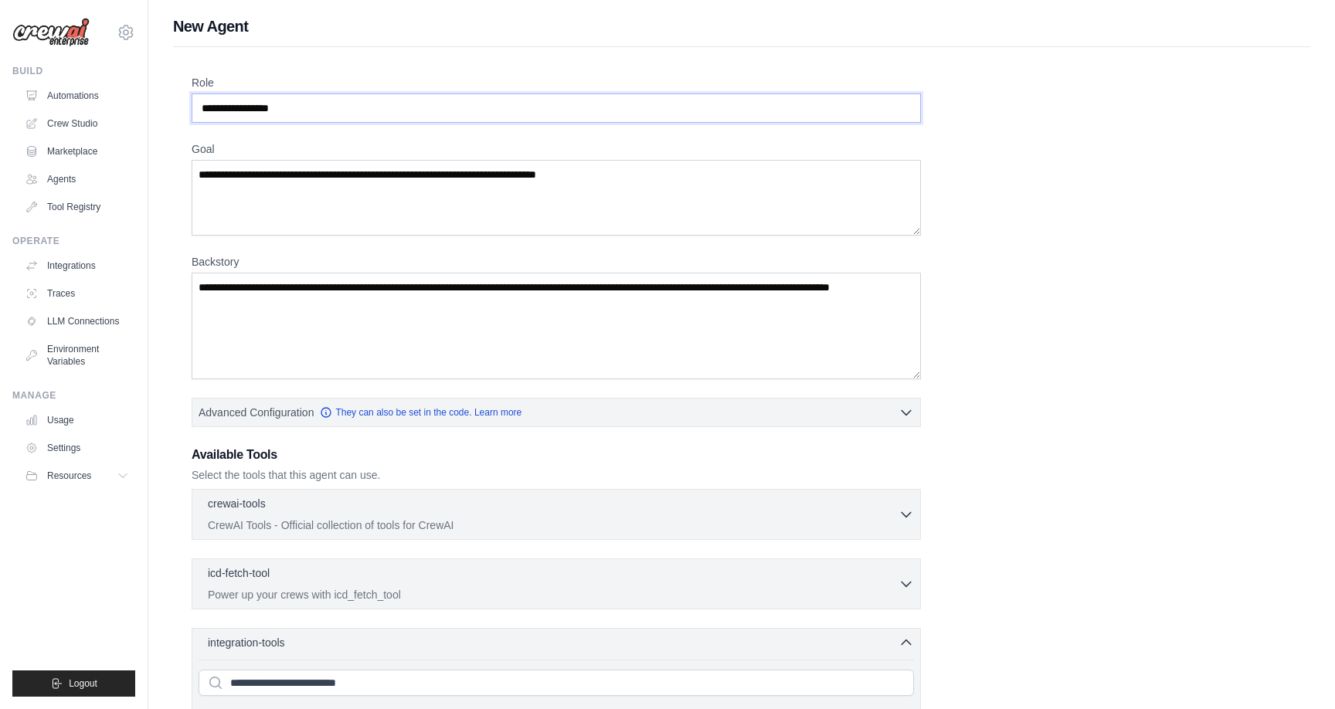
paste input "*"
type input "**********"
click at [541, 175] on textarea "Goal" at bounding box center [557, 198] width 730 height 76
drag, startPoint x: 641, startPoint y: 175, endPoint x: 228, endPoint y: 184, distance: 413.5
click at [192, 185] on textarea "Goal" at bounding box center [557, 198] width 730 height 76
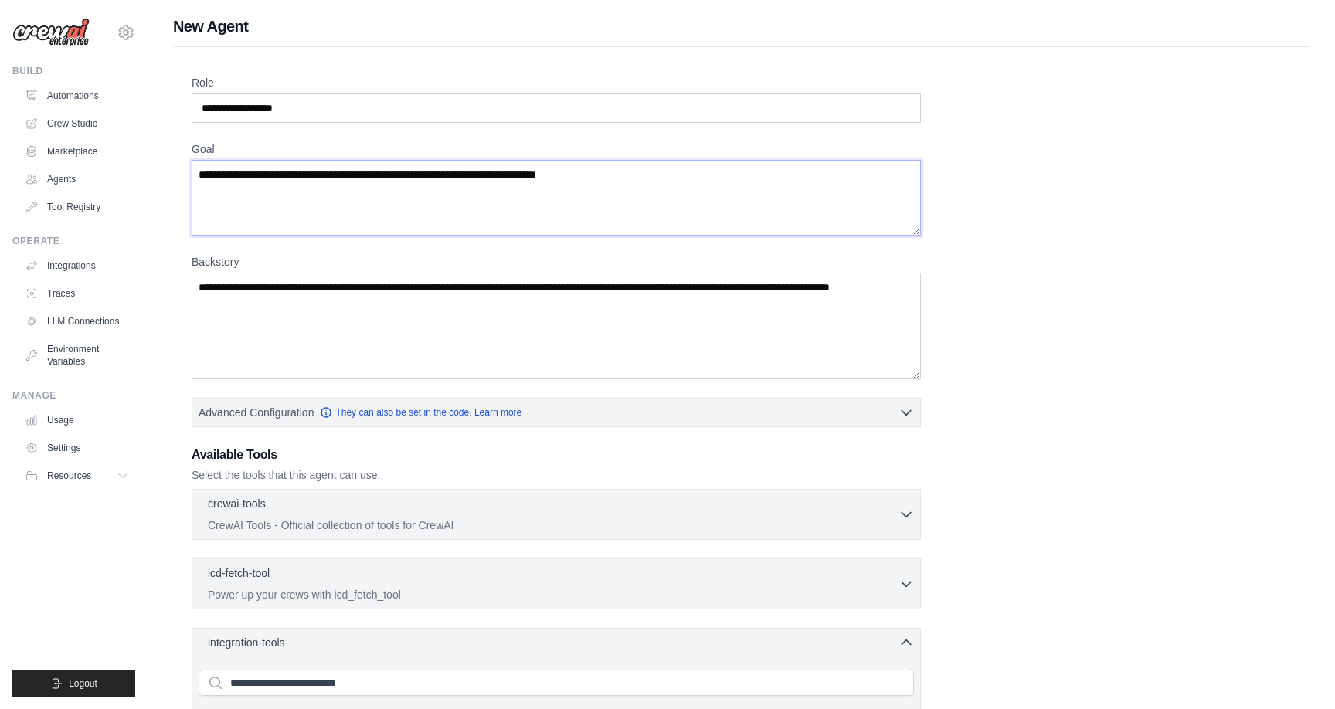
paste textarea "**********"
type textarea "**********"
click at [326, 305] on textarea "Backstory" at bounding box center [557, 326] width 730 height 107
paste textarea "**********"
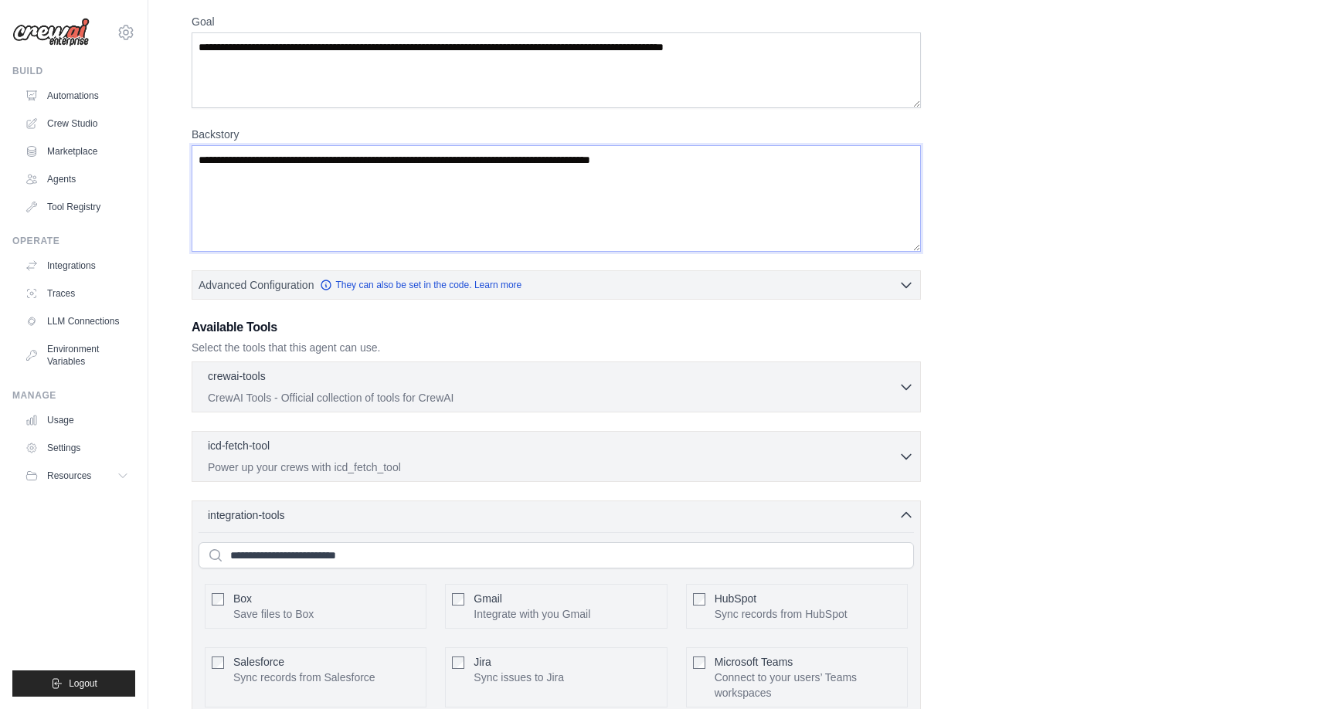
scroll to position [158, 0]
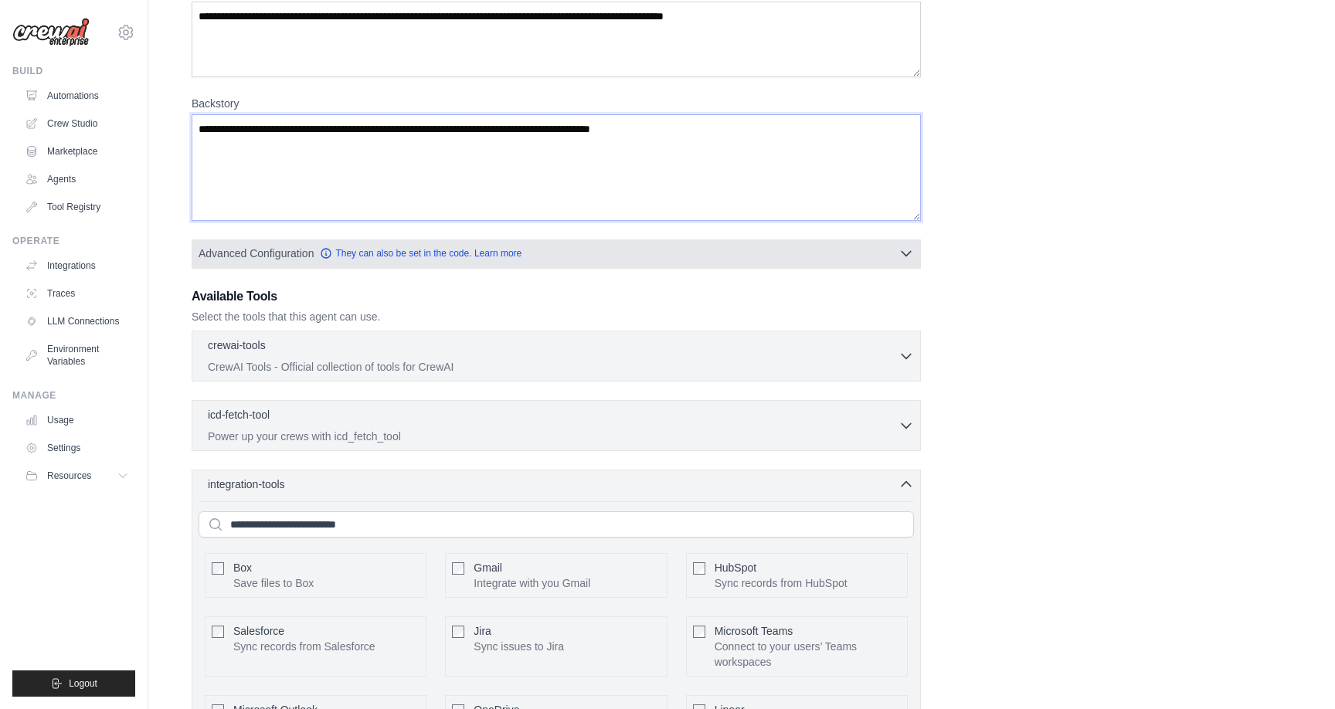
type textarea "**********"
click at [876, 253] on button "Advanced Configuration They can also be set in the code. Learn more" at bounding box center [556, 254] width 728 height 28
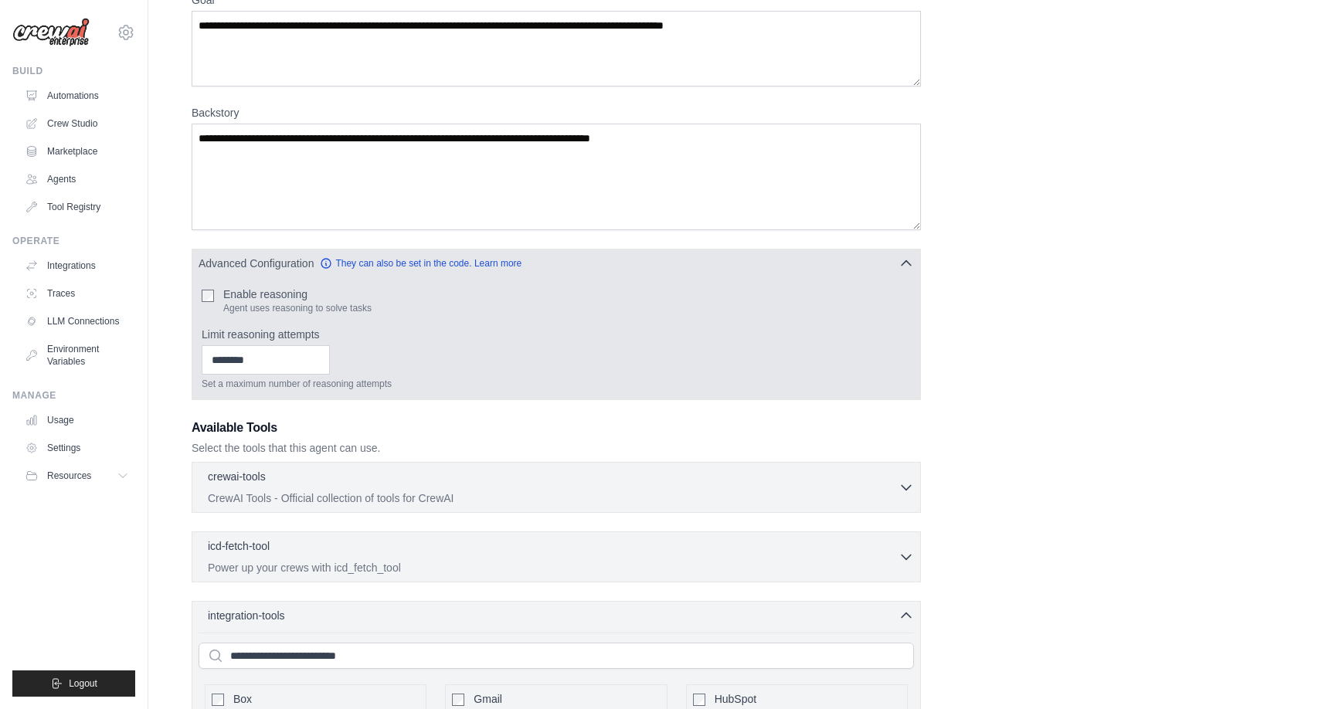
scroll to position [148, 0]
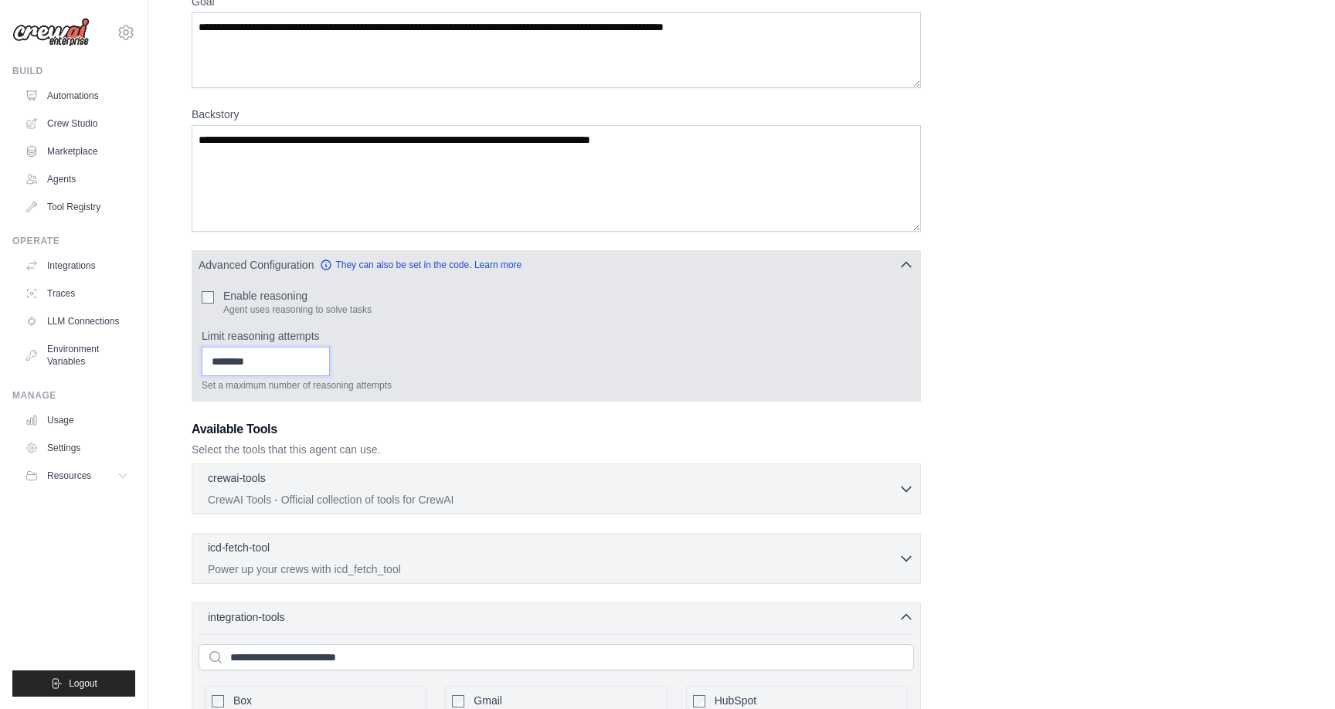
click at [308, 364] on input "Limit reasoning attempts" at bounding box center [266, 361] width 128 height 29
click at [384, 325] on div "Enable reasoning Agent uses reasoning to solve tasks Limit reasoning attempts S…" at bounding box center [556, 340] width 709 height 104
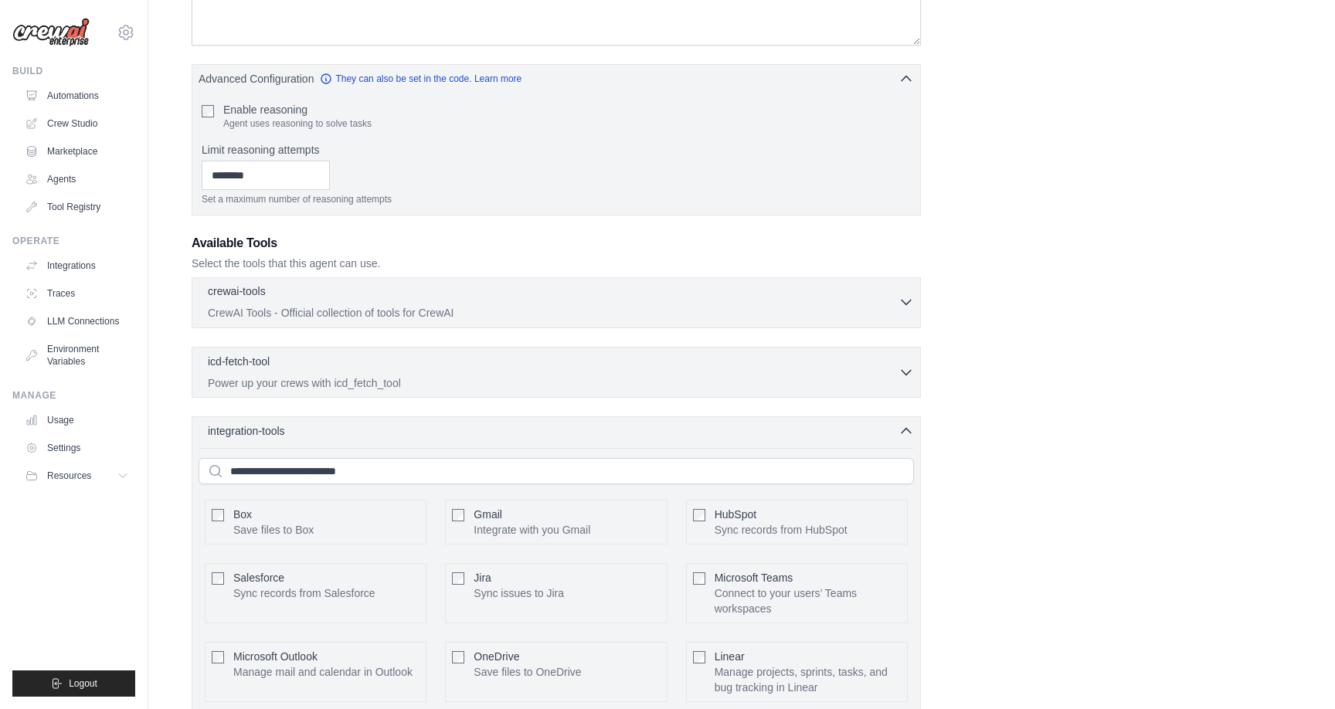
scroll to position [338, 0]
click at [432, 304] on p "CrewAI Tools - Official collection of tools for CrewAI" at bounding box center [553, 308] width 691 height 15
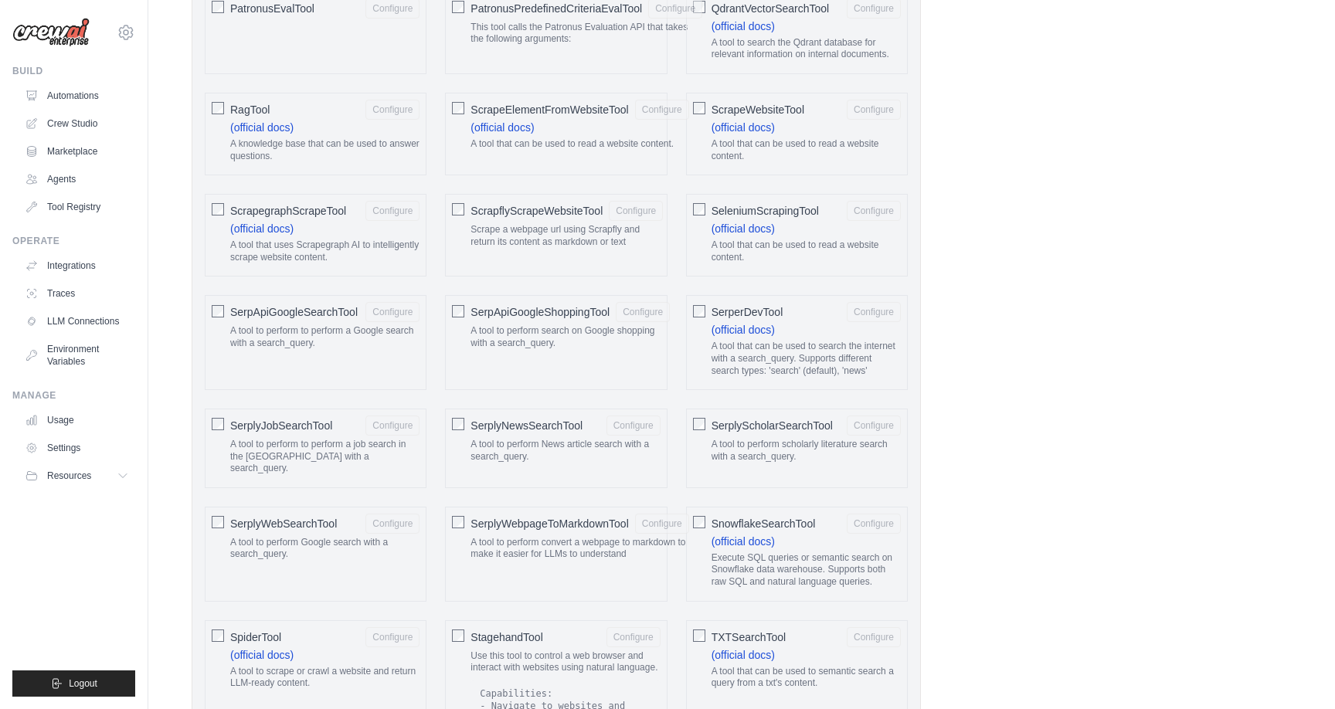
scroll to position [2140, 0]
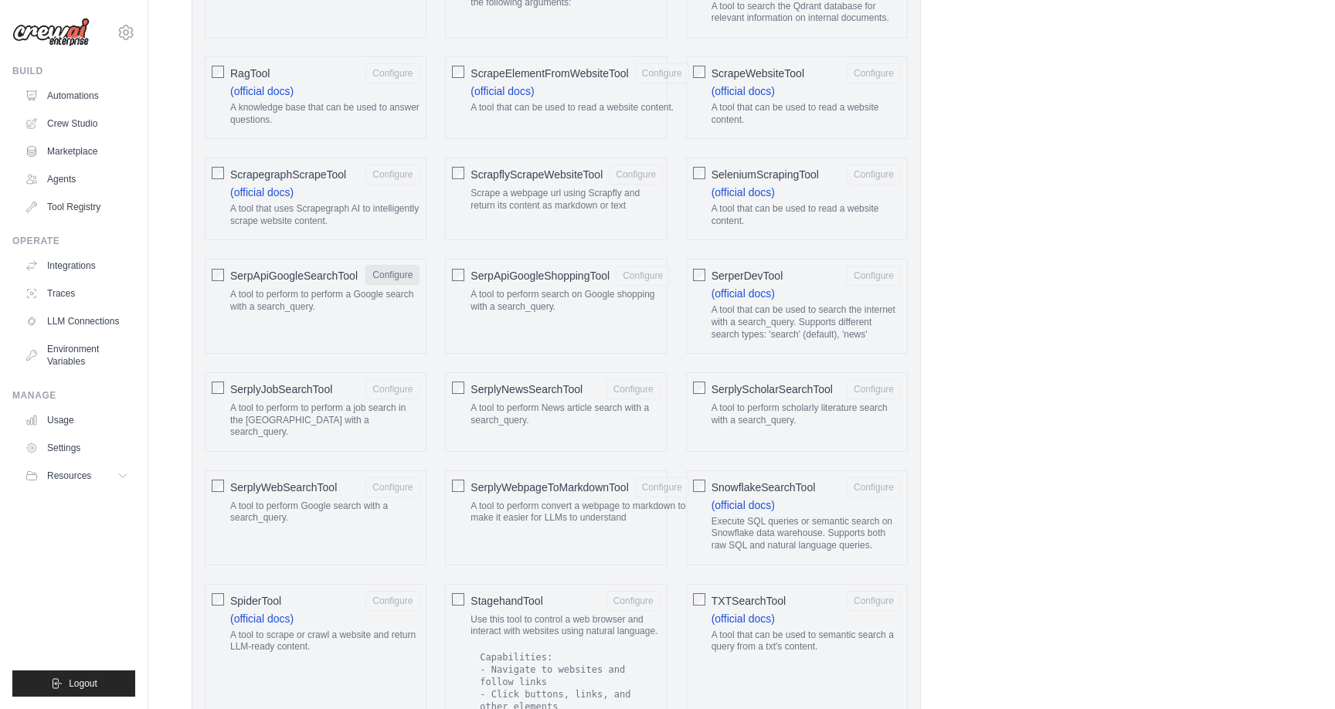
click at [382, 278] on button "Configure" at bounding box center [393, 275] width 54 height 20
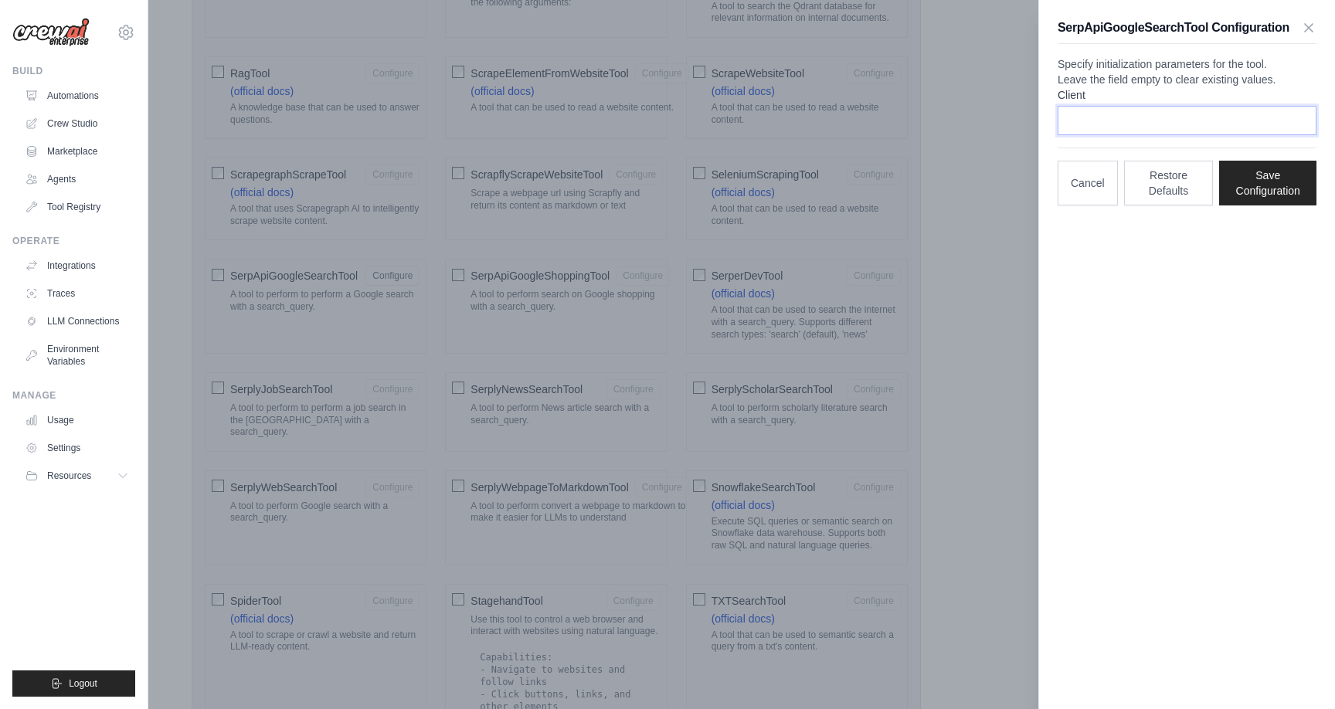
click at [1110, 135] on input "Client" at bounding box center [1187, 120] width 259 height 29
click at [1093, 205] on button "Cancel" at bounding box center [1088, 182] width 60 height 45
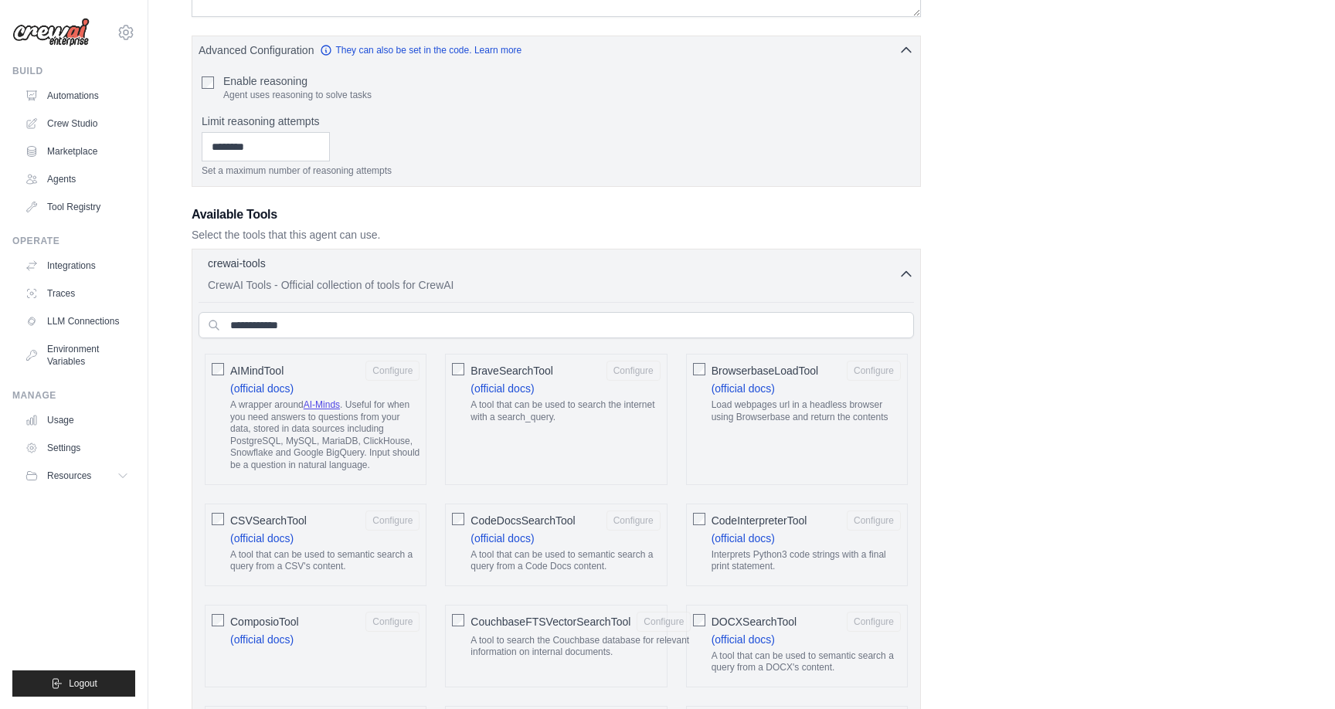
scroll to position [366, 0]
click at [894, 265] on div "crewai-tools 0 selected" at bounding box center [553, 260] width 691 height 19
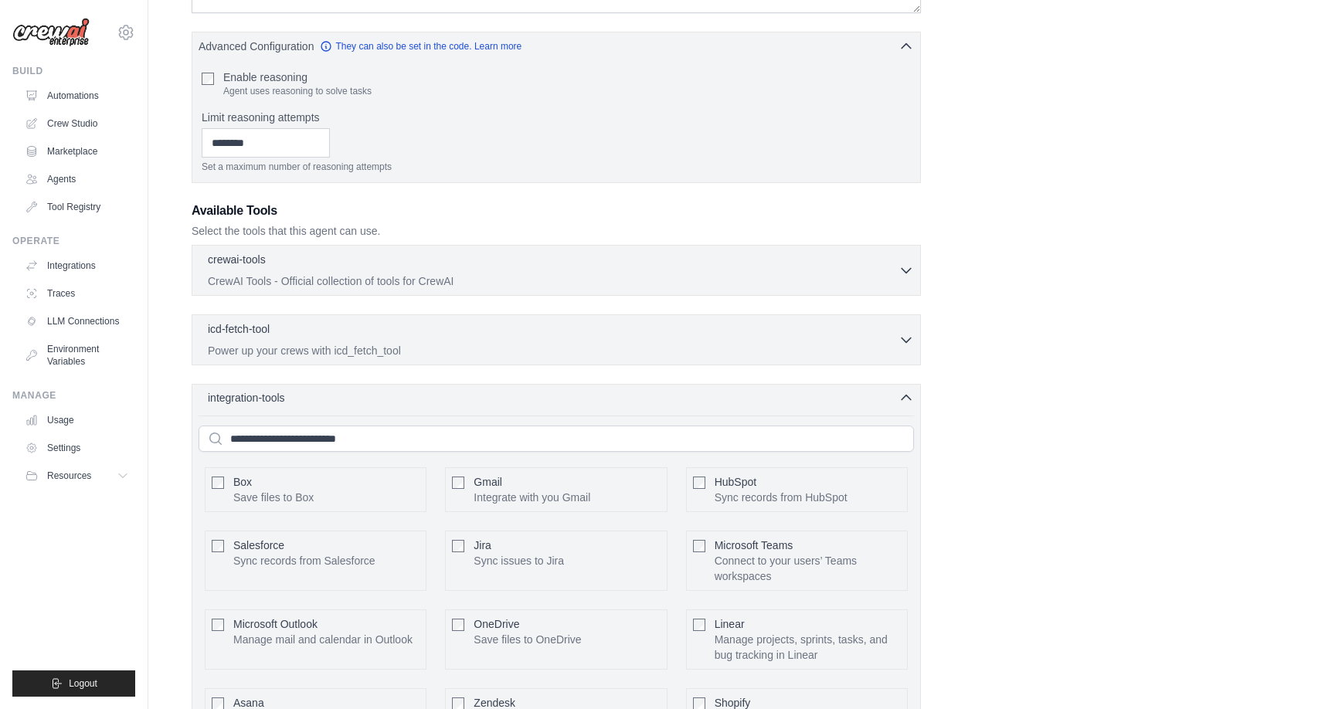
click at [902, 397] on icon "button" at bounding box center [906, 397] width 15 height 15
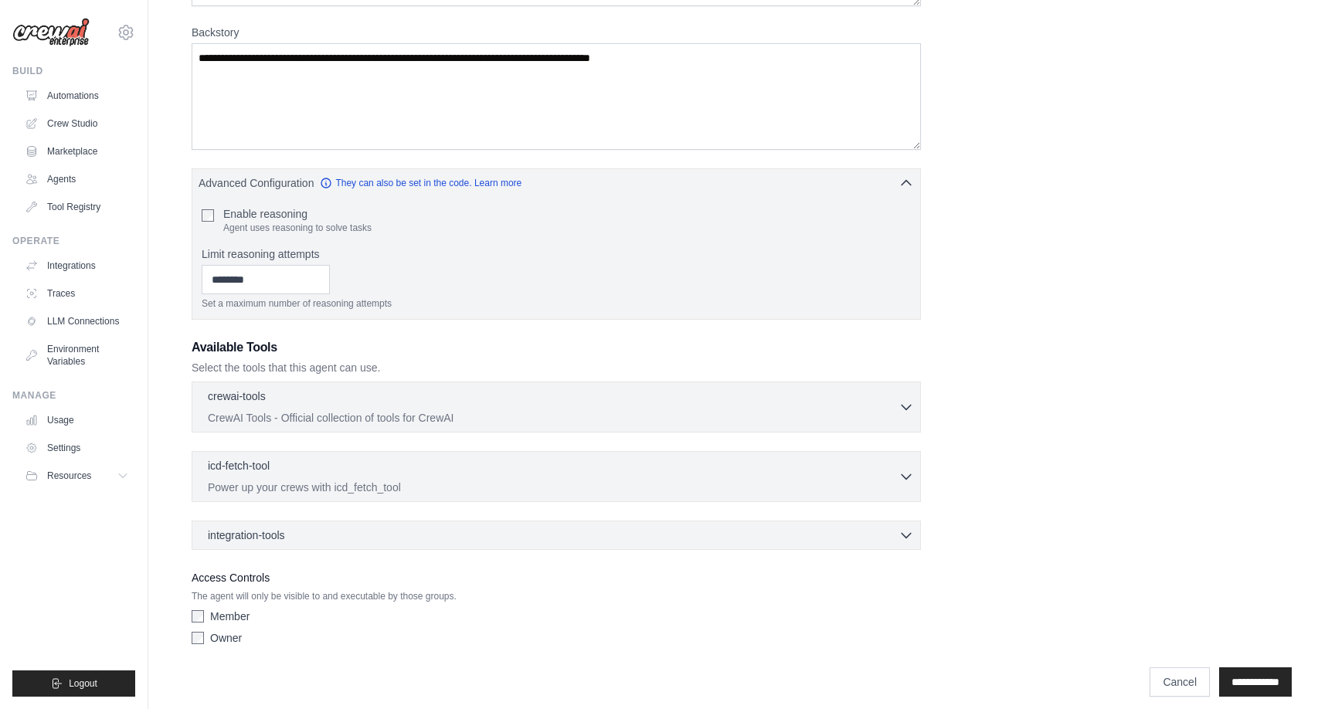
scroll to position [242, 0]
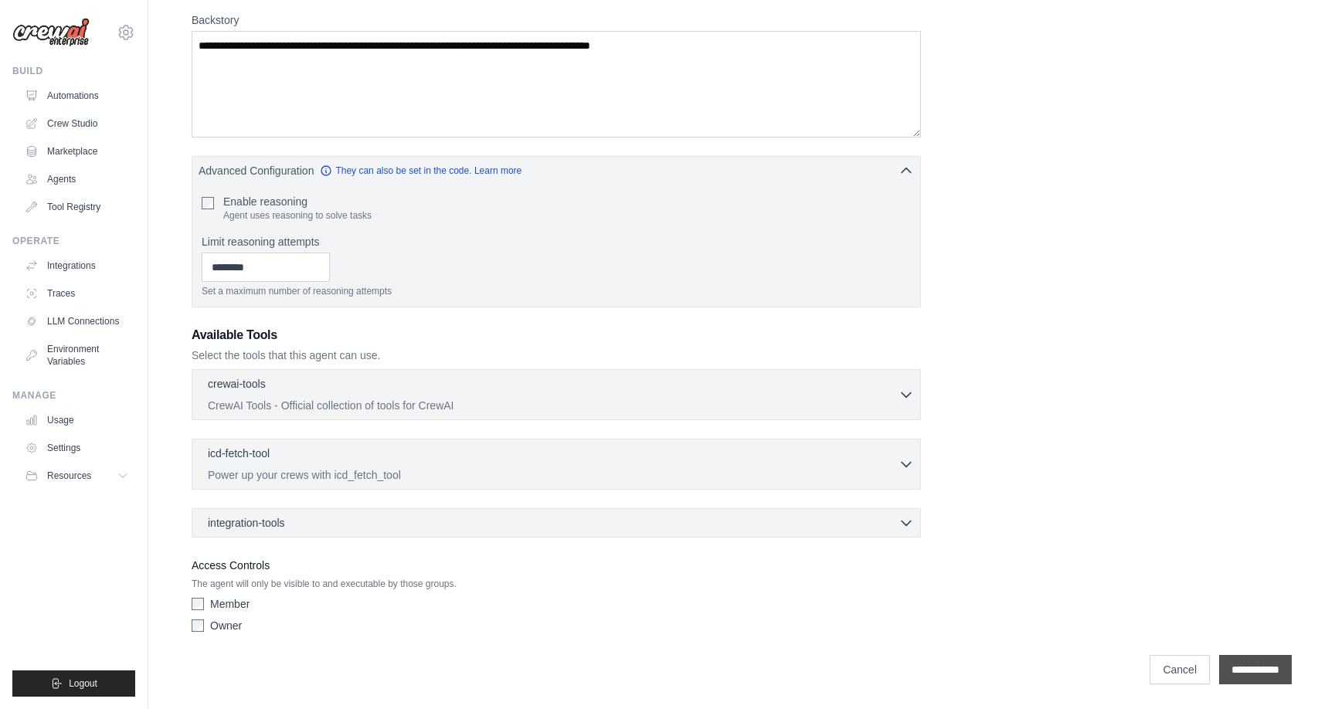
click at [1253, 682] on input "**********" at bounding box center [1255, 669] width 73 height 29
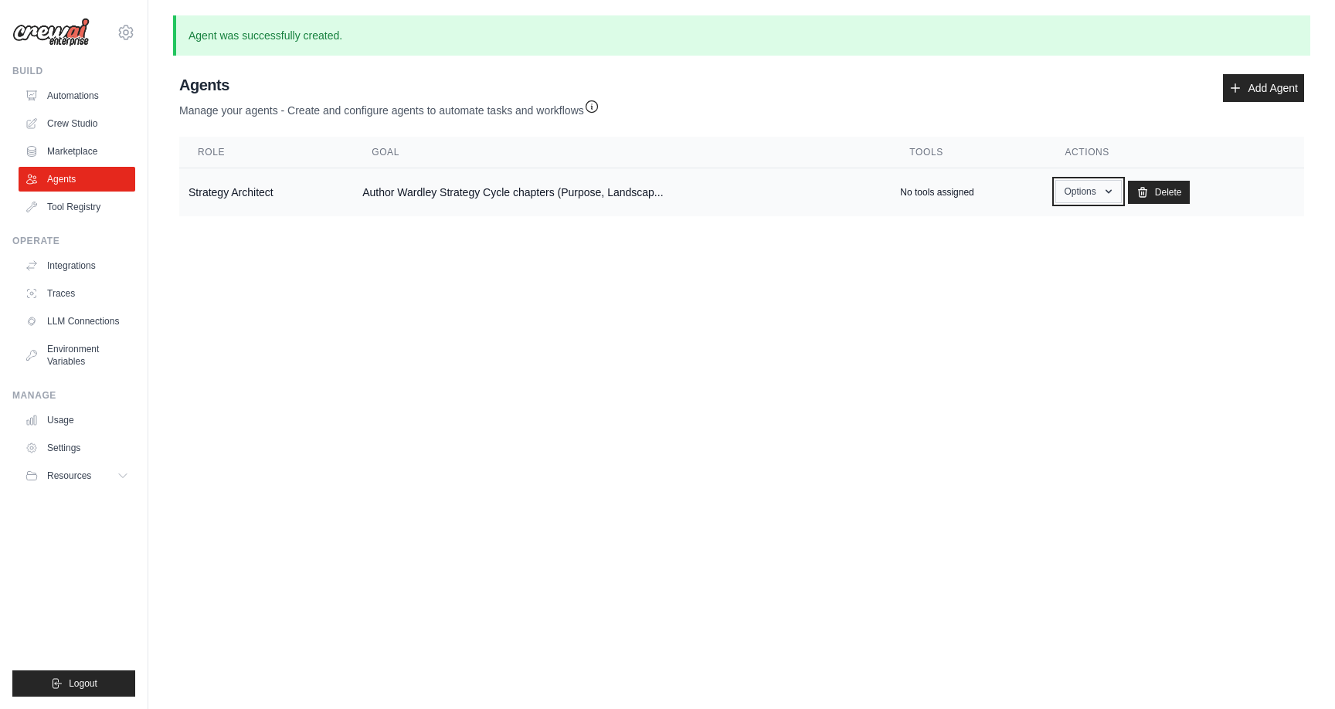
click at [1106, 193] on icon "button" at bounding box center [1109, 191] width 12 height 12
click at [1015, 345] on body "victor.jungbauer@gmail.com Settings Build Automations Crew Studio" at bounding box center [667, 354] width 1335 height 709
click at [72, 119] on link "Crew Studio" at bounding box center [78, 123] width 117 height 25
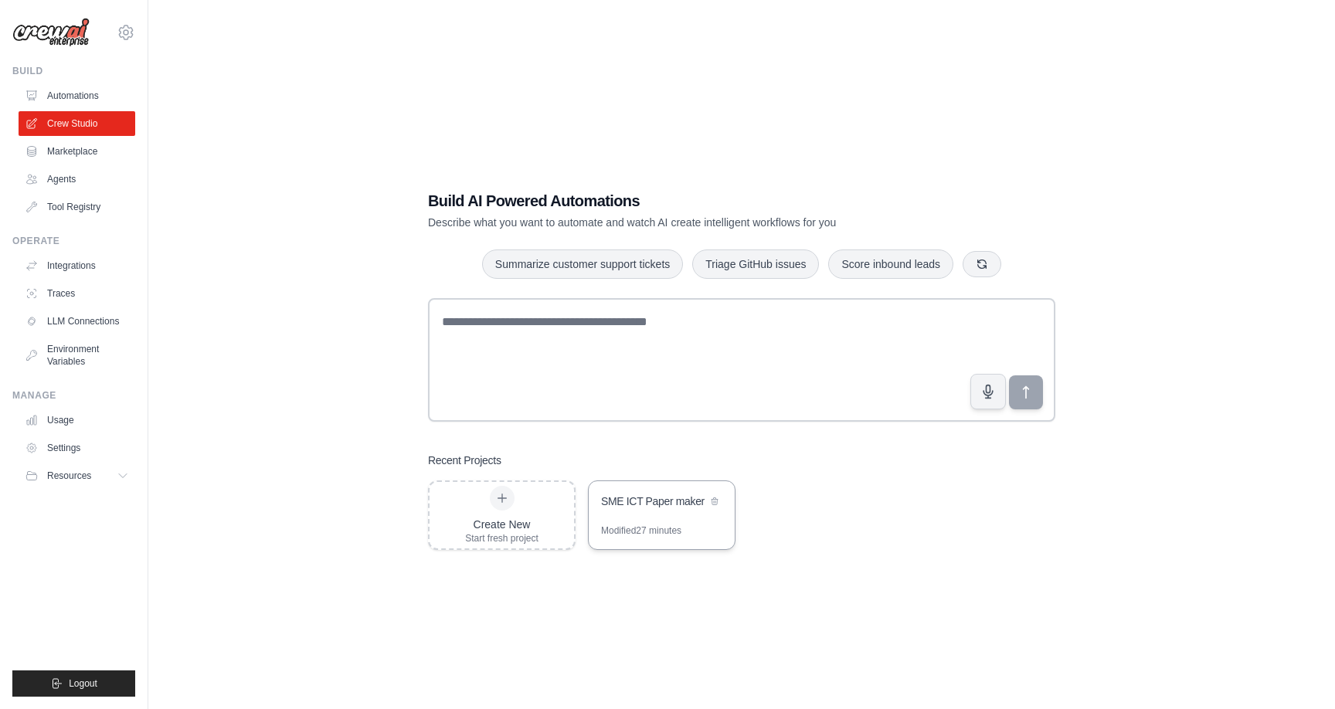
click at [644, 505] on div "SME ICT Paper maker" at bounding box center [654, 501] width 106 height 15
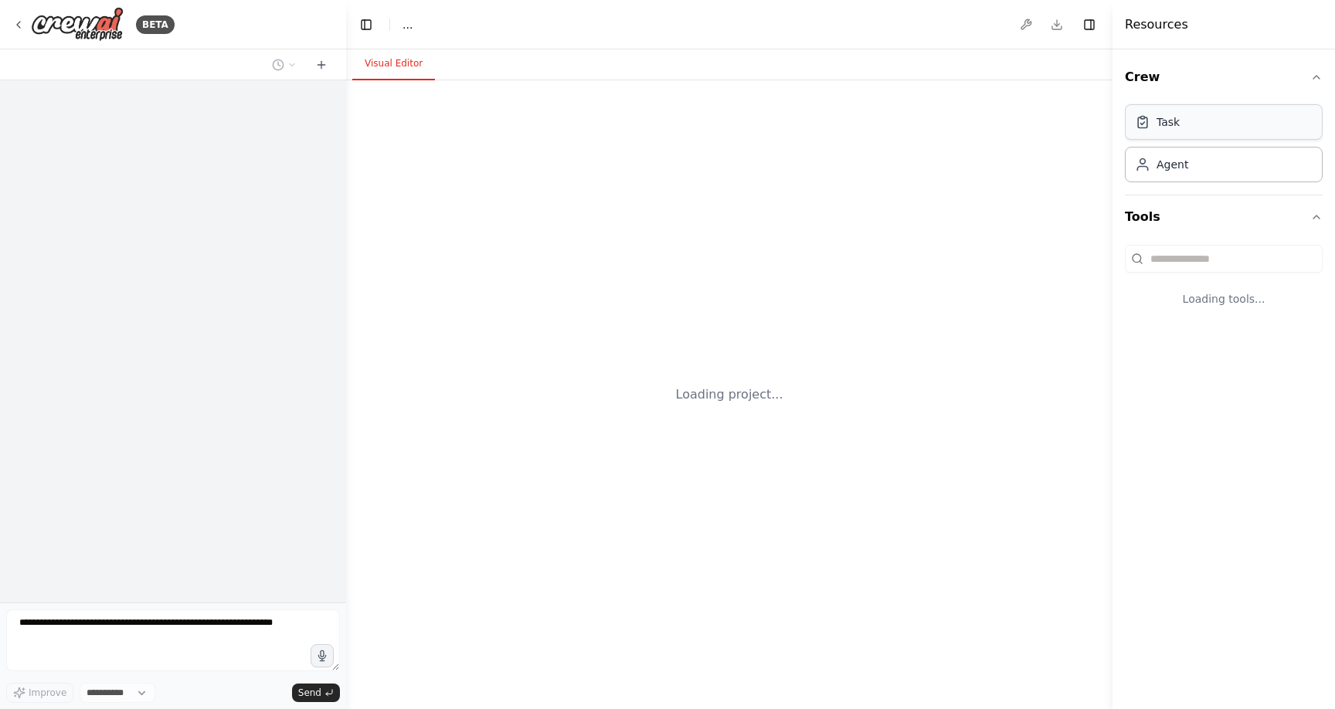
select select "****"
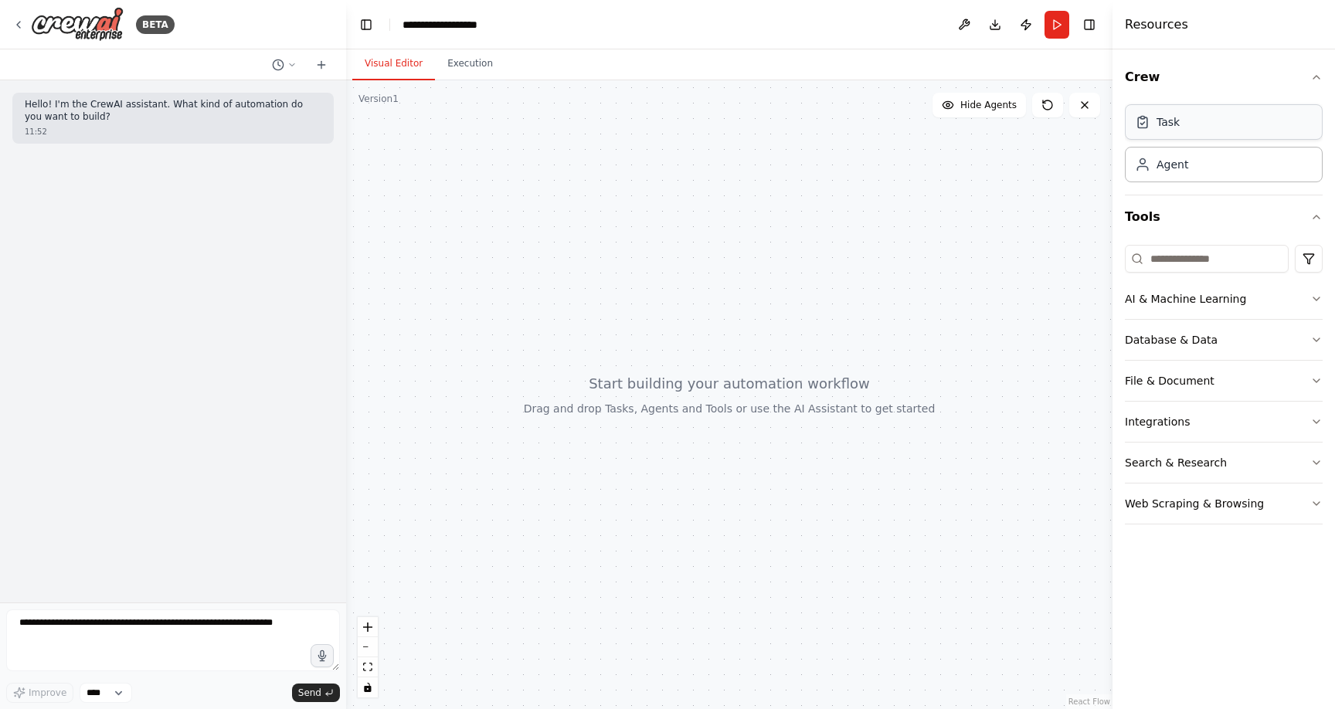
click at [1171, 129] on div "Task" at bounding box center [1168, 121] width 23 height 15
click at [1189, 176] on div "Agent" at bounding box center [1224, 164] width 198 height 36
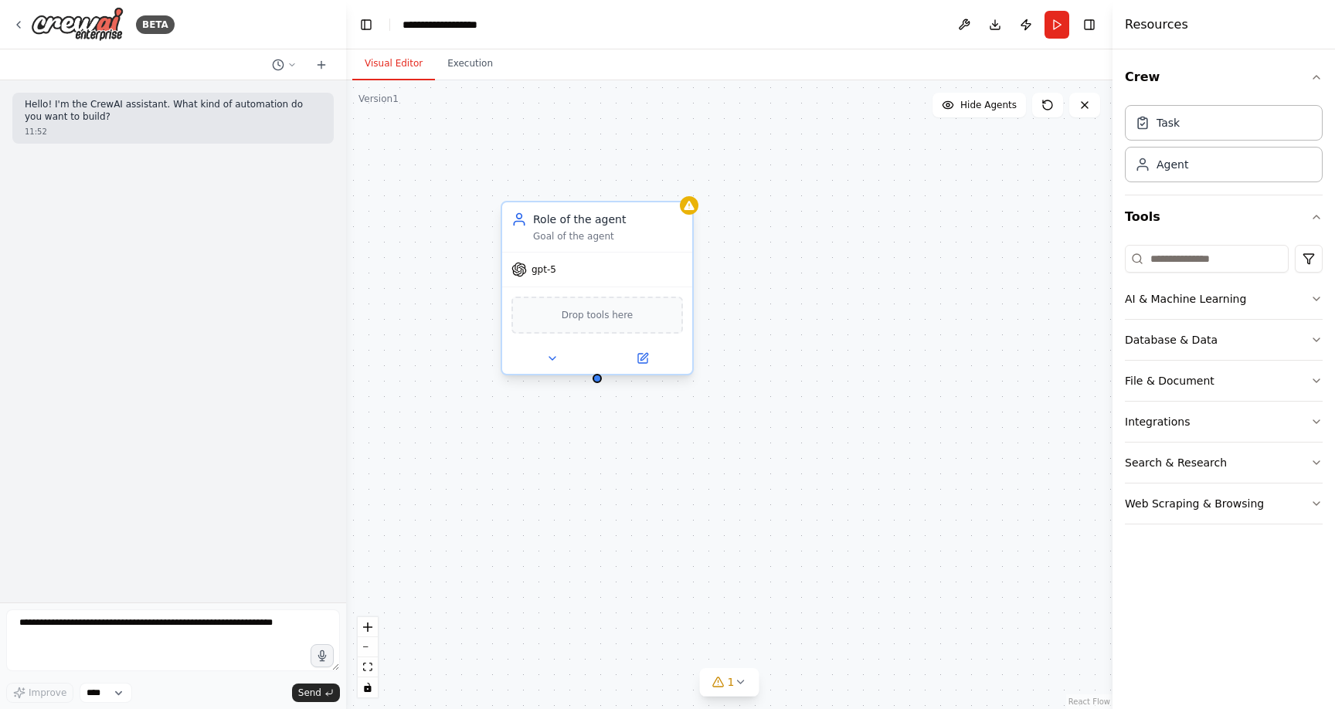
click at [608, 321] on span "Drop tools here" at bounding box center [598, 315] width 72 height 15
click at [550, 226] on div "Role of the agent" at bounding box center [608, 219] width 150 height 15
click at [1156, 119] on div "Task" at bounding box center [1157, 121] width 45 height 15
drag, startPoint x: 970, startPoint y: 191, endPoint x: 798, endPoint y: 198, distance: 172.5
click at [798, 198] on div "New Task Task description" at bounding box center [825, 211] width 150 height 31
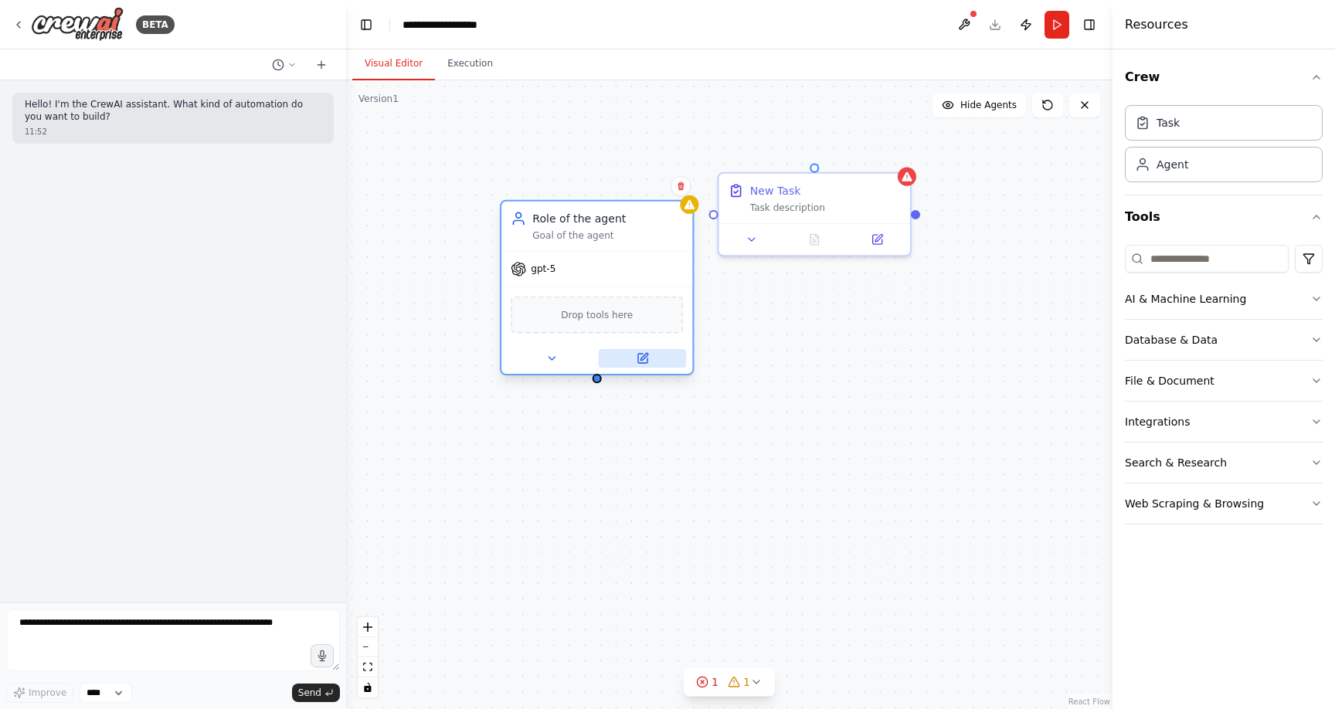
click at [638, 361] on icon at bounding box center [642, 358] width 9 height 9
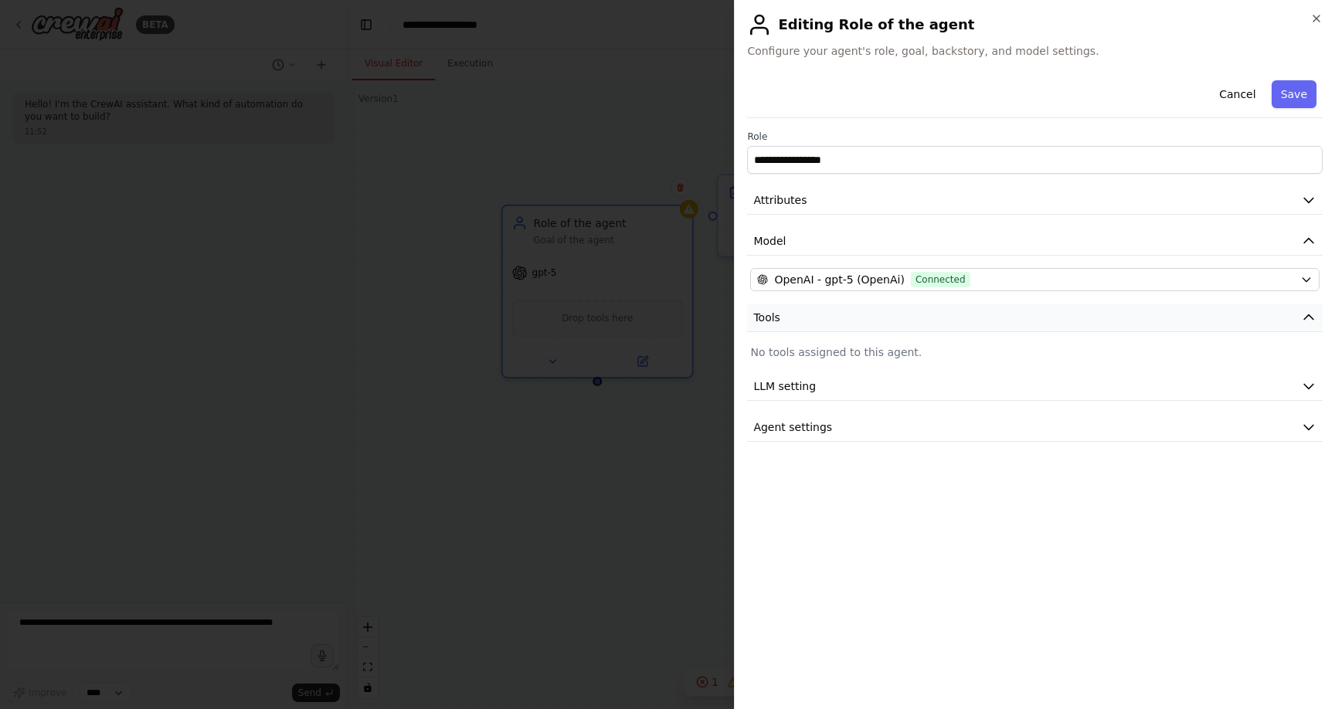
click at [853, 319] on button "Tools" at bounding box center [1035, 318] width 576 height 29
click at [801, 389] on span "LLM setting" at bounding box center [784, 386] width 63 height 15
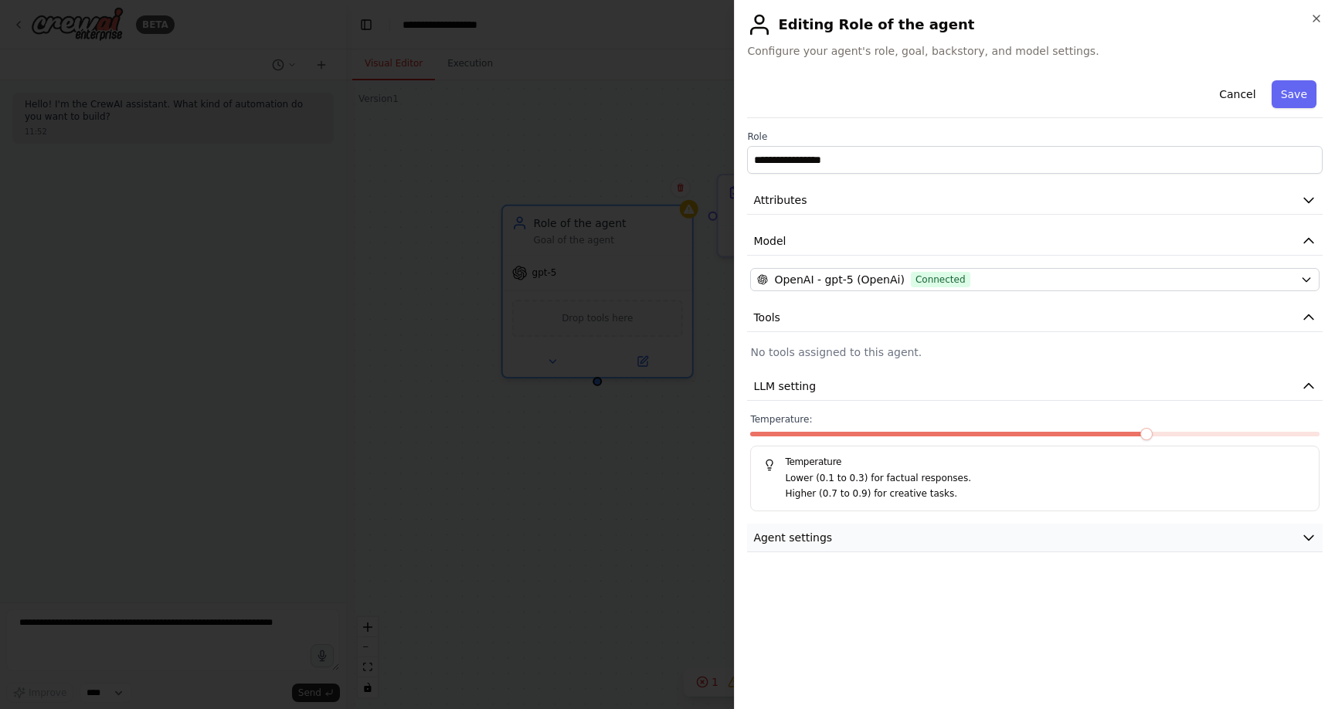
click at [799, 544] on span "Agent settings" at bounding box center [792, 537] width 79 height 15
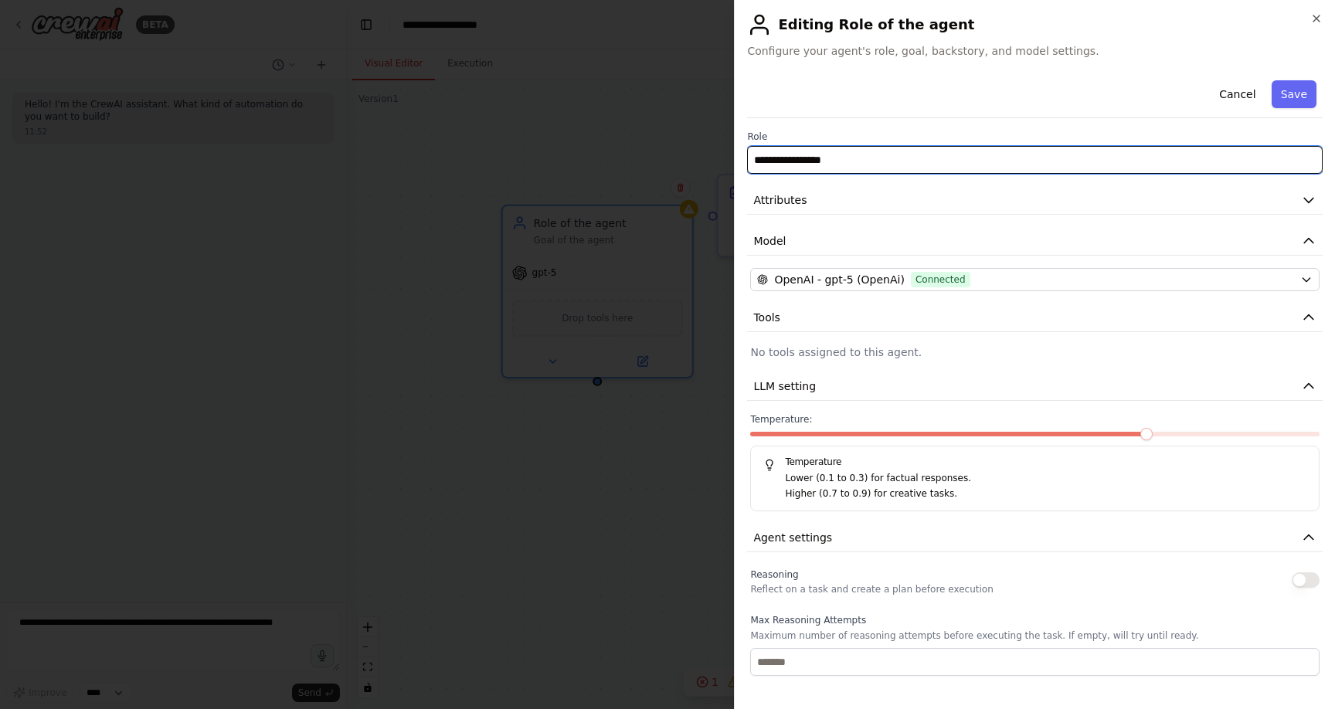
click at [838, 163] on input "**********" at bounding box center [1035, 160] width 576 height 28
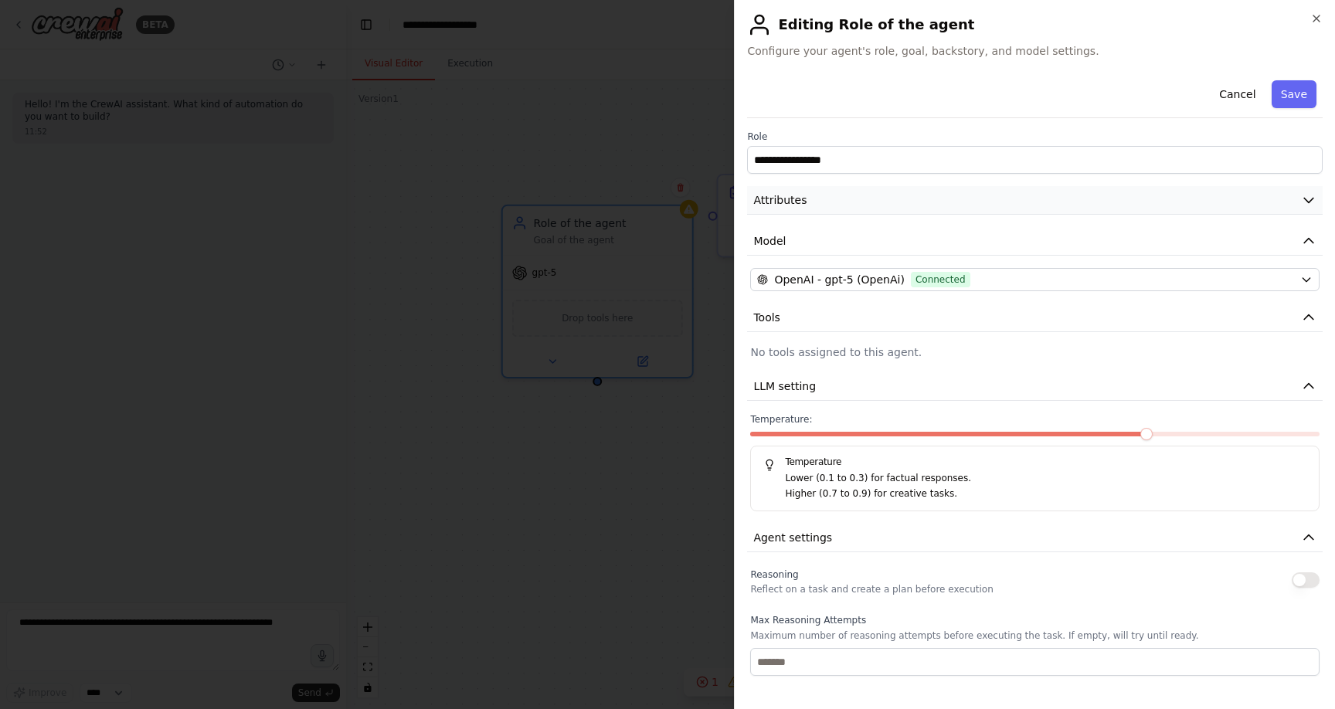
click at [835, 206] on button "Attributes" at bounding box center [1035, 200] width 576 height 29
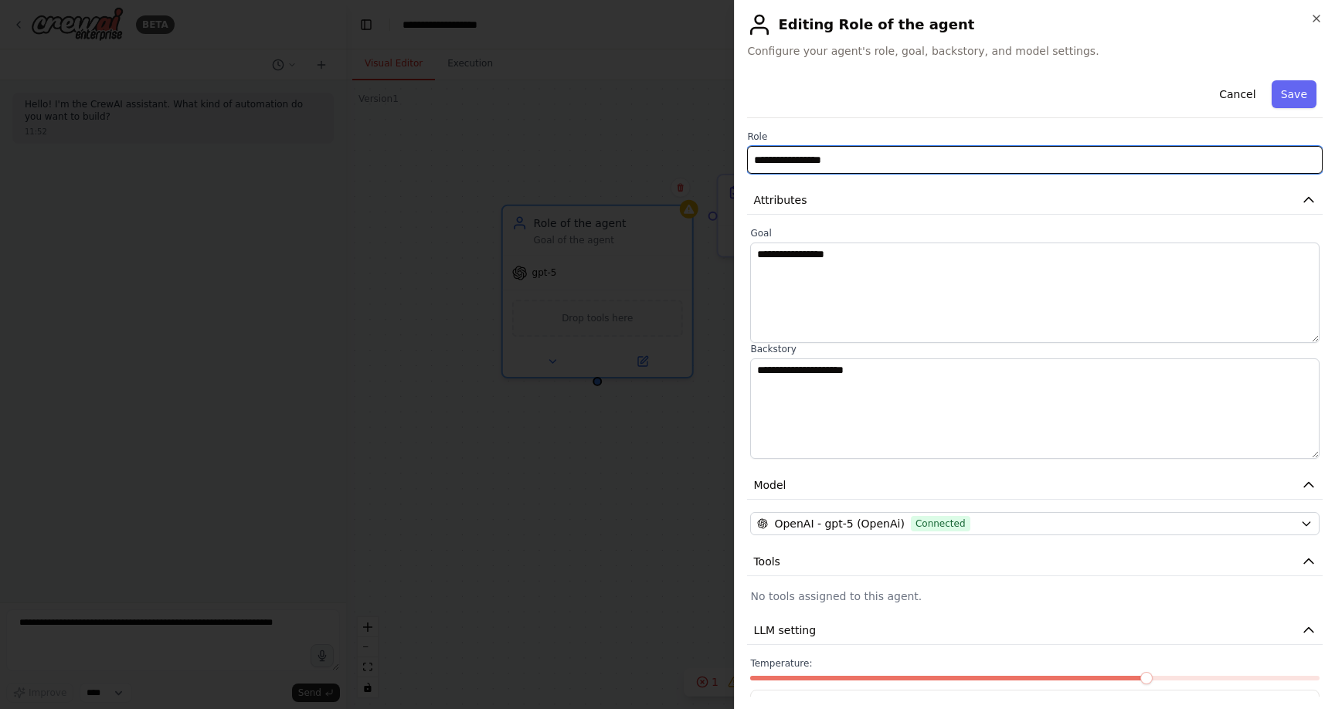
click at [901, 154] on input "**********" at bounding box center [1035, 160] width 576 height 28
drag, startPoint x: 840, startPoint y: 167, endPoint x: 736, endPoint y: 149, distance: 105.8
click at [736, 149] on div "**********" at bounding box center [1034, 354] width 601 height 709
paste input "text"
type input "**********"
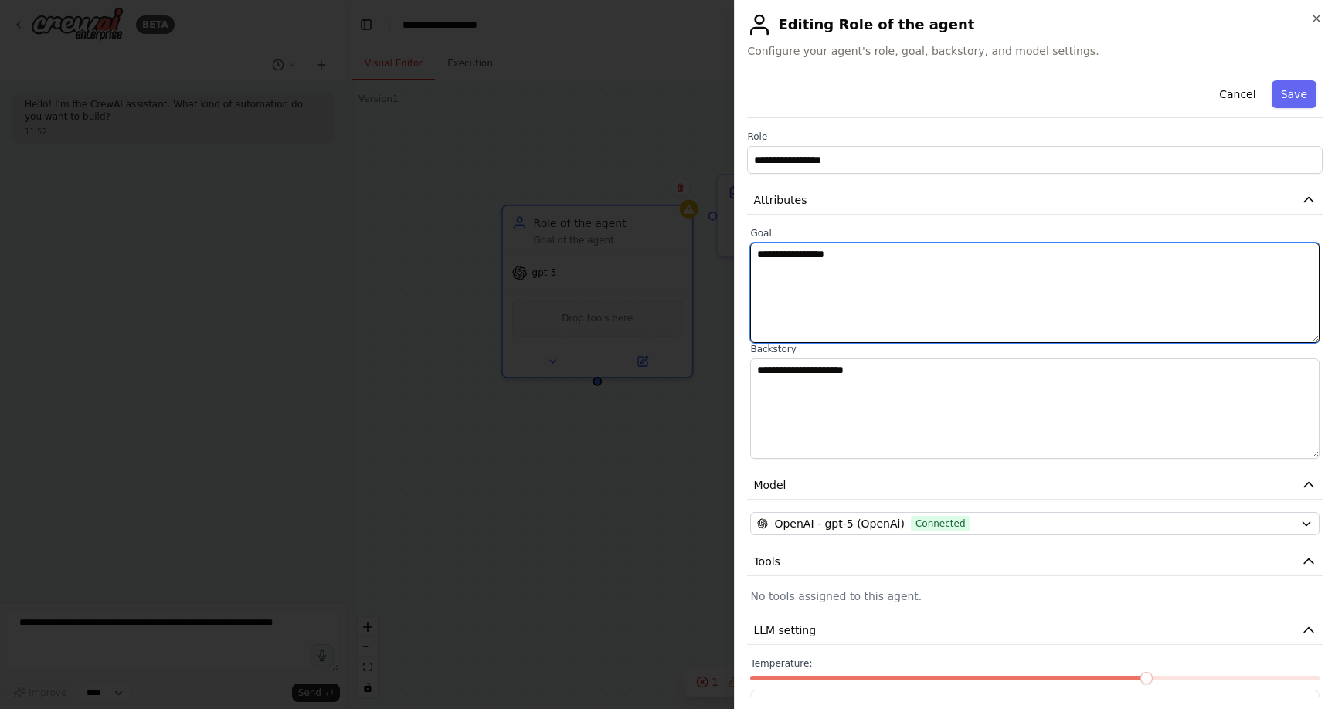
click at [797, 257] on textarea "**********" at bounding box center [1035, 293] width 570 height 100
paste textarea "**********"
drag, startPoint x: 956, startPoint y: 267, endPoint x: 619, endPoint y: 224, distance: 339.6
click at [621, 224] on body "**********" at bounding box center [667, 354] width 1335 height 709
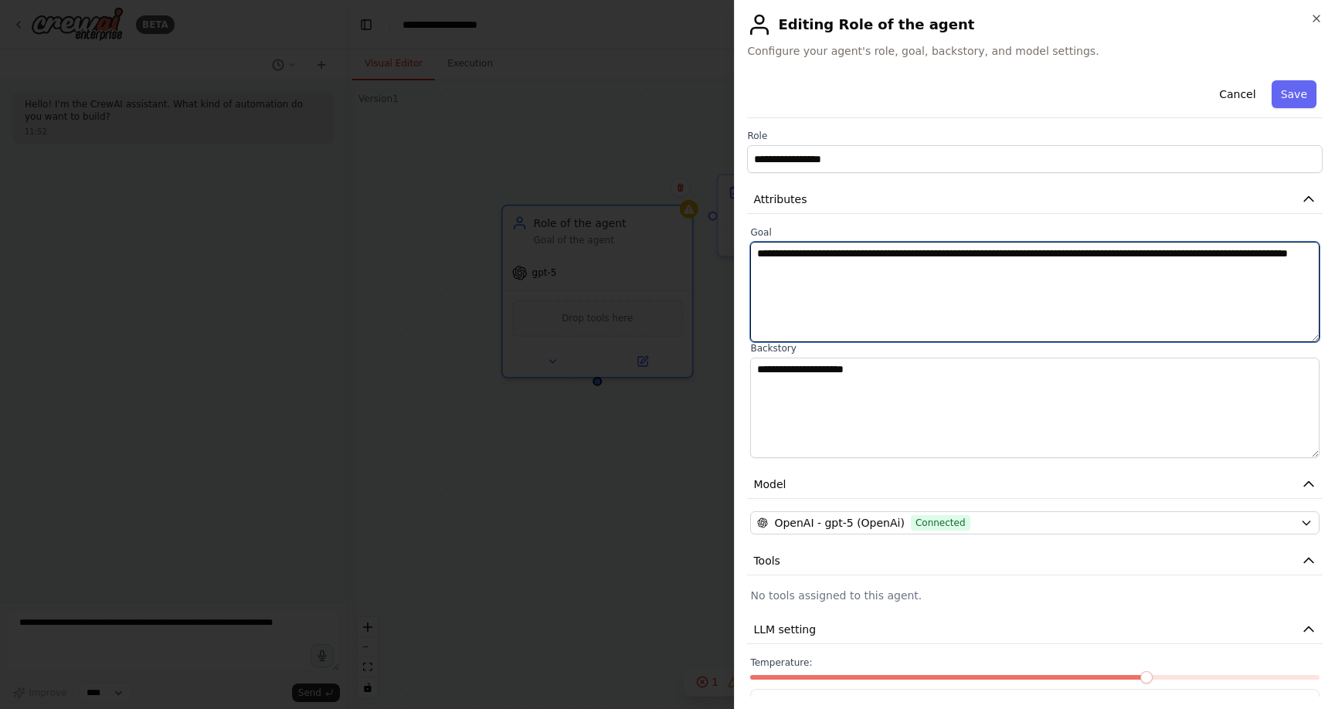
paste textarea
type textarea "**********"
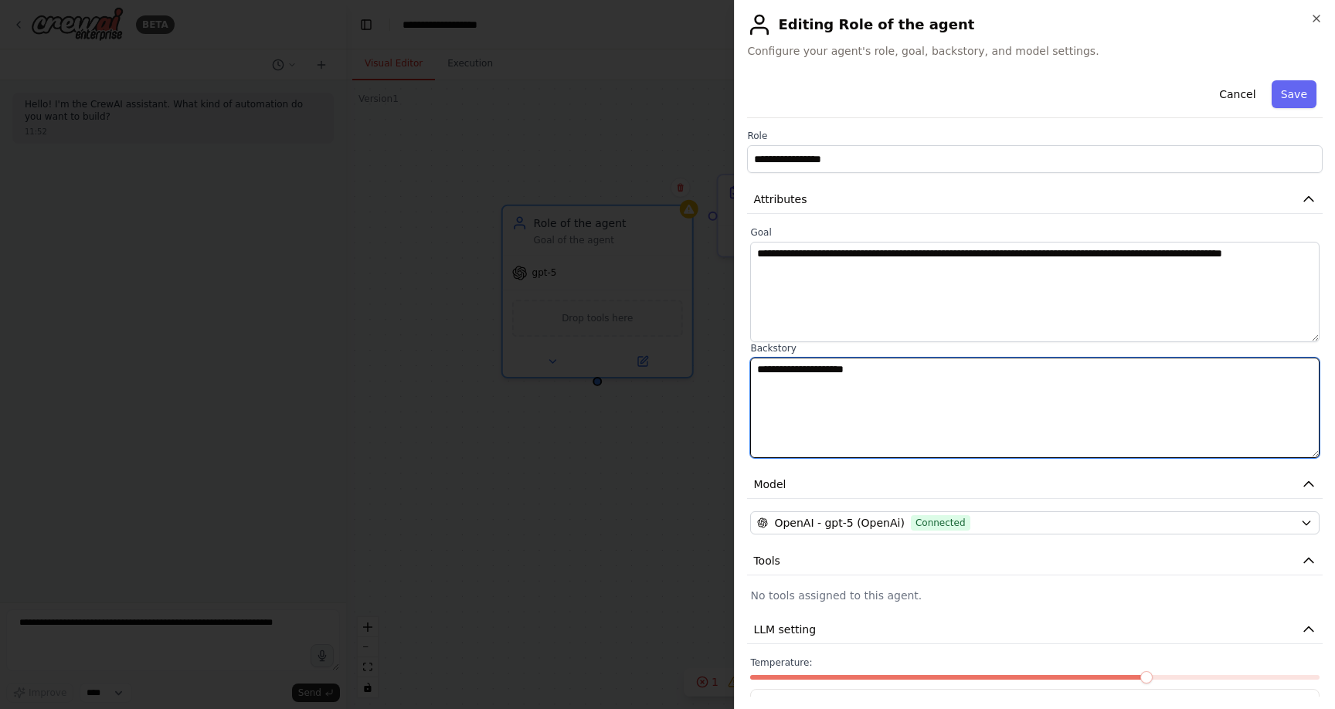
click at [836, 376] on textarea "**********" at bounding box center [1035, 408] width 570 height 100
drag, startPoint x: 916, startPoint y: 393, endPoint x: 672, endPoint y: 339, distance: 249.2
click at [672, 339] on body "**********" at bounding box center [667, 354] width 1335 height 709
paste textarea "**********"
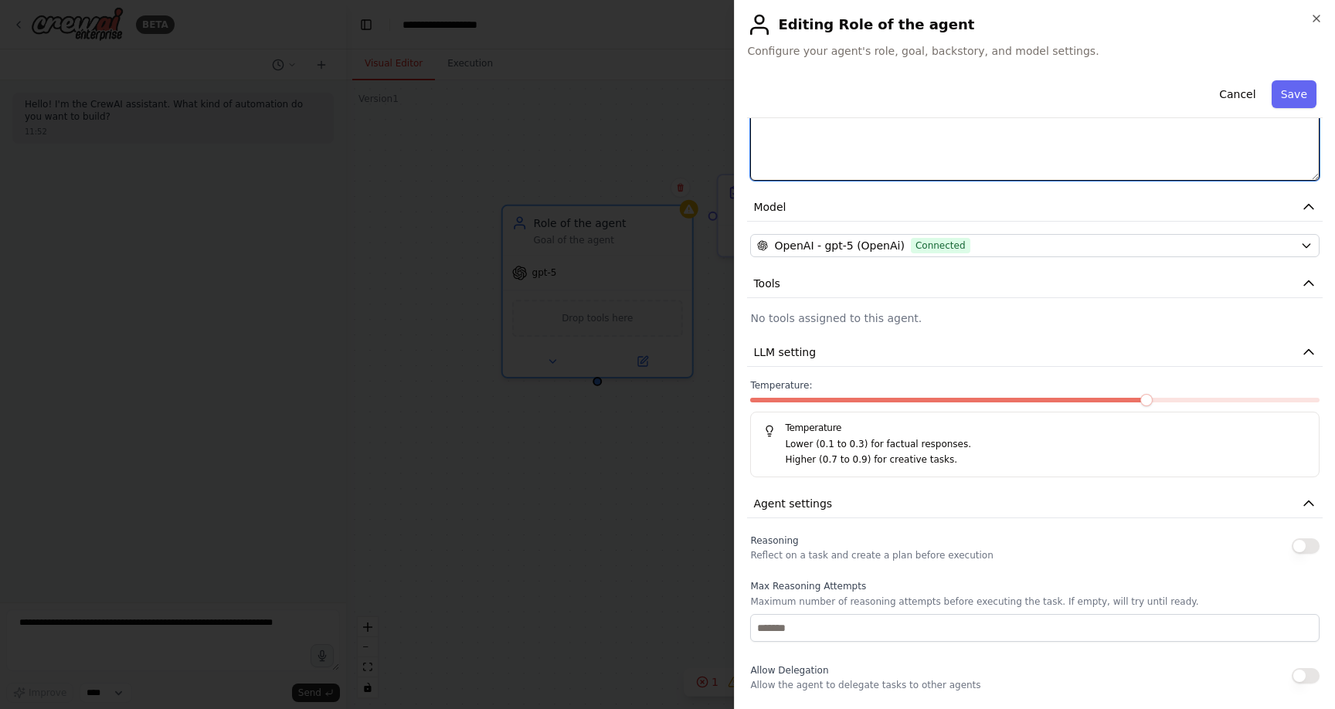
scroll to position [328, 0]
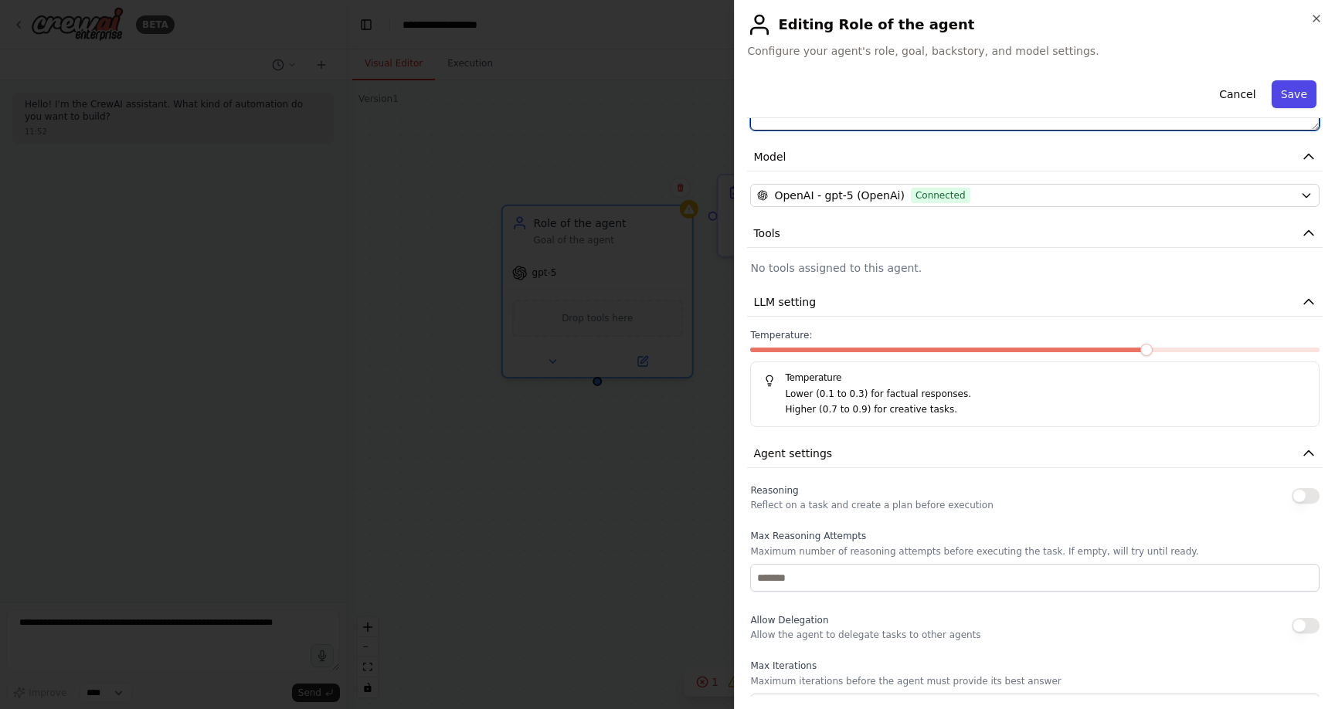
type textarea "**********"
click at [1291, 82] on button "Save" at bounding box center [1294, 94] width 45 height 28
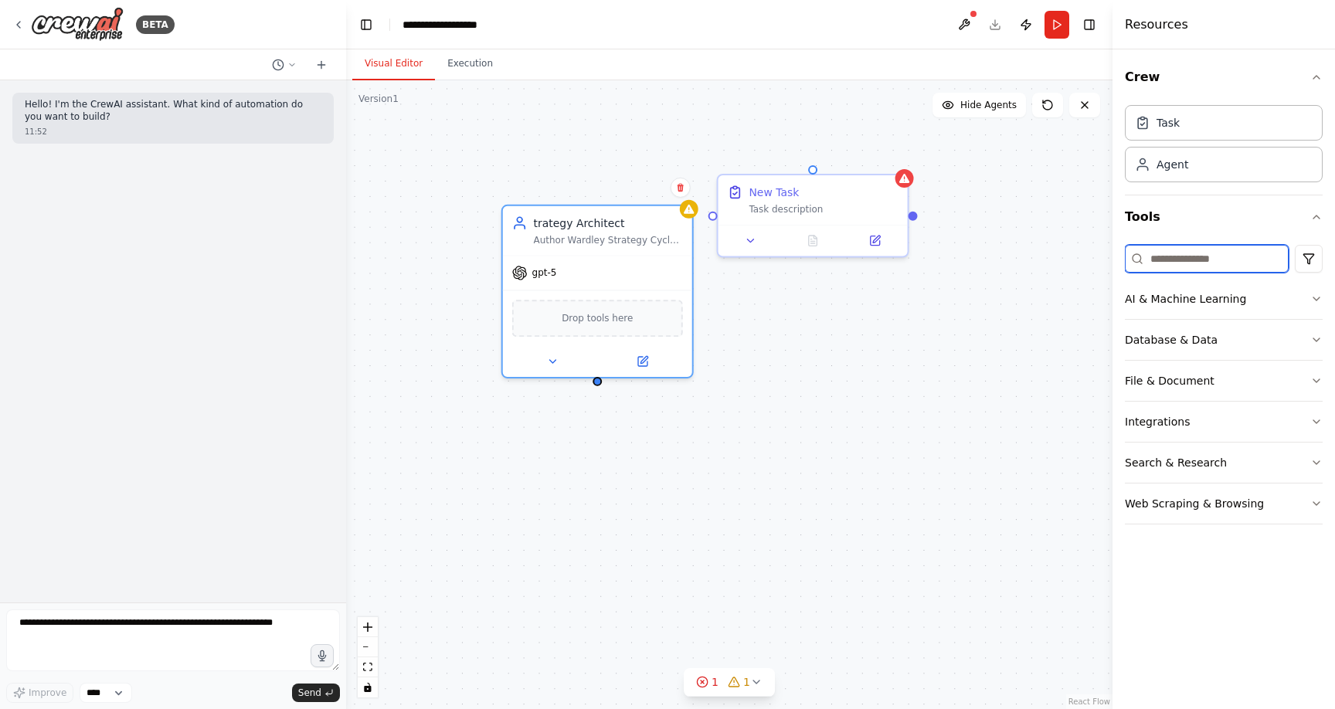
click at [1195, 253] on input at bounding box center [1207, 259] width 164 height 28
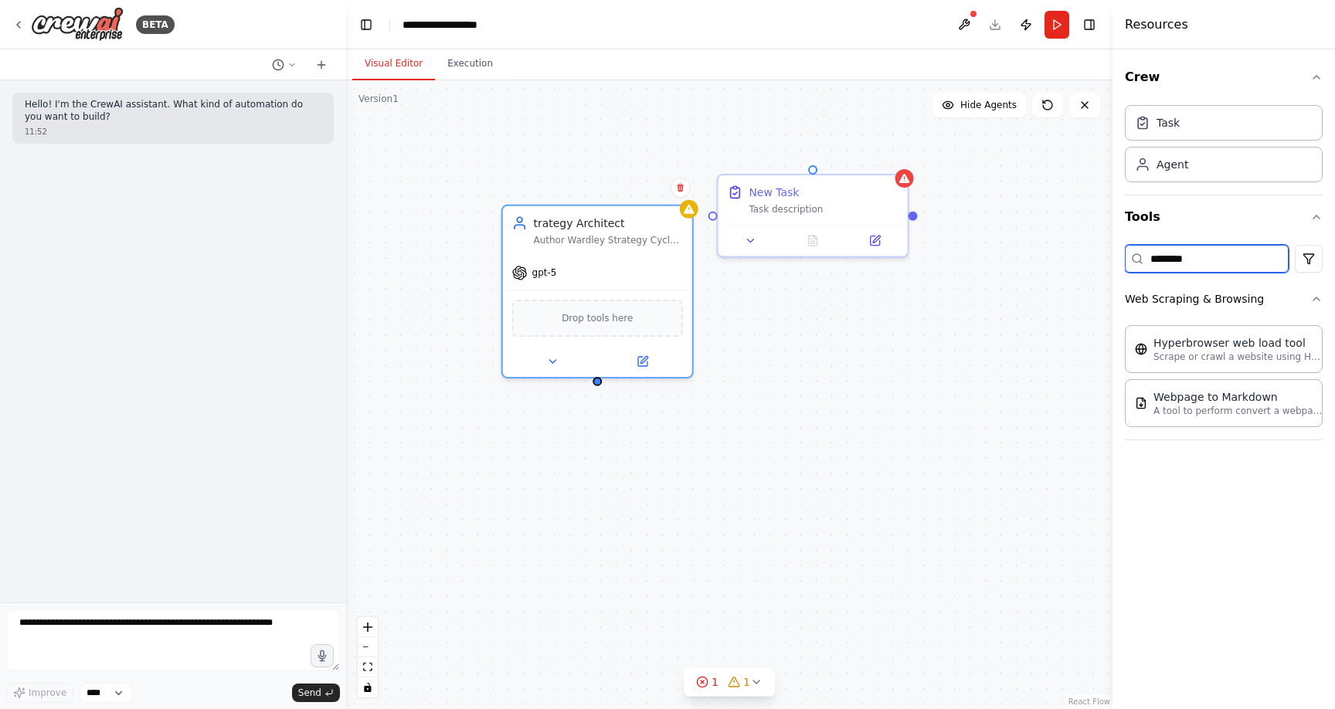
type input "********"
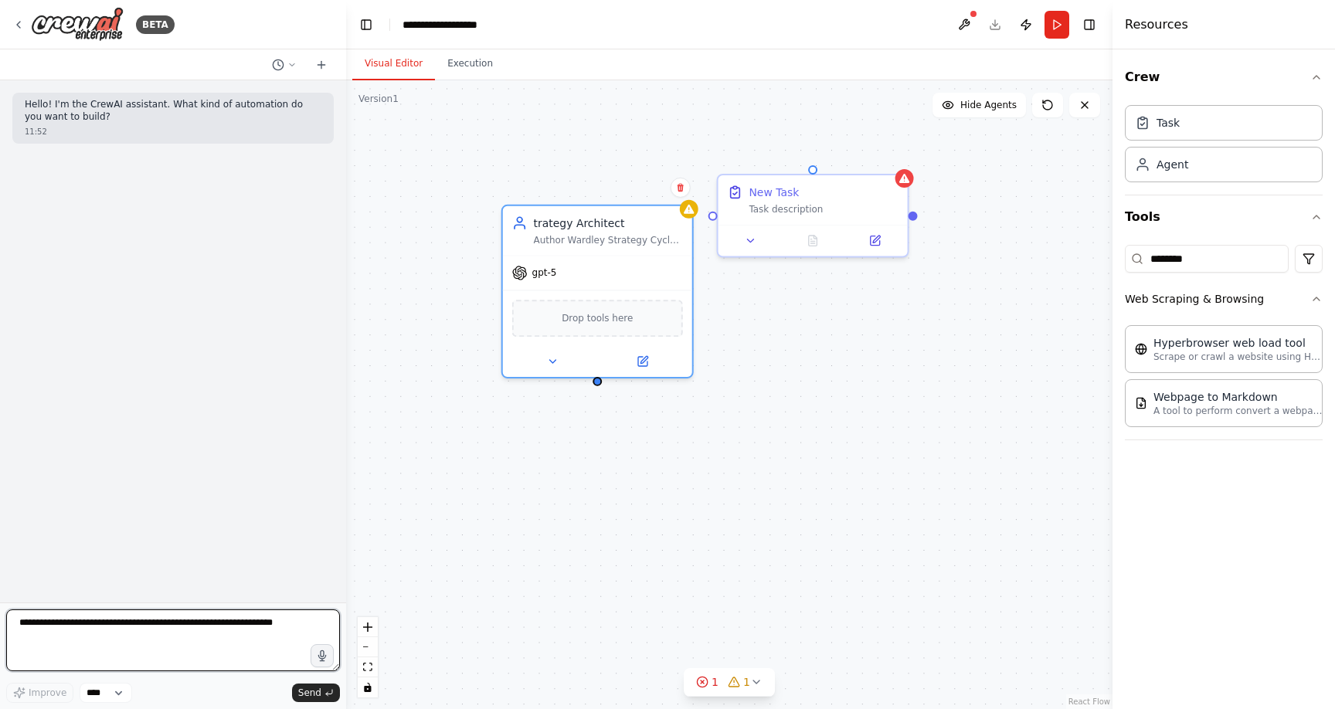
click at [165, 621] on textarea at bounding box center [173, 641] width 334 height 62
click at [155, 631] on textarea at bounding box center [173, 641] width 334 height 62
type textarea "**********"
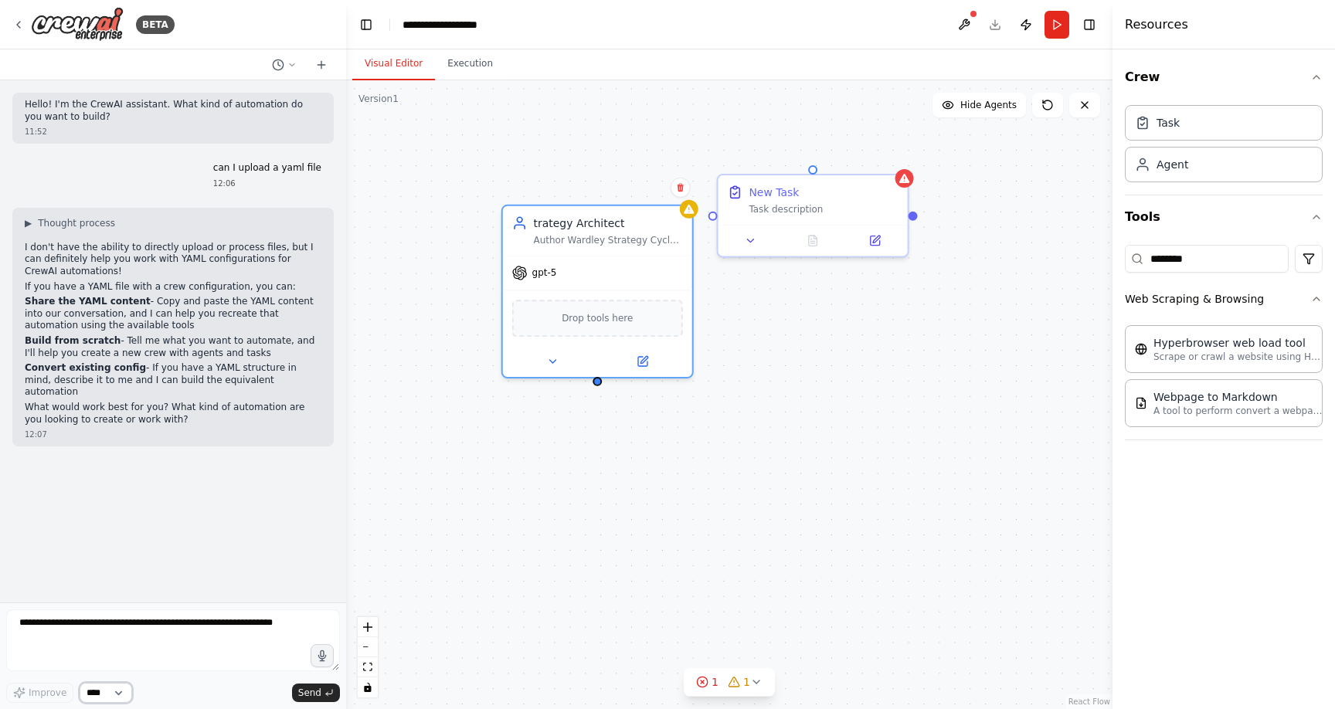
click at [115, 694] on select "****" at bounding box center [106, 693] width 53 height 20
click at [1060, 26] on button "Run" at bounding box center [1057, 25] width 25 height 28
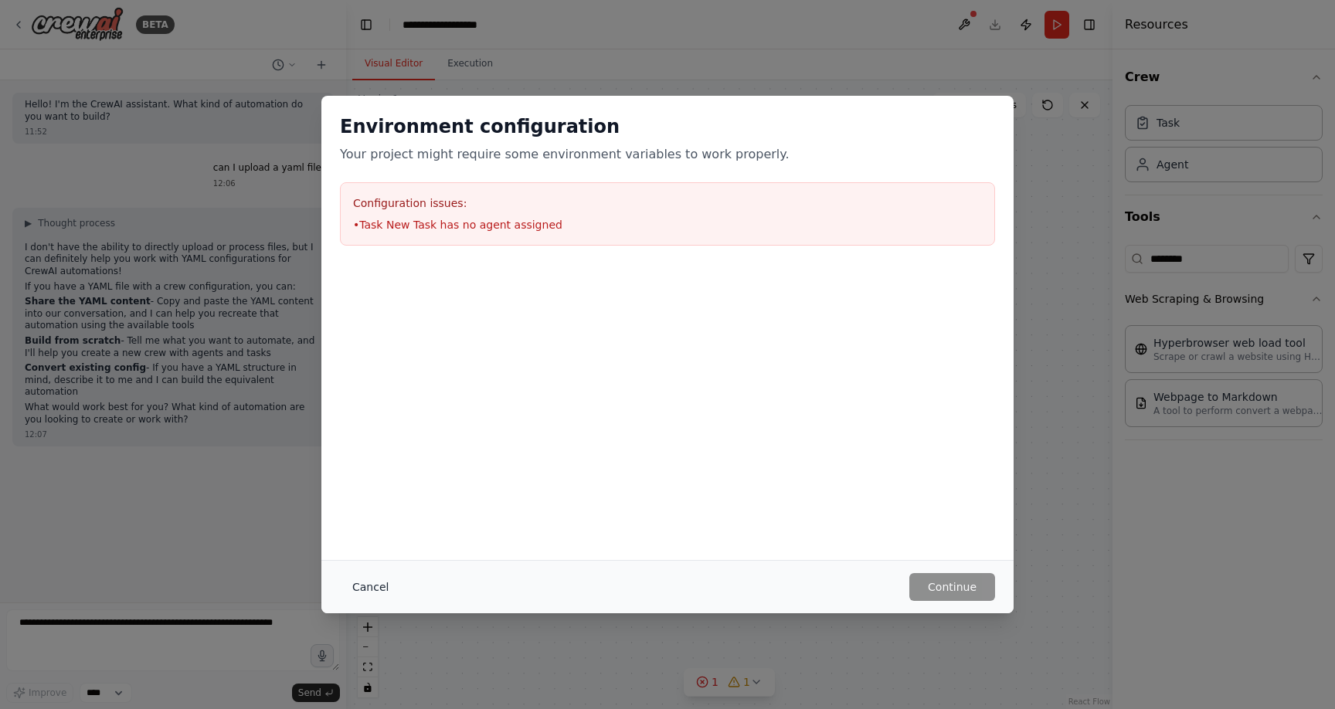
click at [365, 594] on button "Cancel" at bounding box center [370, 587] width 61 height 28
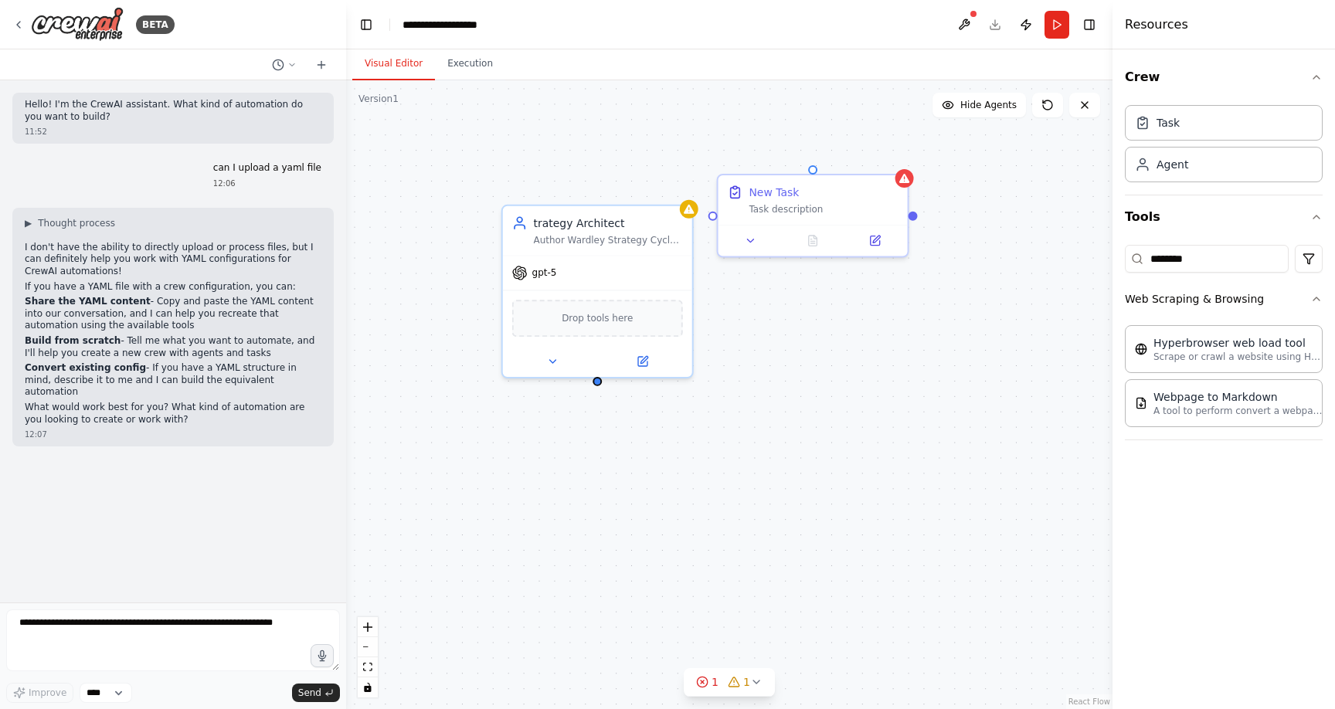
drag, startPoint x: 1048, startPoint y: 211, endPoint x: 1050, endPoint y: 133, distance: 78.1
click at [1050, 165] on div "trategy Architect Author [PERSON_NAME] Strategy Cycle chapters (Purpose, Landsc…" at bounding box center [729, 394] width 767 height 629
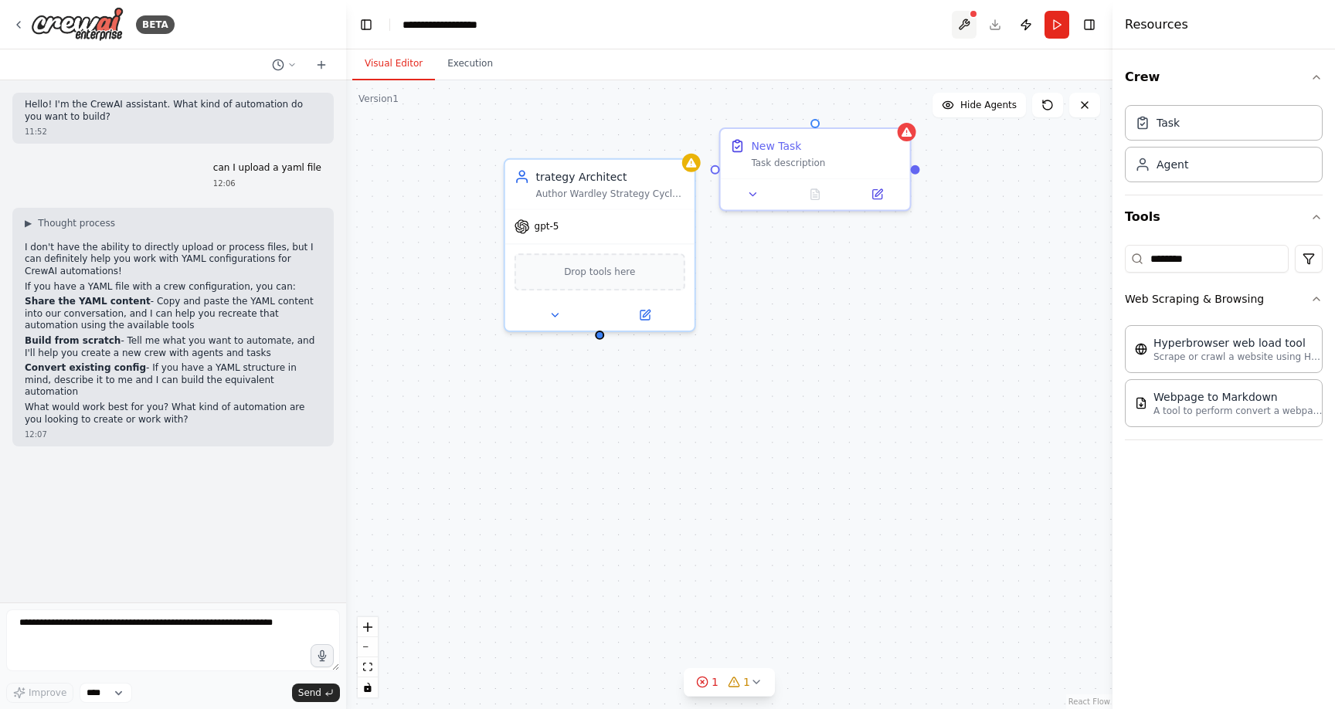
click at [972, 22] on button at bounding box center [964, 25] width 25 height 28
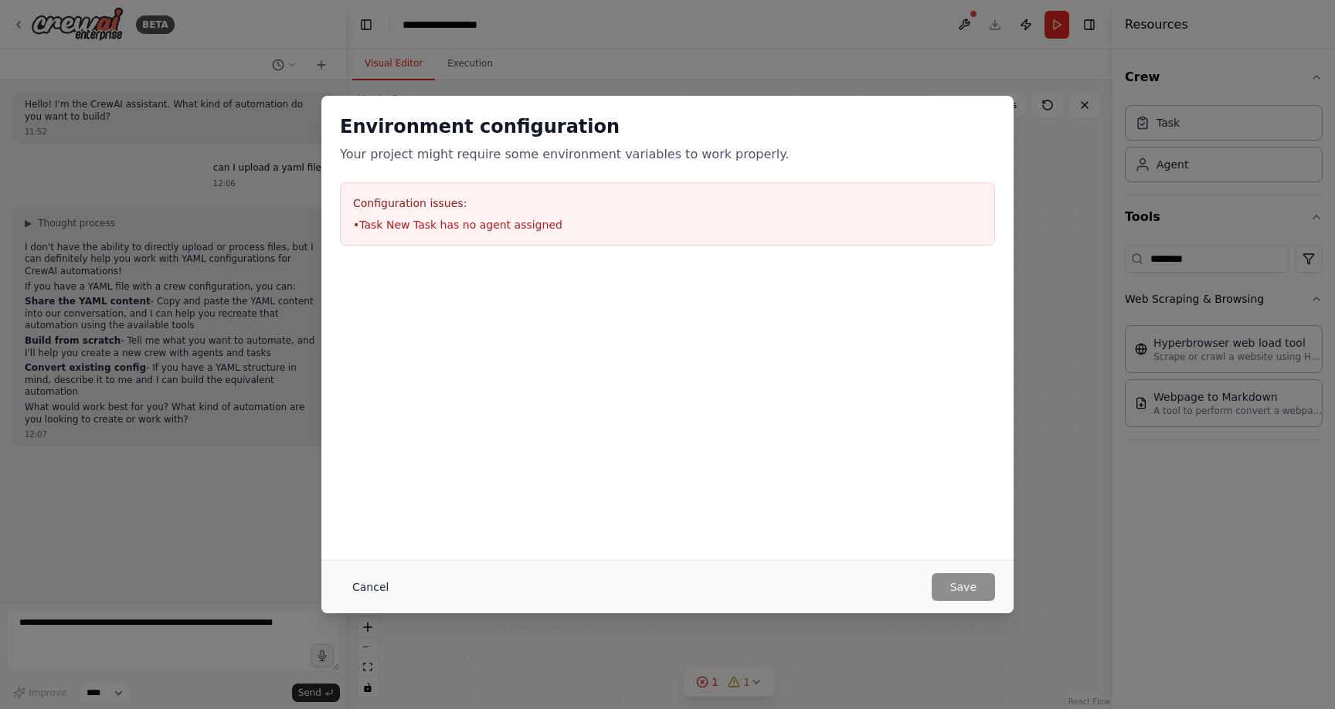
click at [363, 587] on button "Cancel" at bounding box center [370, 587] width 61 height 28
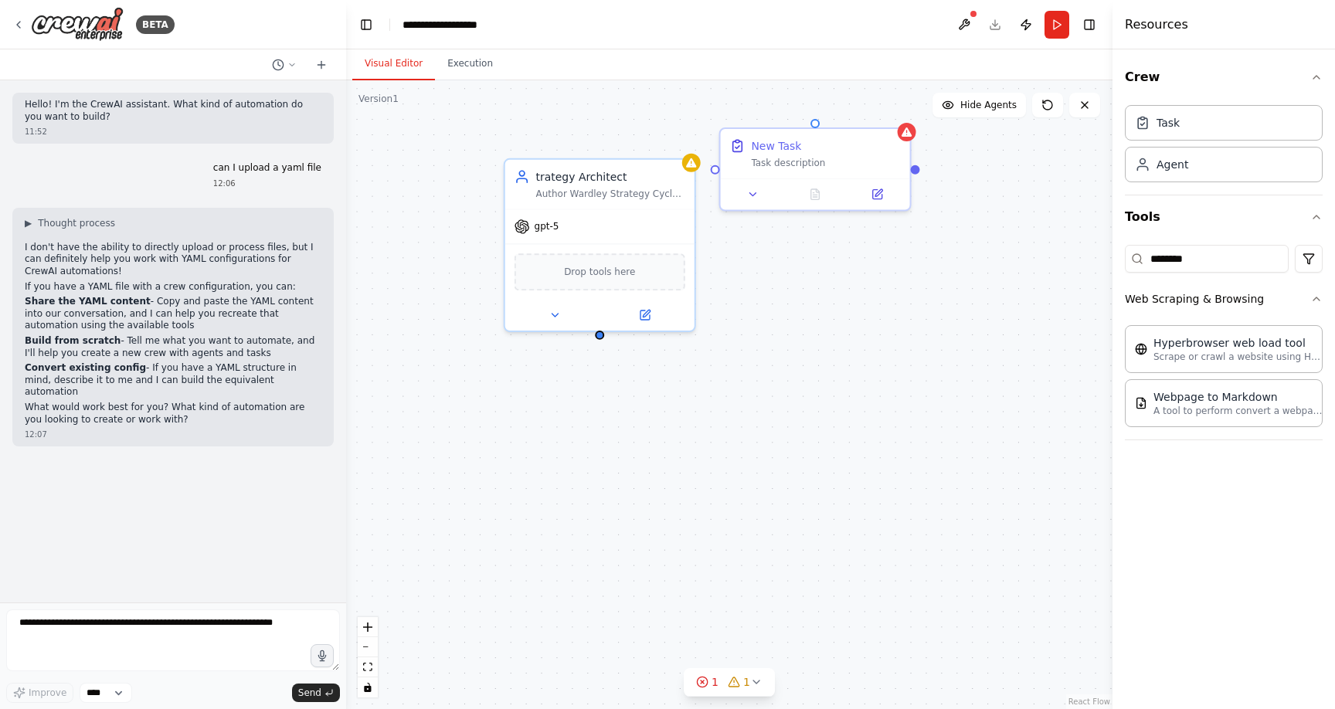
drag, startPoint x: 641, startPoint y: 457, endPoint x: 607, endPoint y: 384, distance: 80.6
click at [624, 415] on div "trategy Architect Author [PERSON_NAME] Strategy Cycle chapters (Purpose, Landsc…" at bounding box center [729, 394] width 767 height 629
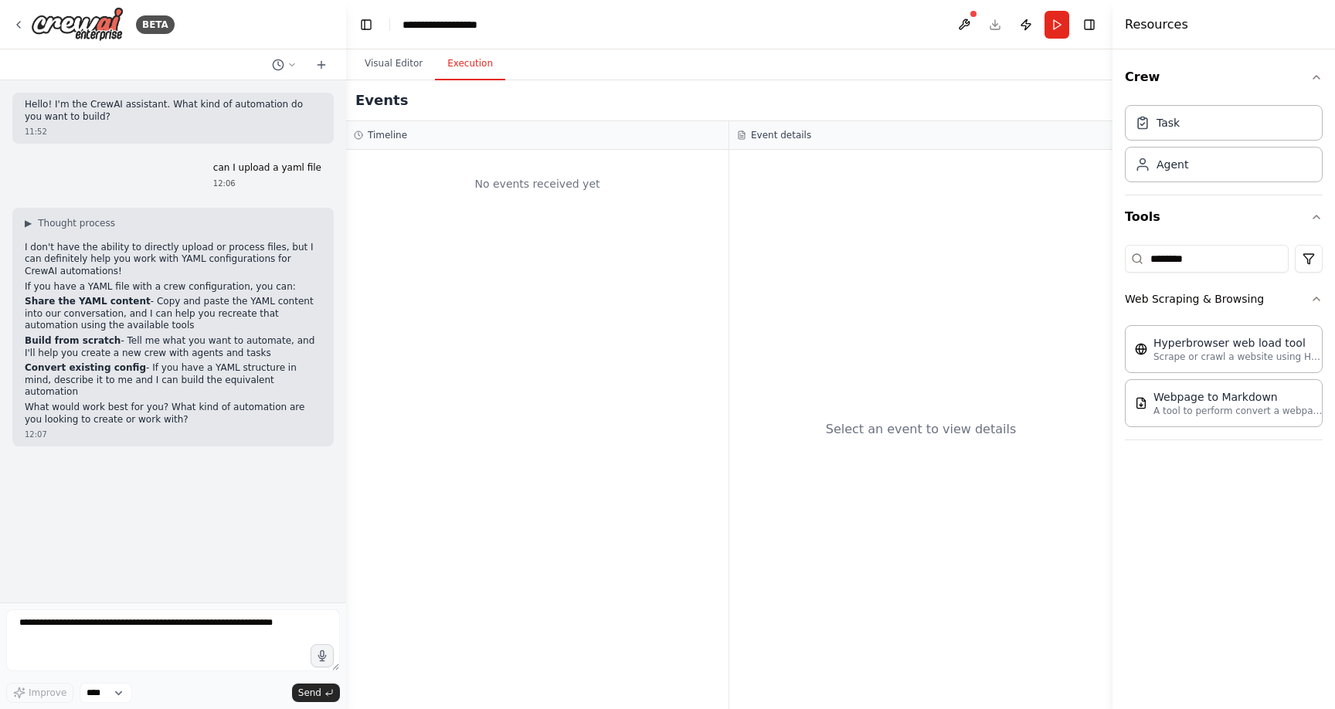
click at [465, 67] on button "Execution" at bounding box center [470, 64] width 70 height 32
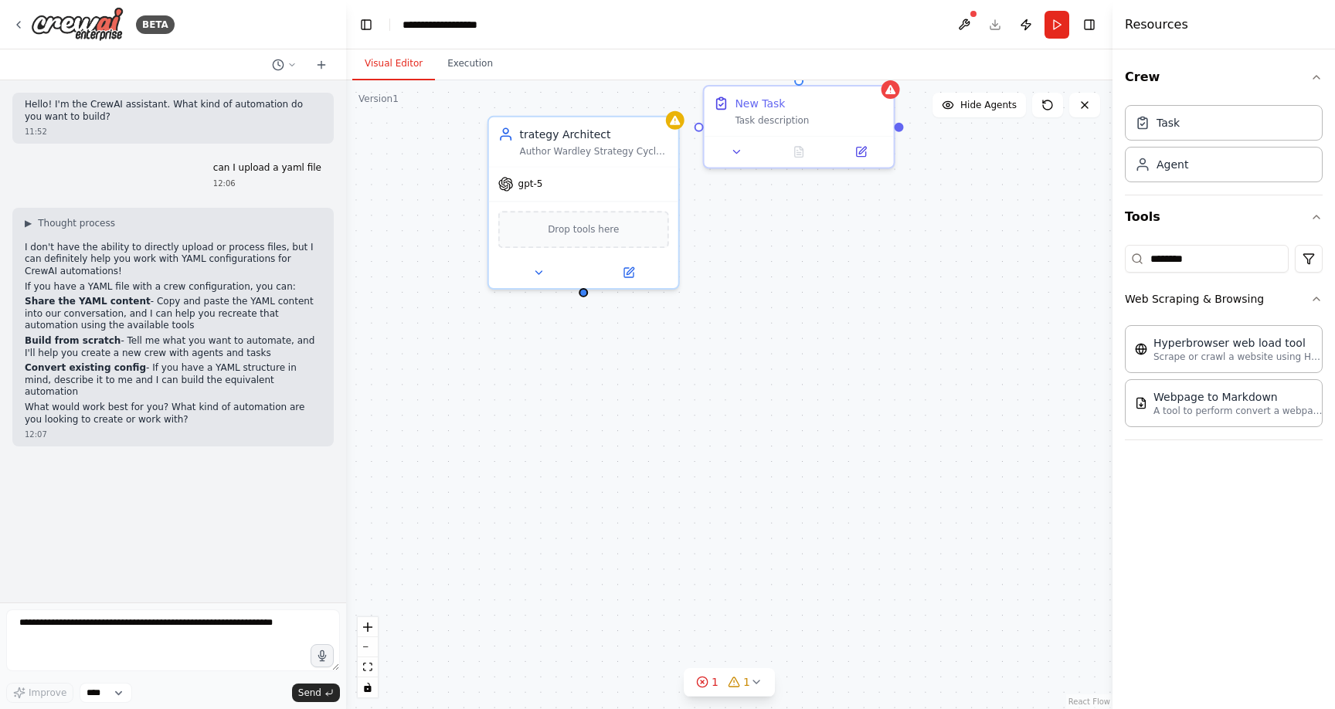
click at [388, 65] on button "Visual Editor" at bounding box center [393, 64] width 83 height 32
click at [291, 66] on icon at bounding box center [291, 64] width 9 height 9
click at [291, 66] on div at bounding box center [173, 354] width 346 height 709
click at [154, 631] on textarea at bounding box center [173, 641] width 334 height 62
paste textarea "**********"
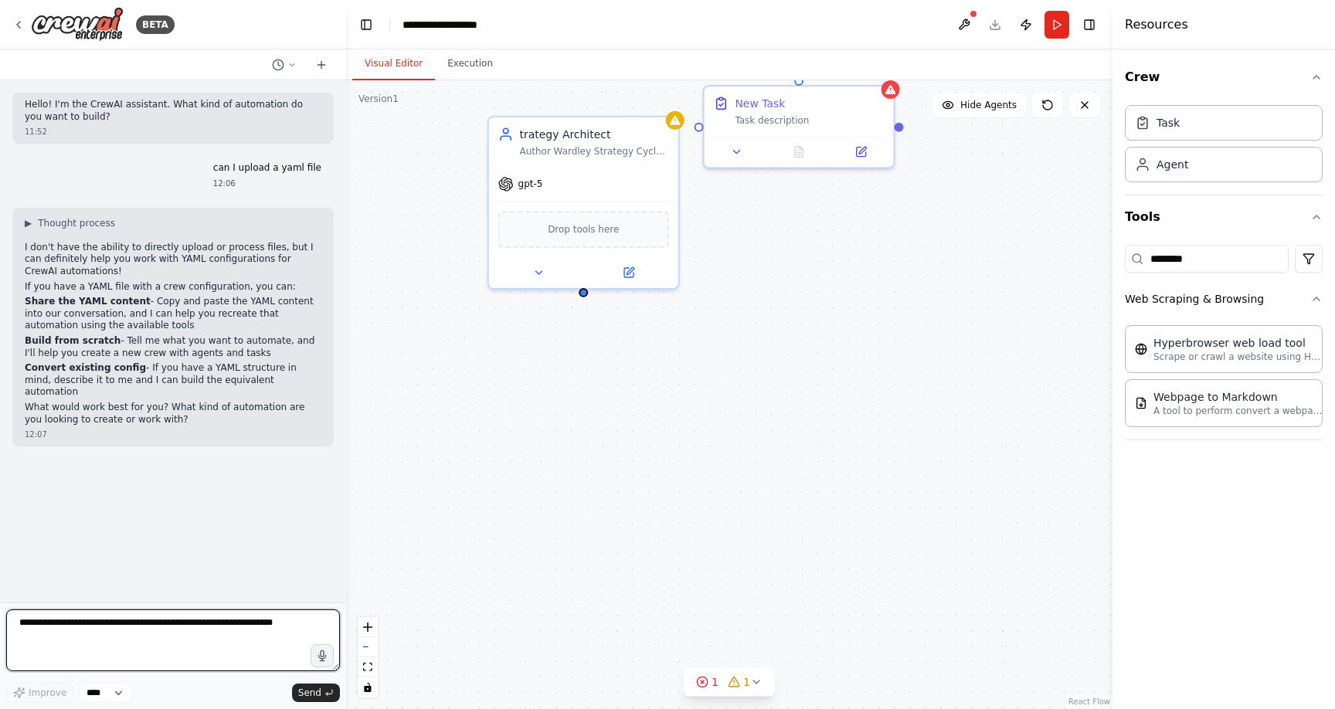
type textarea "**********"
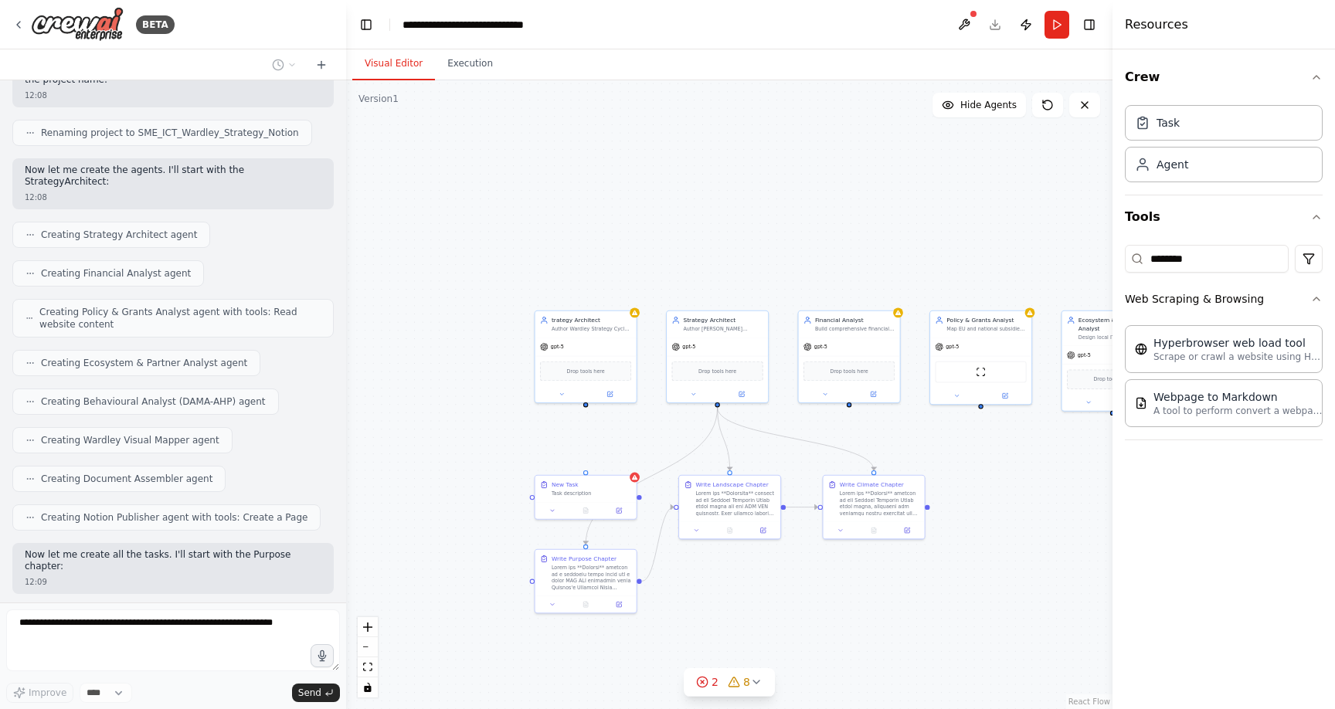
scroll to position [3971, 0]
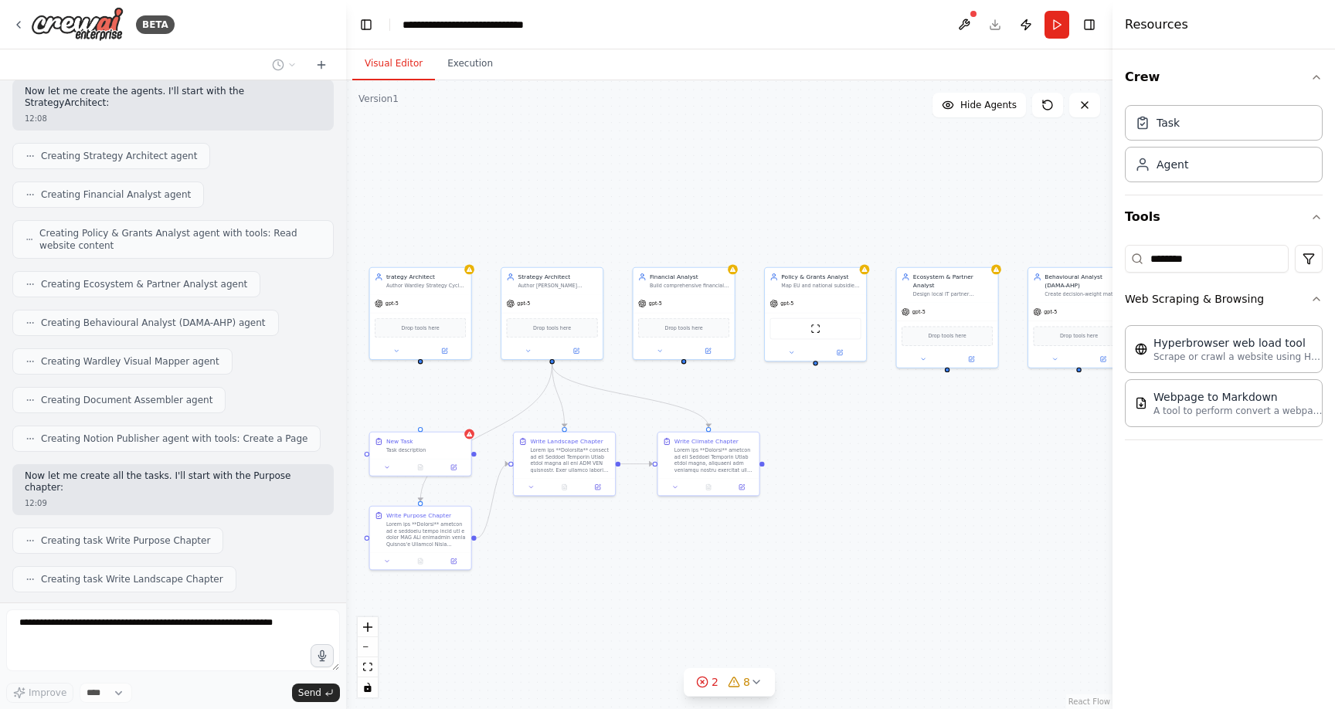
drag, startPoint x: 812, startPoint y: 253, endPoint x: 588, endPoint y: 201, distance: 230.2
click at [588, 201] on div ".deletable-edge-delete-btn { width: 20px; height: 20px; border: 0px solid #ffff…" at bounding box center [729, 394] width 767 height 629
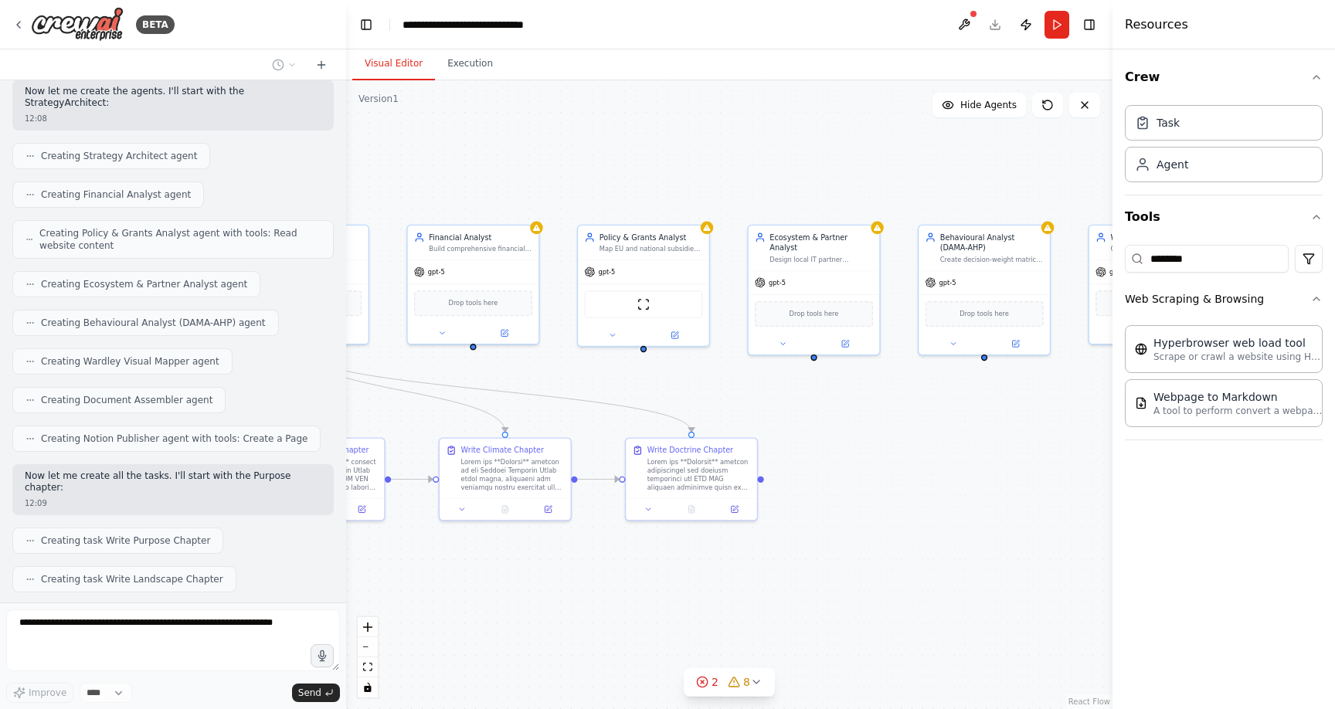
drag, startPoint x: 767, startPoint y: 196, endPoint x: 644, endPoint y: 192, distance: 123.7
click at [645, 192] on div ".deletable-edge-delete-btn { width: 20px; height: 20px; border: 0px solid #ffff…" at bounding box center [729, 394] width 767 height 629
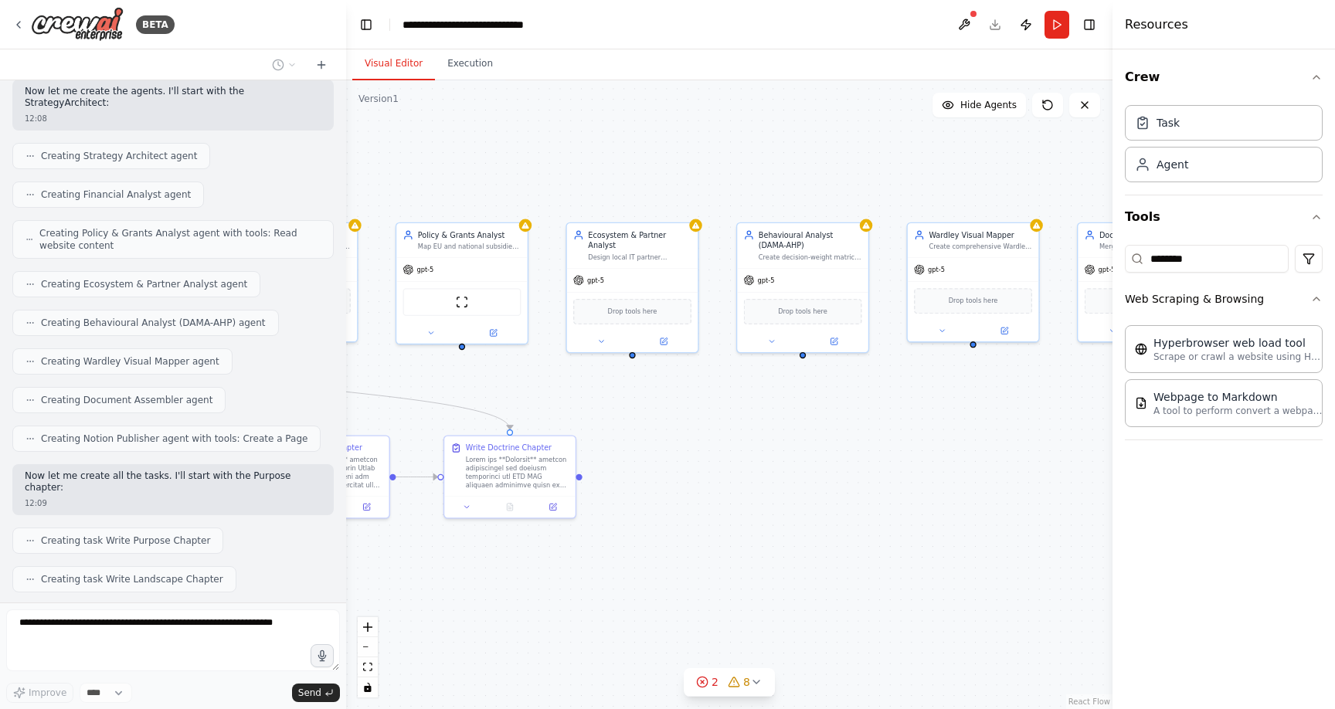
drag, startPoint x: 789, startPoint y: 186, endPoint x: 585, endPoint y: 185, distance: 204.0
click at [585, 185] on div ".deletable-edge-delete-btn { width: 20px; height: 20px; border: 0px solid #ffff…" at bounding box center [729, 394] width 767 height 629
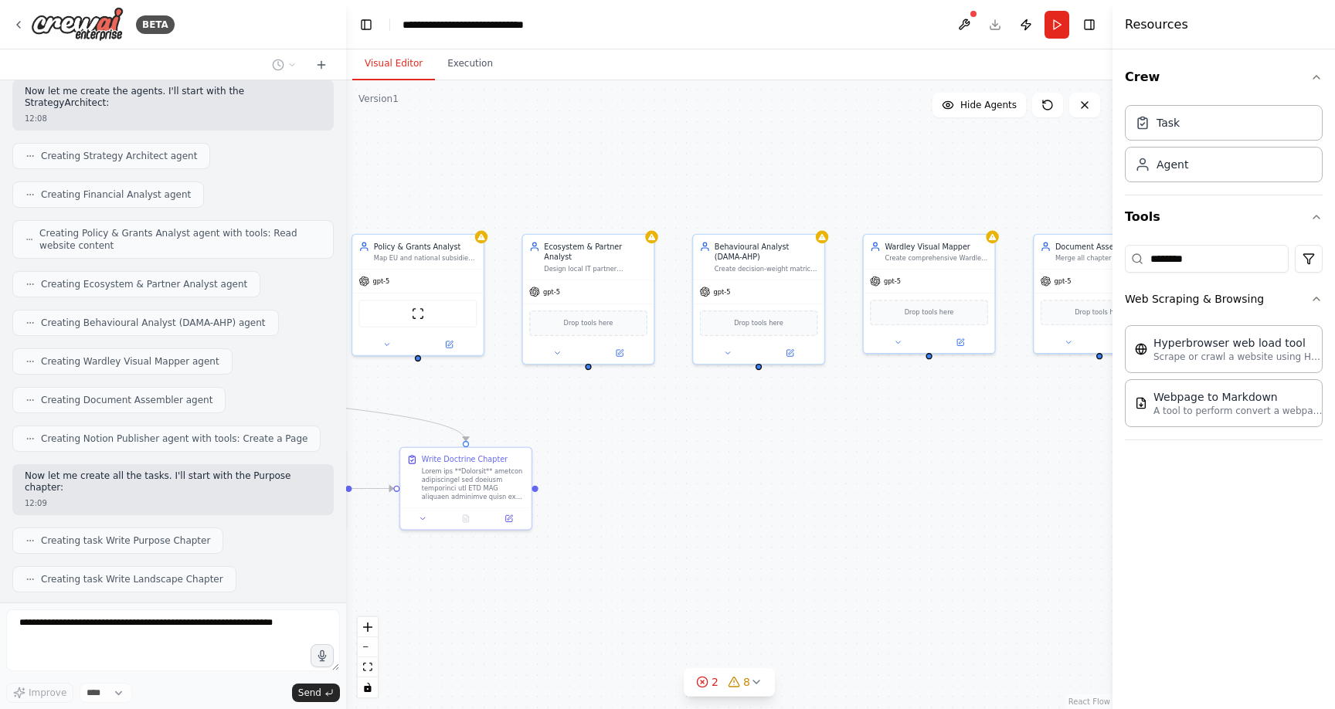
drag, startPoint x: 798, startPoint y: 170, endPoint x: 702, endPoint y: 172, distance: 96.6
click at [708, 172] on div ".deletable-edge-delete-btn { width: 20px; height: 20px; border: 0px solid #ffff…" at bounding box center [729, 394] width 767 height 629
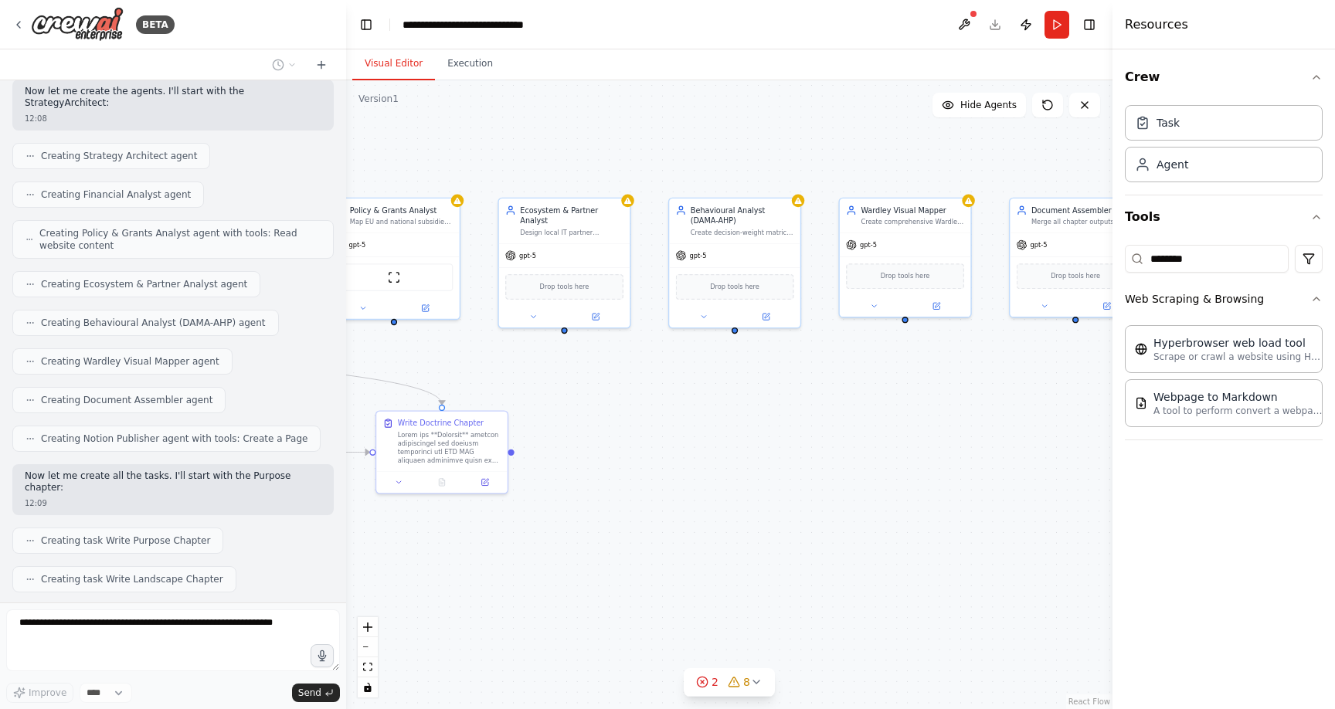
drag, startPoint x: 556, startPoint y: 189, endPoint x: 678, endPoint y: 124, distance: 138.6
click at [680, 123] on div ".deletable-edge-delete-btn { width: 20px; height: 20px; border: 0px solid #ffff…" at bounding box center [729, 394] width 767 height 629
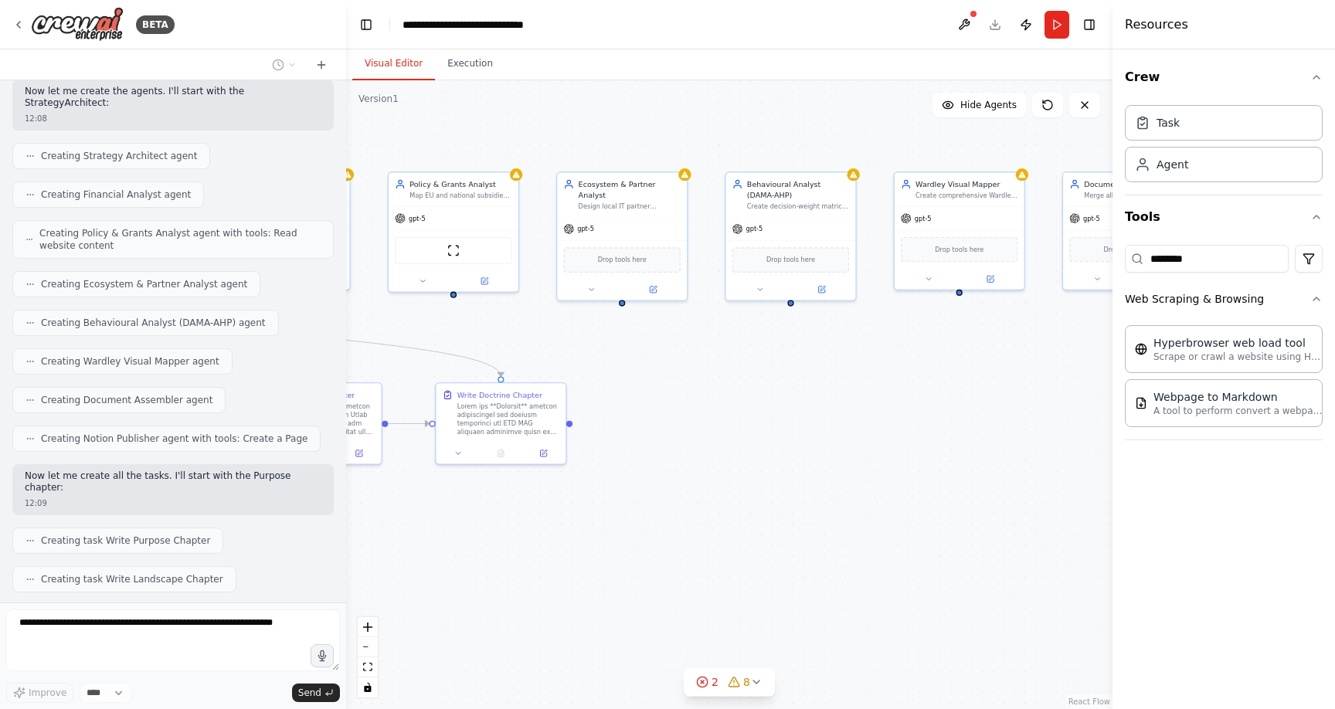
scroll to position [4010, 0]
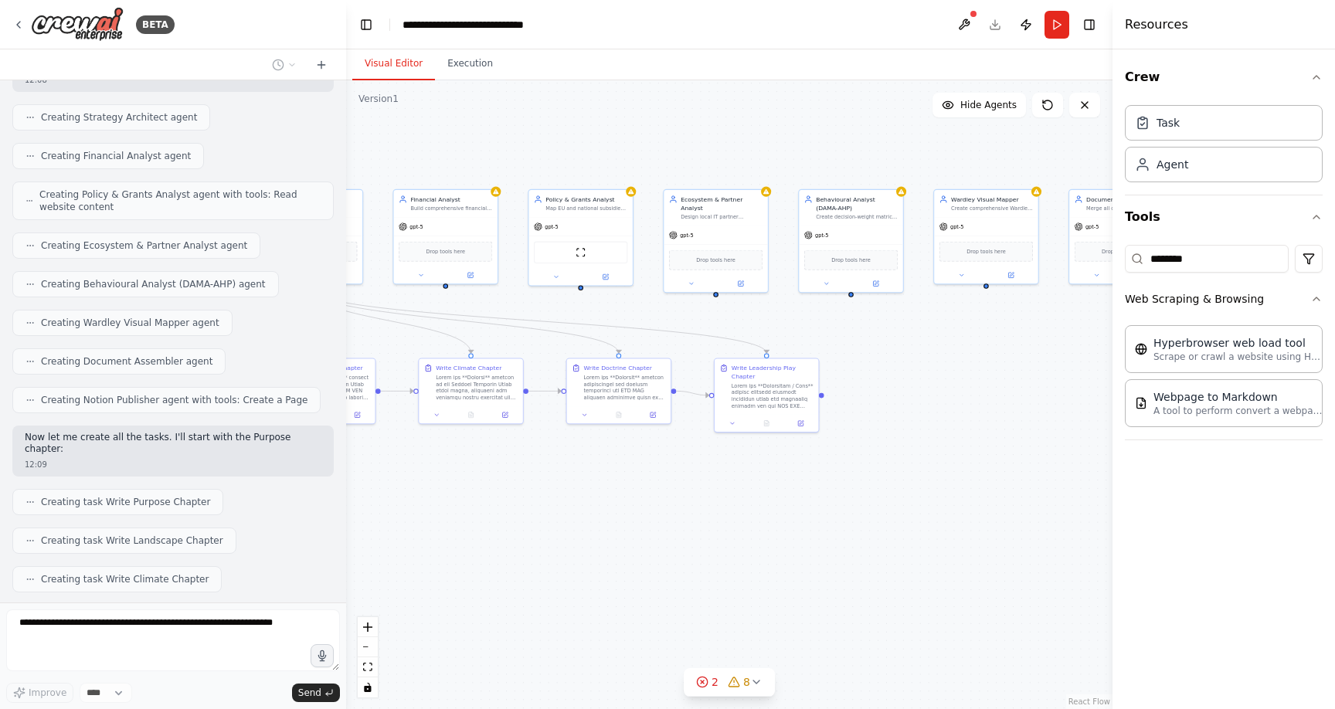
drag, startPoint x: 677, startPoint y: 536, endPoint x: 777, endPoint y: 505, distance: 104.6
click at [777, 505] on div ".deletable-edge-delete-btn { width: 20px; height: 20px; border: 0px solid #ffff…" at bounding box center [729, 394] width 767 height 629
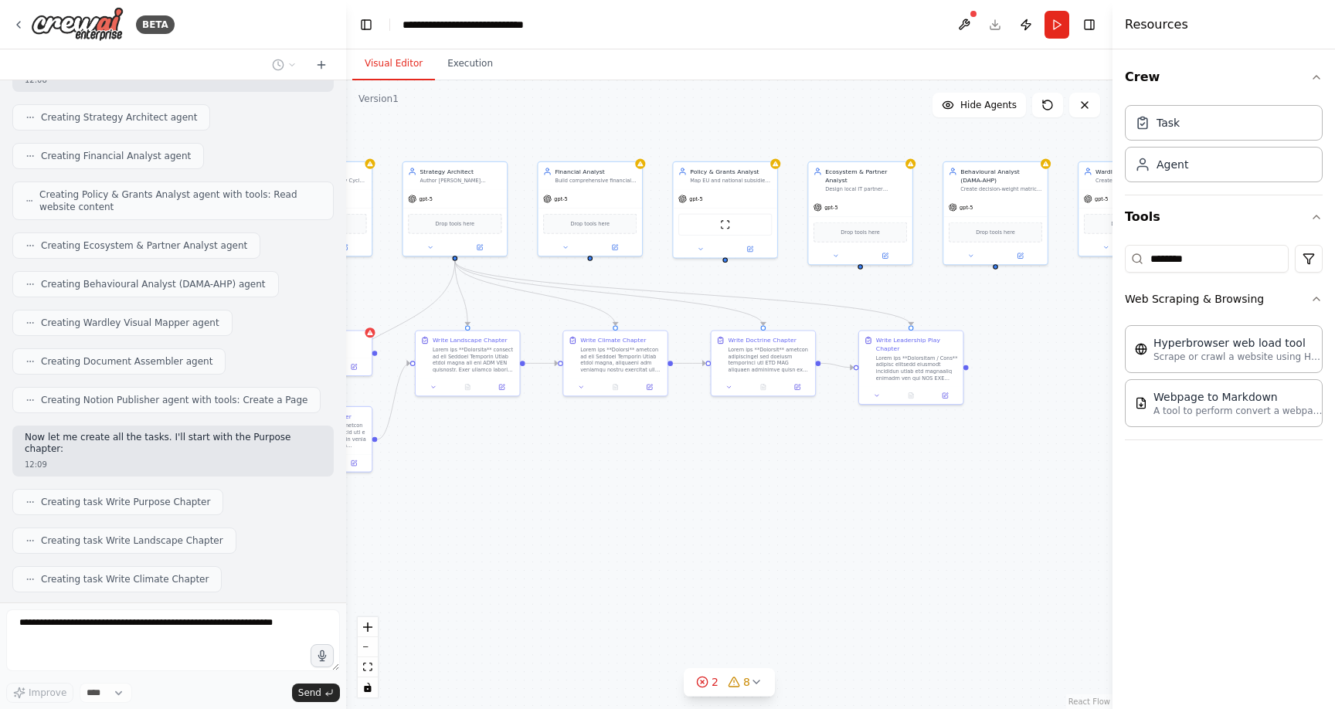
drag, startPoint x: 611, startPoint y: 518, endPoint x: 787, endPoint y: 487, distance: 179.6
click at [787, 487] on div ".deletable-edge-delete-btn { width: 20px; height: 20px; border: 0px solid #ffff…" at bounding box center [729, 394] width 767 height 629
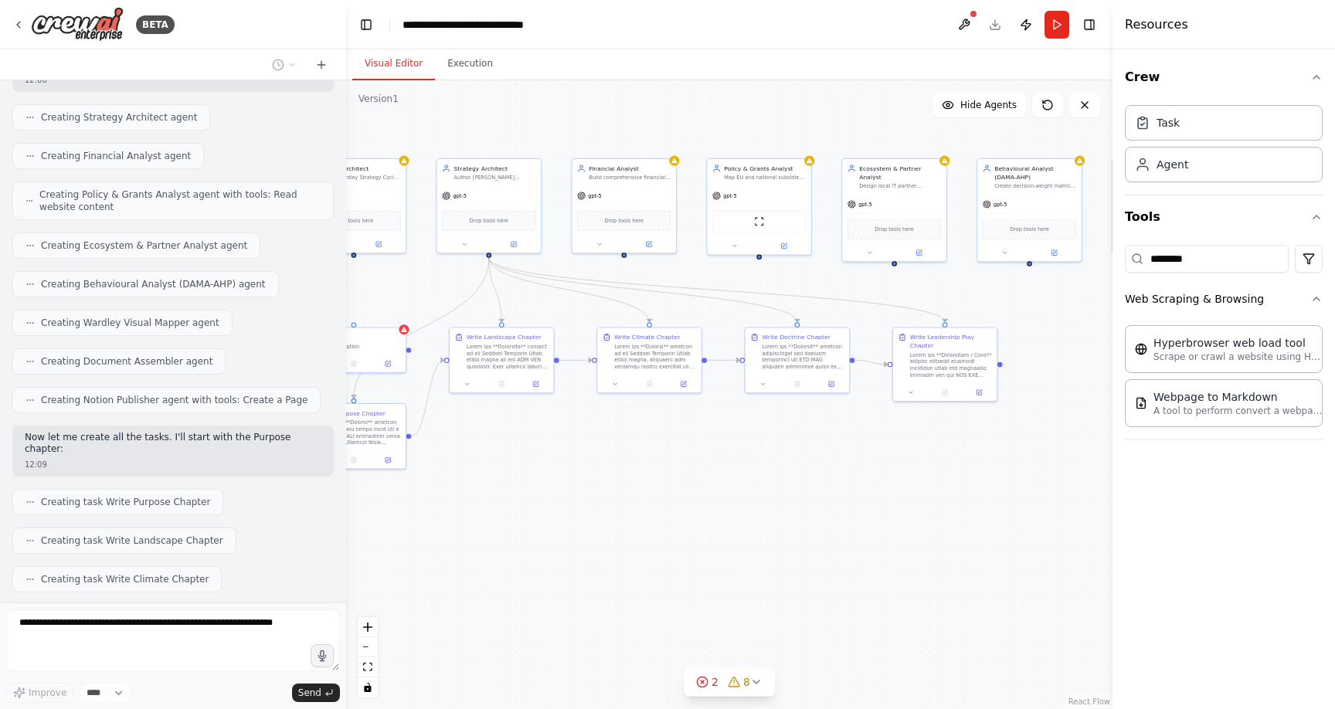
drag, startPoint x: 649, startPoint y: 495, endPoint x: 808, endPoint y: 457, distance: 163.5
click at [808, 457] on div ".deletable-edge-delete-btn { width: 20px; height: 20px; border: 0px solid #ffff…" at bounding box center [729, 394] width 767 height 629
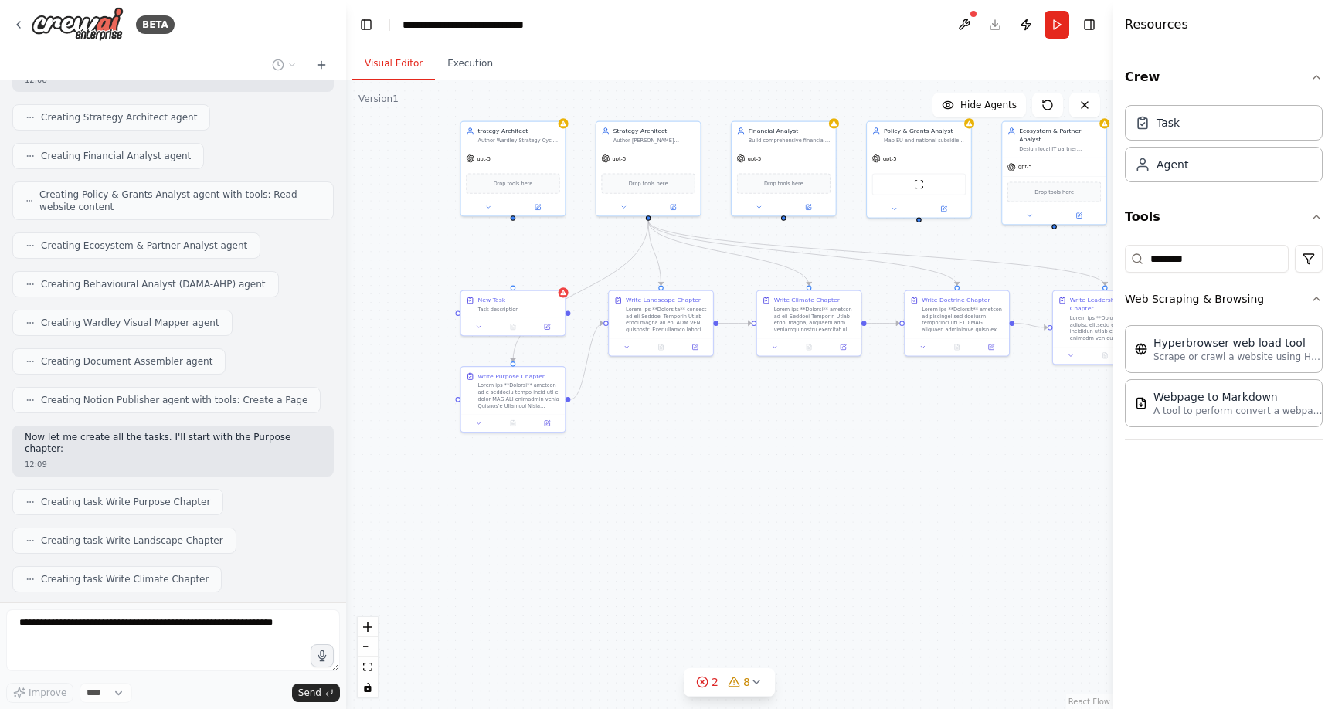
scroll to position [4049, 0]
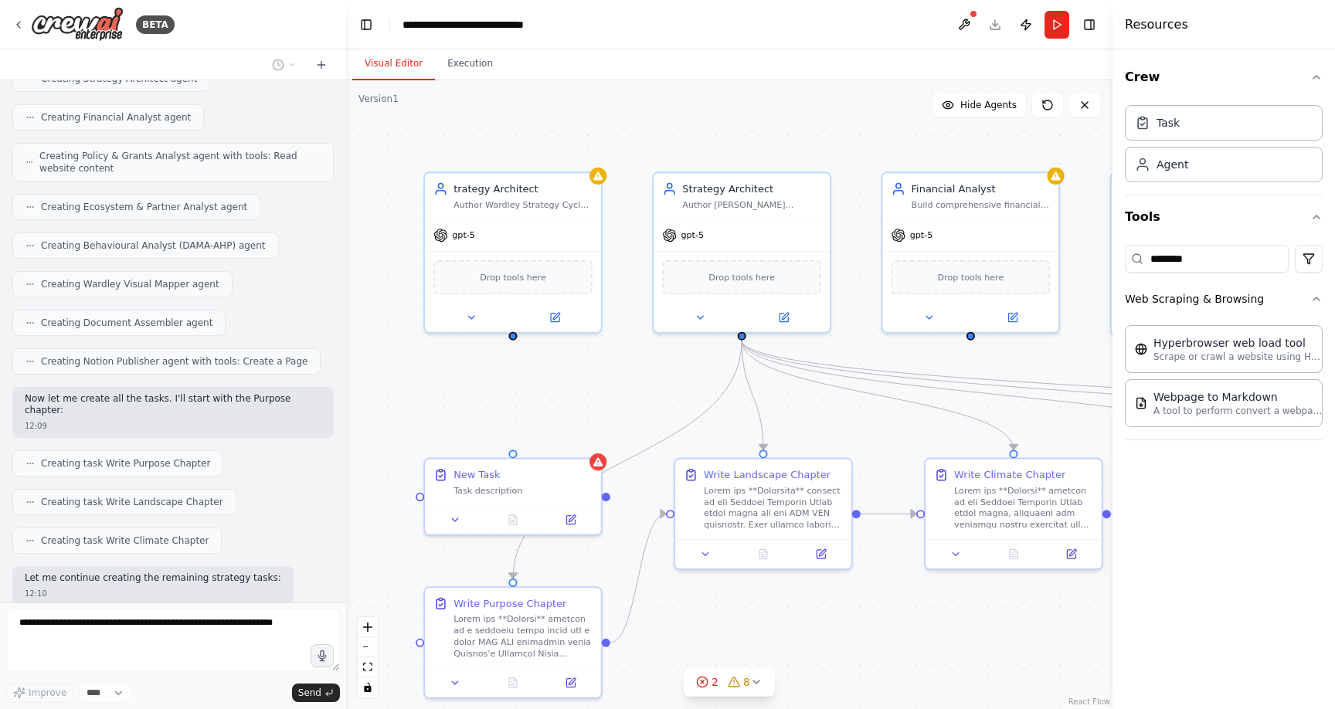
drag, startPoint x: 502, startPoint y: 248, endPoint x: 498, endPoint y: 386, distance: 137.6
click at [498, 384] on div ".deletable-edge-delete-btn { width: 20px; height: 20px; border: 0px solid #ffff…" at bounding box center [729, 394] width 767 height 629
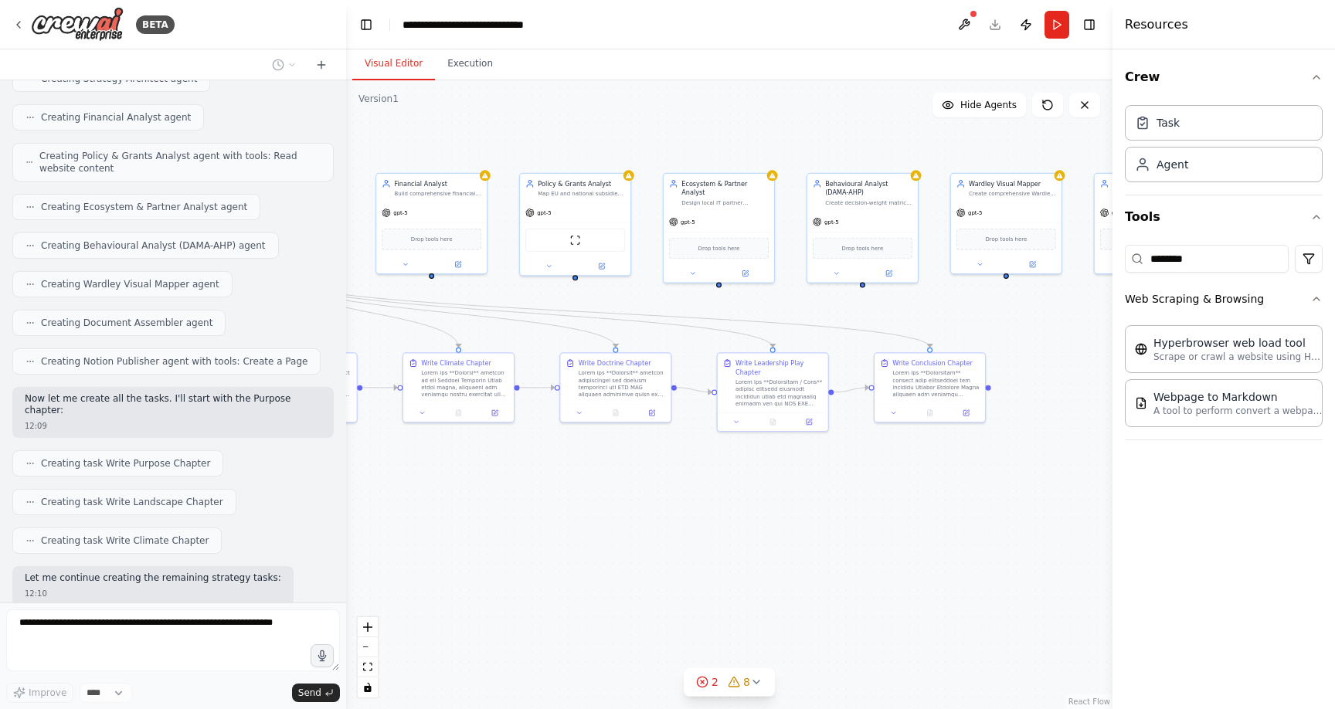
drag, startPoint x: 945, startPoint y: 617, endPoint x: 565, endPoint y: 525, distance: 391.0
click at [566, 525] on div ".deletable-edge-delete-btn { width: 20px; height: 20px; border: 0px solid #ffff…" at bounding box center [729, 394] width 767 height 629
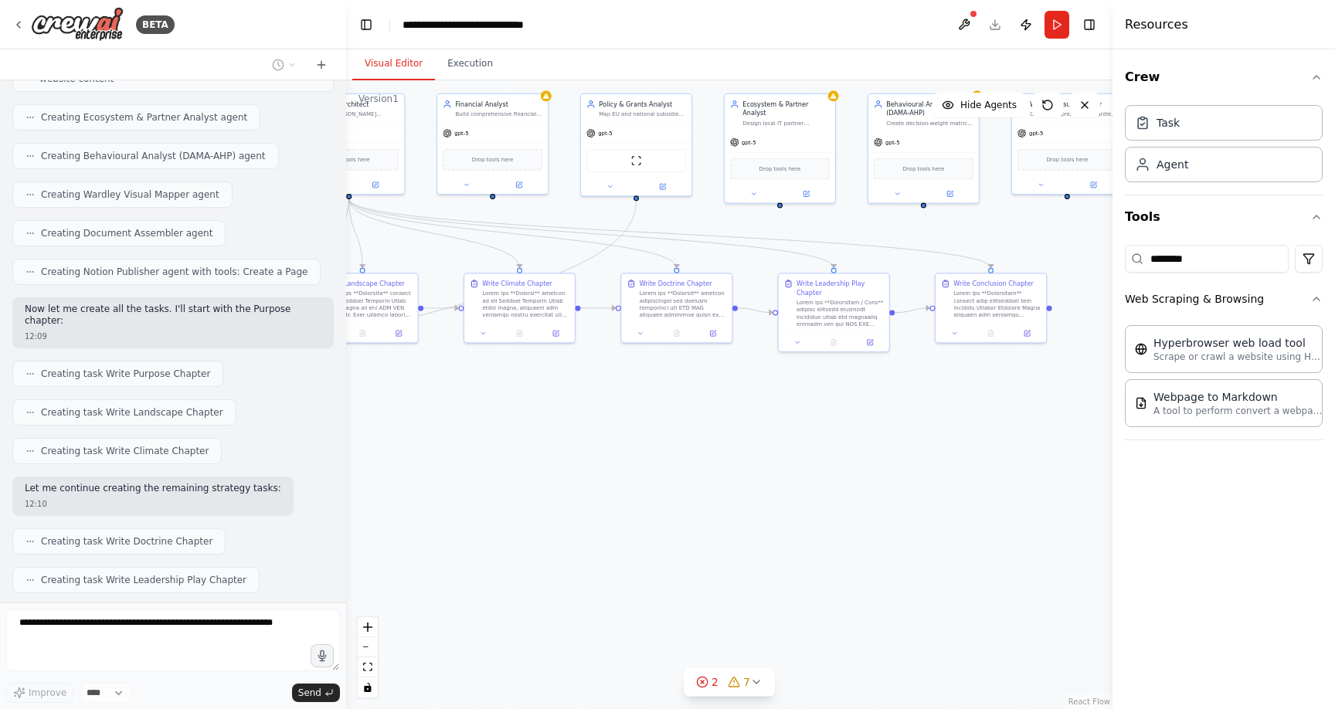
drag, startPoint x: 647, startPoint y: 488, endPoint x: 735, endPoint y: 402, distance: 123.0
click at [734, 402] on div ".deletable-edge-delete-btn { width: 20px; height: 20px; border: 0px solid #ffff…" at bounding box center [729, 394] width 767 height 629
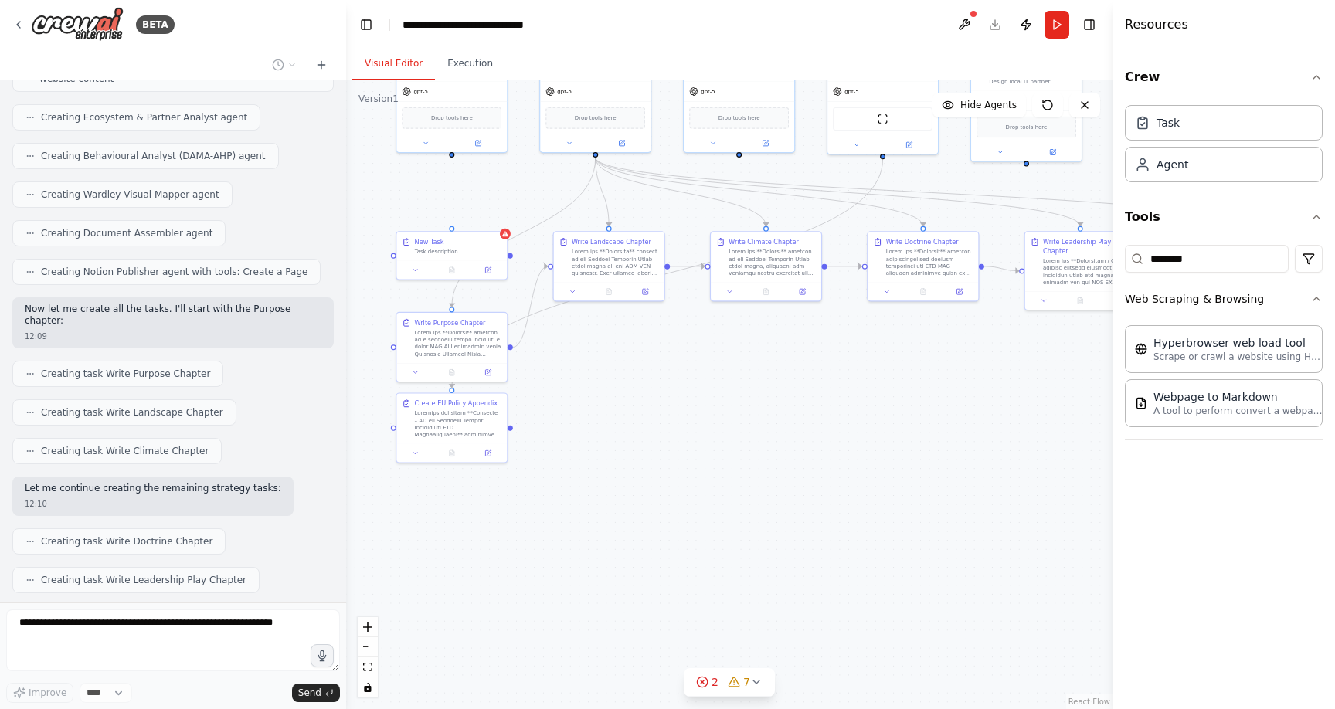
drag, startPoint x: 594, startPoint y: 420, endPoint x: 794, endPoint y: 403, distance: 200.9
click at [794, 403] on div ".deletable-edge-delete-btn { width: 20px; height: 20px; border: 0px solid #ffff…" at bounding box center [729, 394] width 767 height 629
drag, startPoint x: 459, startPoint y: 411, endPoint x: 559, endPoint y: 432, distance: 102.6
click at [559, 432] on div "Create EU Policy Appendix" at bounding box center [575, 443] width 87 height 39
click at [768, 366] on div ".deletable-edge-delete-btn { width: 20px; height: 20px; border: 0px solid #ffff…" at bounding box center [729, 394] width 767 height 629
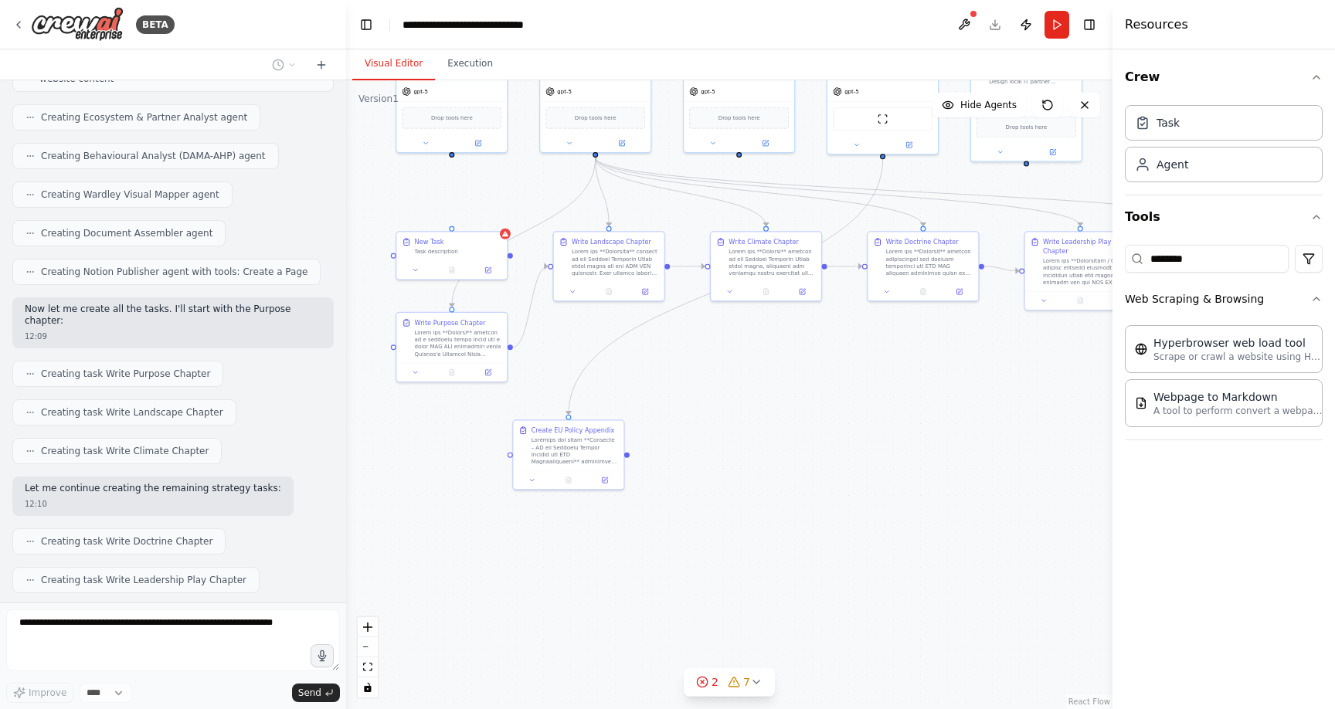
scroll to position [4177, 0]
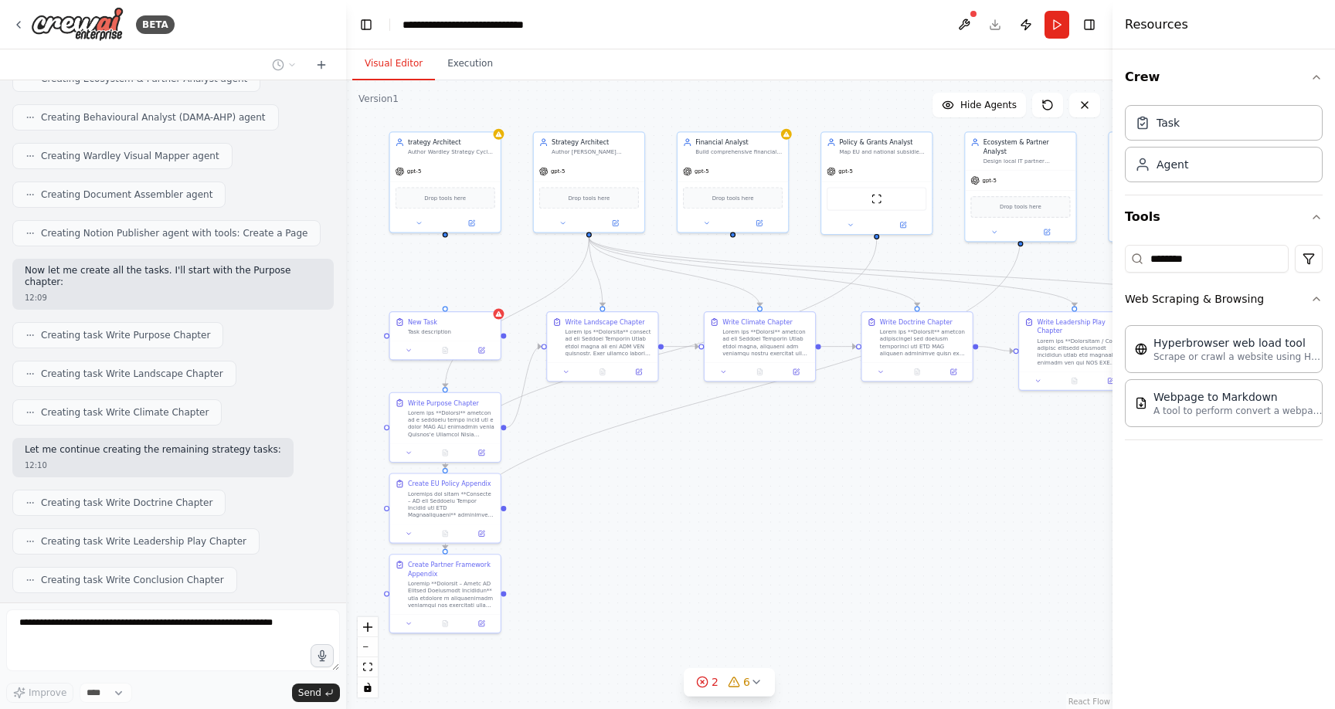
drag, startPoint x: 923, startPoint y: 352, endPoint x: 917, endPoint y: 429, distance: 76.7
click at [917, 429] on div ".deletable-edge-delete-btn { width: 20px; height: 20px; border: 0px solid #ffff…" at bounding box center [729, 394] width 767 height 629
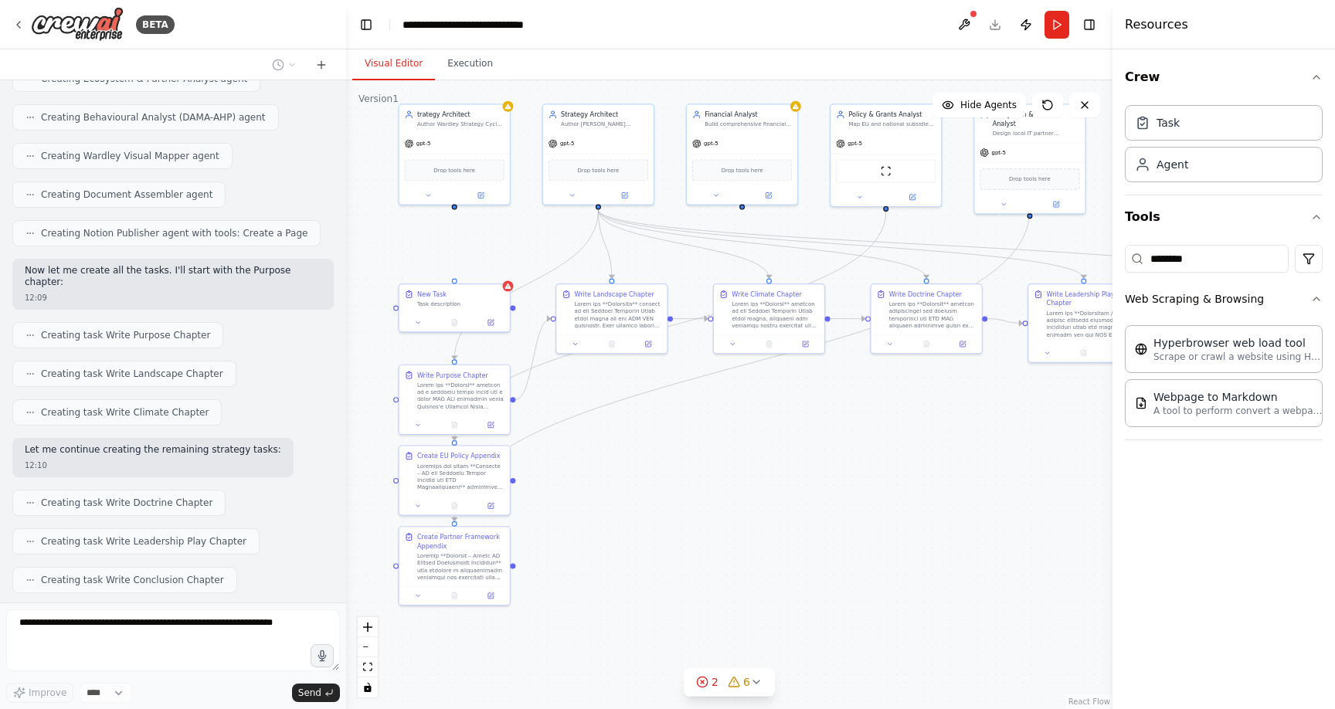
drag, startPoint x: 807, startPoint y: 486, endPoint x: 844, endPoint y: 397, distance: 96.3
click at [844, 397] on div ".deletable-edge-delete-btn { width: 20px; height: 20px; border: 0px solid #ffff…" at bounding box center [729, 394] width 767 height 629
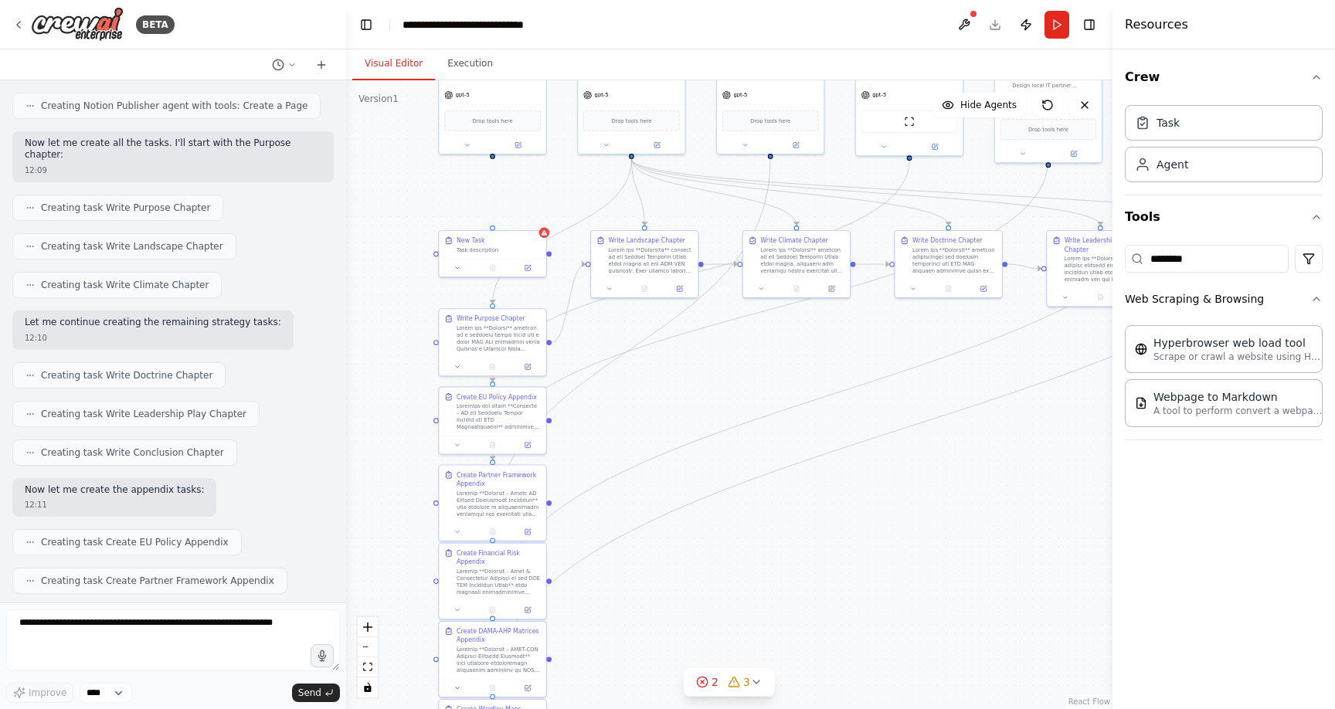
scroll to position [4395, 0]
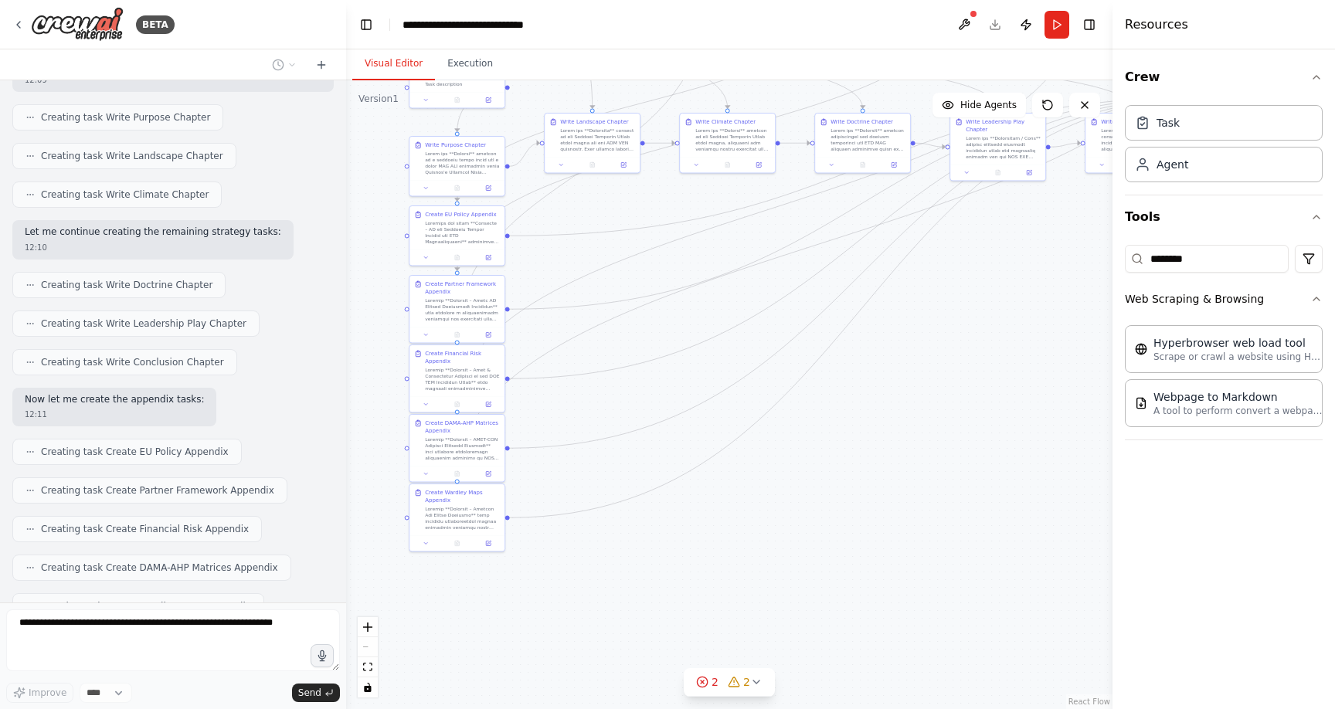
drag, startPoint x: 1003, startPoint y: 579, endPoint x: 945, endPoint y: 410, distance: 178.2
click at [947, 409] on div ".deletable-edge-delete-btn { width: 20px; height: 20px; border: 0px solid #ffff…" at bounding box center [729, 394] width 767 height 629
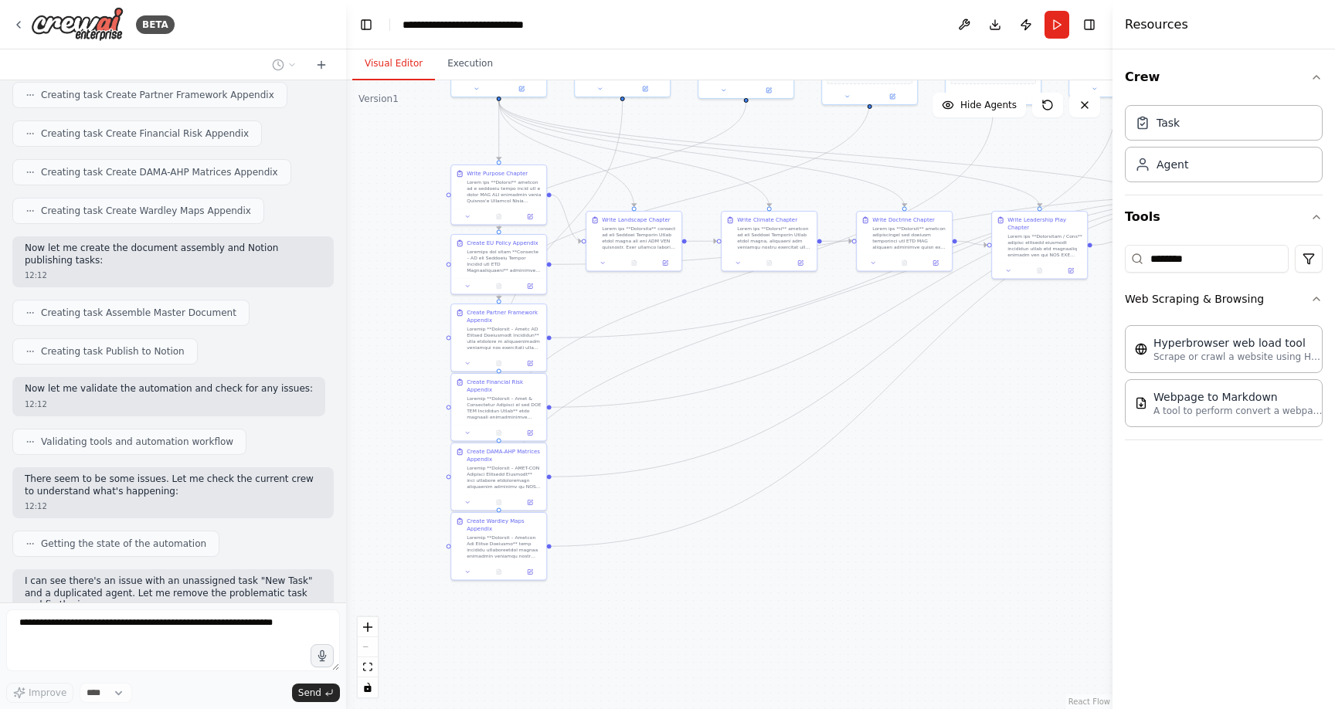
scroll to position [4869, 0]
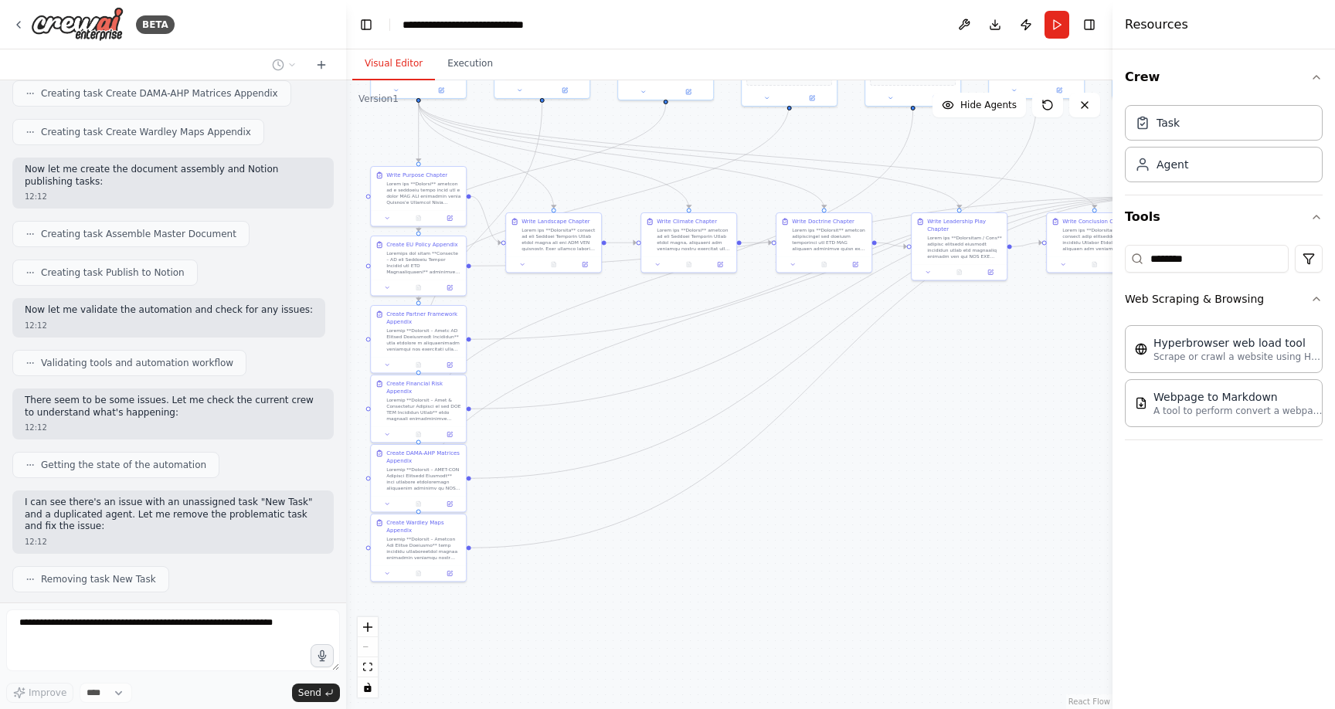
drag, startPoint x: 760, startPoint y: 421, endPoint x: 702, endPoint y: 499, distance: 97.2
click at [702, 499] on div ".deletable-edge-delete-btn { width: 20px; height: 20px; border: 0px solid #ffff…" at bounding box center [729, 394] width 767 height 629
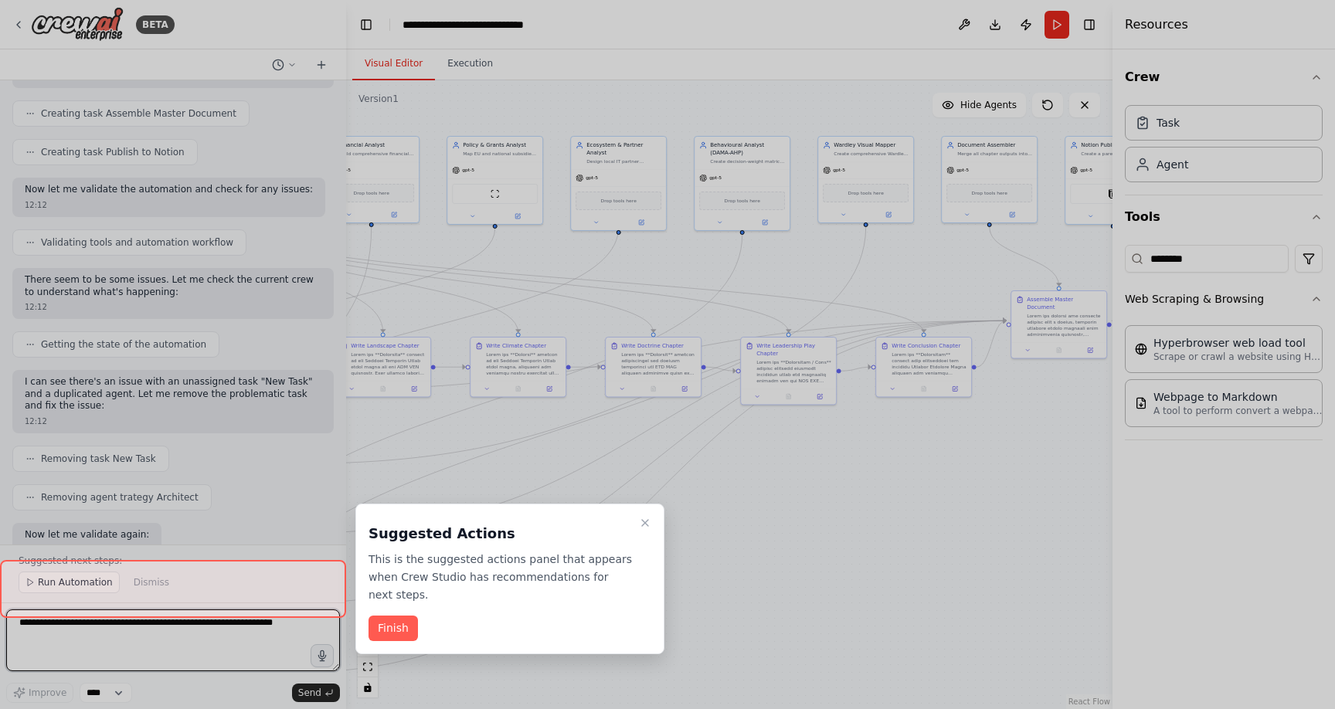
scroll to position [5001, 0]
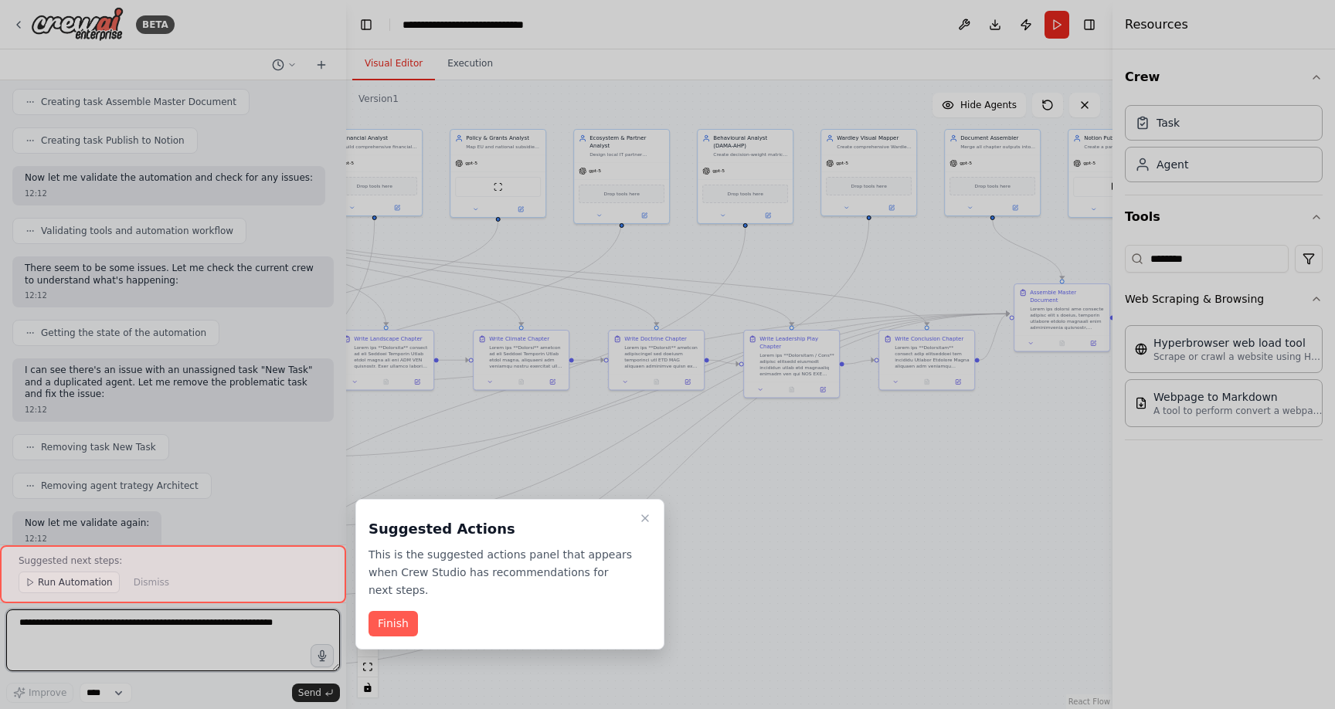
drag, startPoint x: 869, startPoint y: 470, endPoint x: 702, endPoint y: 584, distance: 201.7
click at [702, 584] on div "BETA Hello! I'm the CrewAI assistant. What kind of automation do you want to bu…" at bounding box center [667, 354] width 1335 height 709
drag, startPoint x: 655, startPoint y: 509, endPoint x: 641, endPoint y: 519, distance: 16.1
click at [655, 509] on div "Suggested Actions This is the suggested actions panel that appears when Crew St…" at bounding box center [509, 574] width 309 height 151
click at [641, 519] on icon "Close walkthrough" at bounding box center [645, 518] width 12 height 12
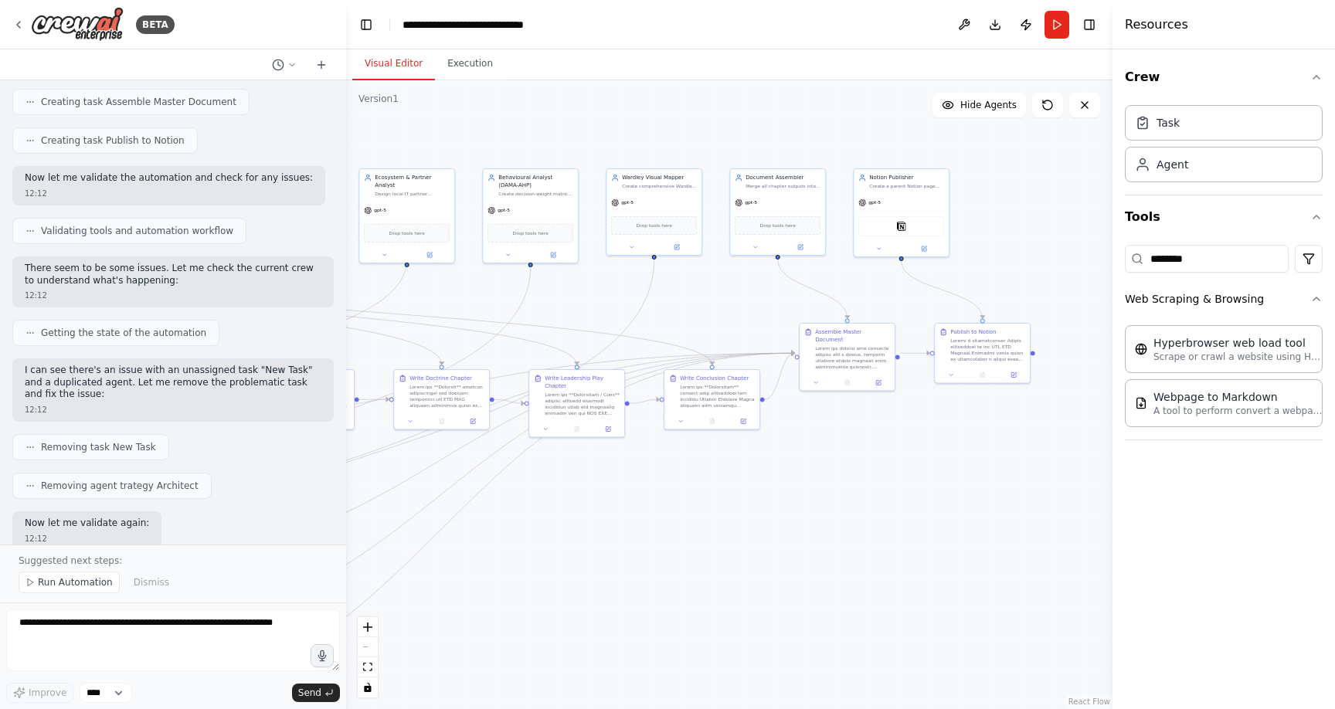
drag, startPoint x: 940, startPoint y: 505, endPoint x: 723, endPoint y: 548, distance: 221.3
click at [723, 549] on div ".deletable-edge-delete-btn { width: 20px; height: 20px; border: 0px solid #ffff…" at bounding box center [729, 394] width 767 height 629
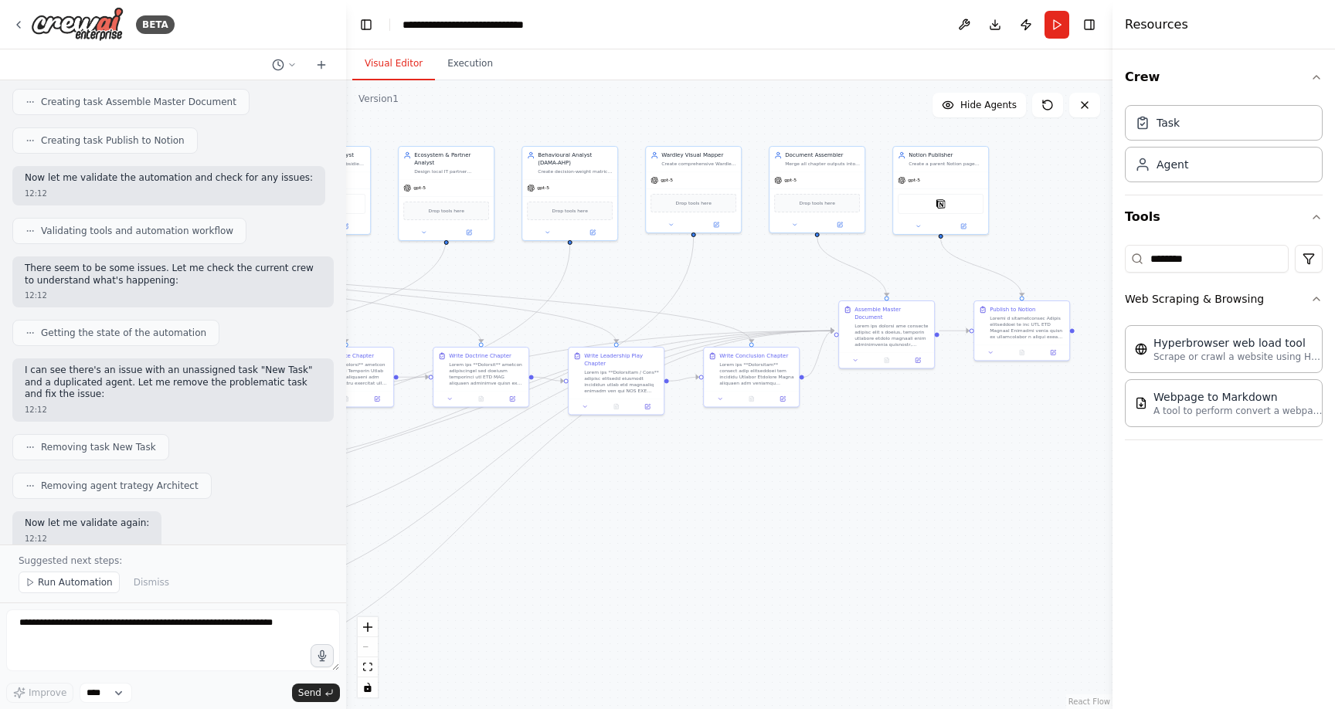
drag, startPoint x: 662, startPoint y: 547, endPoint x: 869, endPoint y: 411, distance: 247.1
click at [869, 413] on div ".deletable-edge-delete-btn { width: 20px; height: 20px; border: 0px solid #ffff…" at bounding box center [729, 394] width 767 height 629
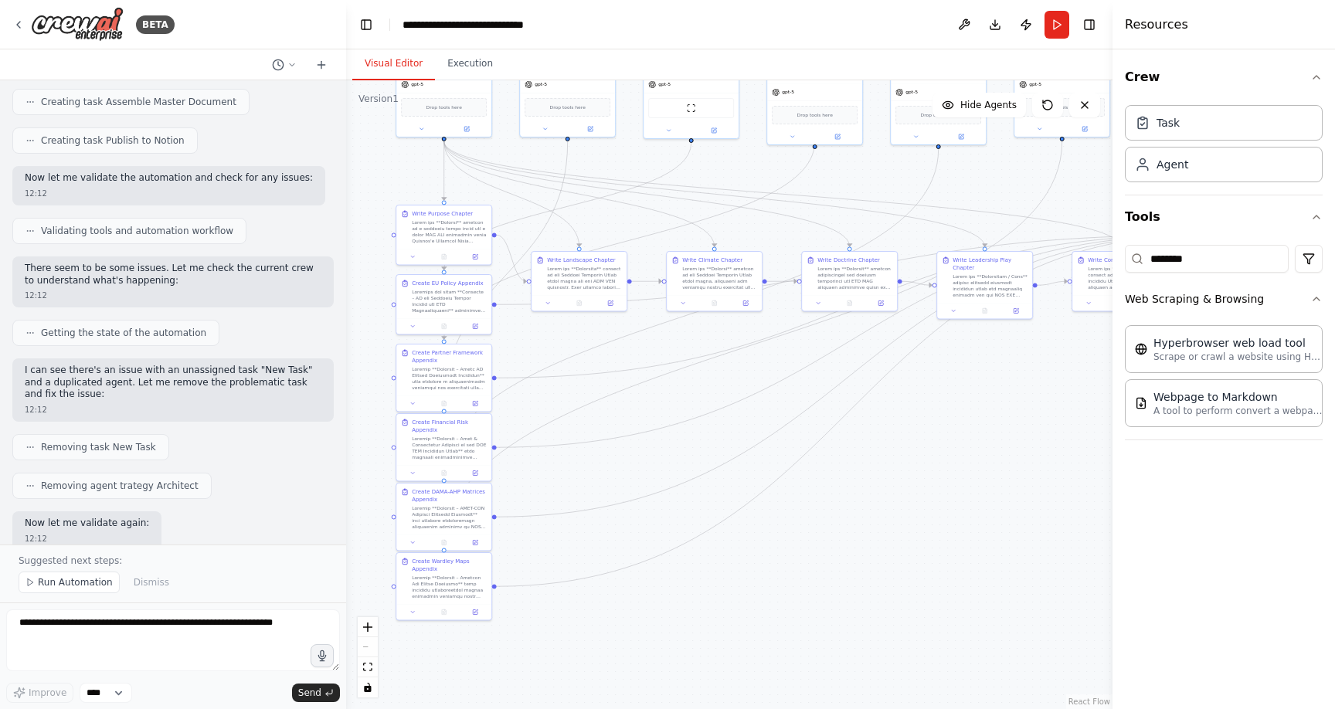
drag, startPoint x: 761, startPoint y: 529, endPoint x: 955, endPoint y: 477, distance: 201.0
click at [916, 492] on div ".deletable-edge-delete-btn { width: 20px; height: 20px; border: 0px solid #ffff…" at bounding box center [729, 394] width 767 height 629
drag, startPoint x: 1140, startPoint y: 258, endPoint x: 1083, endPoint y: 259, distance: 56.4
click at [1083, 259] on div "BETA Hello! I'm the CrewAI assistant. What kind of automation do you want to bu…" at bounding box center [667, 354] width 1335 height 709
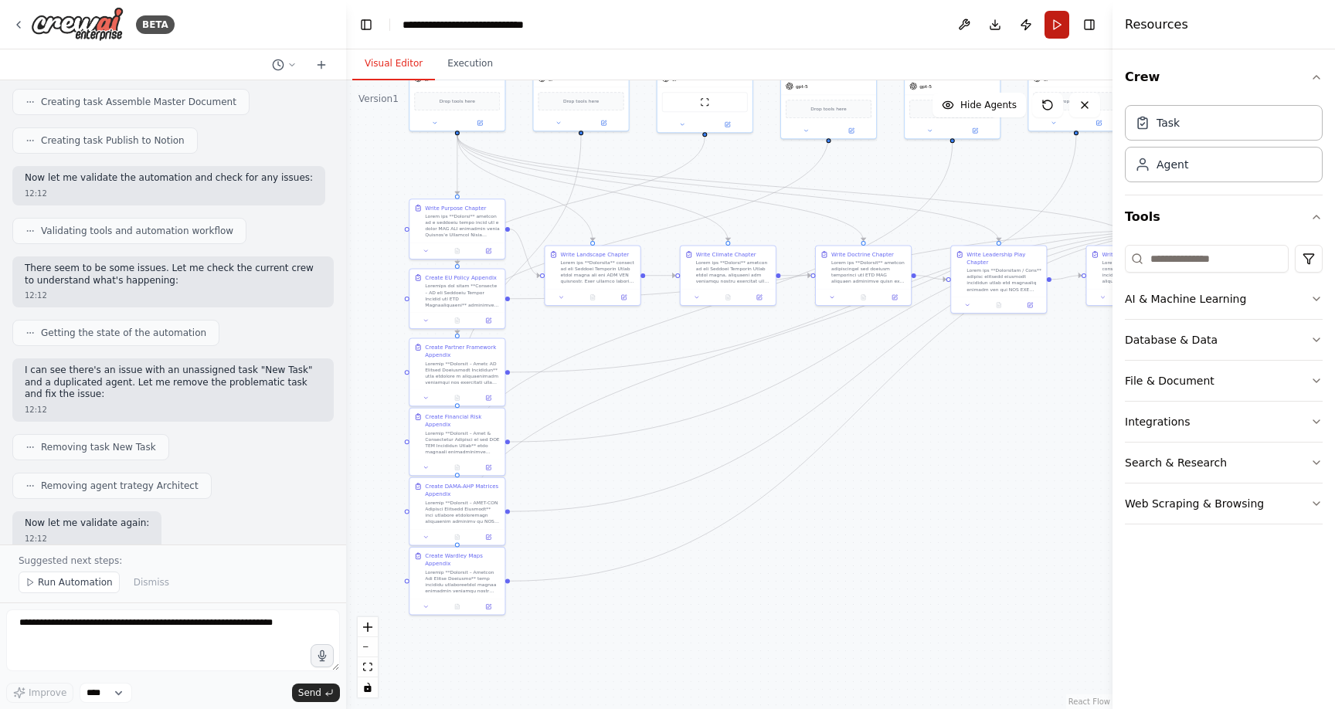
click at [1061, 24] on button "Run" at bounding box center [1057, 25] width 25 height 28
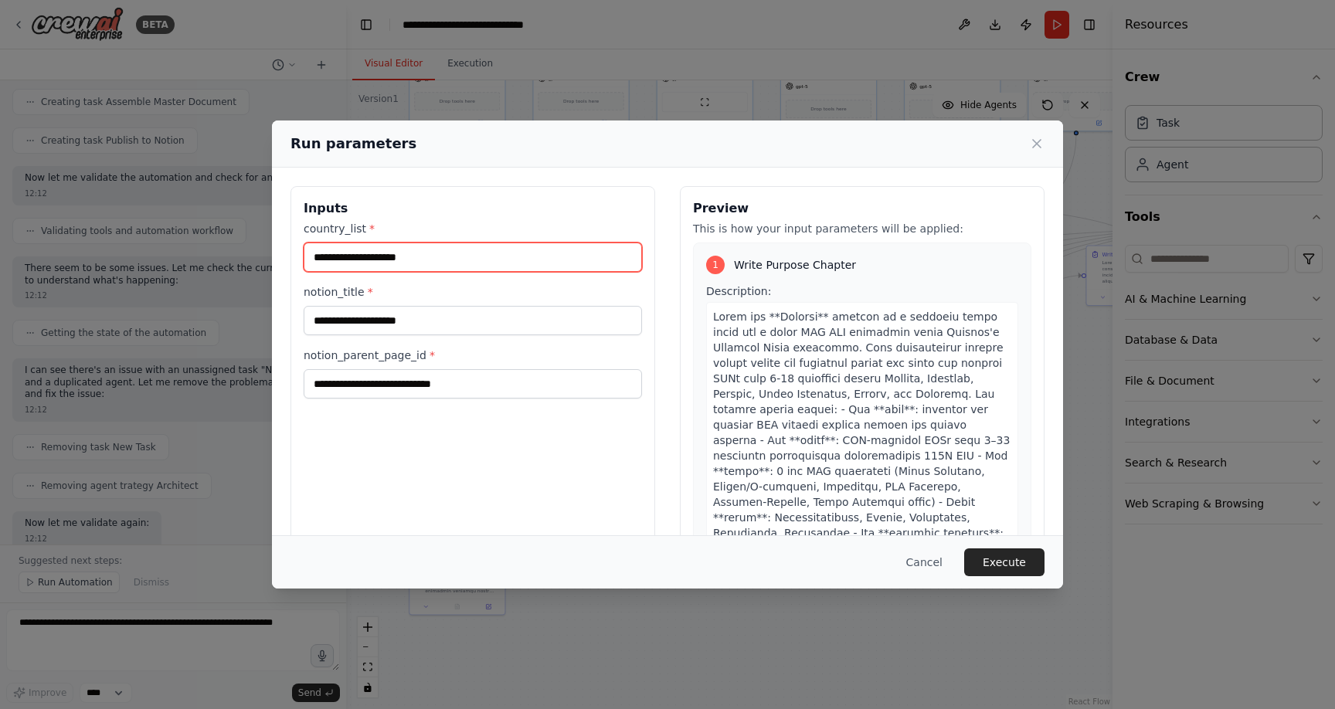
click at [454, 254] on input "country_list *" at bounding box center [473, 257] width 338 height 29
click at [451, 256] on input "country_list *" at bounding box center [473, 257] width 338 height 29
type input "**********"
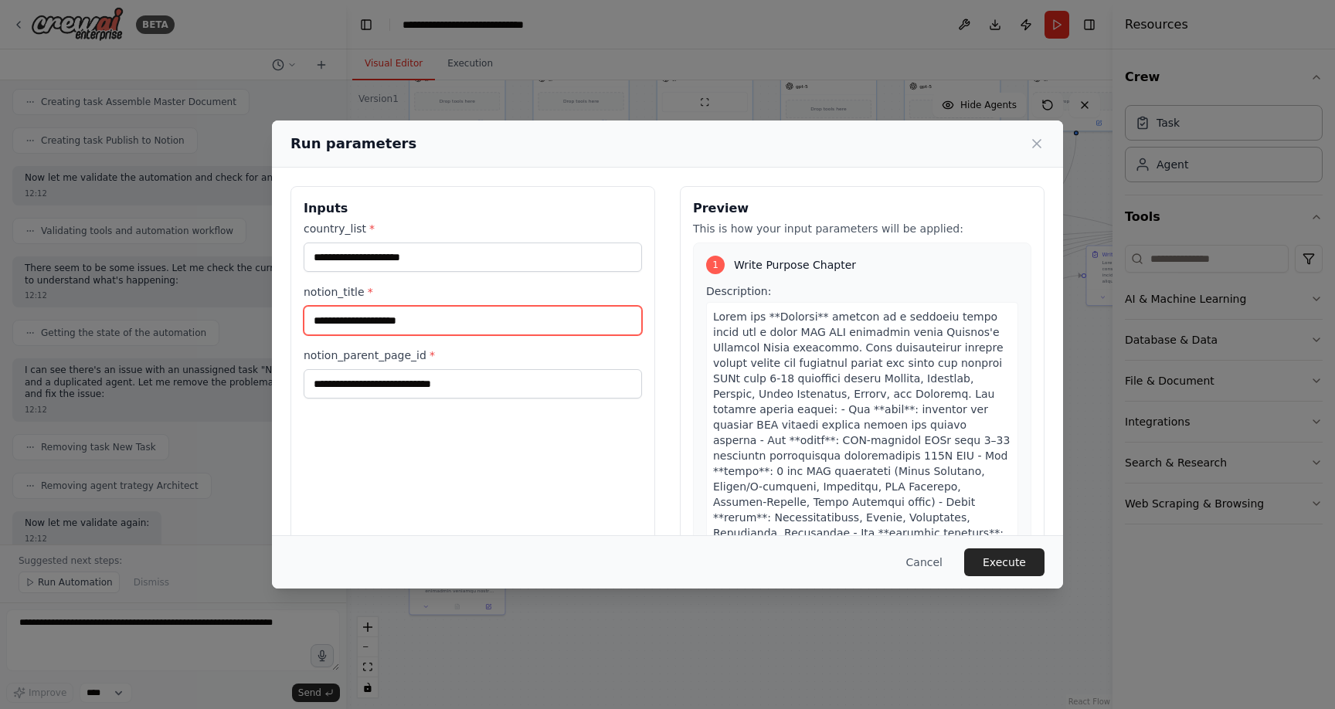
click at [408, 323] on input "notion_title *" at bounding box center [473, 320] width 338 height 29
type input "**********"
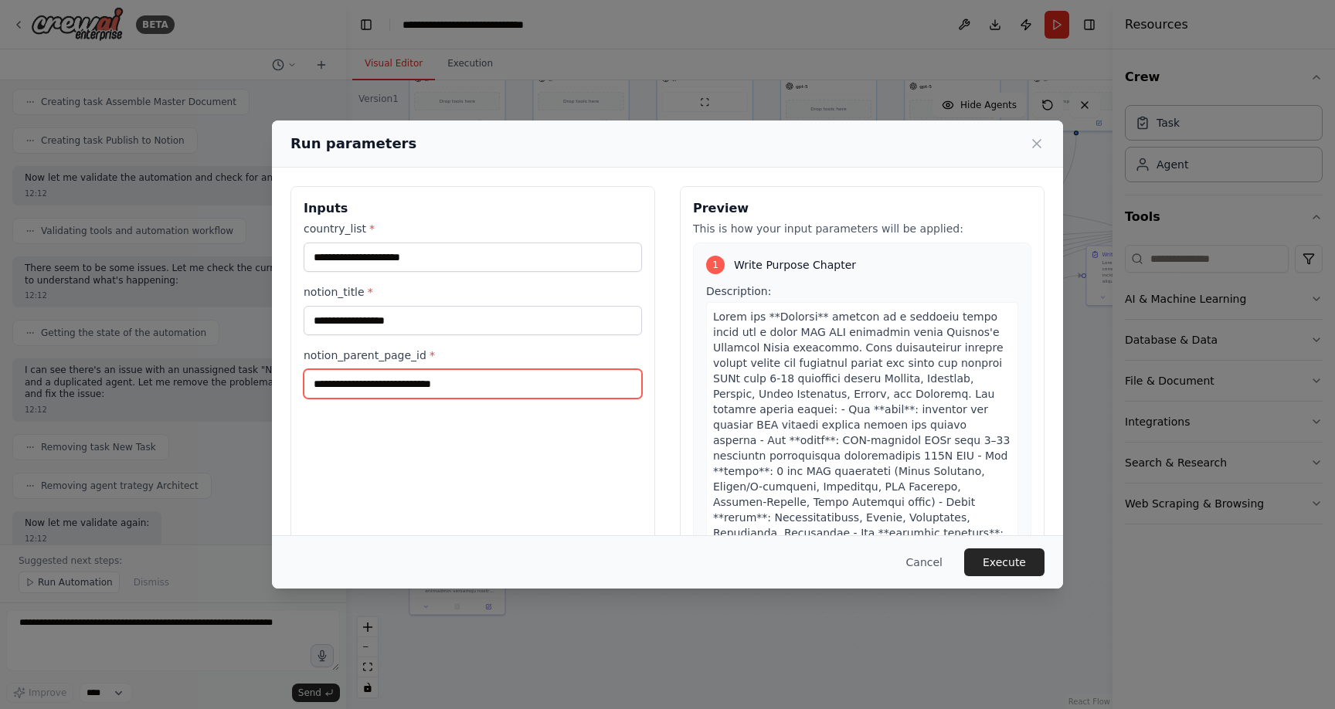
click at [457, 381] on input "notion_parent_page_id *" at bounding box center [473, 383] width 338 height 29
click at [354, 355] on label "notion_parent_page_id *" at bounding box center [473, 355] width 338 height 15
click at [354, 369] on input "notion_parent_page_id *" at bounding box center [473, 383] width 338 height 29
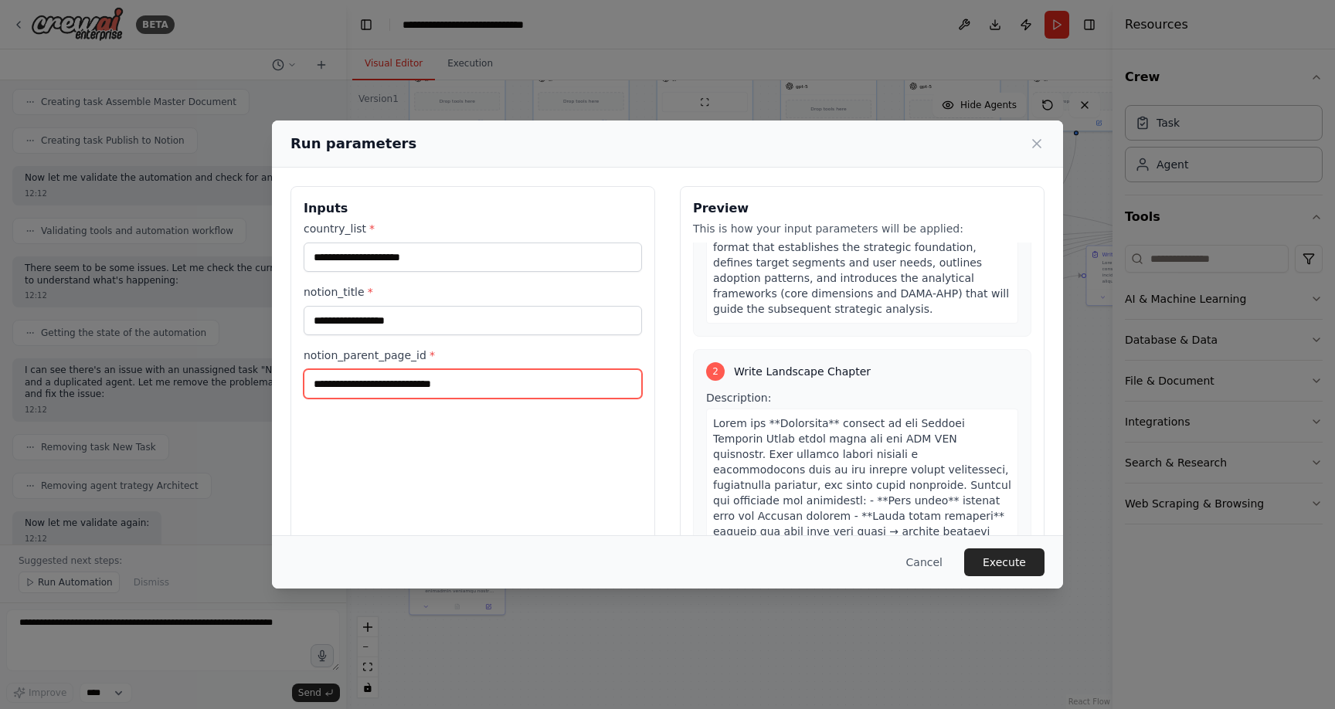
scroll to position [487, 0]
click at [527, 387] on input "notion_parent_page_id *" at bounding box center [473, 383] width 338 height 29
type input "*"
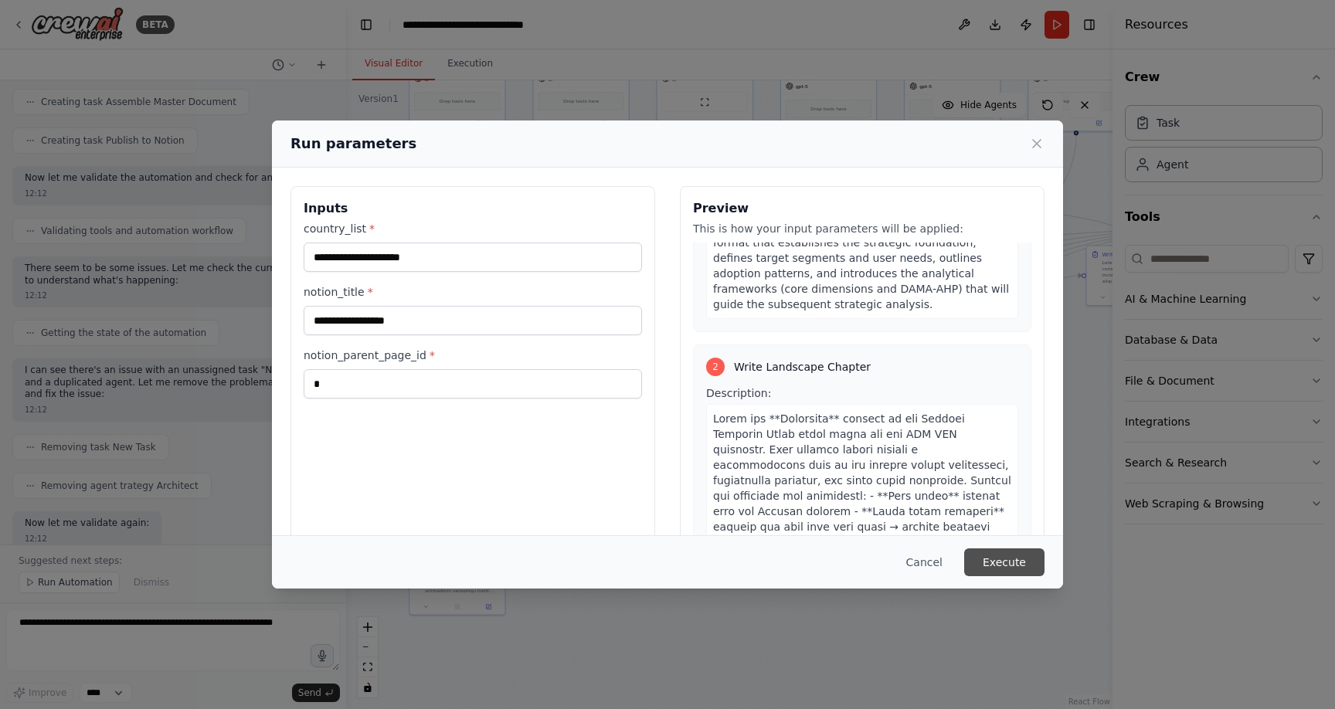
click at [1001, 559] on button "Execute" at bounding box center [1004, 563] width 80 height 28
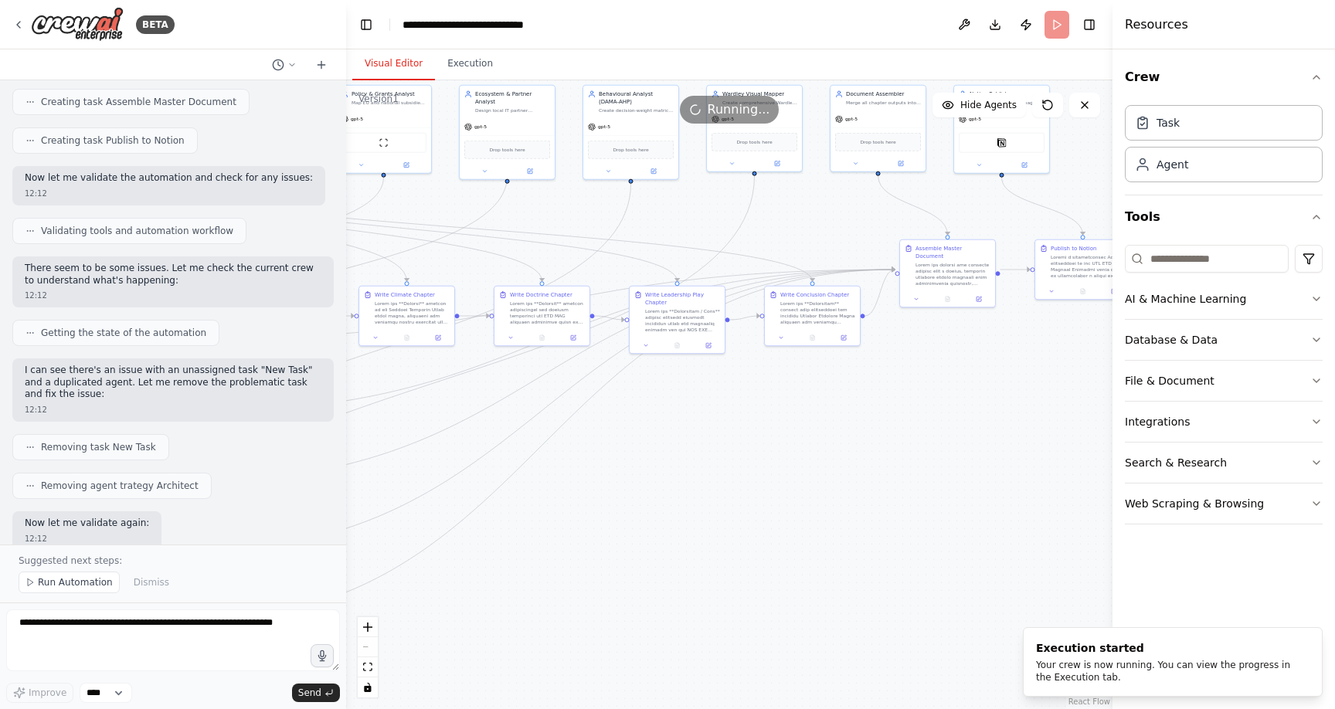
drag, startPoint x: 987, startPoint y: 466, endPoint x: 662, endPoint y: 506, distance: 327.0
click at [664, 507] on div ".deletable-edge-delete-btn { width: 20px; height: 20px; border: 0px solid #ffff…" at bounding box center [729, 394] width 767 height 629
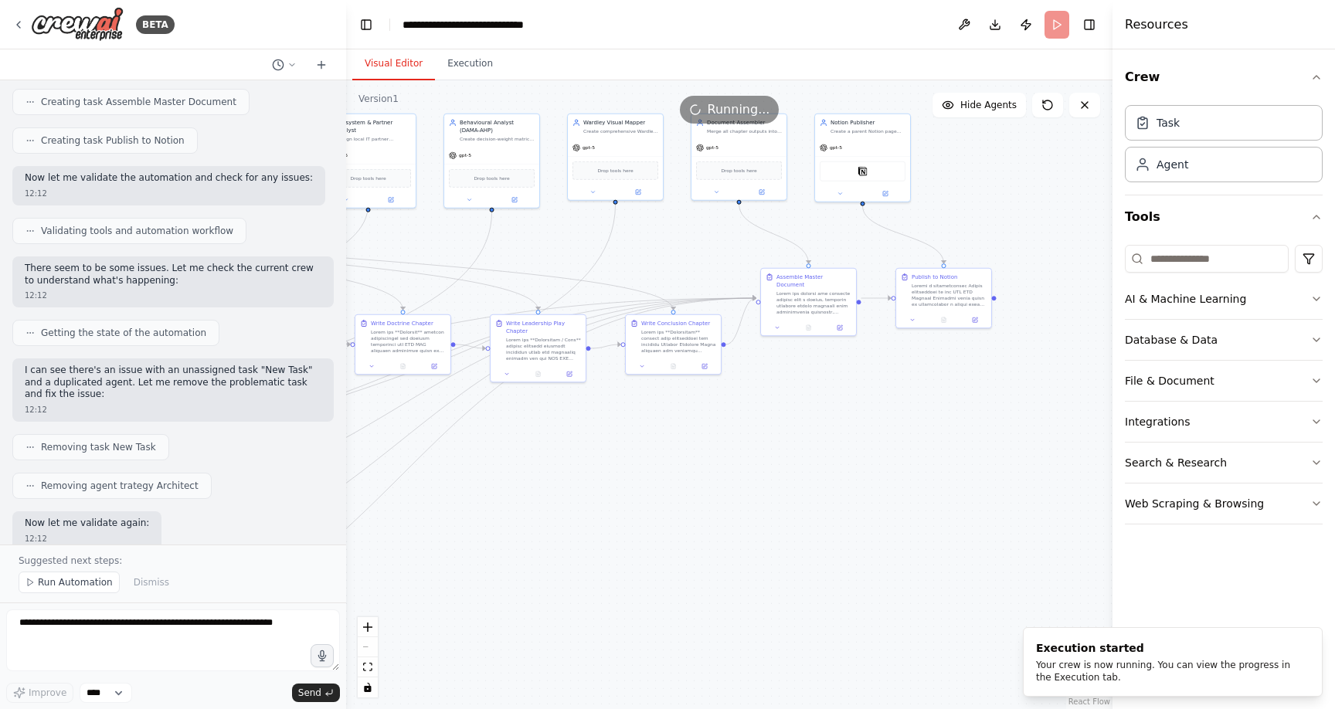
drag, startPoint x: 852, startPoint y: 447, endPoint x: 542, endPoint y: 510, distance: 317.1
click at [542, 510] on div ".deletable-edge-delete-btn { width: 20px; height: 20px; border: 0px solid #ffff…" at bounding box center [729, 394] width 767 height 629
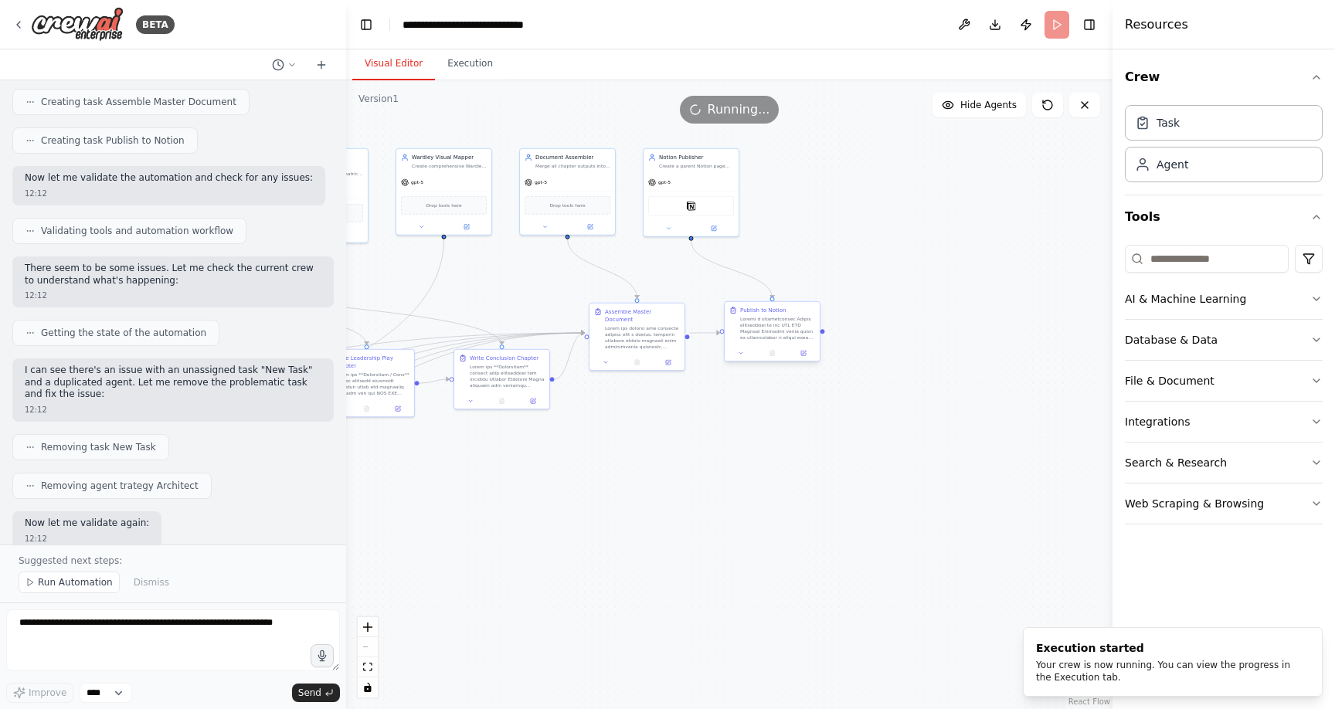
click at [758, 330] on div at bounding box center [777, 328] width 75 height 25
click at [804, 354] on icon at bounding box center [803, 353] width 5 height 5
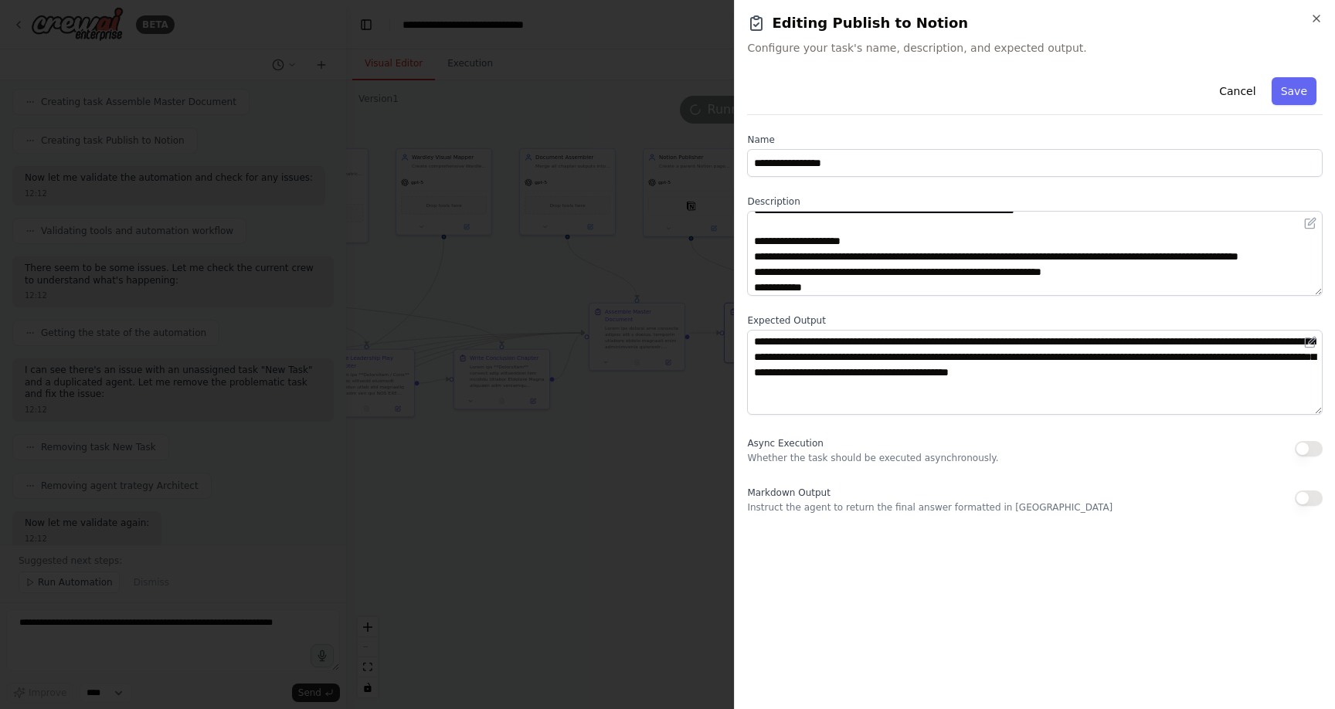
scroll to position [0, 0]
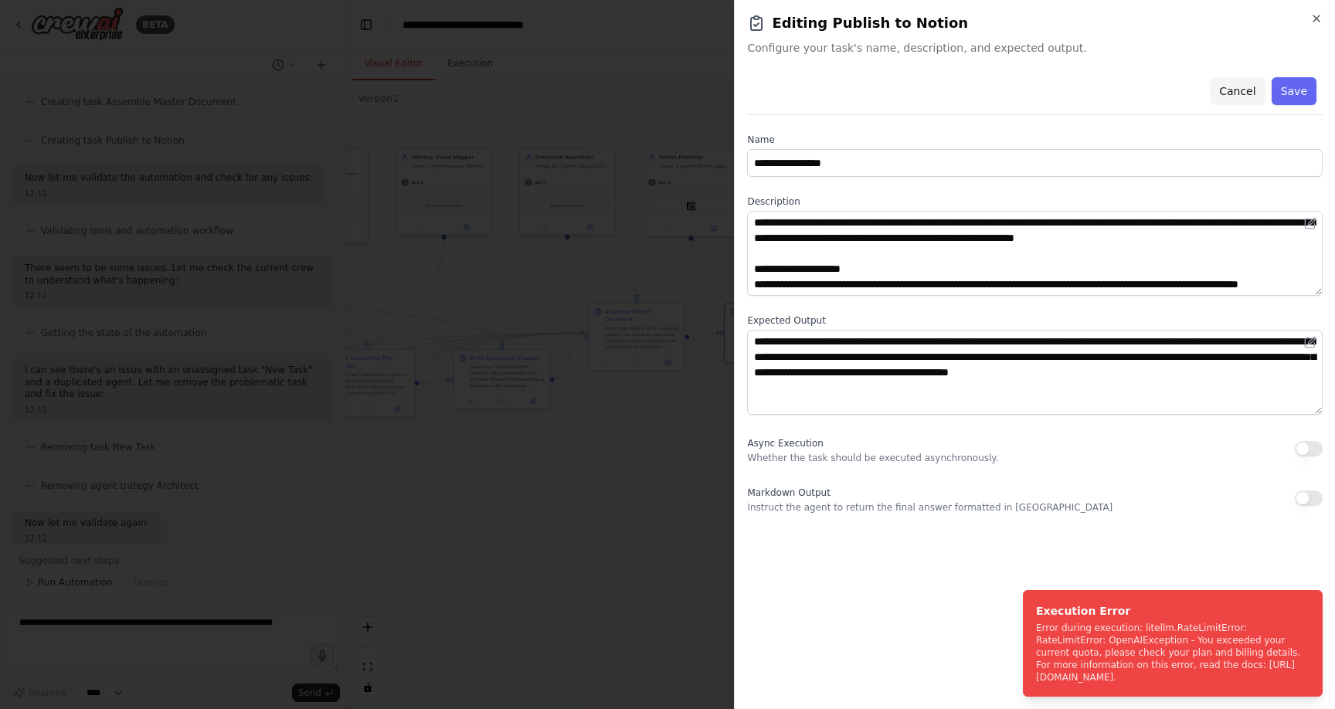
click at [1240, 94] on button "Cancel" at bounding box center [1237, 91] width 55 height 28
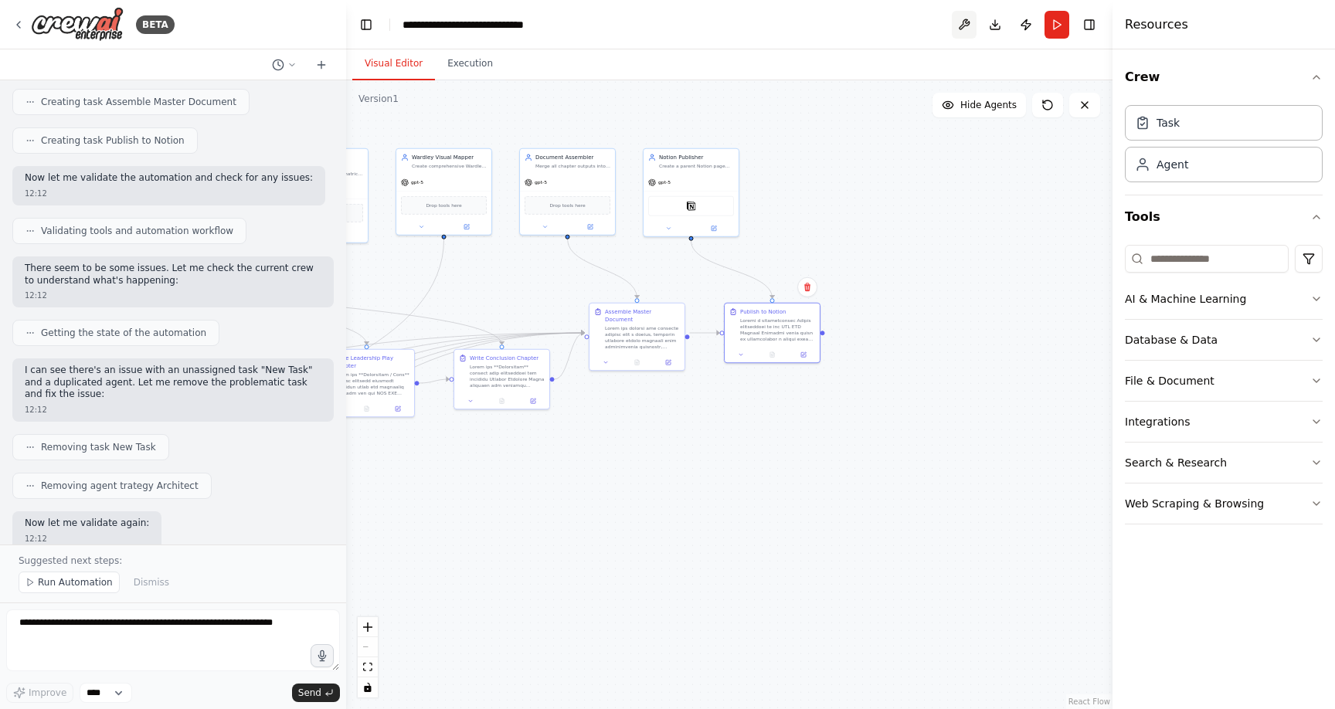
click at [961, 22] on button at bounding box center [964, 25] width 25 height 28
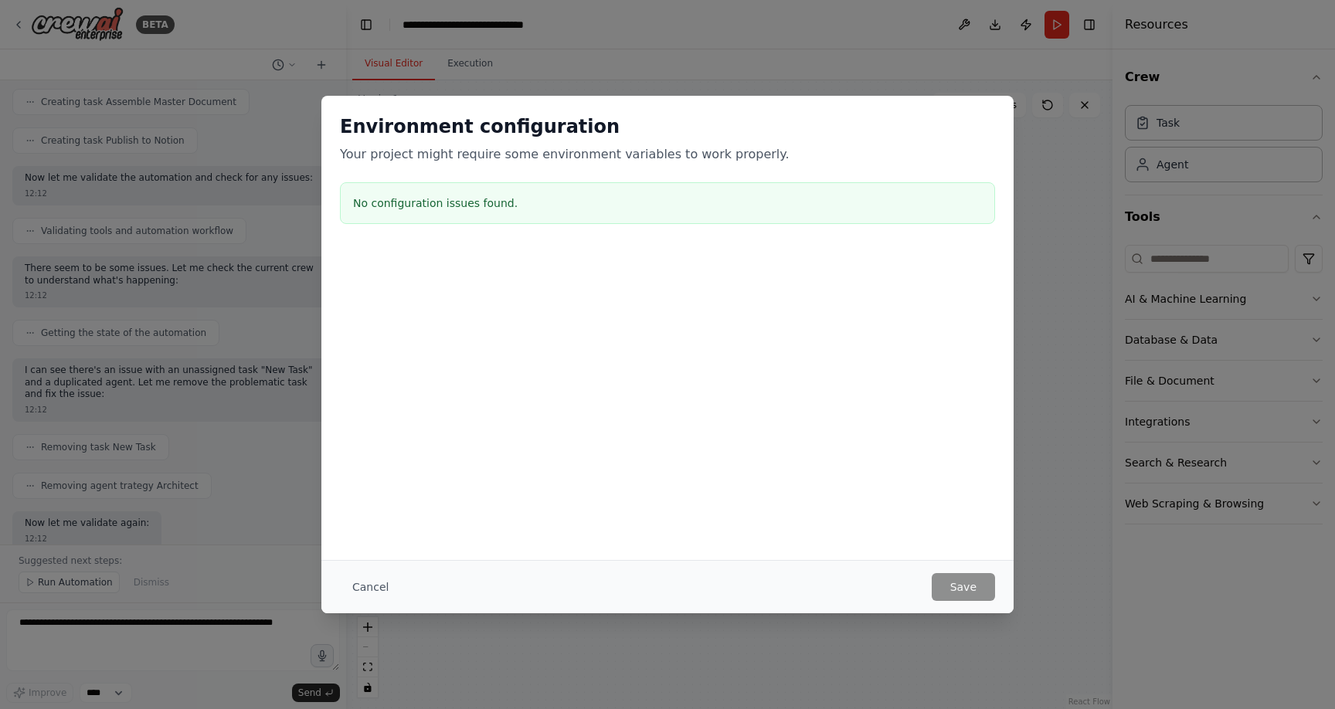
click at [472, 64] on div "Environment configuration Your project might require some environment variables…" at bounding box center [667, 354] width 1335 height 709
drag, startPoint x: 340, startPoint y: 573, endPoint x: 359, endPoint y: 583, distance: 20.7
click at [352, 577] on button "Cancel" at bounding box center [370, 587] width 61 height 28
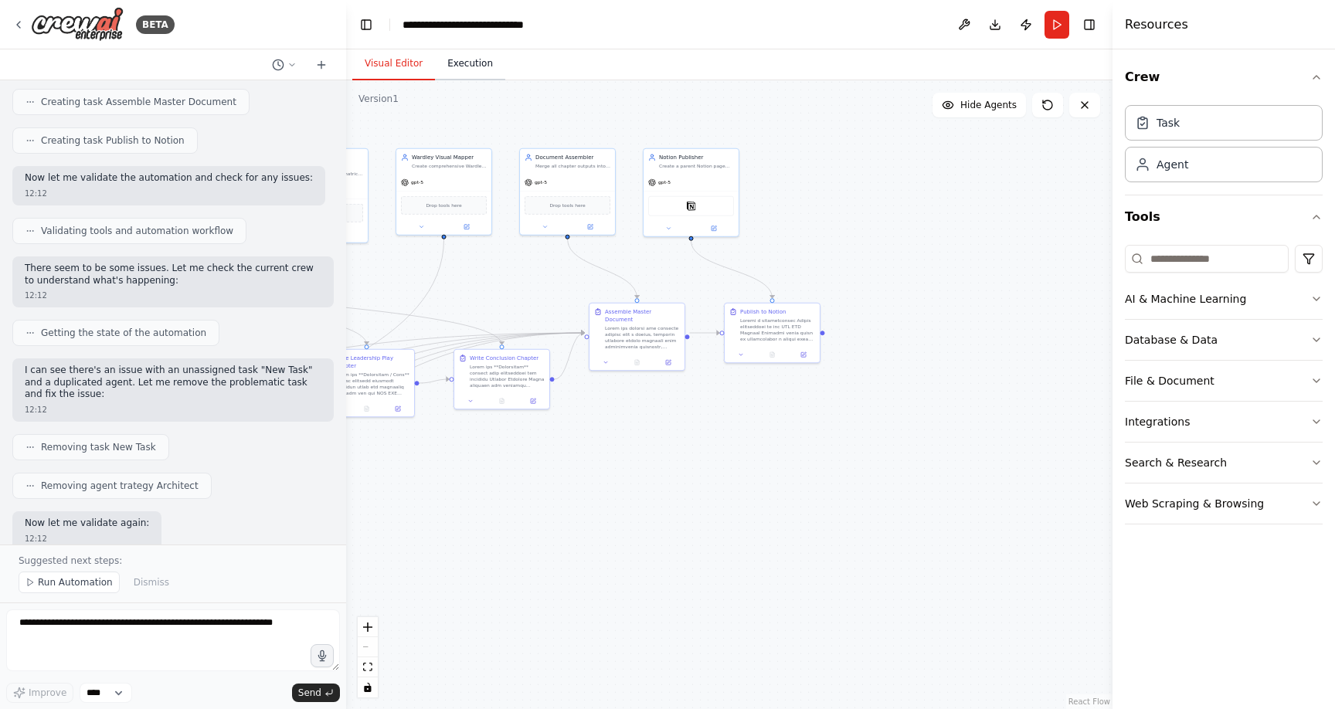
click at [475, 73] on button "Execution" at bounding box center [470, 64] width 70 height 32
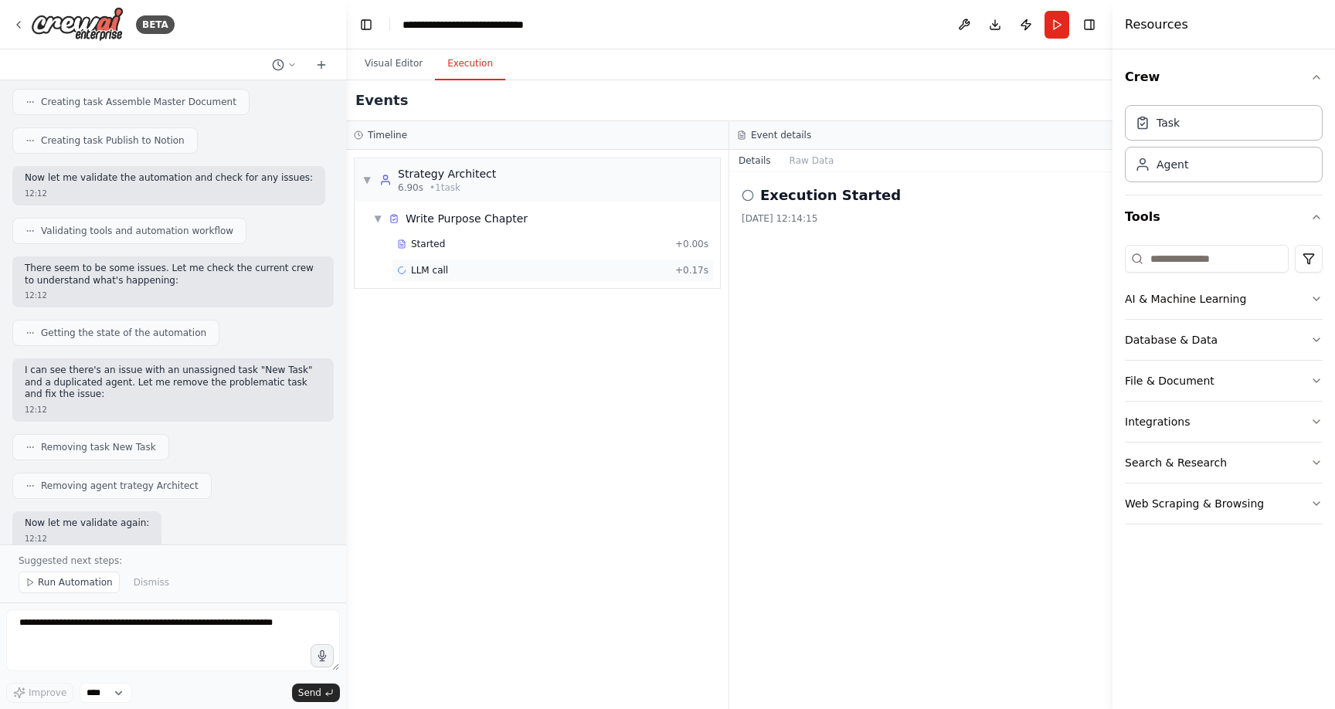
click at [433, 271] on span "LLM call" at bounding box center [429, 270] width 37 height 12
click at [431, 253] on div "Started + 0.00s" at bounding box center [553, 244] width 322 height 23
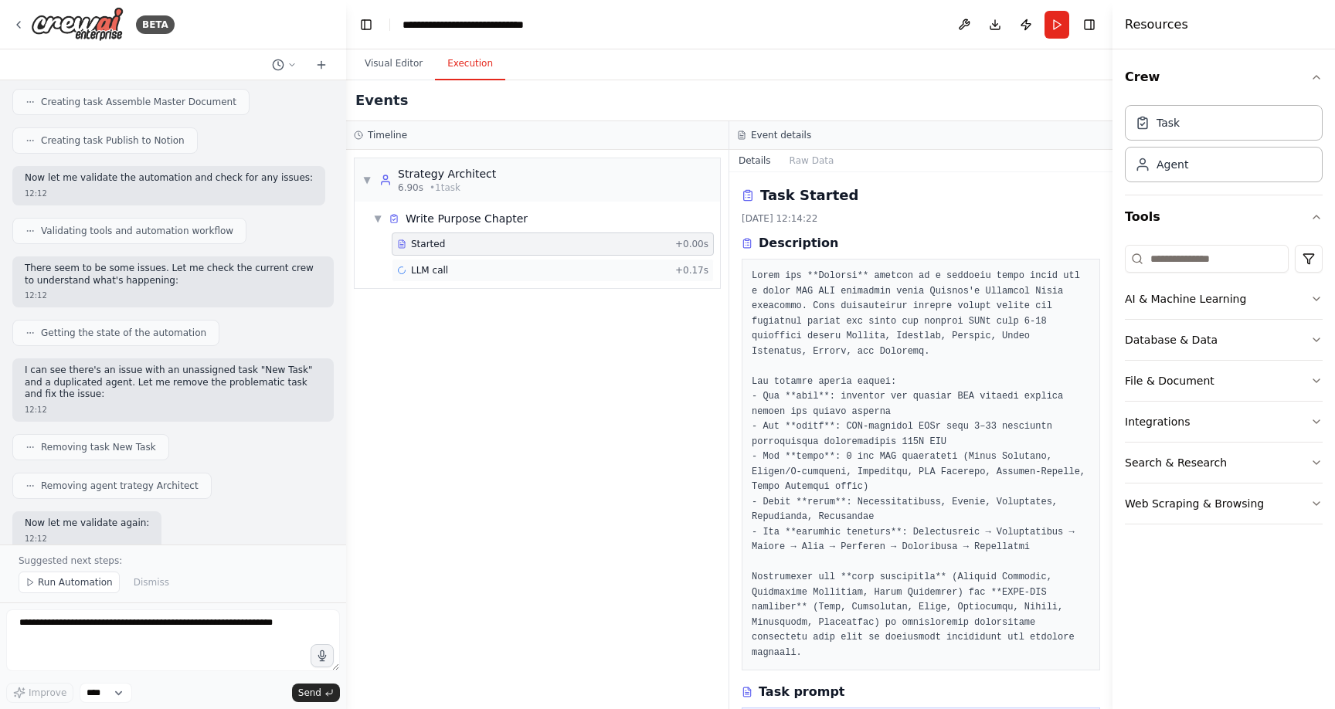
click at [438, 274] on span "LLM call" at bounding box center [429, 270] width 37 height 12
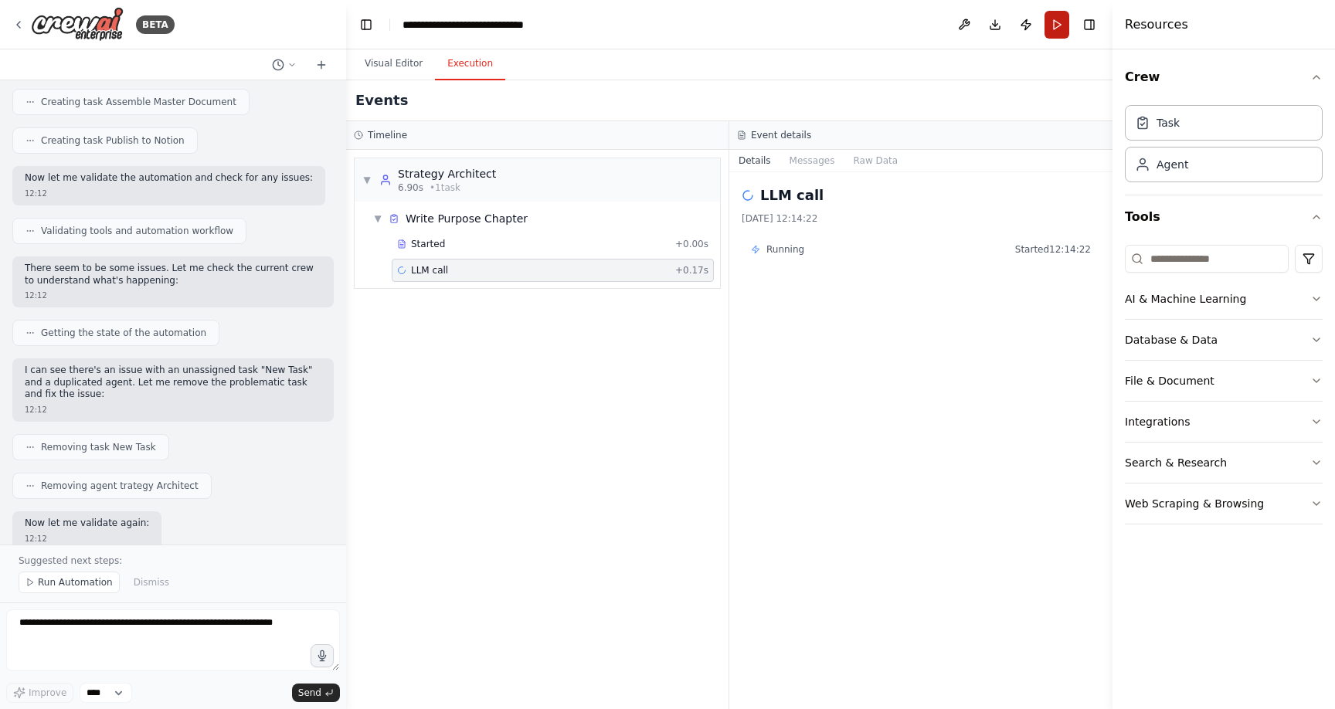
click at [1054, 29] on button "Run" at bounding box center [1057, 25] width 25 height 28
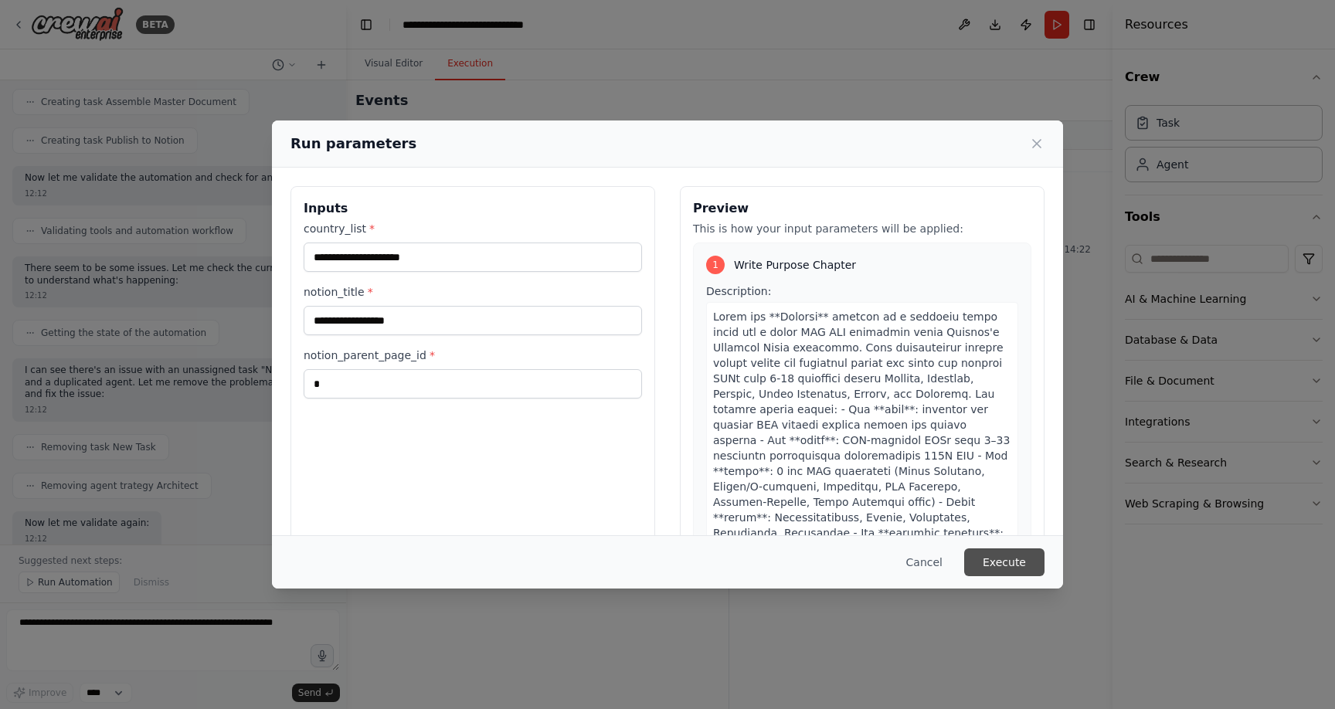
click at [1007, 566] on button "Execute" at bounding box center [1004, 563] width 80 height 28
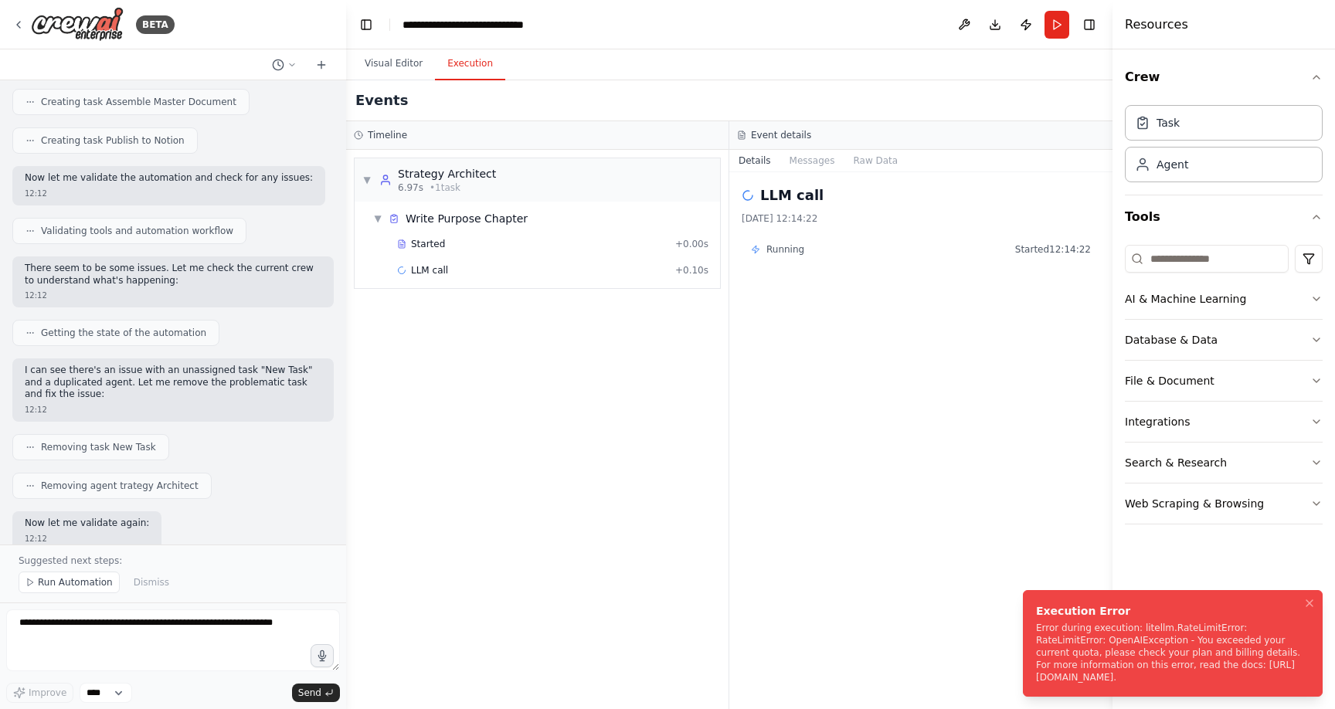
drag, startPoint x: 1069, startPoint y: 681, endPoint x: 1068, endPoint y: 672, distance: 9.3
click at [1068, 672] on div "Error during execution: litellm.RateLimitError: RateLimitError: OpenAIException…" at bounding box center [1169, 653] width 267 height 62
drag, startPoint x: 1038, startPoint y: 668, endPoint x: 1056, endPoint y: 676, distance: 19.7
click at [1058, 679] on div "Error during execution: litellm.RateLimitError: RateLimitError: OpenAIException…" at bounding box center [1169, 653] width 267 height 62
copy div "[URL][DOMAIN_NAME]"
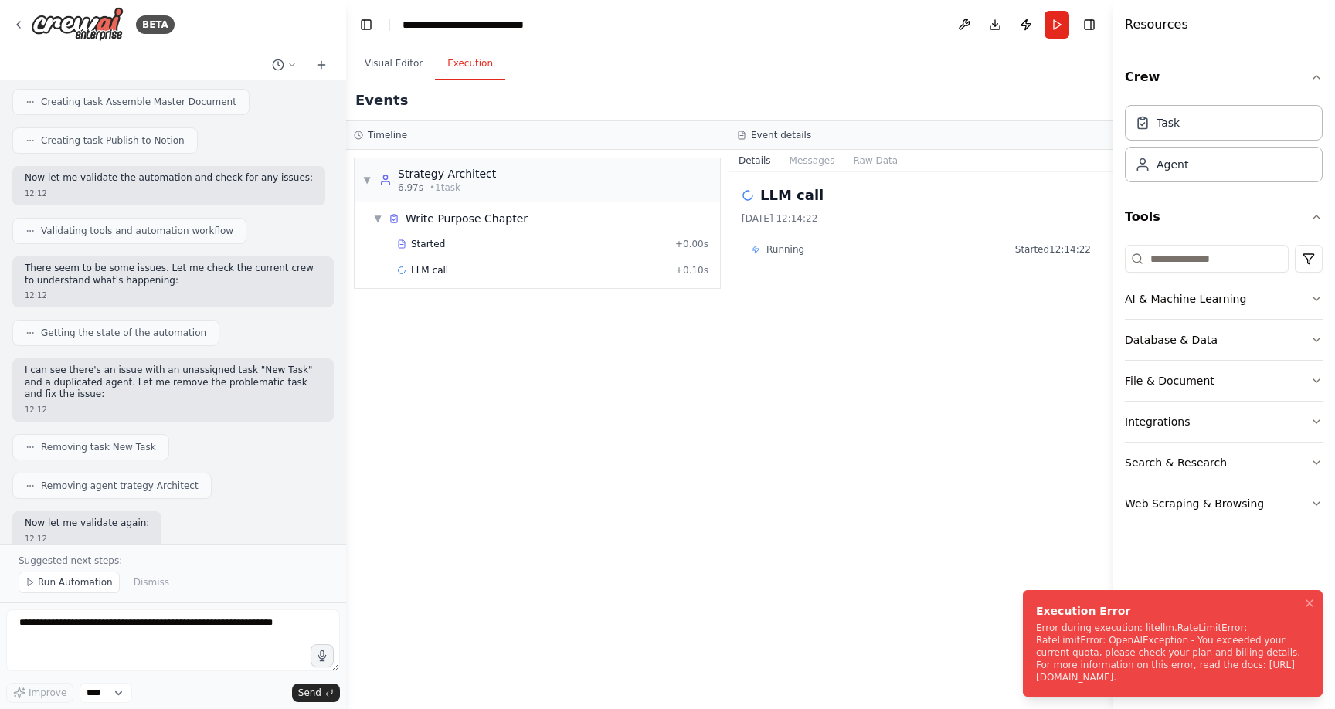
click at [1099, 637] on div "Error during execution: litellm.RateLimitError: RateLimitError: OpenAIException…" at bounding box center [1169, 653] width 267 height 62
drag, startPoint x: 1077, startPoint y: 682, endPoint x: 1016, endPoint y: 607, distance: 97.3
click at [1016, 607] on ol "Execution Error Error during execution: litellm.RateLimitError: RateLimitError:…" at bounding box center [1173, 643] width 325 height 131
copy div "Error during execution: litellm.RateLimitError: RateLimitError: OpenAIException…"
click at [120, 647] on textarea at bounding box center [173, 641] width 334 height 62
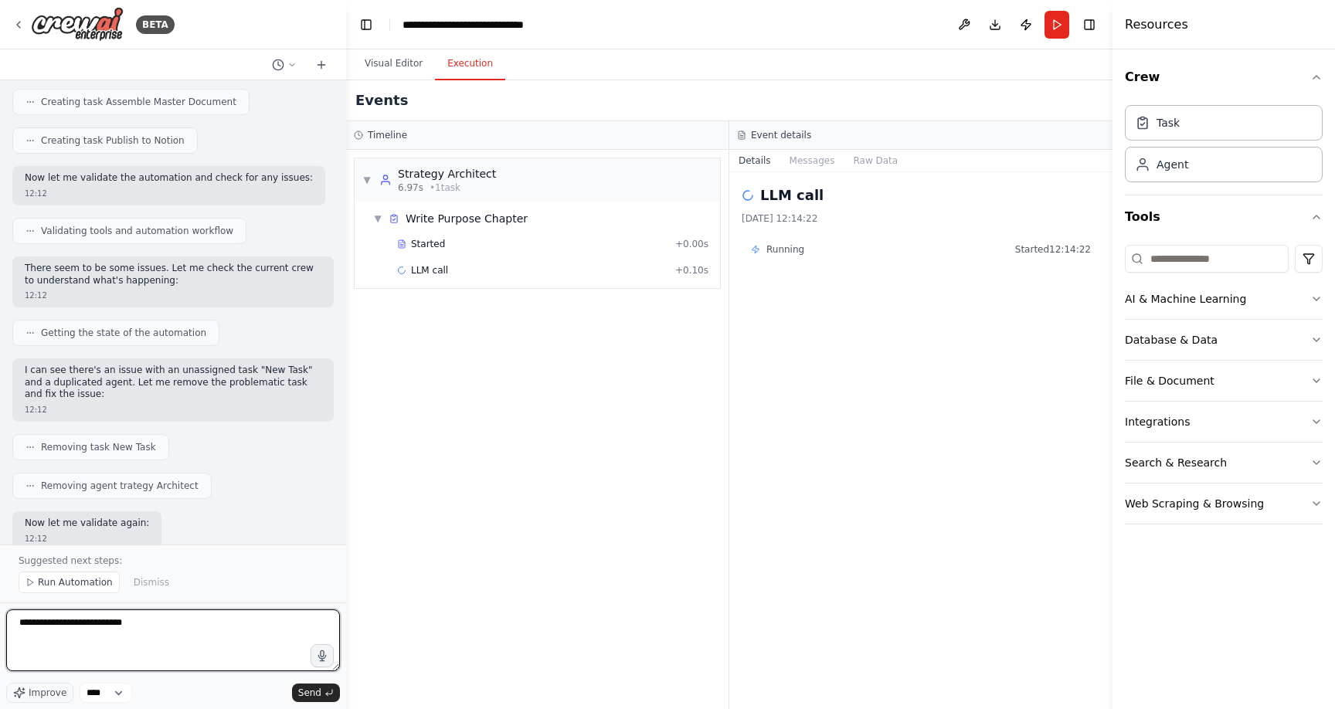
paste textarea "**********"
type textarea "**********"
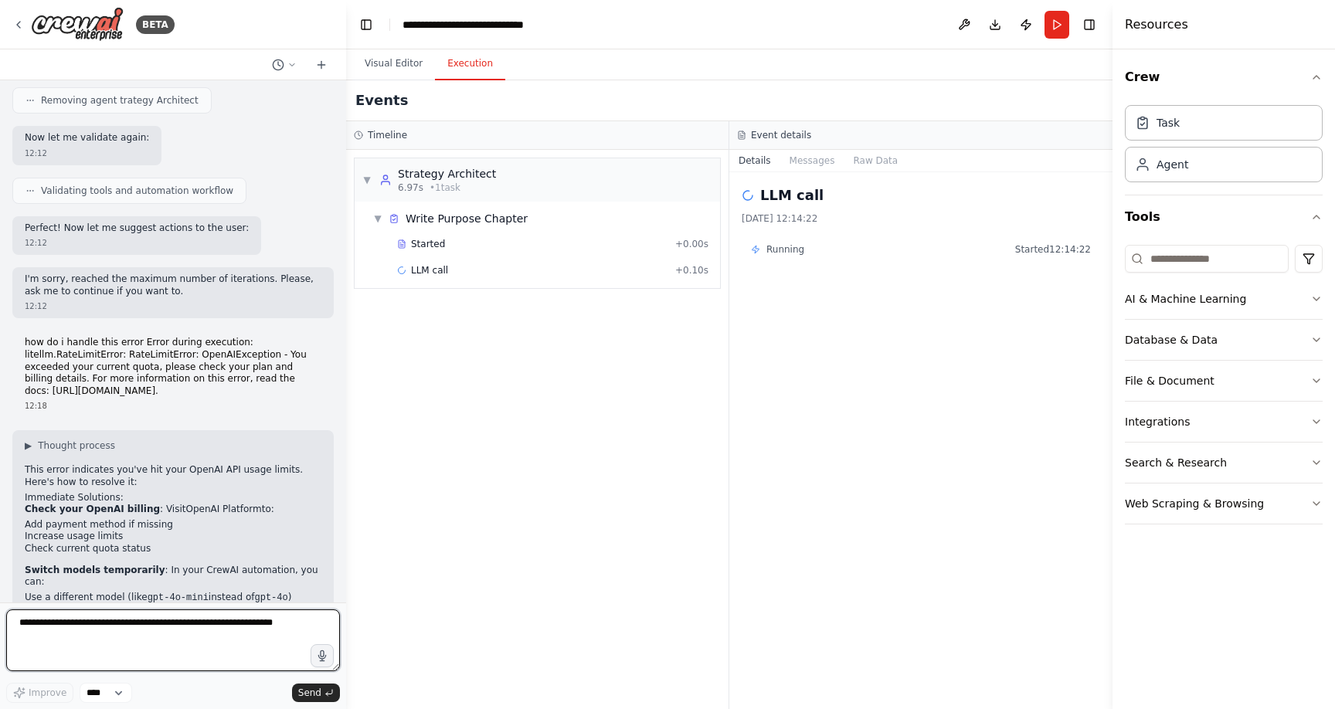
scroll to position [5361, 0]
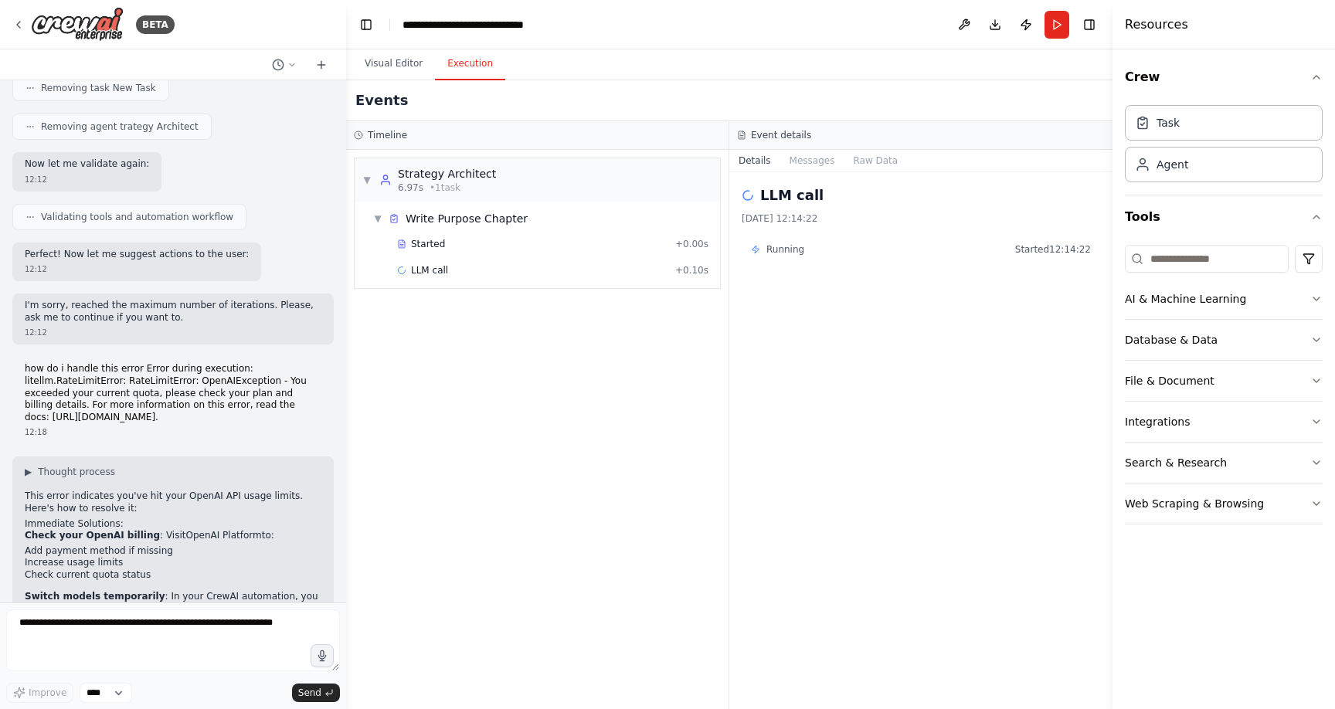
drag, startPoint x: 610, startPoint y: 413, endPoint x: 506, endPoint y: 309, distance: 147.0
click at [565, 361] on div "▼ Strategy Architect 6.97s • 1 task ▼ Write Purpose Chapter Started + 0.00s LLM…" at bounding box center [537, 429] width 383 height 559
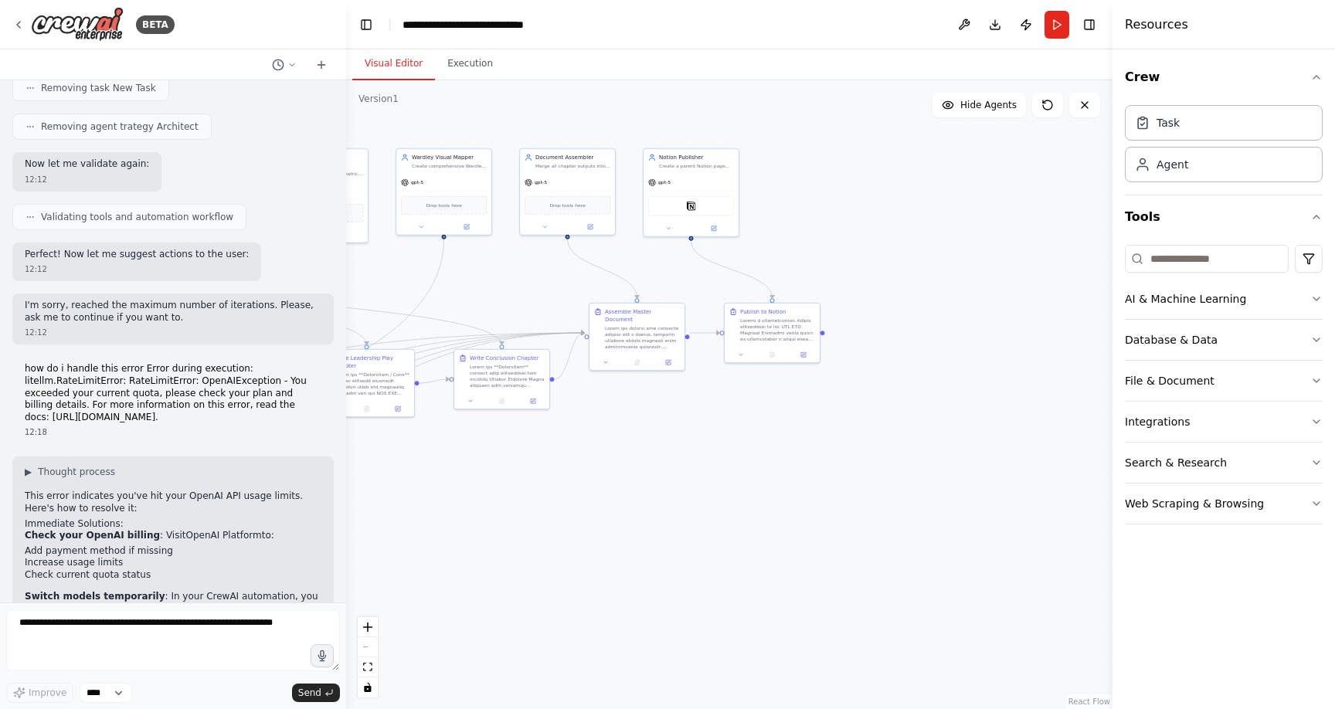
click at [385, 59] on button "Visual Editor" at bounding box center [393, 64] width 83 height 32
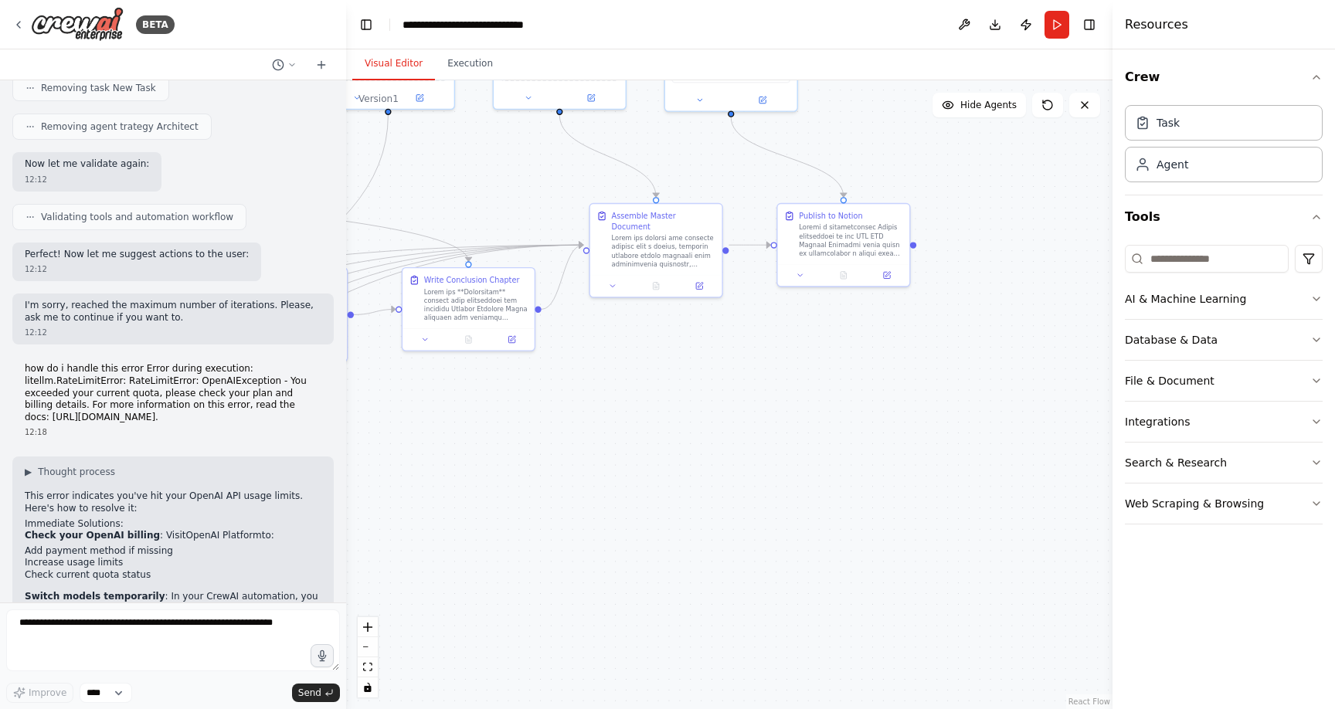
click at [646, 489] on div ".deletable-edge-delete-btn { width: 20px; height: 20px; border: 0px solid #ffff…" at bounding box center [729, 394] width 767 height 629
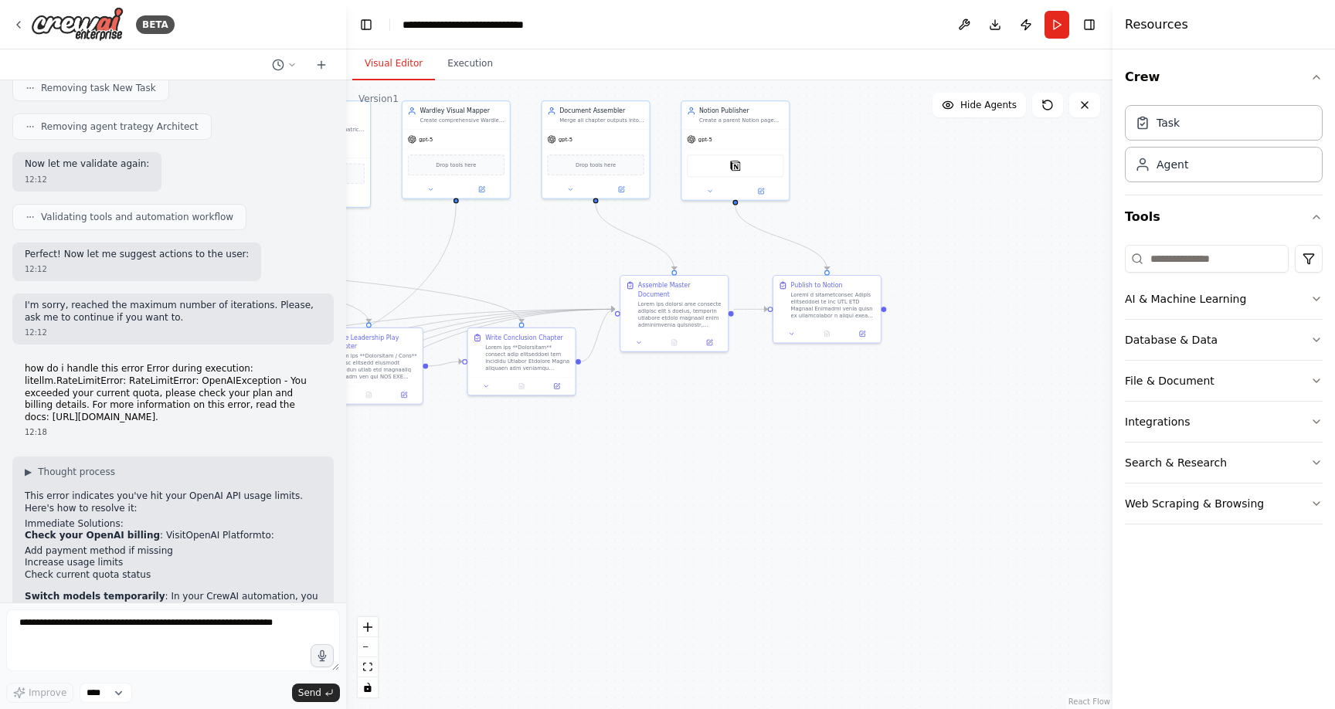
drag, startPoint x: 662, startPoint y: 500, endPoint x: 732, endPoint y: 523, distance: 73.3
click at [732, 525] on div ".deletable-edge-delete-btn { width: 20px; height: 20px; border: 0px solid #ffff…" at bounding box center [729, 394] width 767 height 629
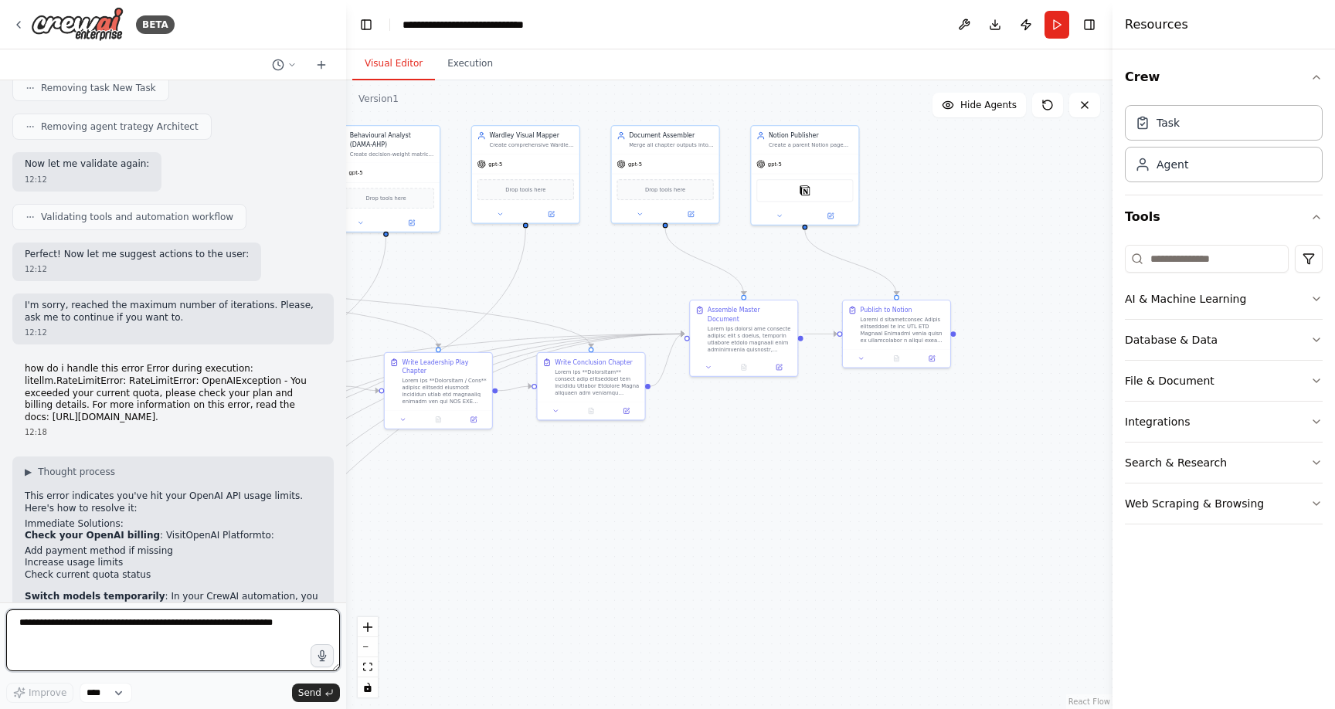
click at [172, 617] on textarea at bounding box center [173, 641] width 334 height 62
